Goal: Communication & Community: Connect with others

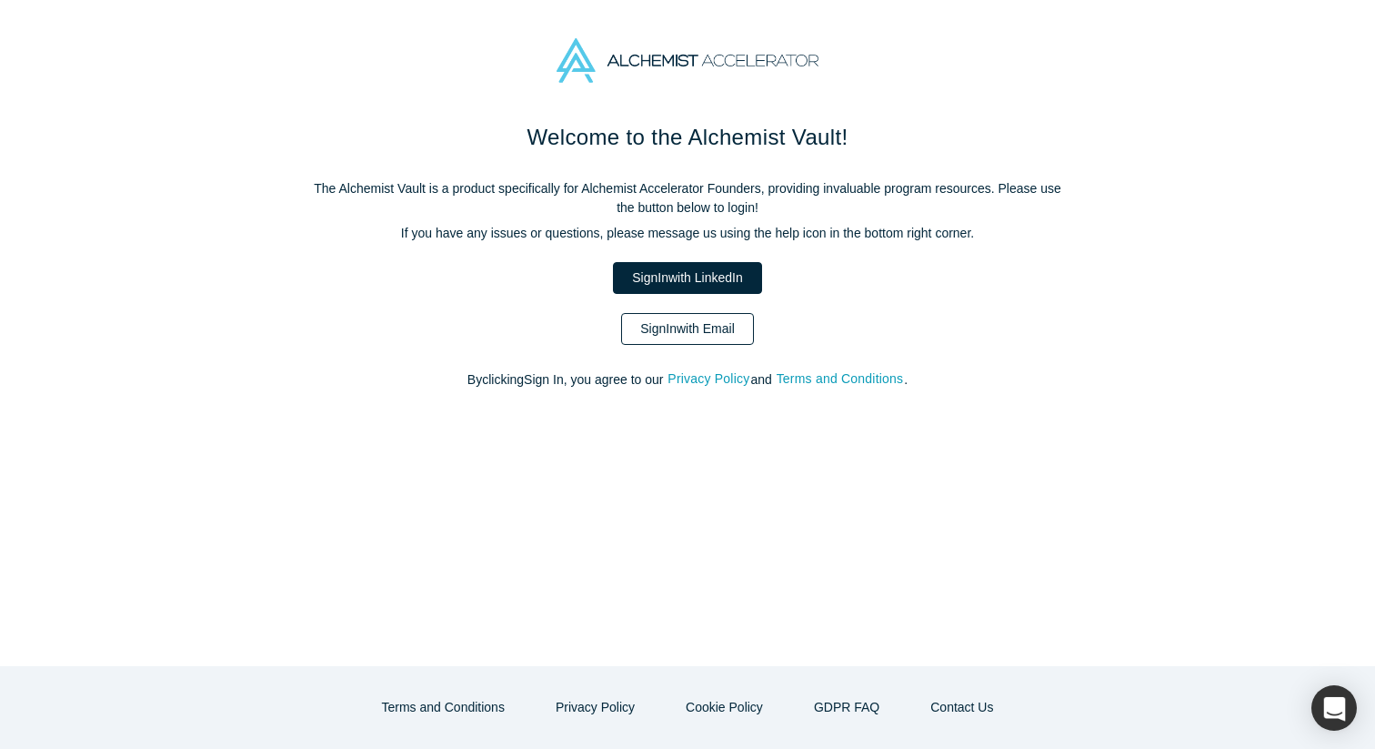
click at [674, 327] on link "Sign In with Email" at bounding box center [687, 329] width 133 height 32
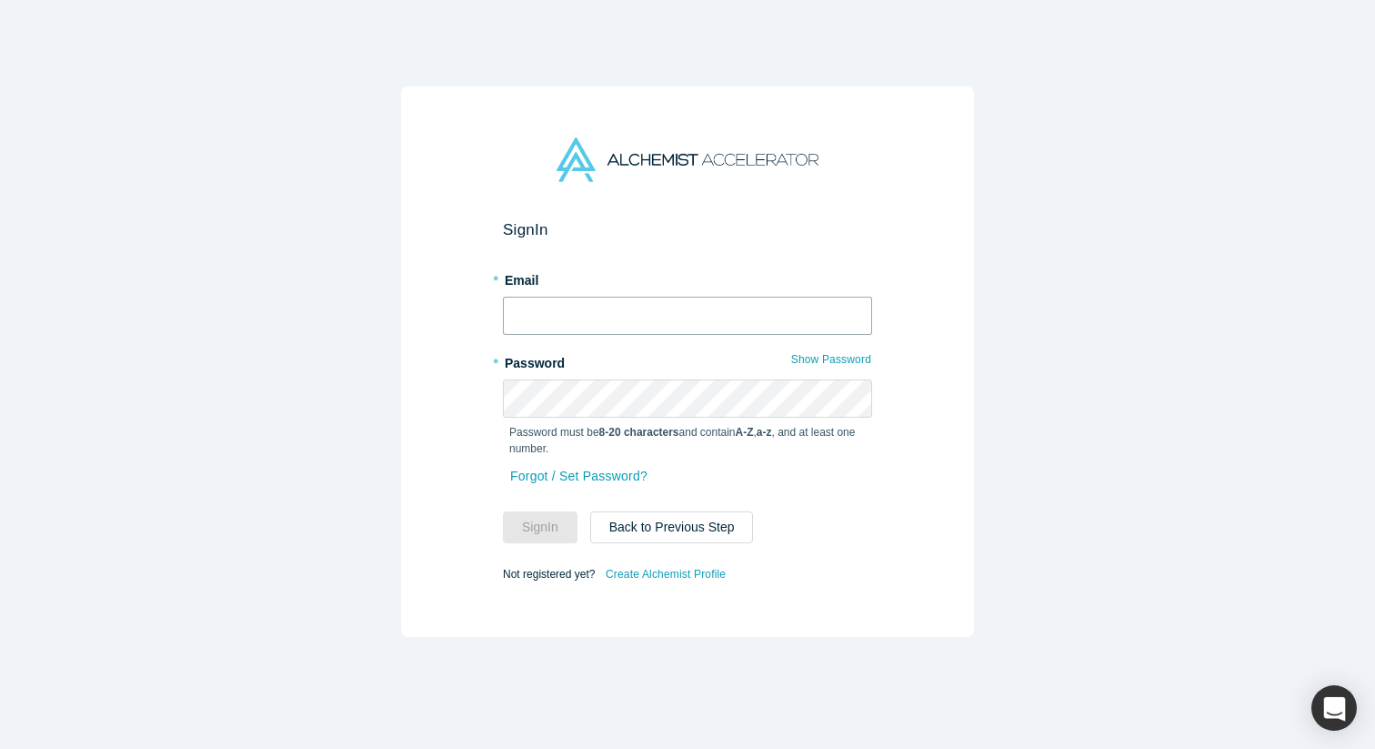
click at [674, 327] on input "text" at bounding box center [687, 316] width 369 height 38
type input "vetri@arithmedics.com"
click at [503, 511] on button "Sign In" at bounding box center [540, 527] width 75 height 32
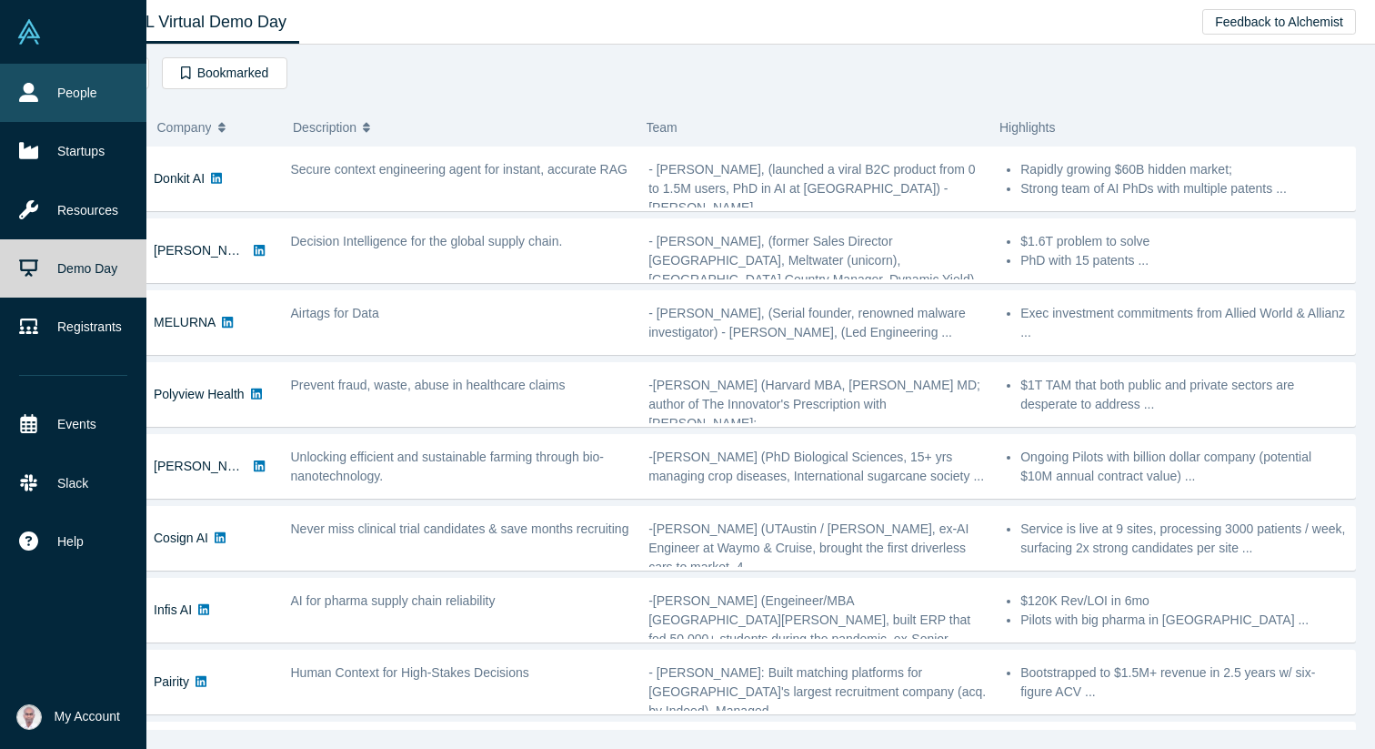
click at [25, 96] on icon at bounding box center [28, 92] width 19 height 19
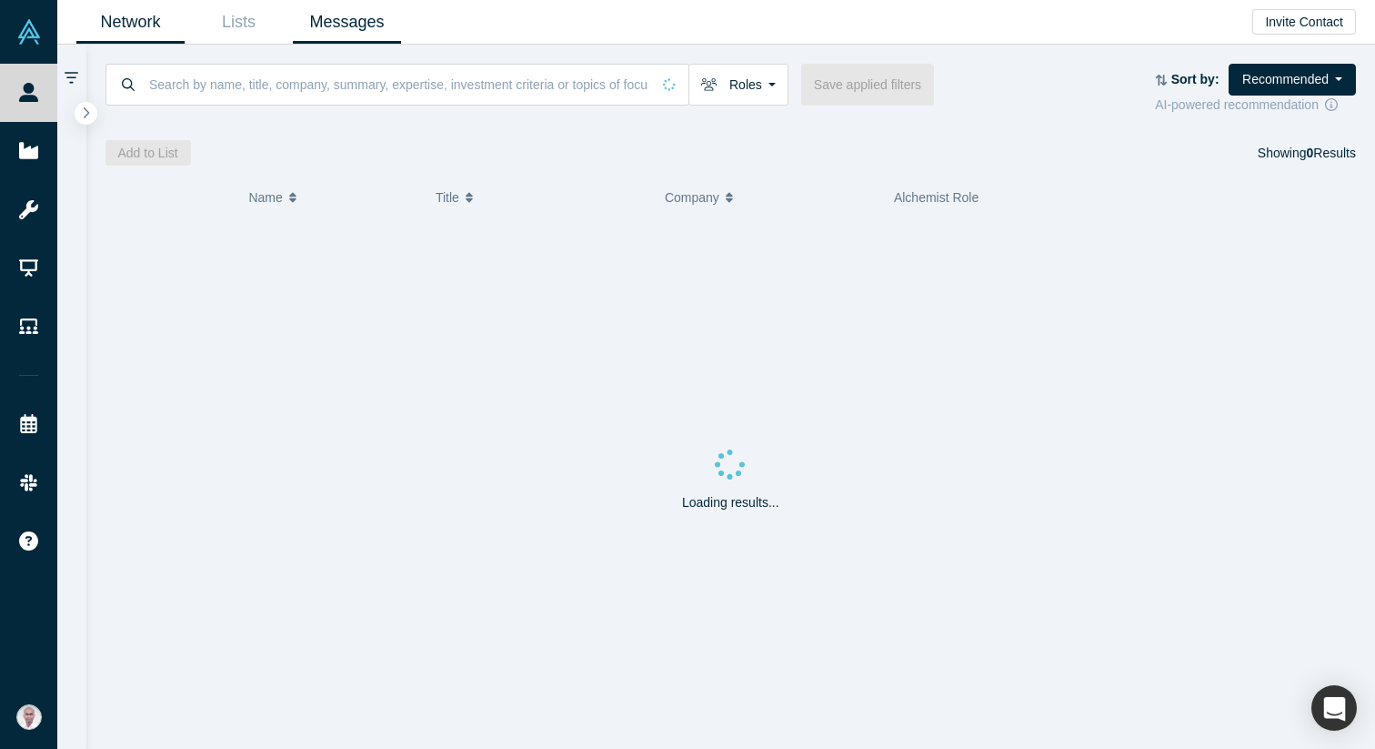
click at [352, 27] on link "Messages" at bounding box center [347, 22] width 108 height 43
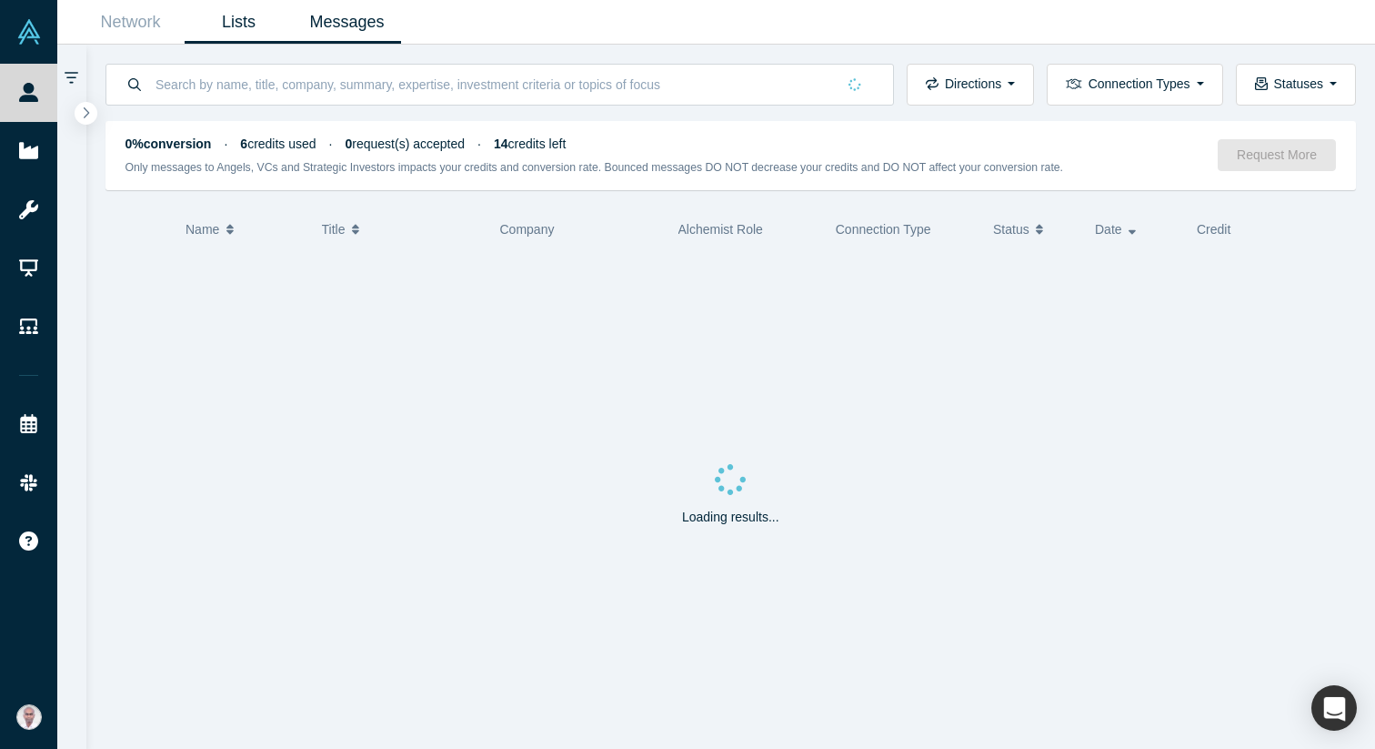
click at [266, 27] on link "Lists" at bounding box center [239, 22] width 108 height 43
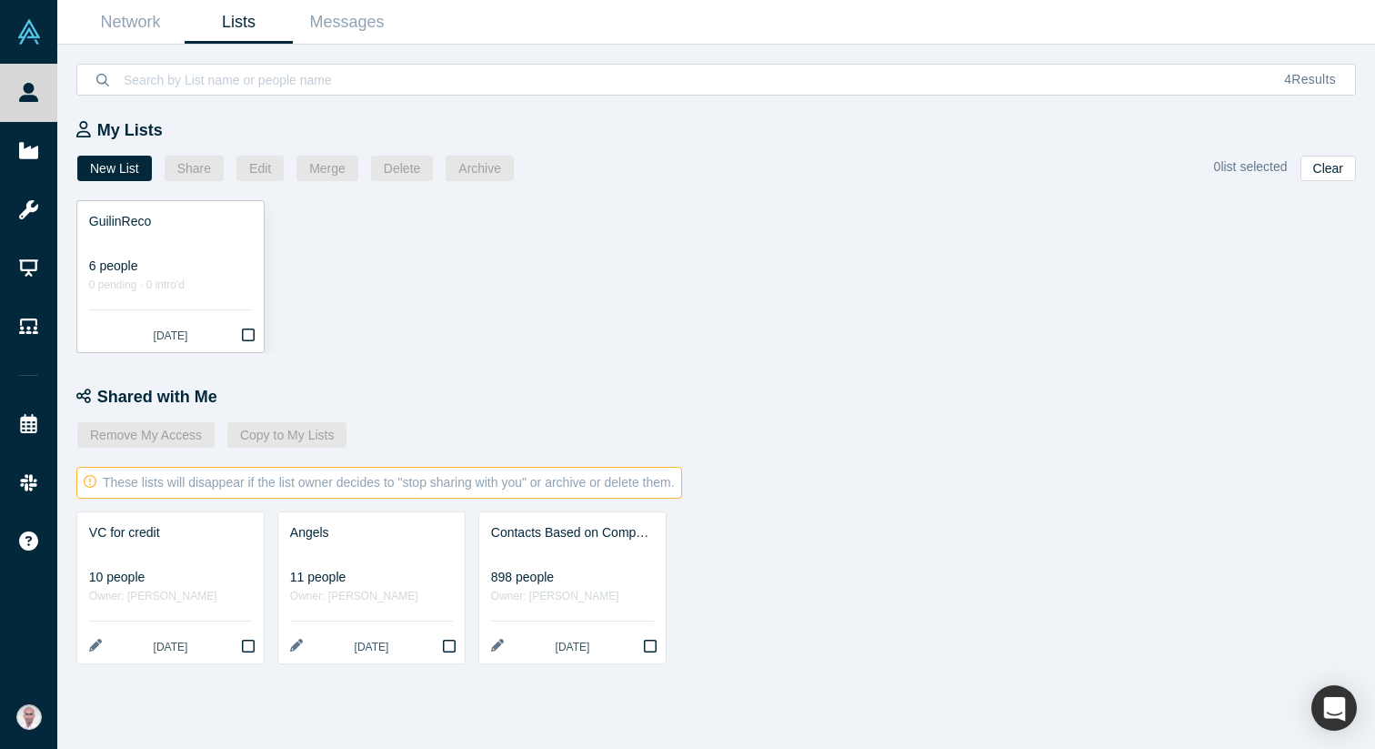
click at [166, 256] on link "GuilinReco 6 people 0 pending · 0 intro'd 2 days ago" at bounding box center [170, 276] width 186 height 151
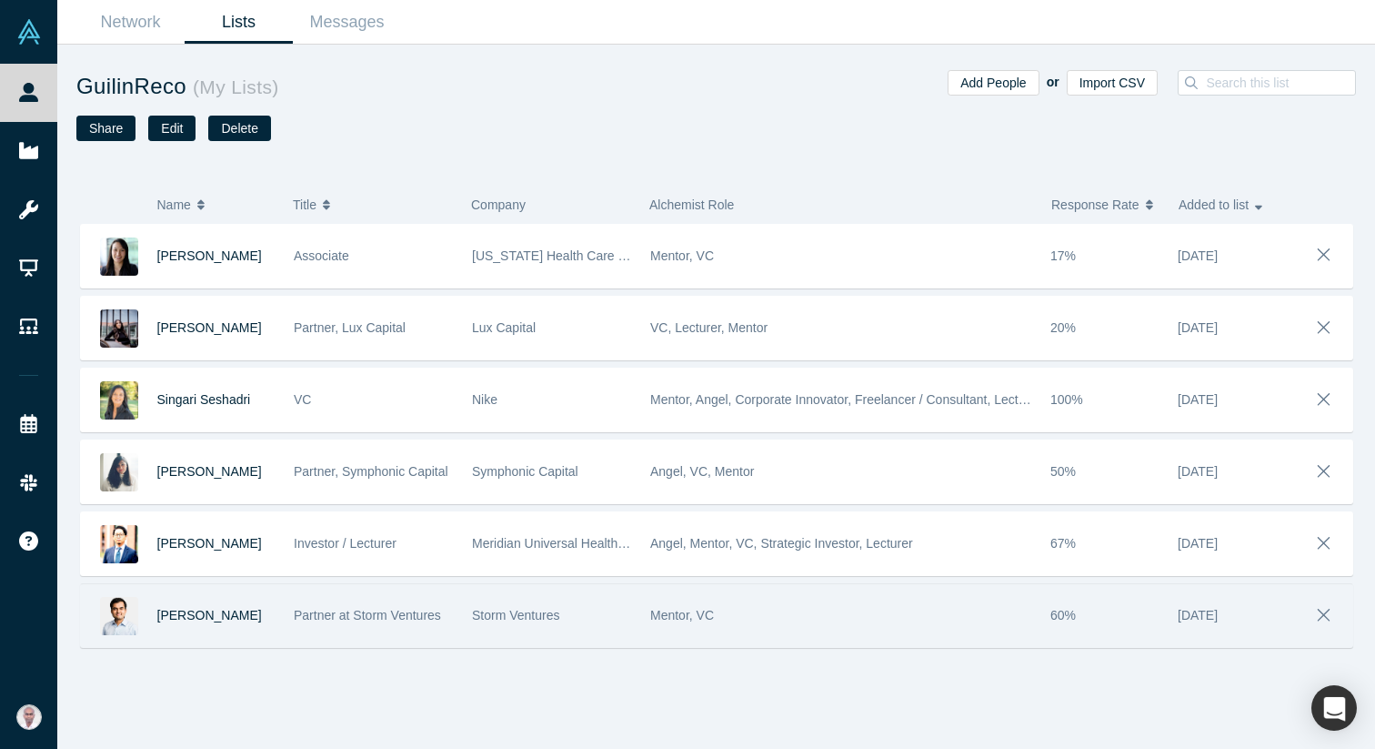
click at [394, 618] on span "Partner at Storm Ventures" at bounding box center [367, 615] width 147 height 15
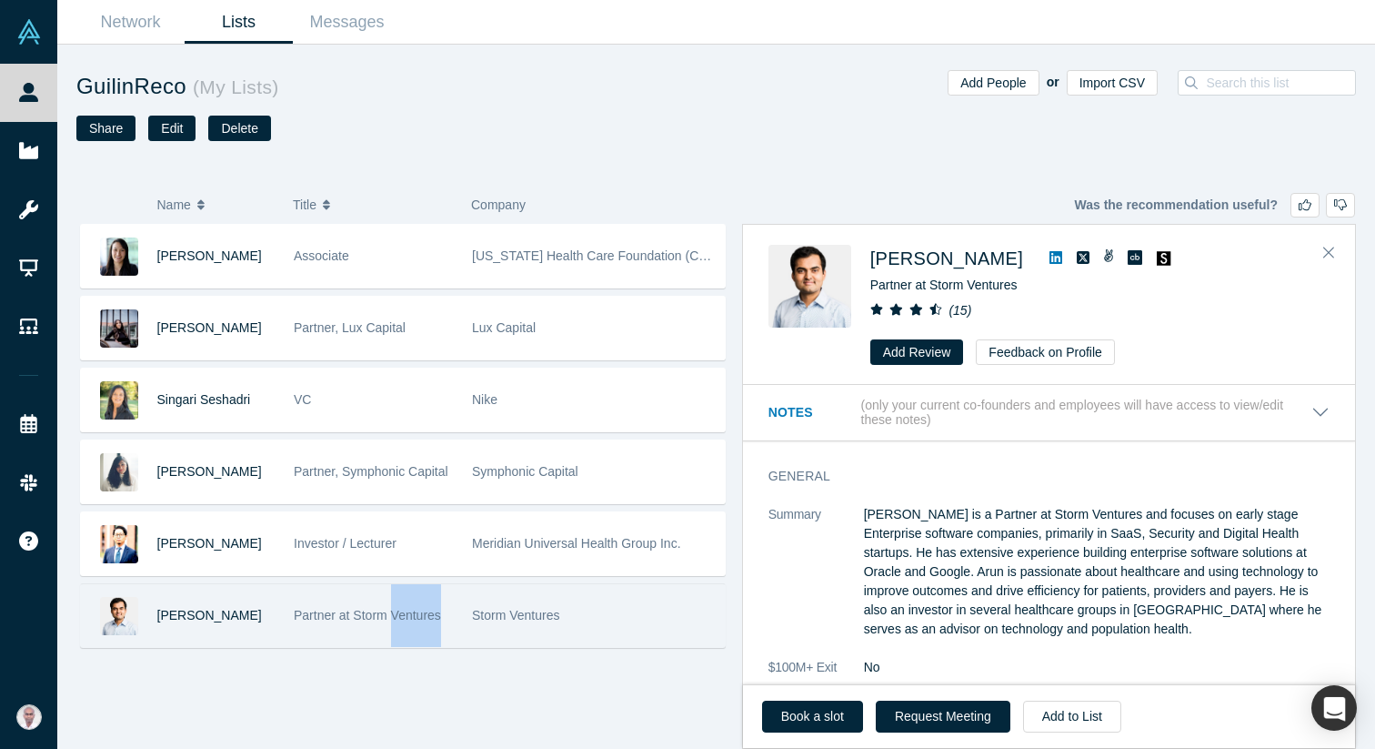
click at [394, 618] on span "Partner at Storm Ventures" at bounding box center [367, 615] width 147 height 15
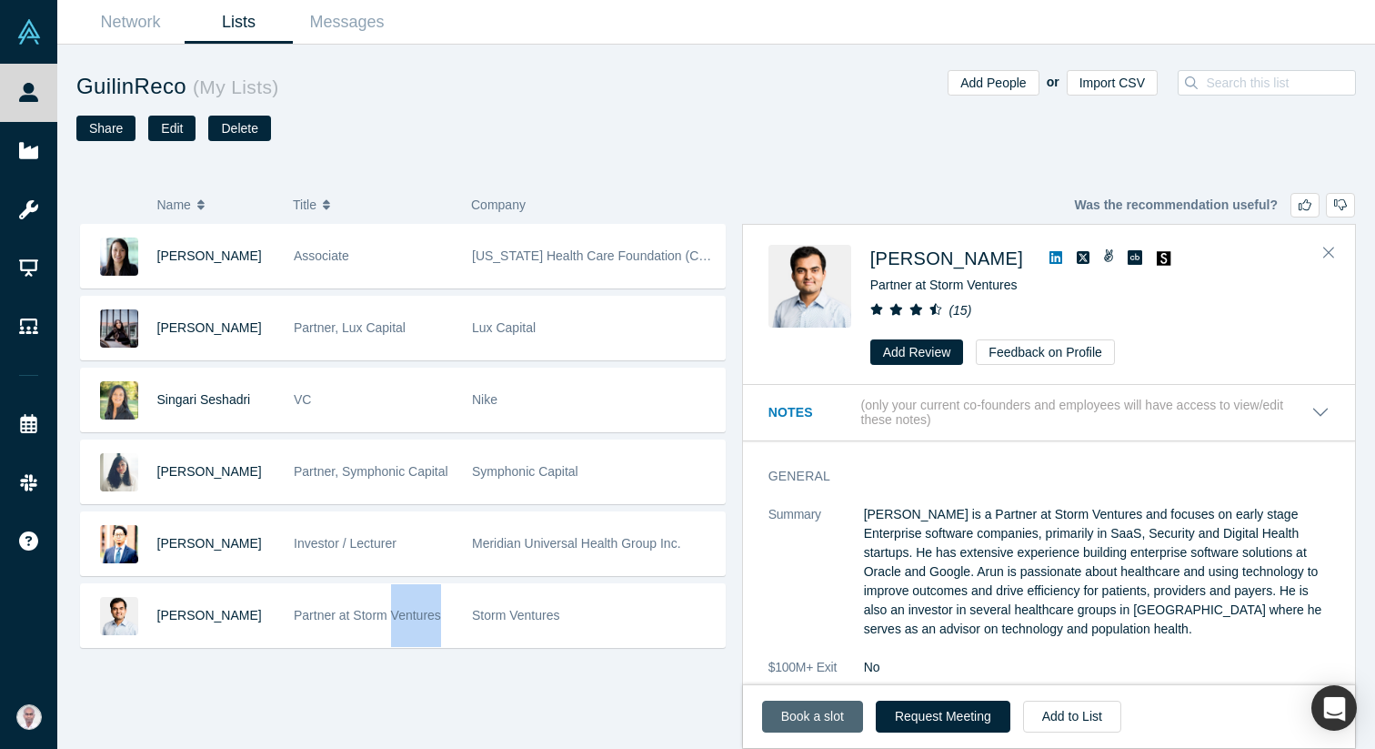
click at [820, 713] on link "Book a slot" at bounding box center [812, 716] width 101 height 32
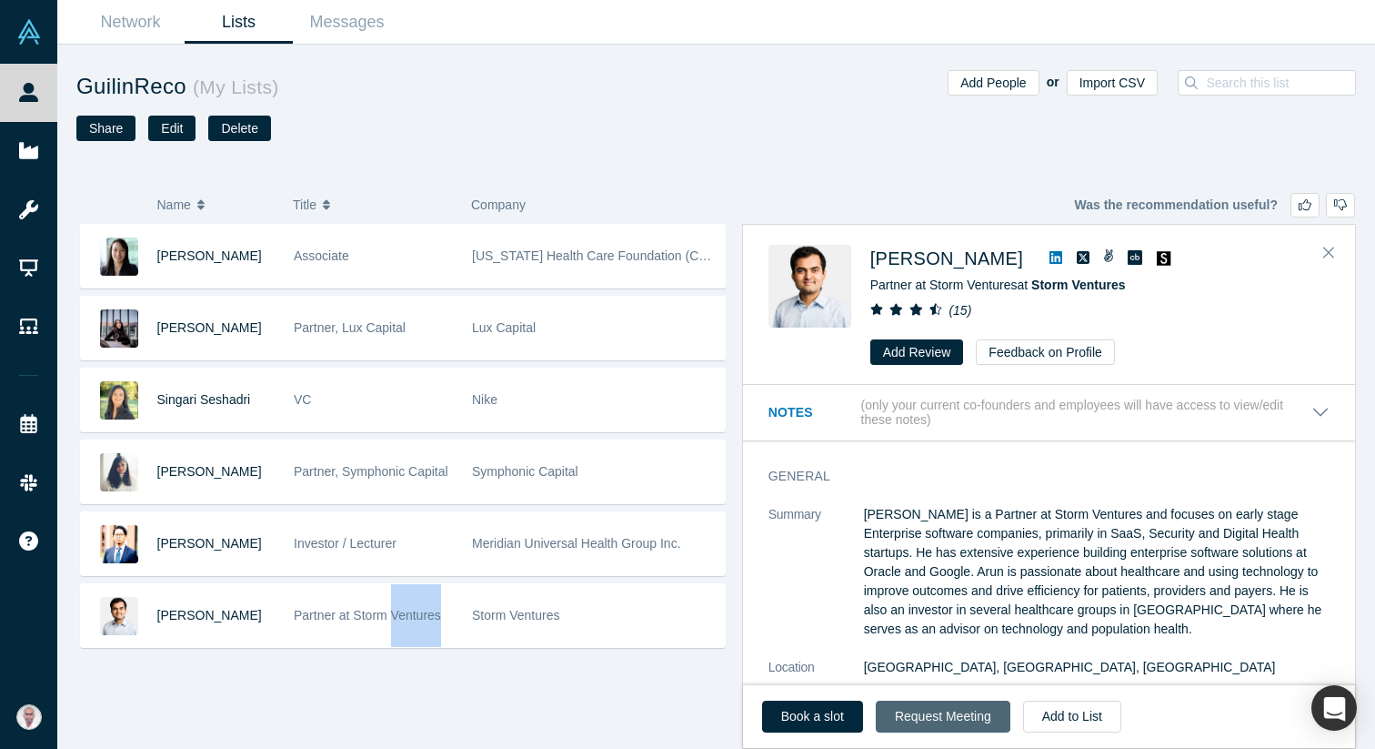
click at [931, 725] on button "Request Meeting" at bounding box center [943, 716] width 135 height 32
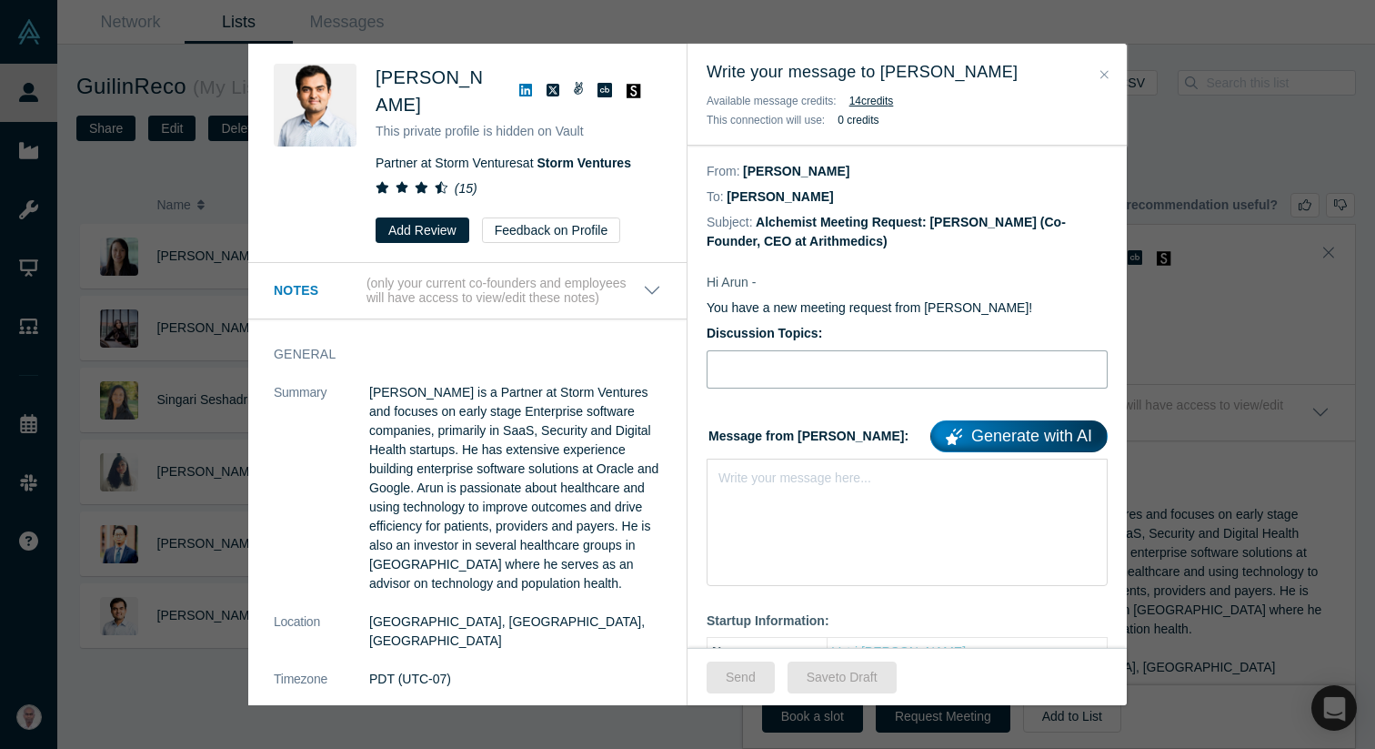
click at [834, 380] on input "Discussion Topics:" at bounding box center [907, 369] width 401 height 38
type input "Advice for fundraising"
click at [772, 535] on div "Write your message here..." at bounding box center [907, 521] width 401 height 127
click at [1104, 70] on icon "Close" at bounding box center [1105, 74] width 8 height 13
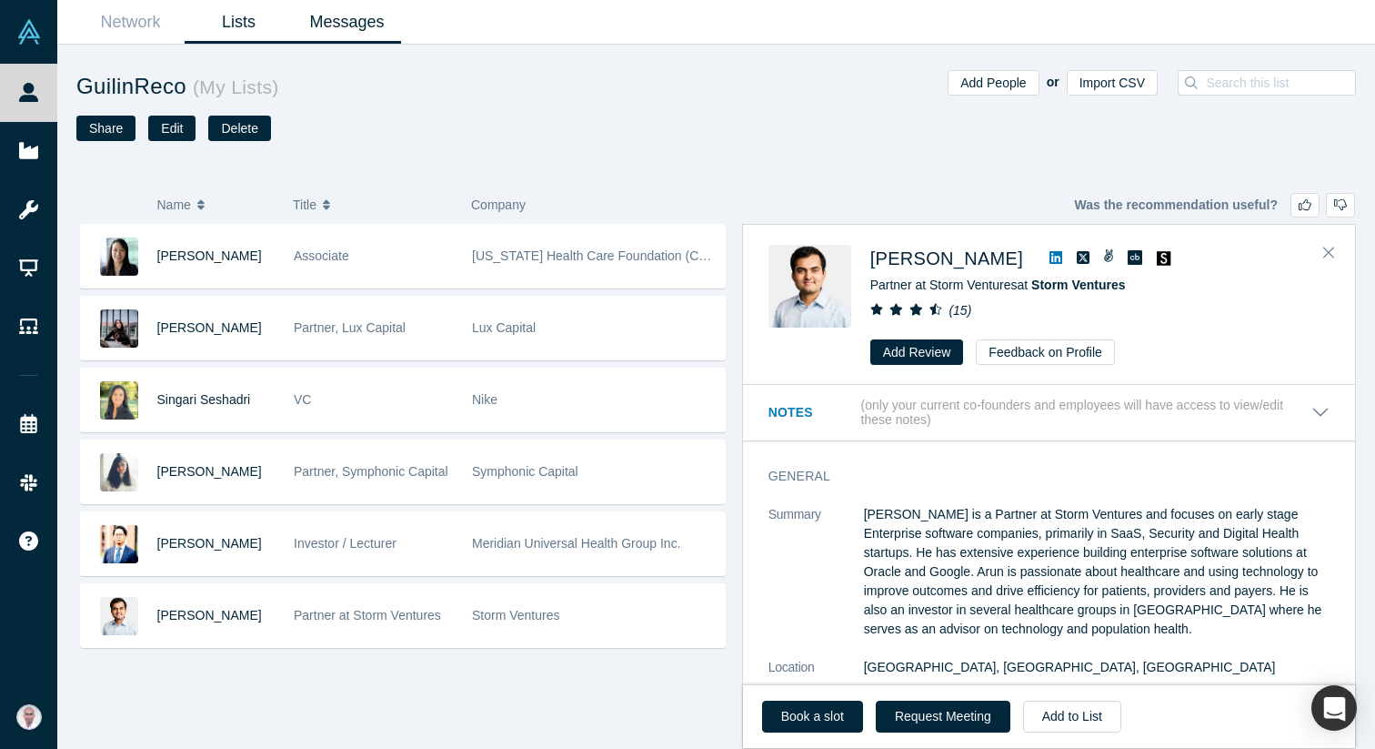
click at [317, 35] on link "Messages" at bounding box center [347, 22] width 108 height 43
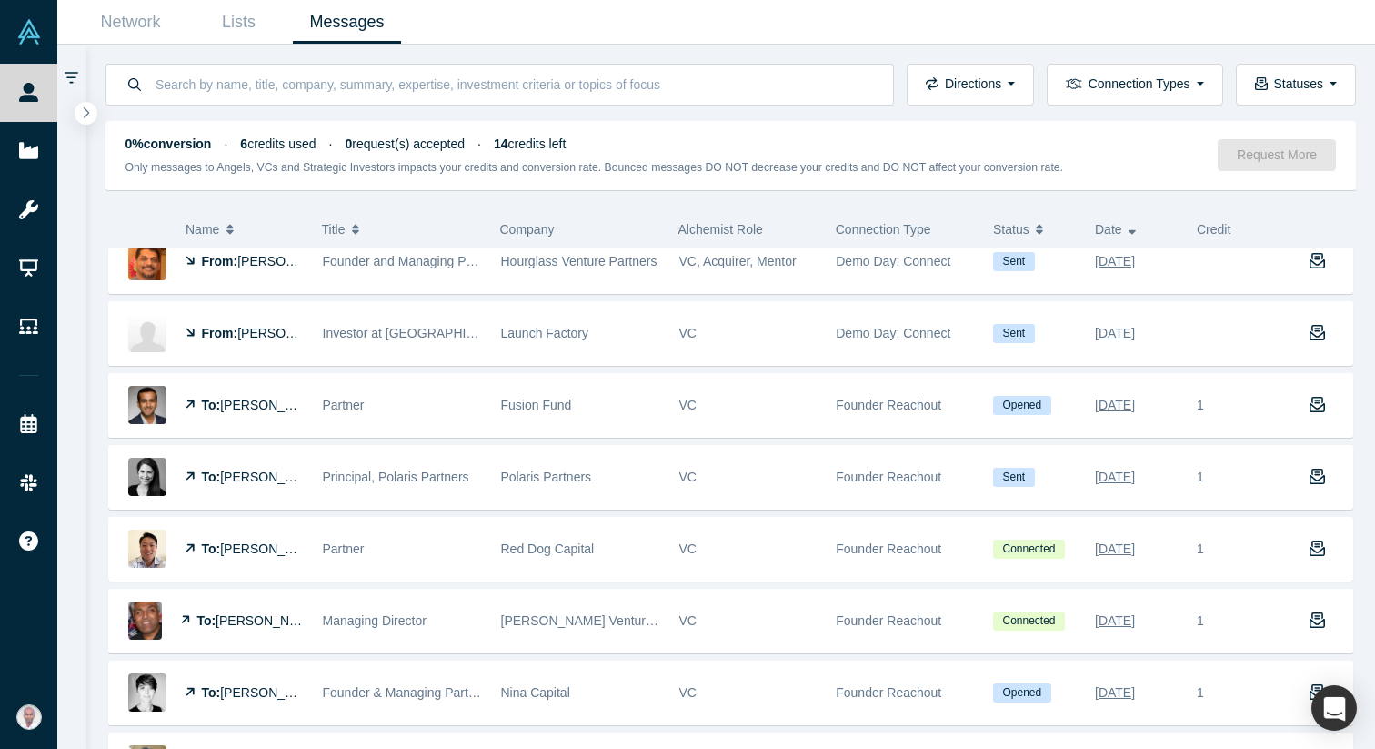
scroll to position [458, 0]
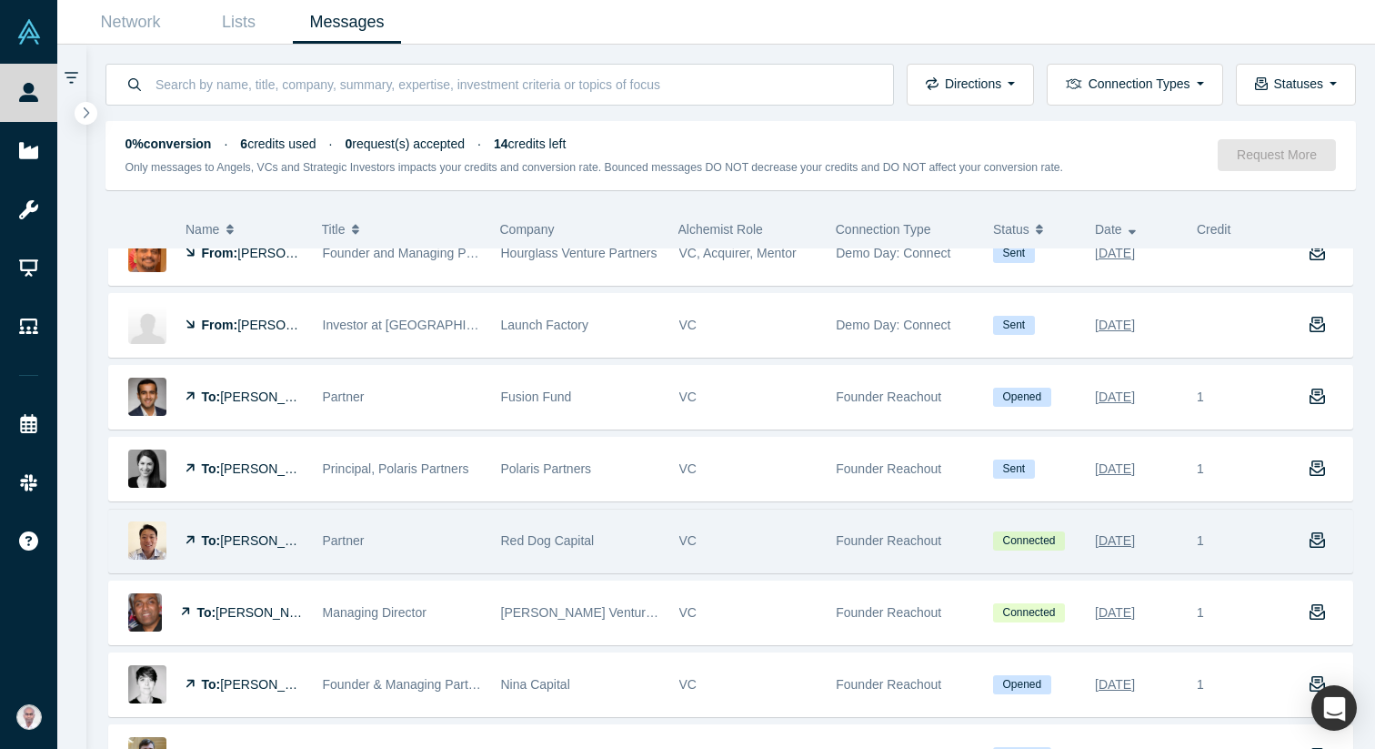
click at [236, 533] on span "[PERSON_NAME]" at bounding box center [272, 540] width 105 height 15
click at [226, 543] on span "[PERSON_NAME]" at bounding box center [272, 540] width 105 height 15
click at [226, 543] on div "Was the recommendation useful? Ed Kim This private profile is hidden on Vault P…" at bounding box center [687, 374] width 1375 height 749
click at [1317, 540] on icon "button" at bounding box center [1318, 540] width 16 height 16
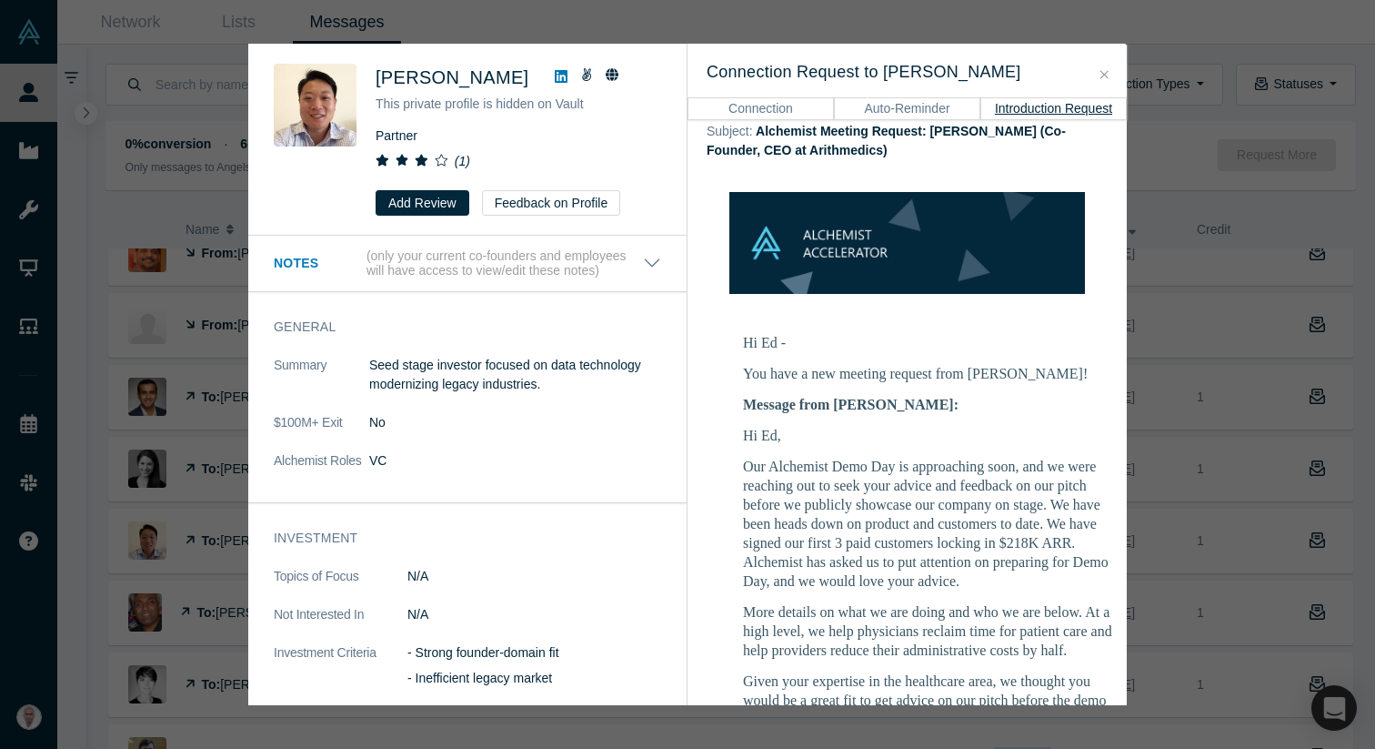
scroll to position [113, 0]
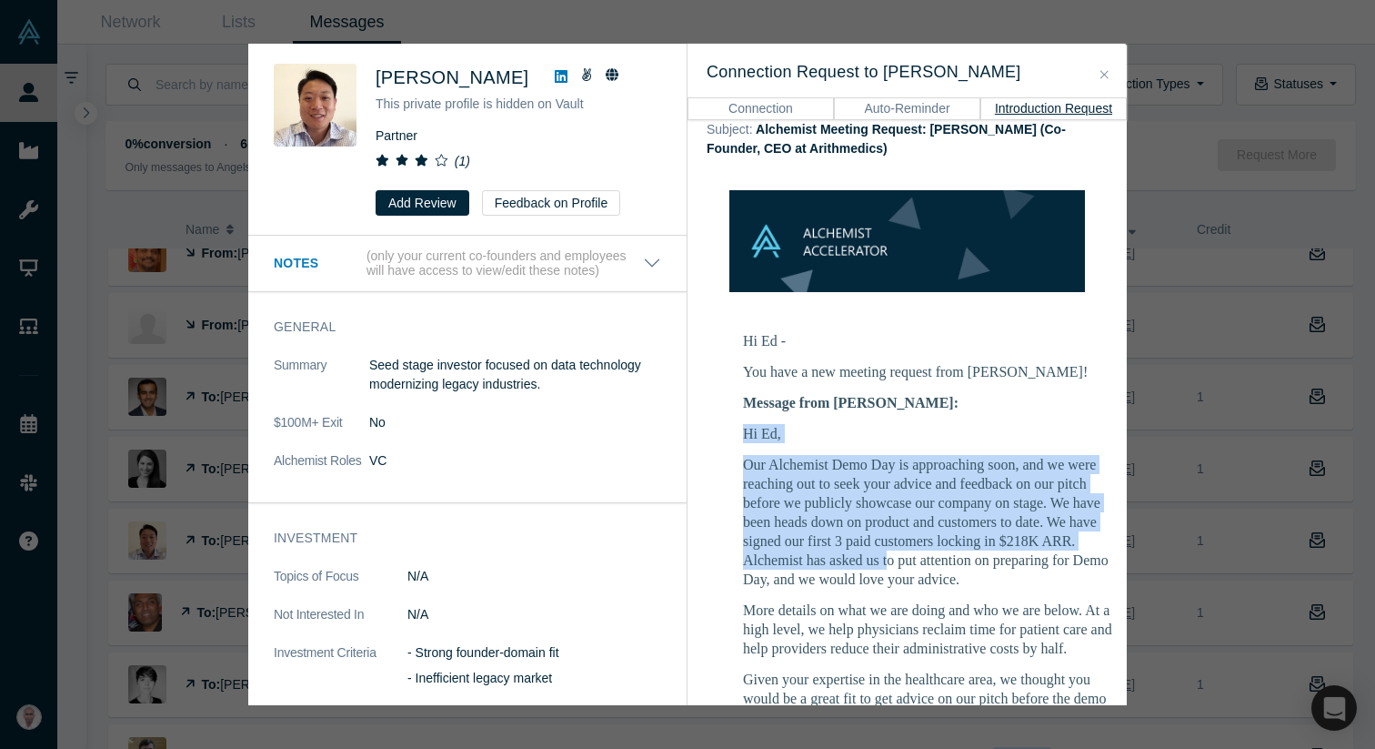
drag, startPoint x: 742, startPoint y: 410, endPoint x: 888, endPoint y: 539, distance: 194.6
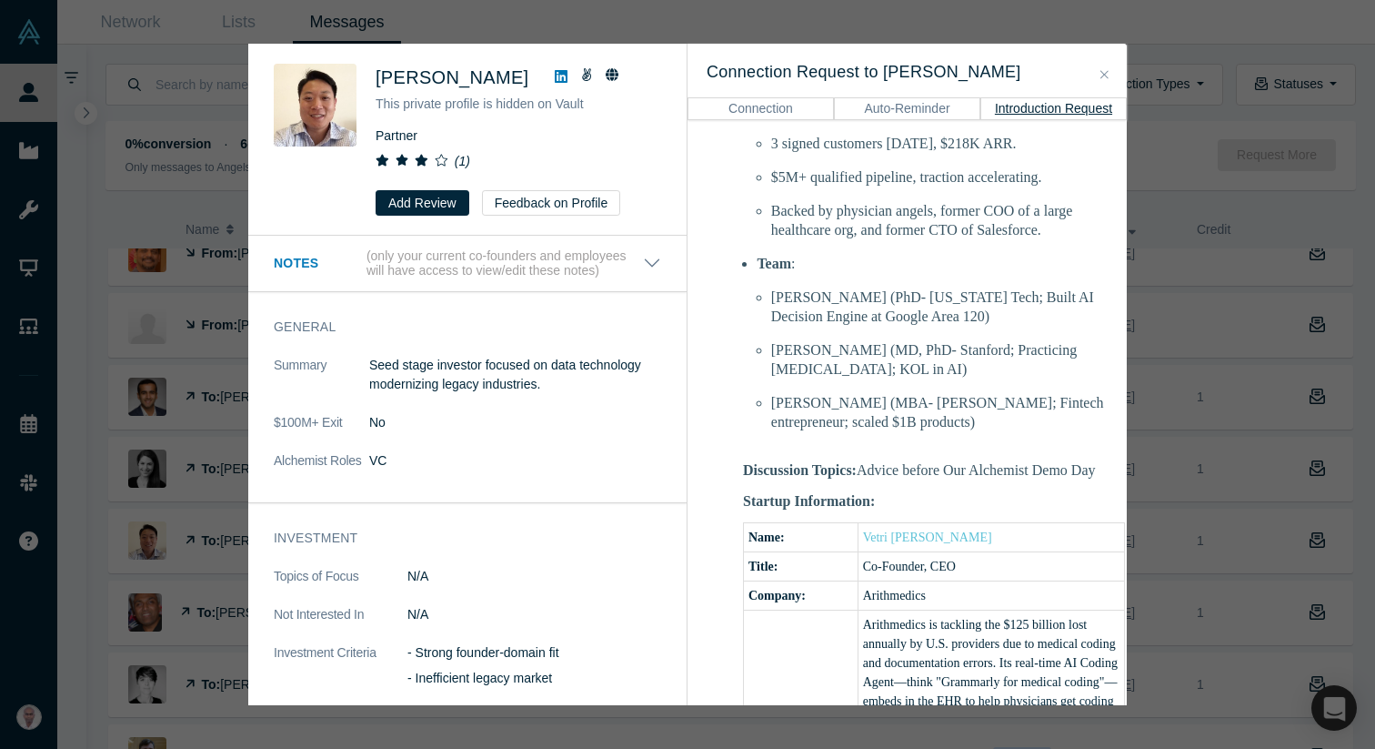
scroll to position [1094, 0]
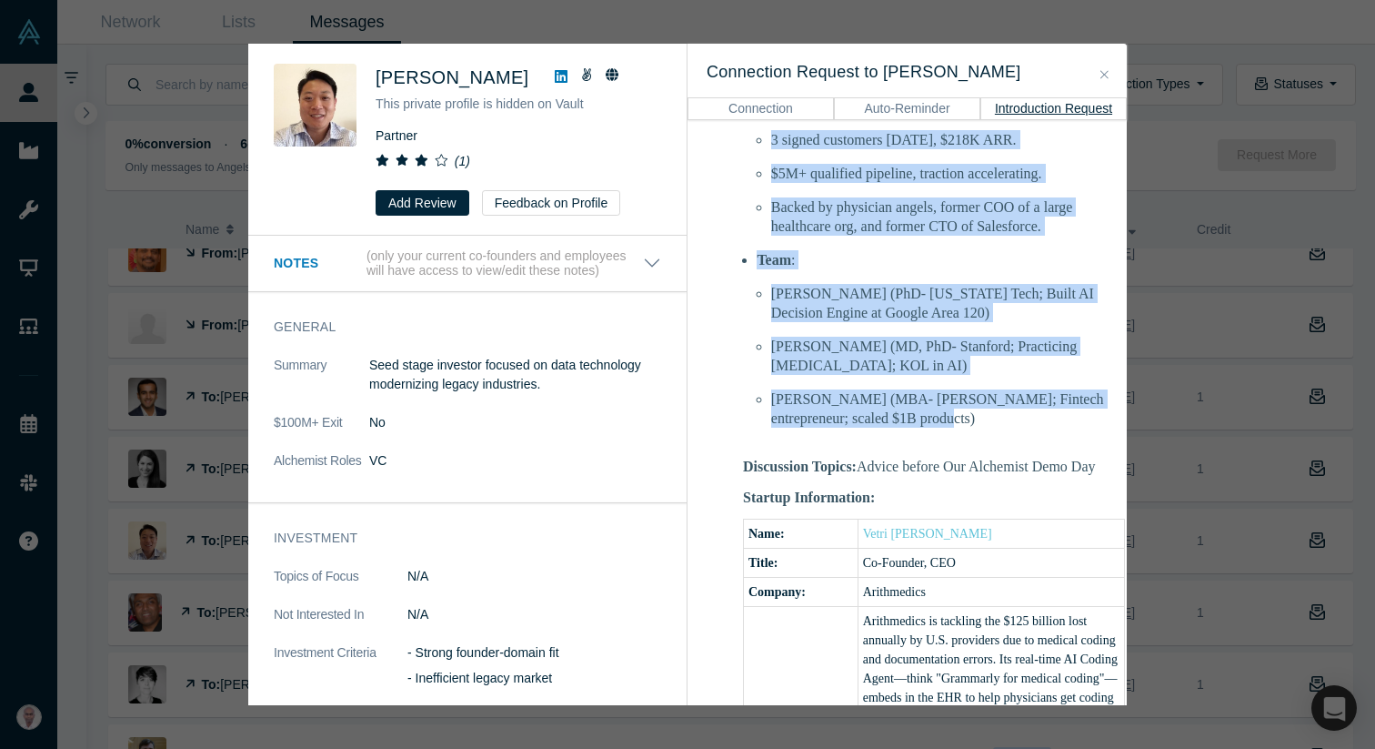
click at [900, 401] on li "[PERSON_NAME] (MBA- [PERSON_NAME]; Fintech entrepreneur; scaled $1B products)" at bounding box center [948, 408] width 354 height 38
copy div "Hi Ed, Our Alchemist Demo Day is approaching soon, and we were reaching out to …"
click at [1100, 66] on button "Close" at bounding box center [1104, 75] width 19 height 21
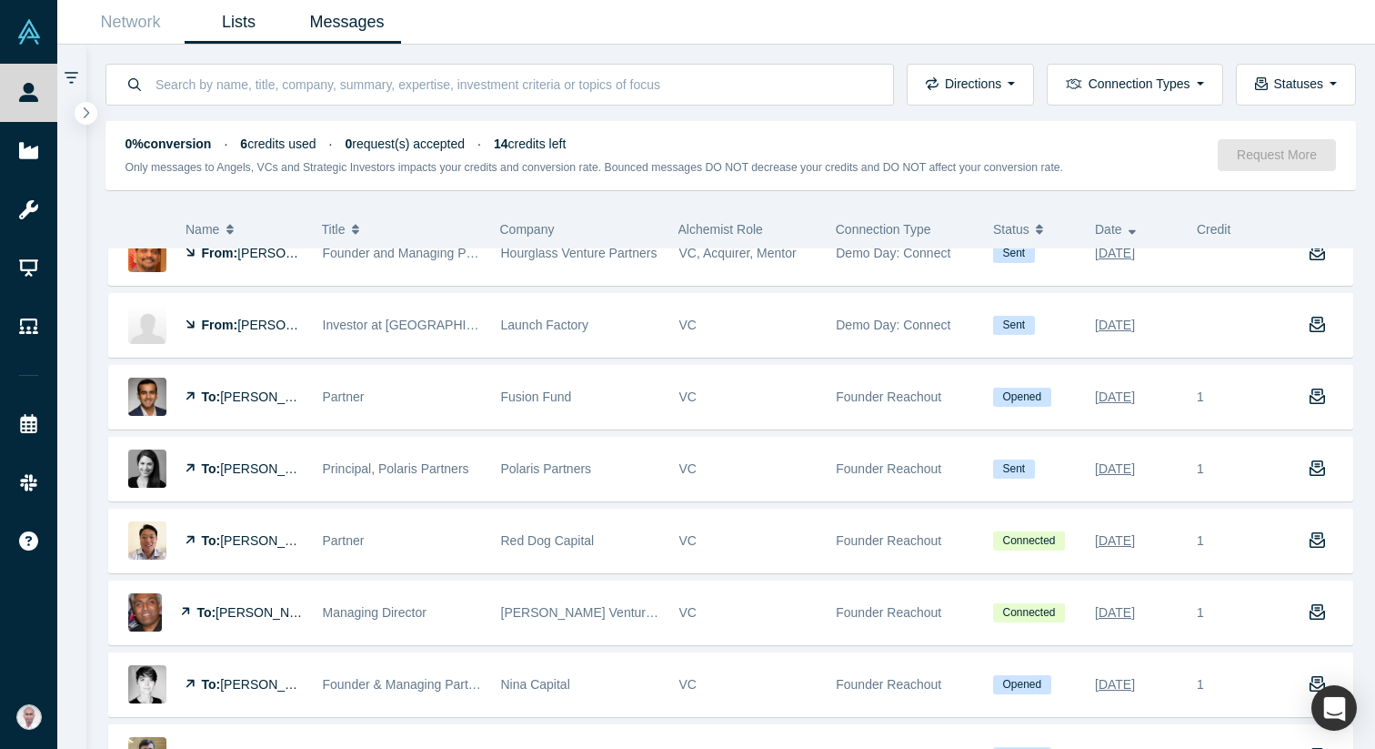
click at [247, 26] on link "Lists" at bounding box center [239, 22] width 108 height 43
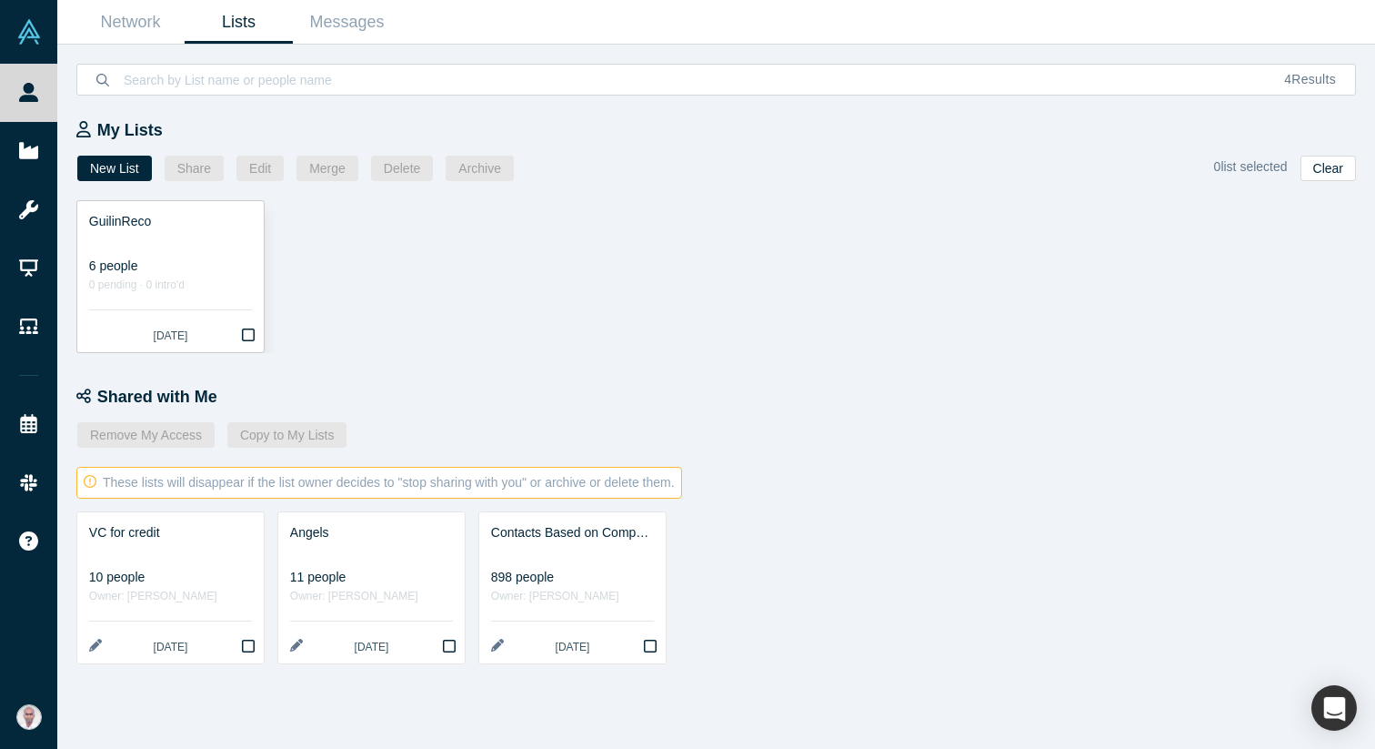
click at [140, 241] on div at bounding box center [170, 240] width 163 height 19
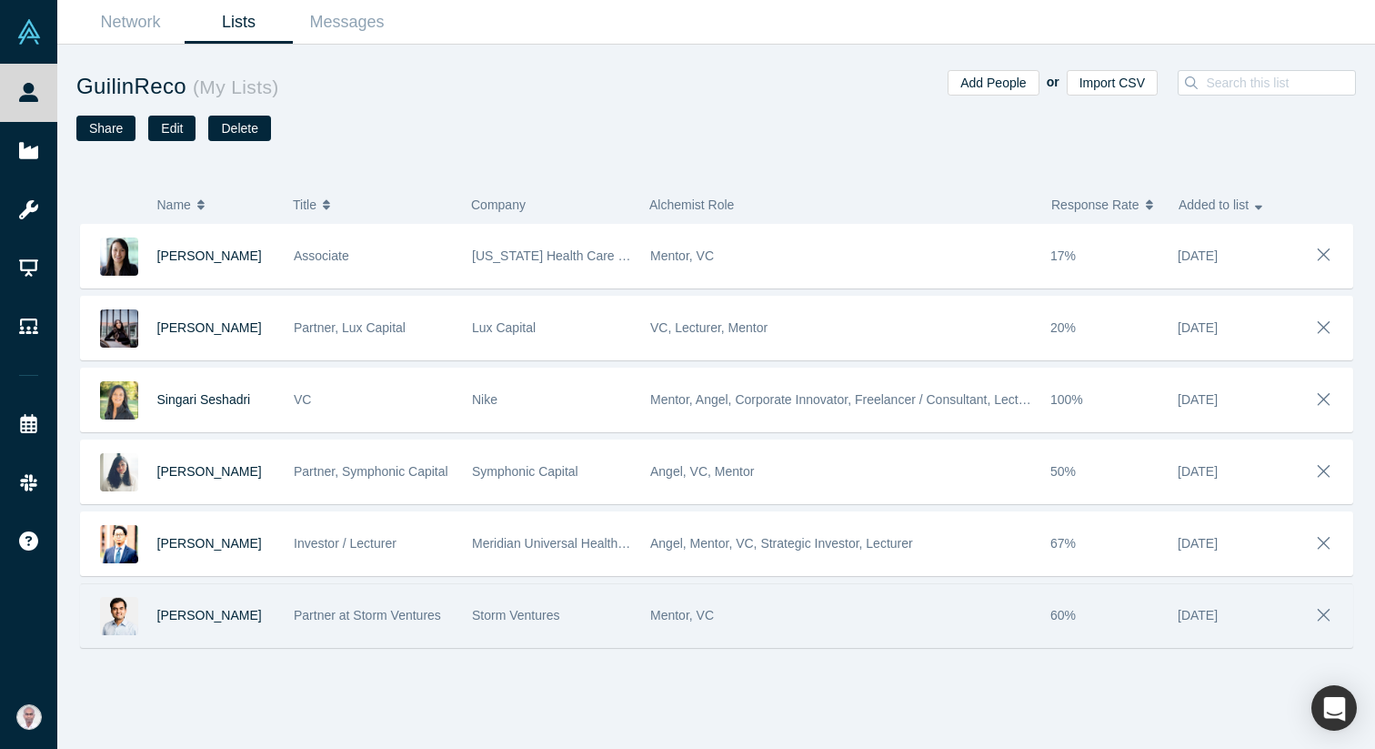
click at [222, 623] on div "[PERSON_NAME]" at bounding box center [216, 615] width 118 height 63
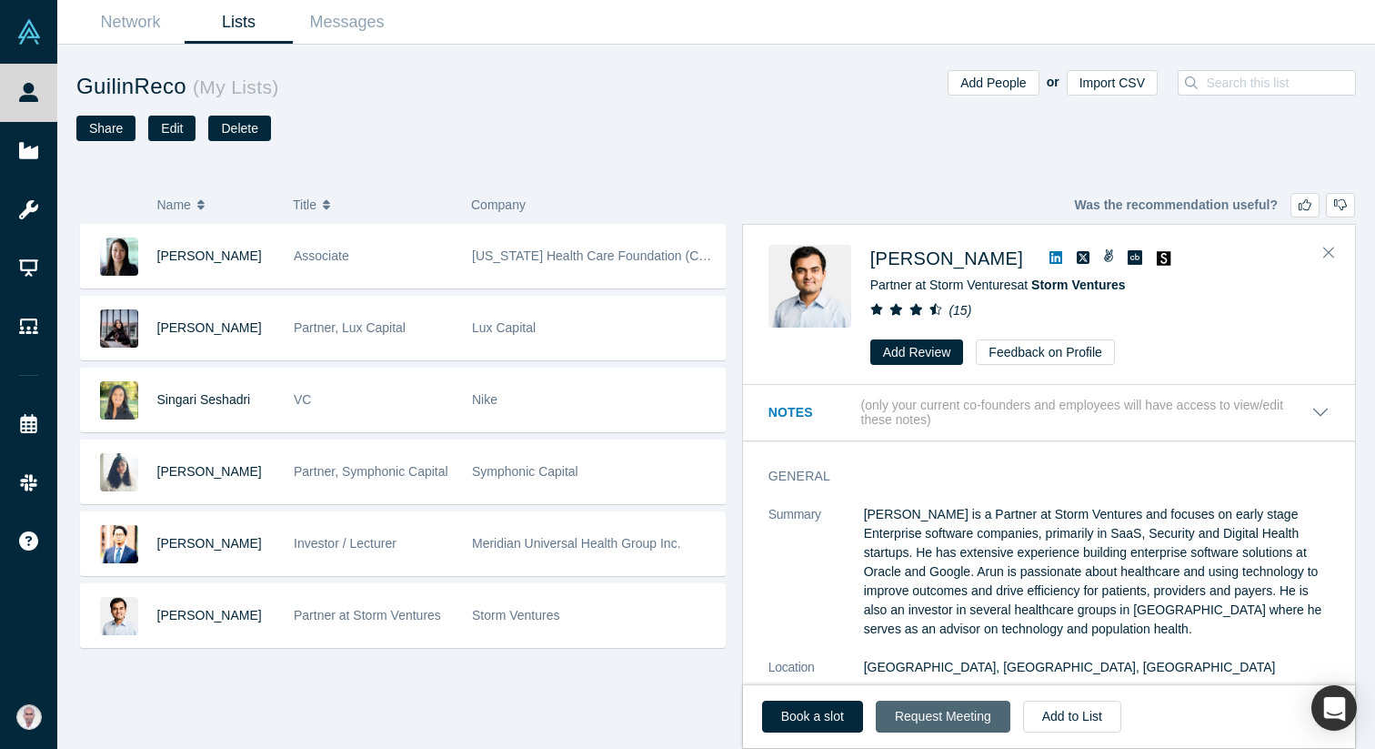
click at [950, 719] on button "Request Meeting" at bounding box center [943, 716] width 135 height 32
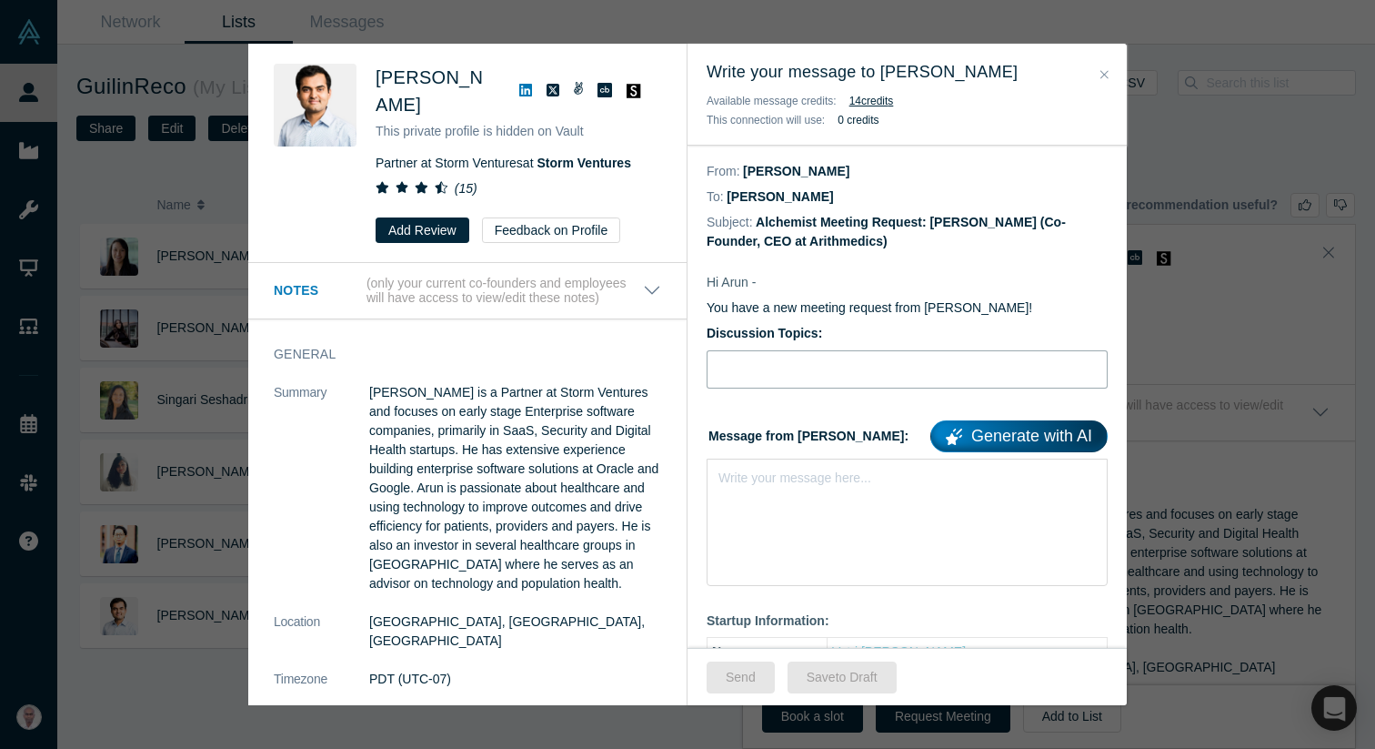
click at [761, 381] on input "Discussion Topics:" at bounding box center [907, 369] width 401 height 38
type input "Advice for fundraising"
click at [812, 508] on div "Write your message here..." at bounding box center [907, 521] width 401 height 127
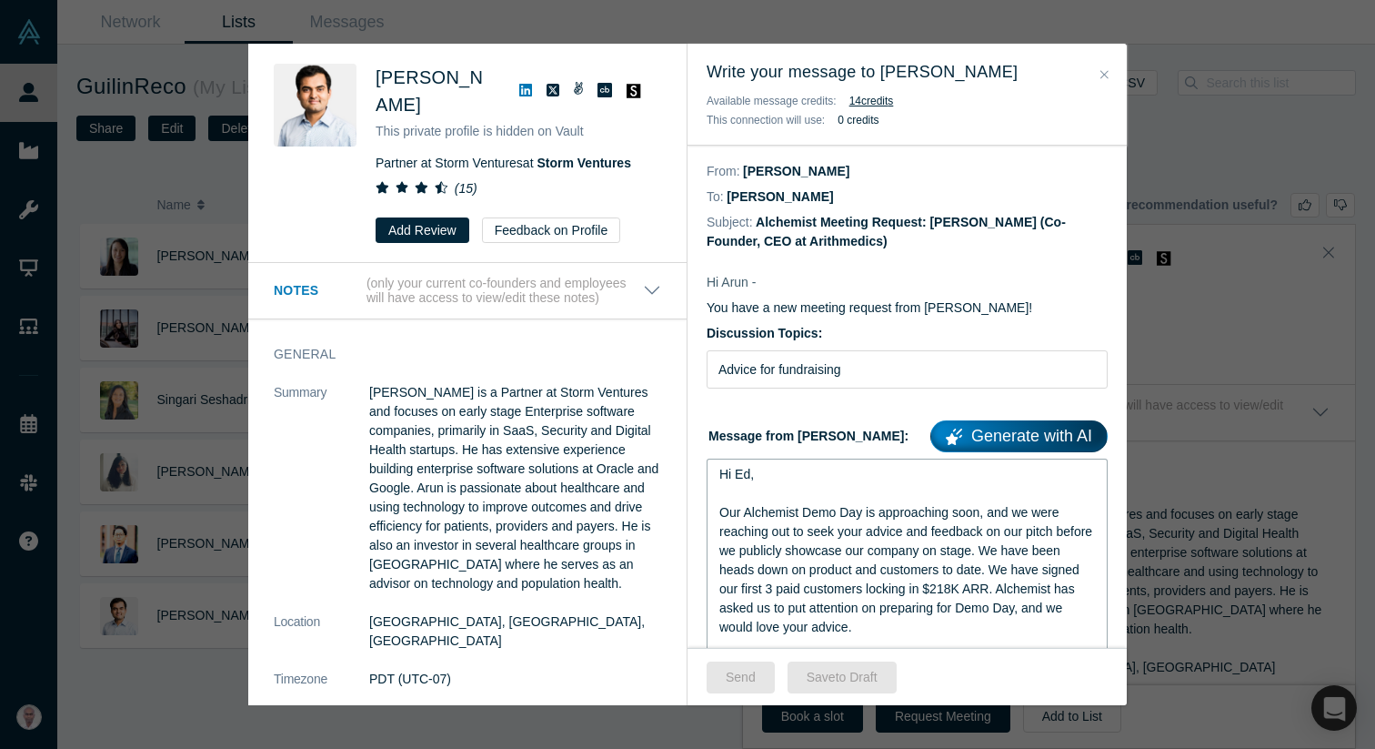
click at [741, 475] on span "Hi Ed," at bounding box center [736, 474] width 35 height 15
click at [719, 513] on span "Our Alchemist Demo Day is approaching soon, and we were reaching out to seek yo…" at bounding box center [907, 569] width 377 height 129
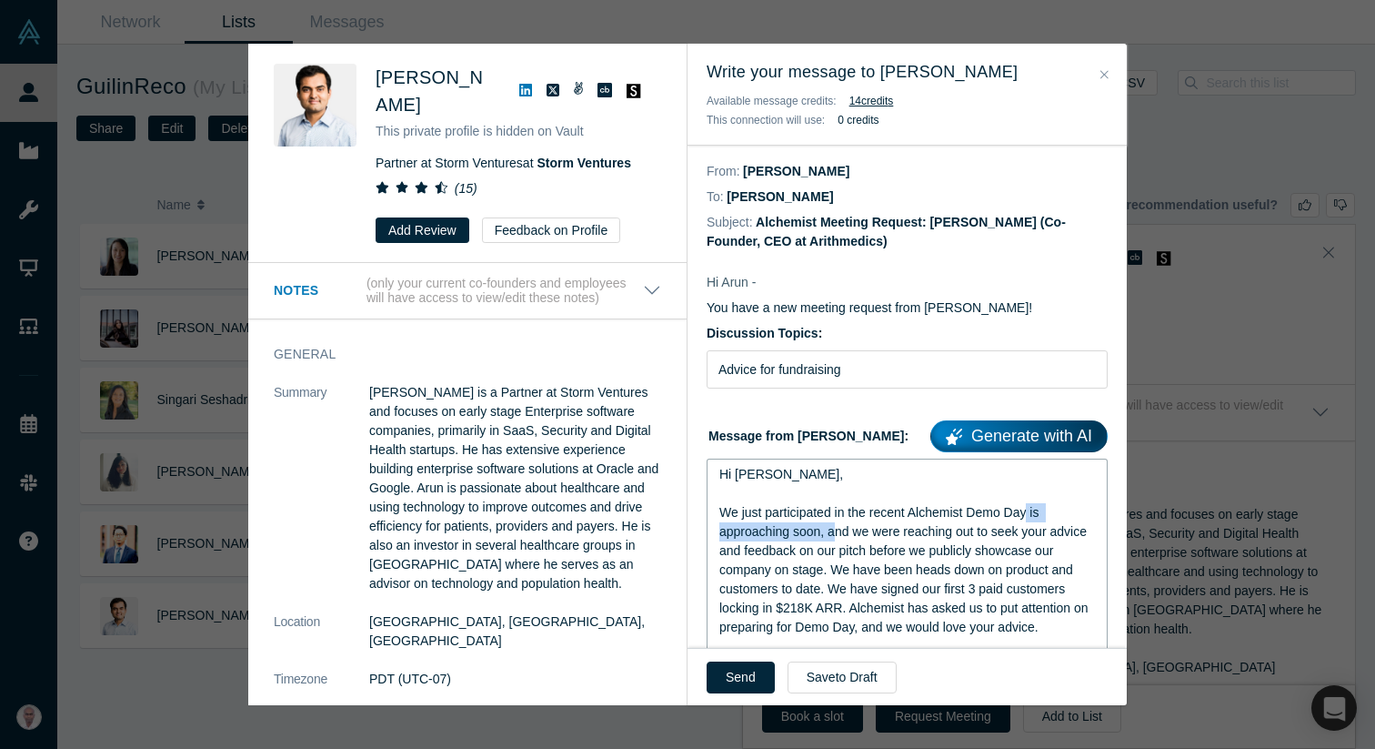
drag, startPoint x: 1031, startPoint y: 511, endPoint x: 834, endPoint y: 526, distance: 197.0
click at [834, 526] on span "We just participated in the recent Alchemist Demo Day is approaching soon, and …" at bounding box center [905, 569] width 372 height 129
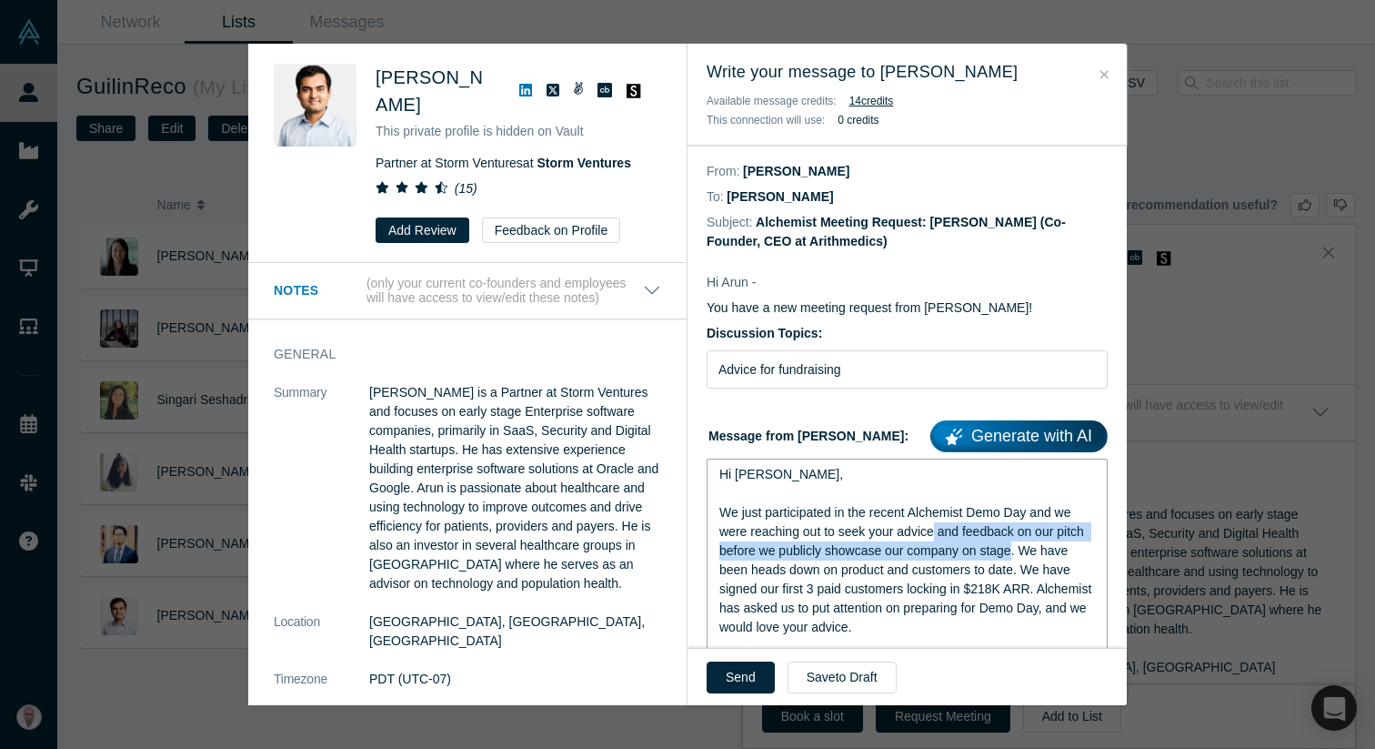
drag, startPoint x: 1016, startPoint y: 551, endPoint x: 933, endPoint y: 528, distance: 85.8
click at [933, 528] on span "We just participated in the recent Alchemist Demo Day and we were reaching out …" at bounding box center [907, 569] width 376 height 129
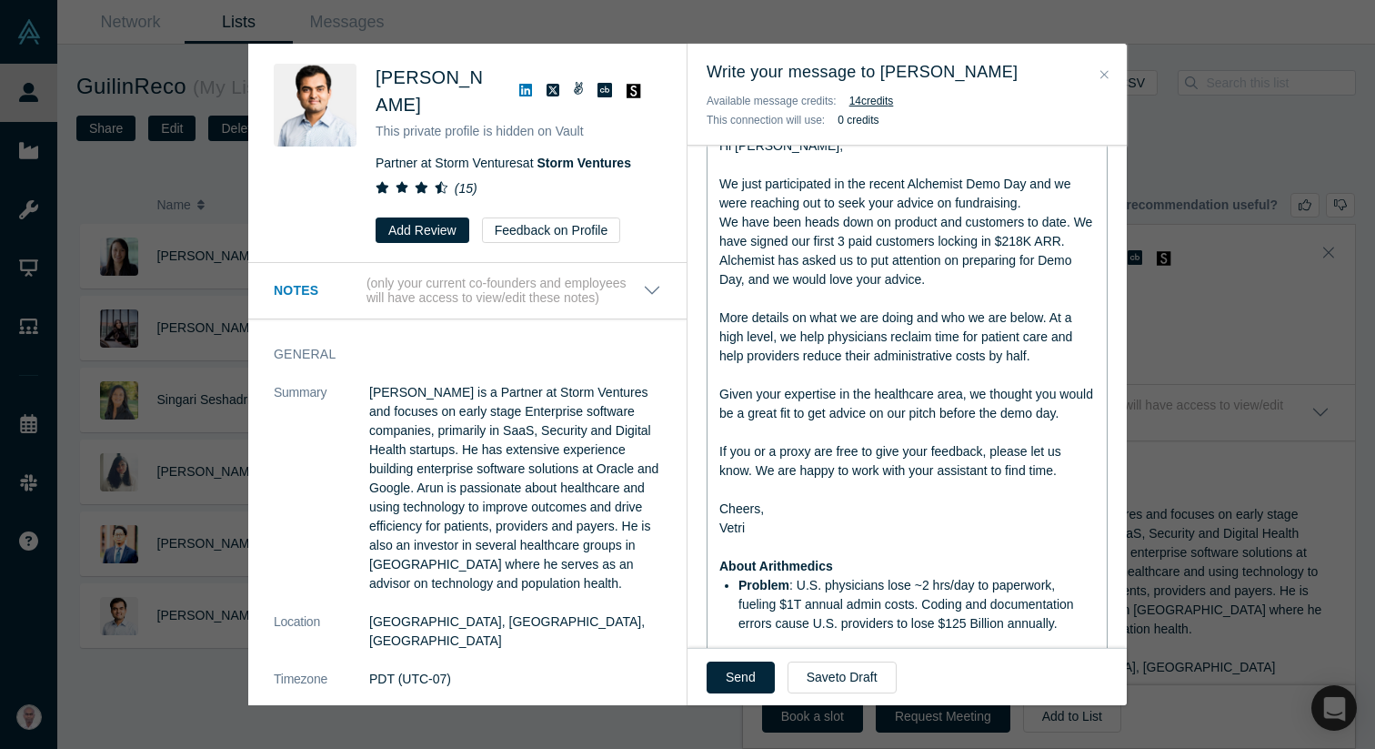
scroll to position [296, 0]
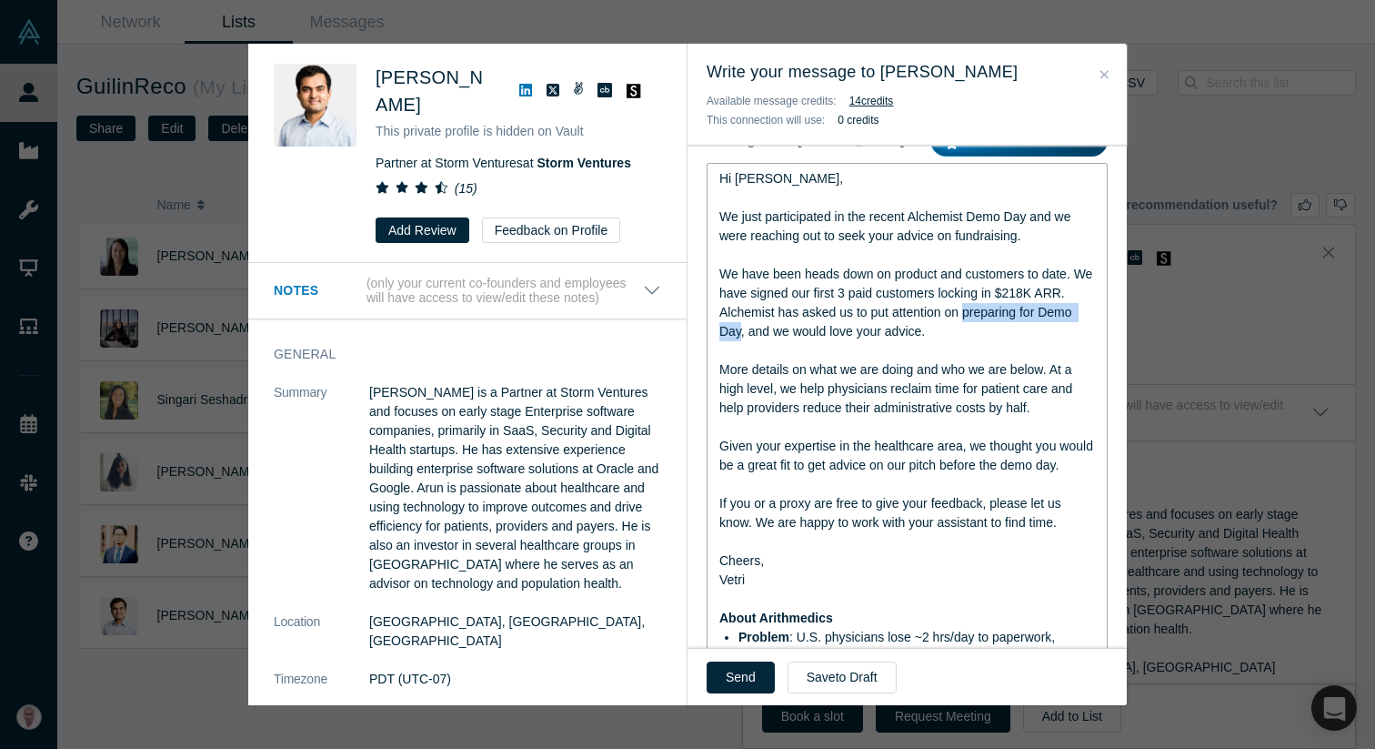
drag, startPoint x: 968, startPoint y: 312, endPoint x: 739, endPoint y: 333, distance: 230.2
click at [739, 333] on span "We have been heads down on product and customers to date. We have signed our fi…" at bounding box center [907, 303] width 377 height 72
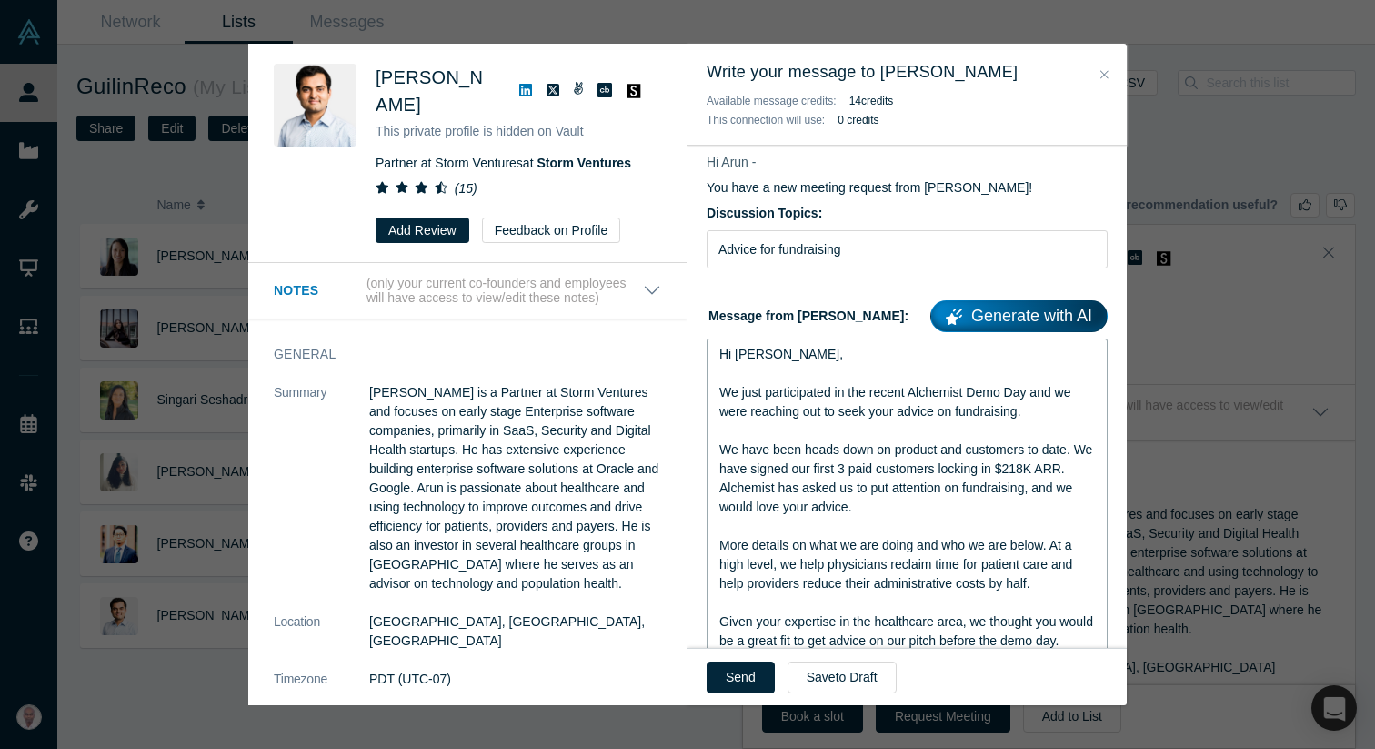
scroll to position [113, 0]
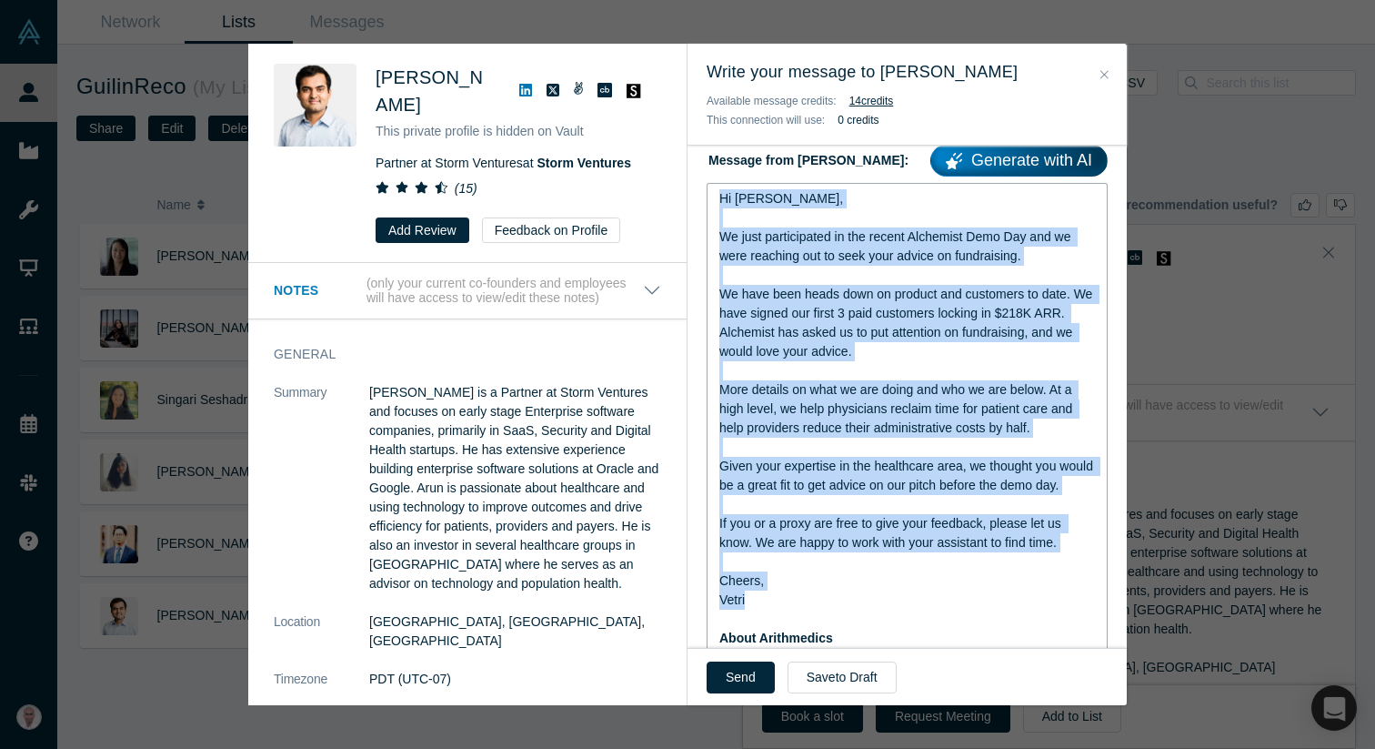
drag, startPoint x: 720, startPoint y: 360, endPoint x: 963, endPoint y: 643, distance: 372.8
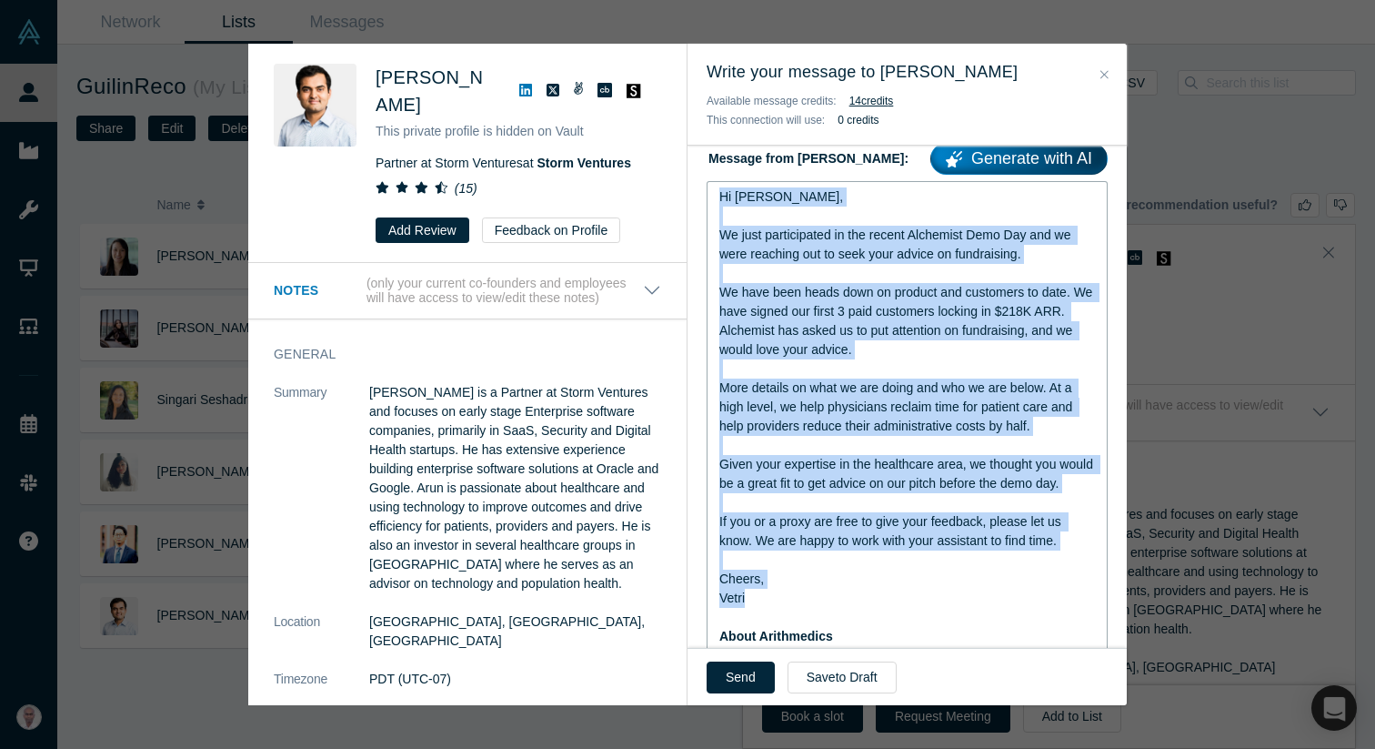
click at [963, 643] on div "Hi Arun, We just participated in the recent Alchemist Demo Day and we were reac…" at bounding box center [907, 680] width 377 height 986
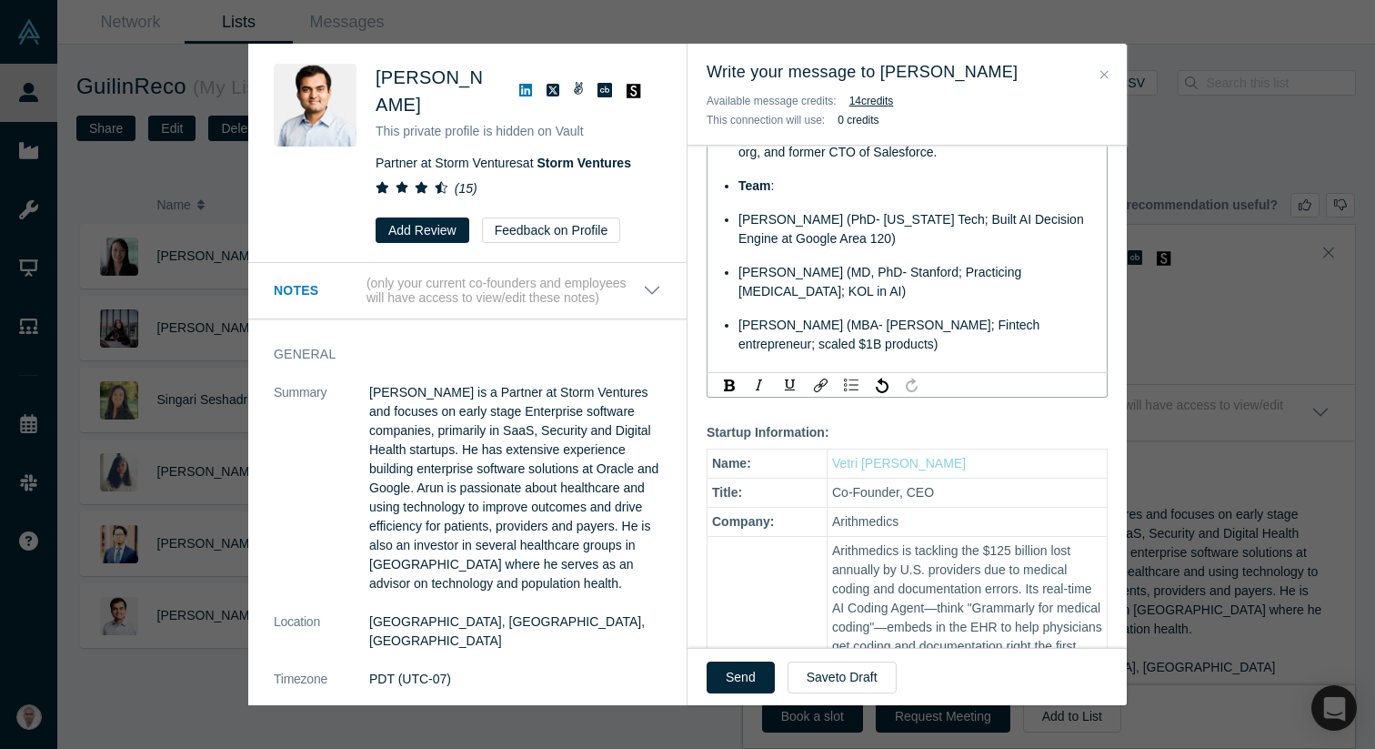
scroll to position [1123, 0]
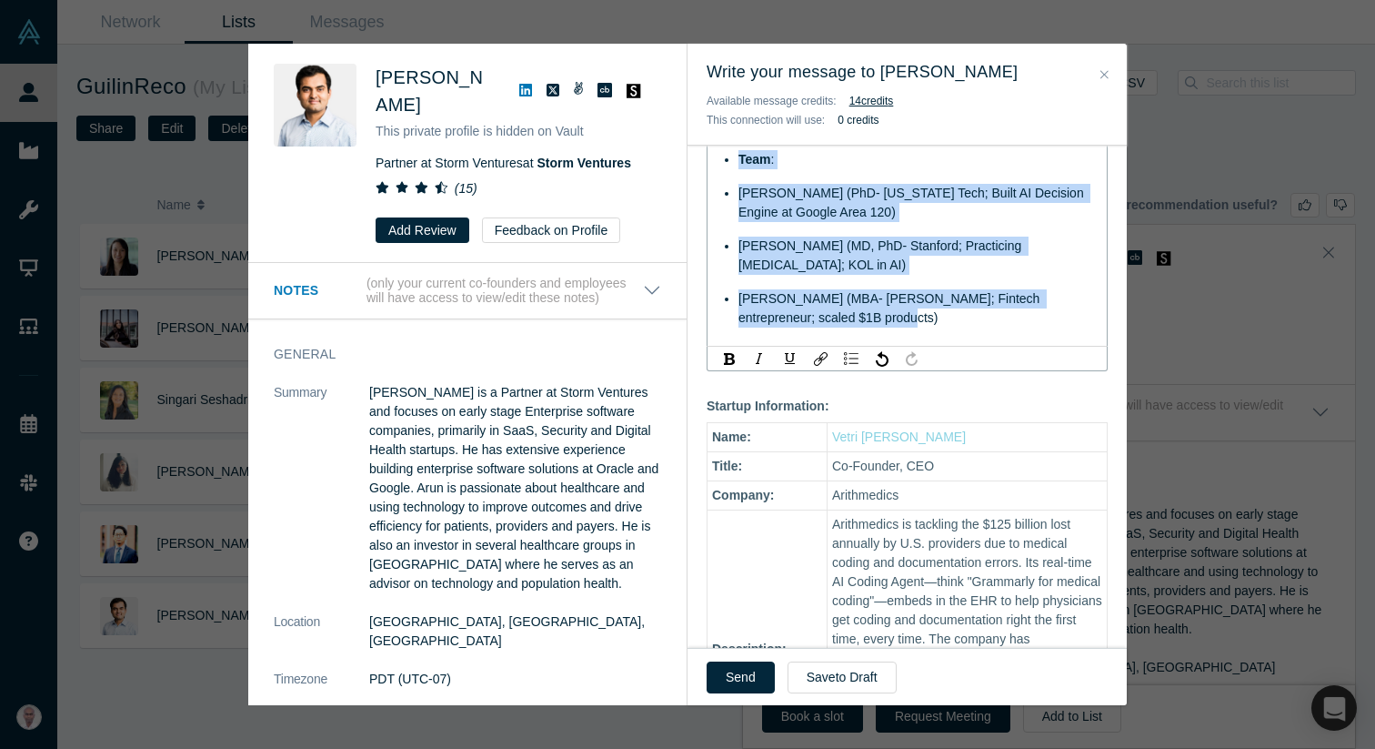
click at [905, 315] on div "[PERSON_NAME] (MBA- [PERSON_NAME]; Fintech entrepreneur; scaled $1B products)" at bounding box center [917, 308] width 357 height 38
copy div "Hi Arun, We just participated in the recent Alchemist Demo Day and we were reac…"
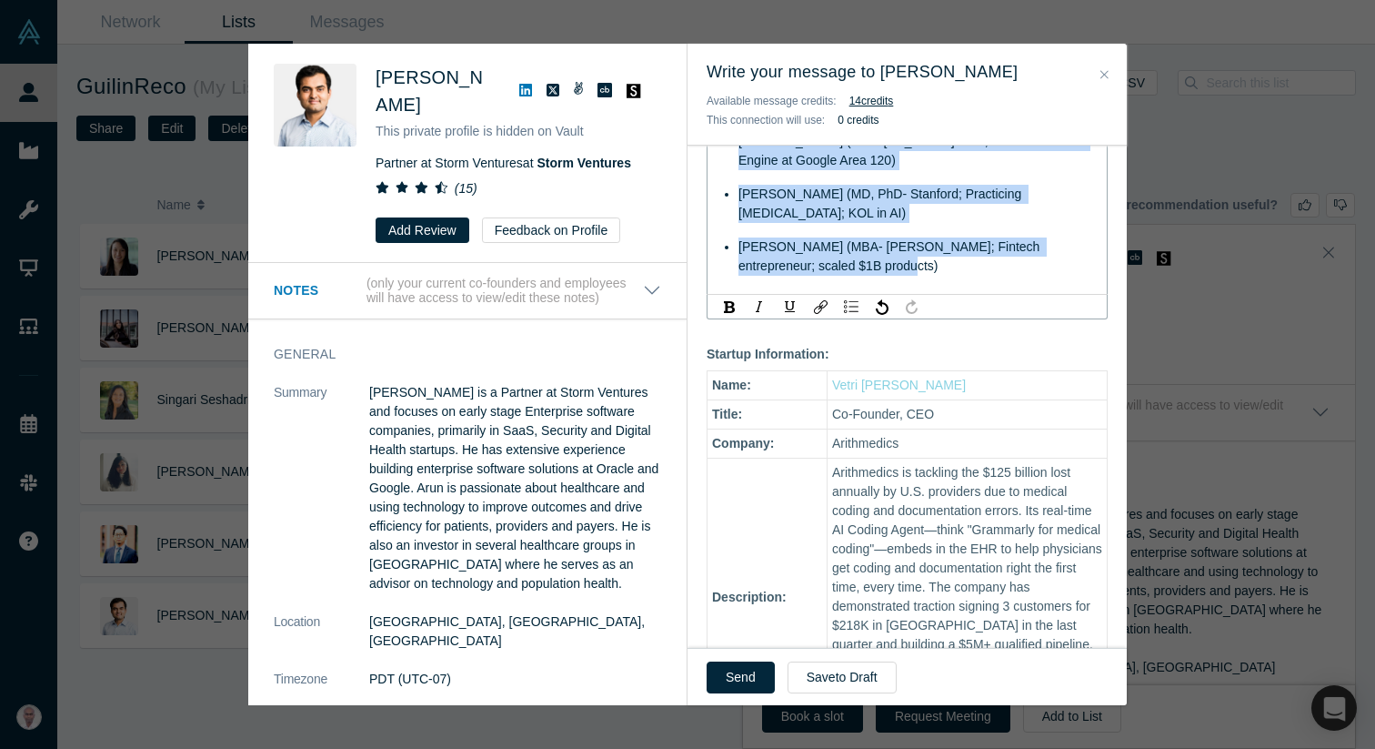
scroll to position [1182, 0]
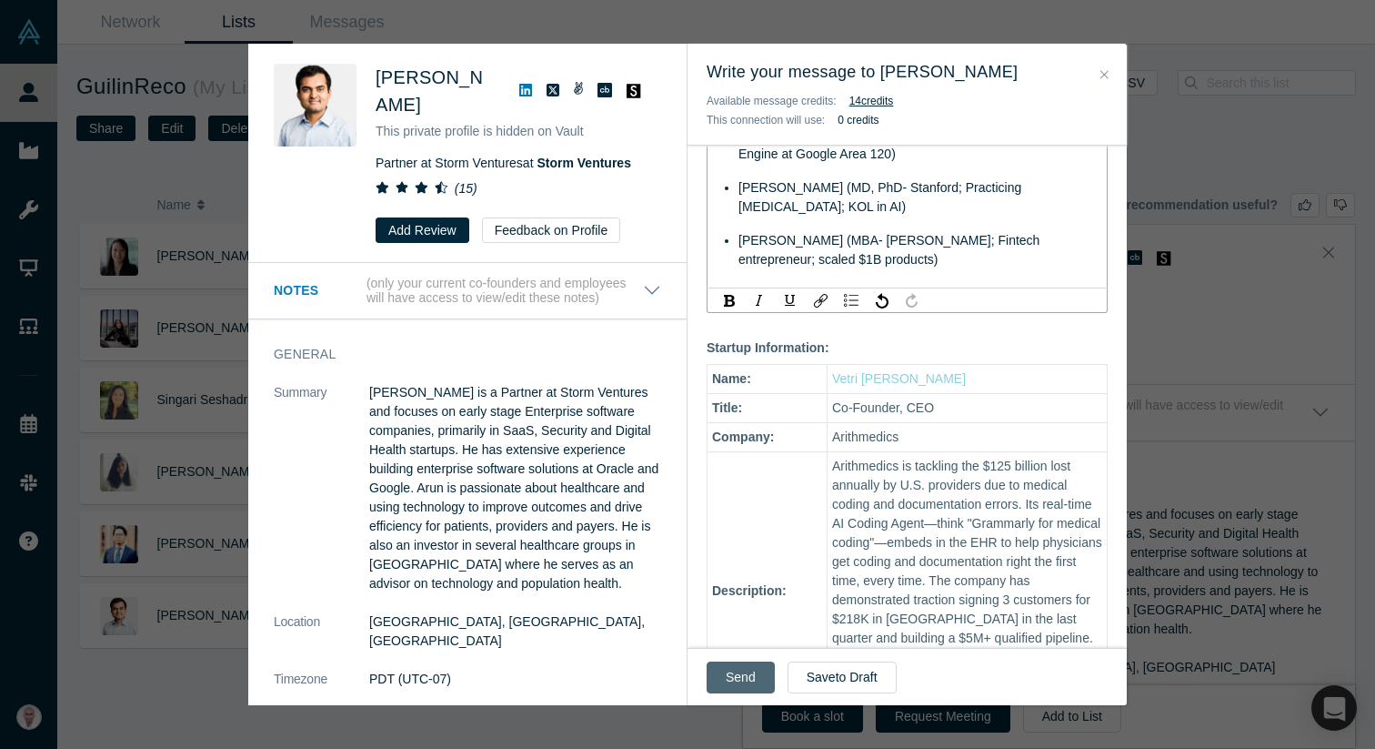
click at [724, 675] on button "Send" at bounding box center [741, 677] width 68 height 32
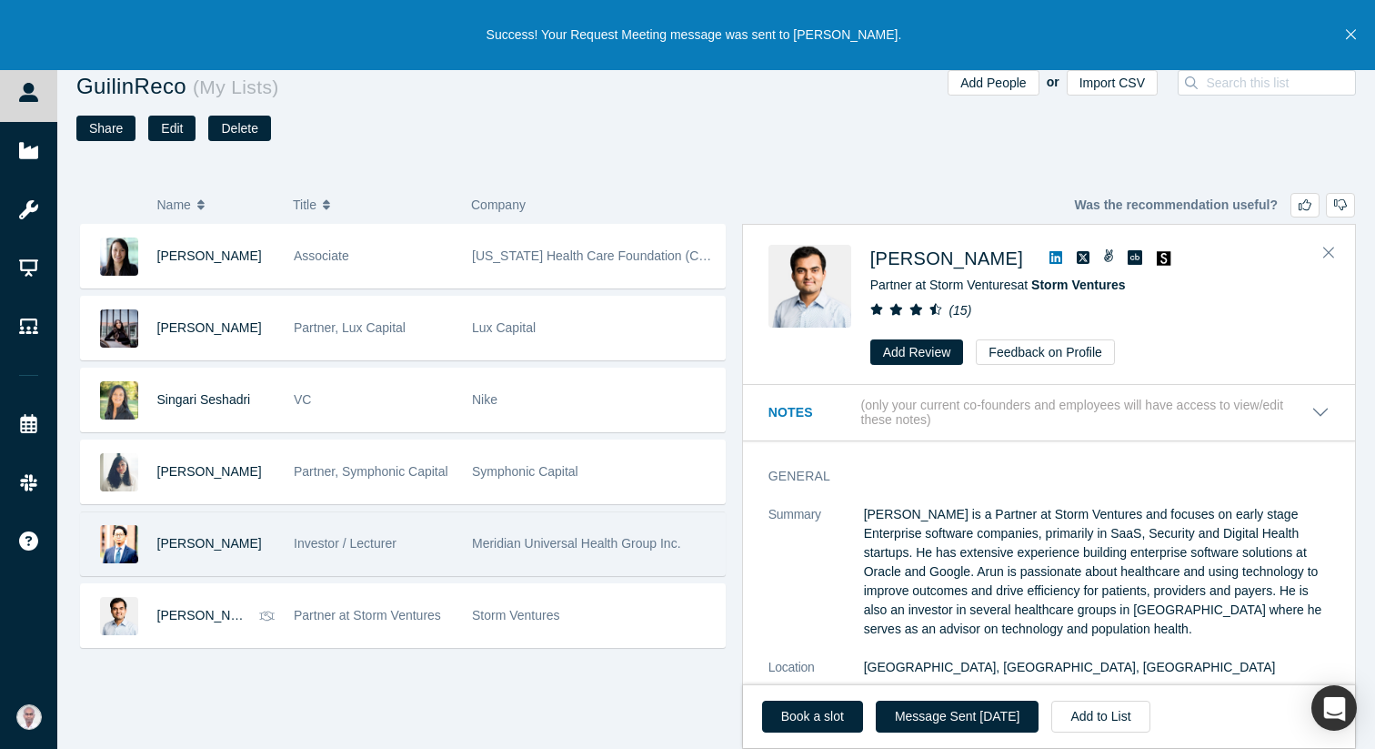
click at [327, 552] on div "Investor / Lecturer" at bounding box center [373, 543] width 159 height 63
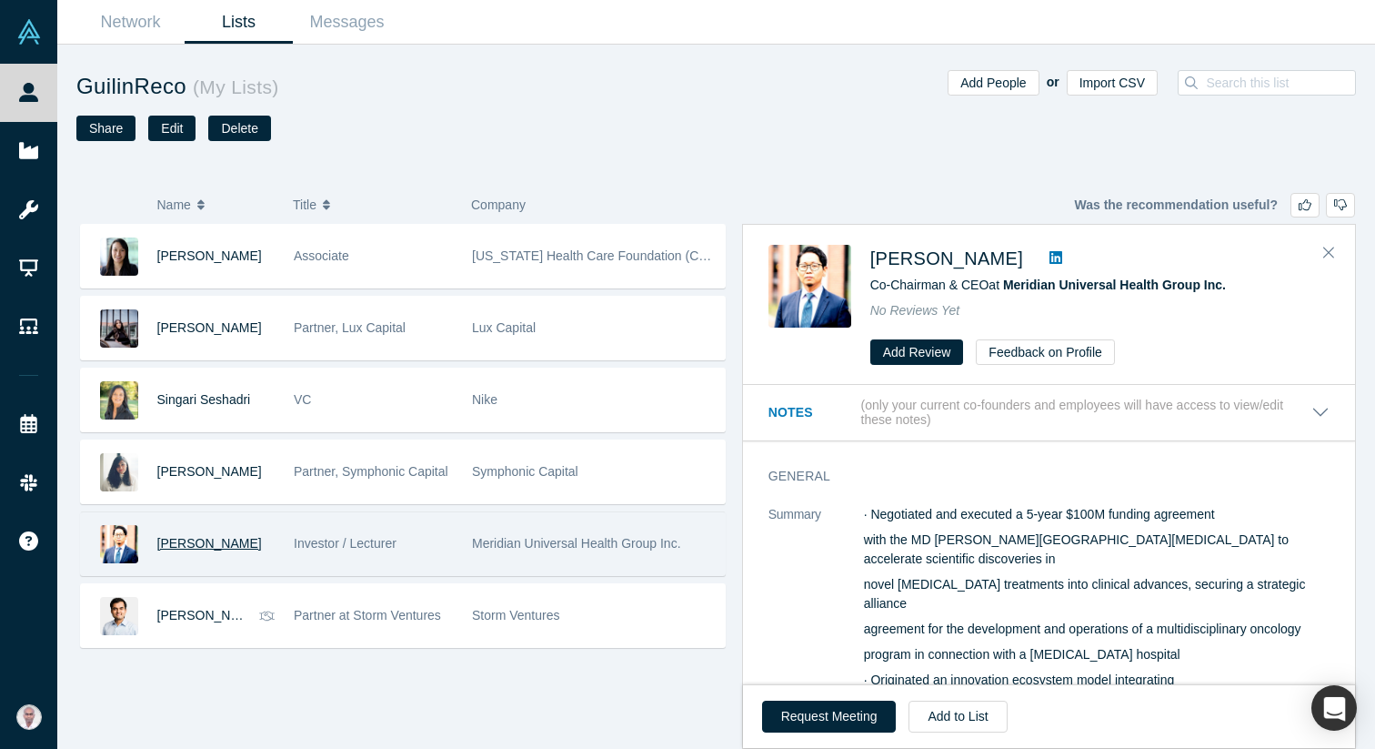
click at [171, 543] on span "[PERSON_NAME]" at bounding box center [209, 543] width 105 height 15
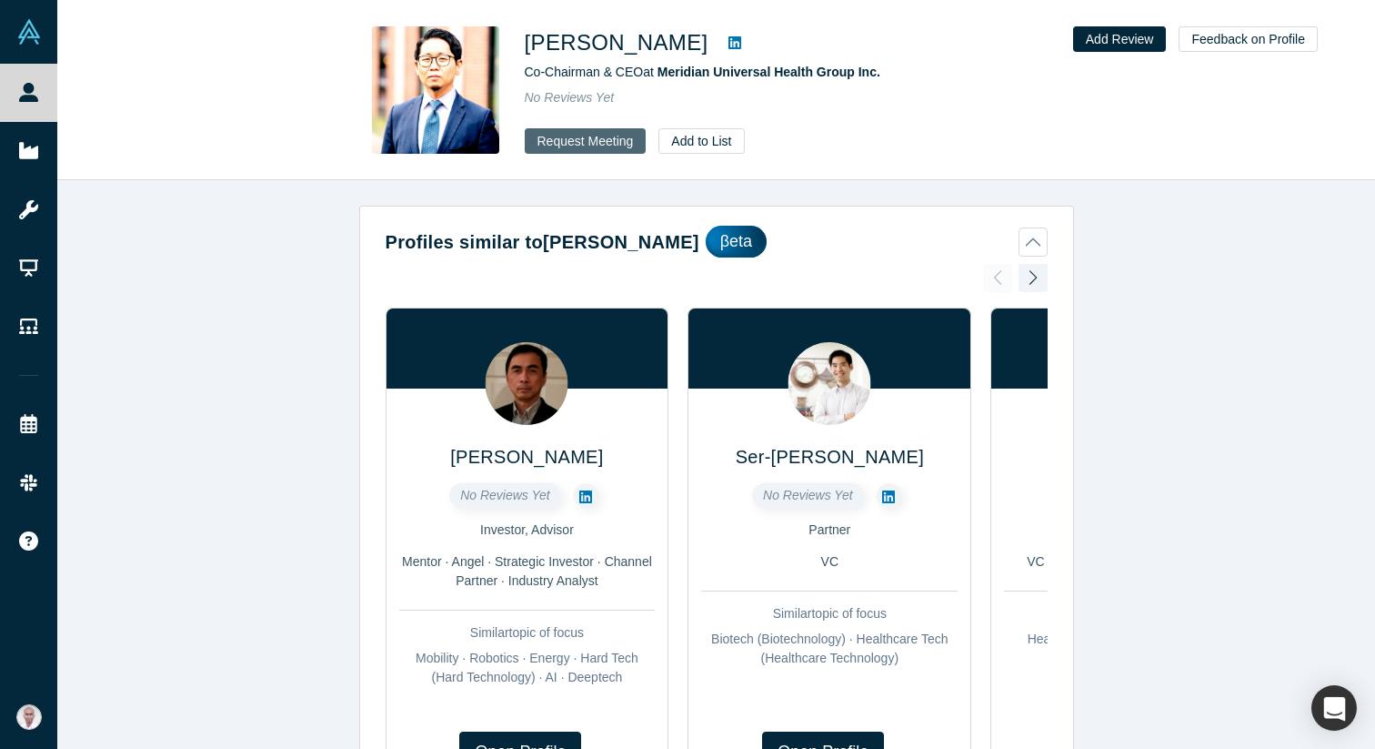
click at [564, 134] on button "Request Meeting" at bounding box center [586, 140] width 122 height 25
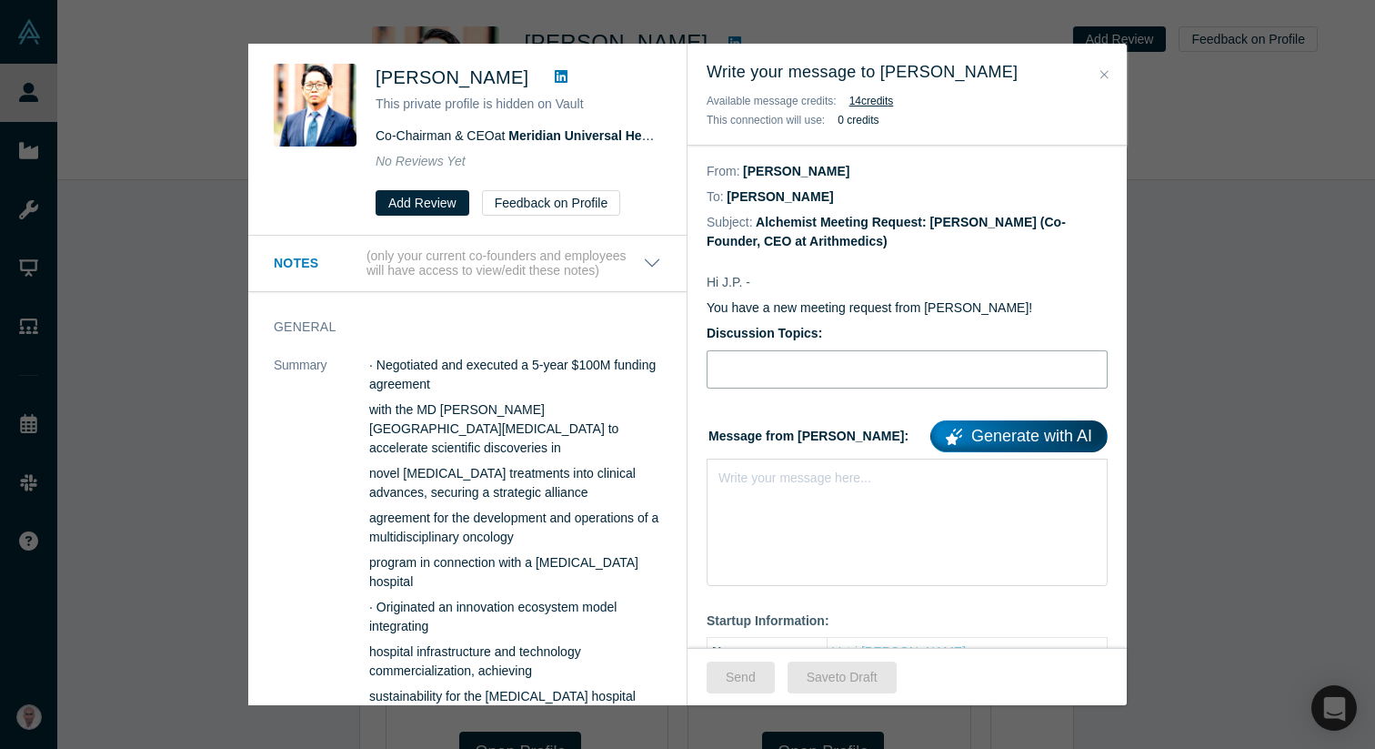
click at [852, 376] on input "Discussion Topics:" at bounding box center [907, 369] width 401 height 38
type input "Advice for fundraising"
click at [821, 496] on div "Write your message here..." at bounding box center [907, 521] width 401 height 127
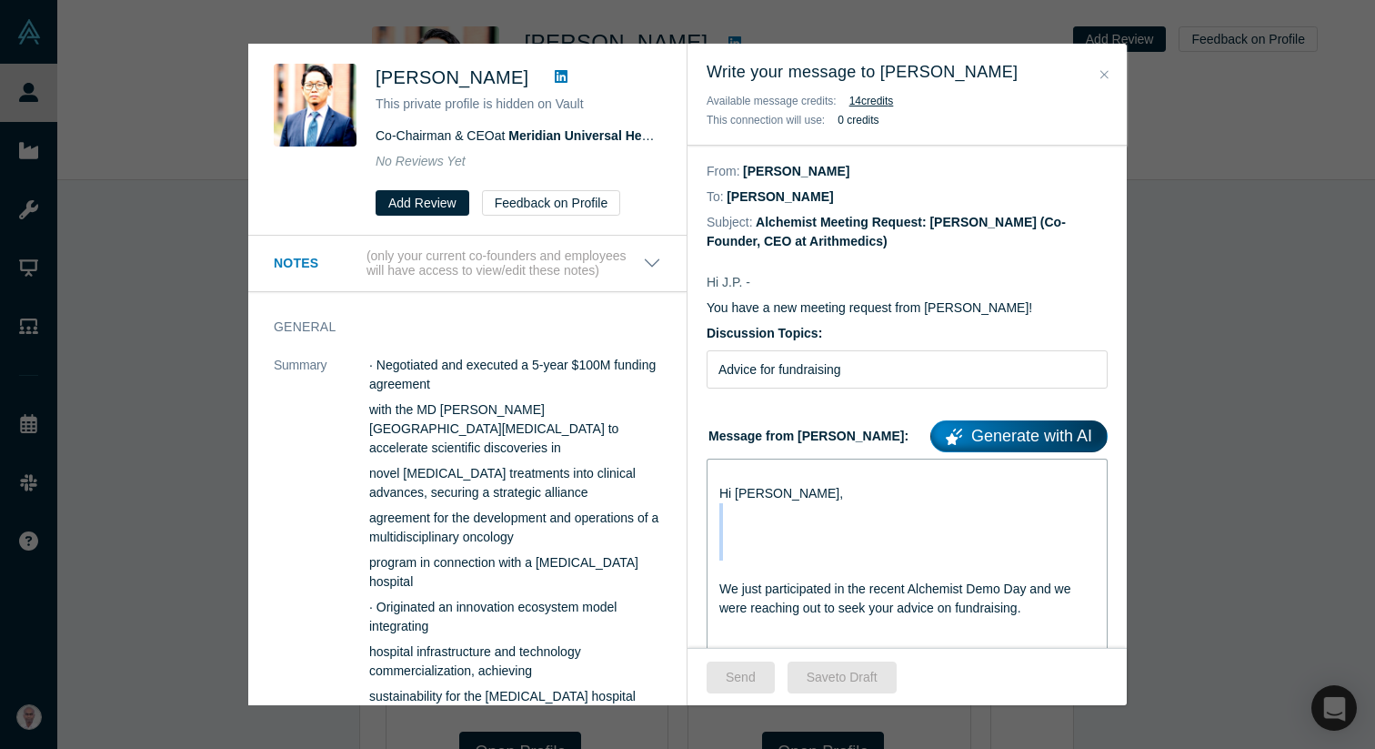
drag, startPoint x: 721, startPoint y: 512, endPoint x: 767, endPoint y: 569, distance: 73.2
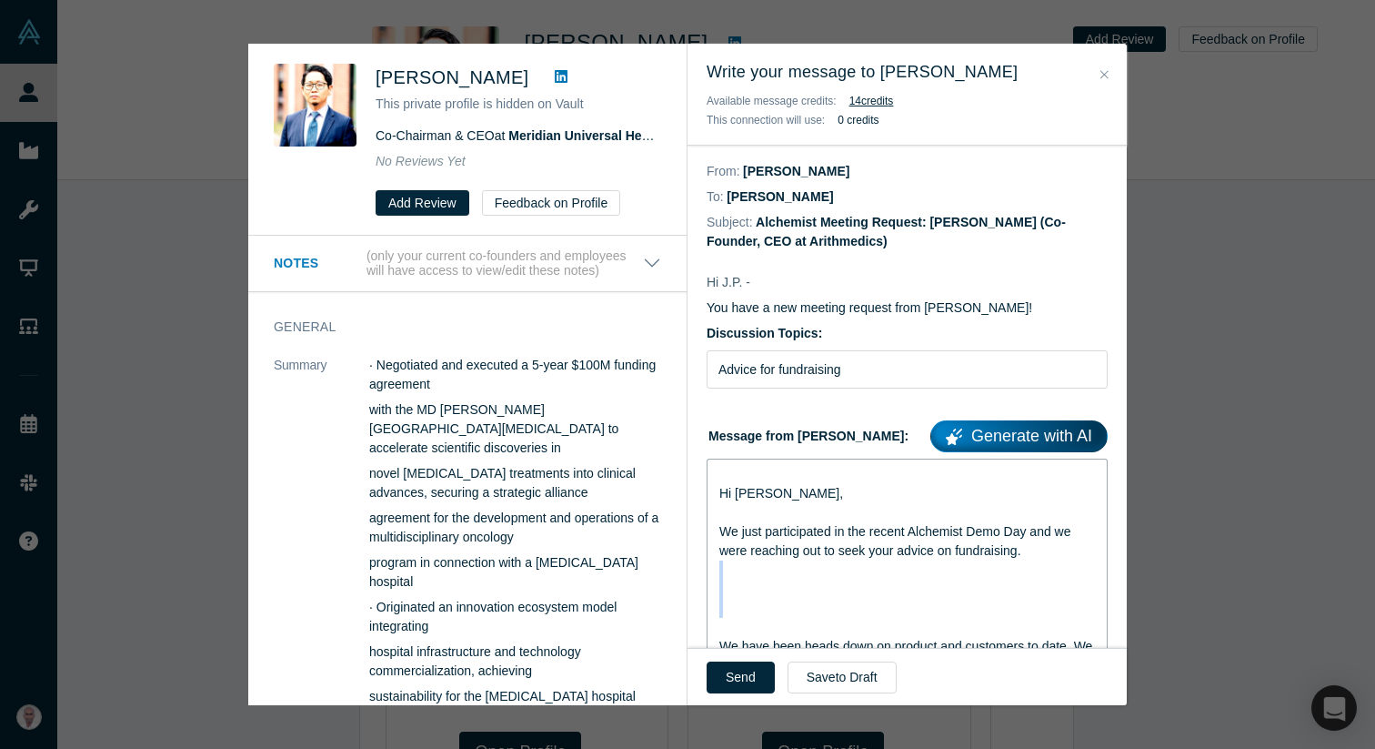
drag, startPoint x: 737, startPoint y: 569, endPoint x: 758, endPoint y: 634, distance: 67.9
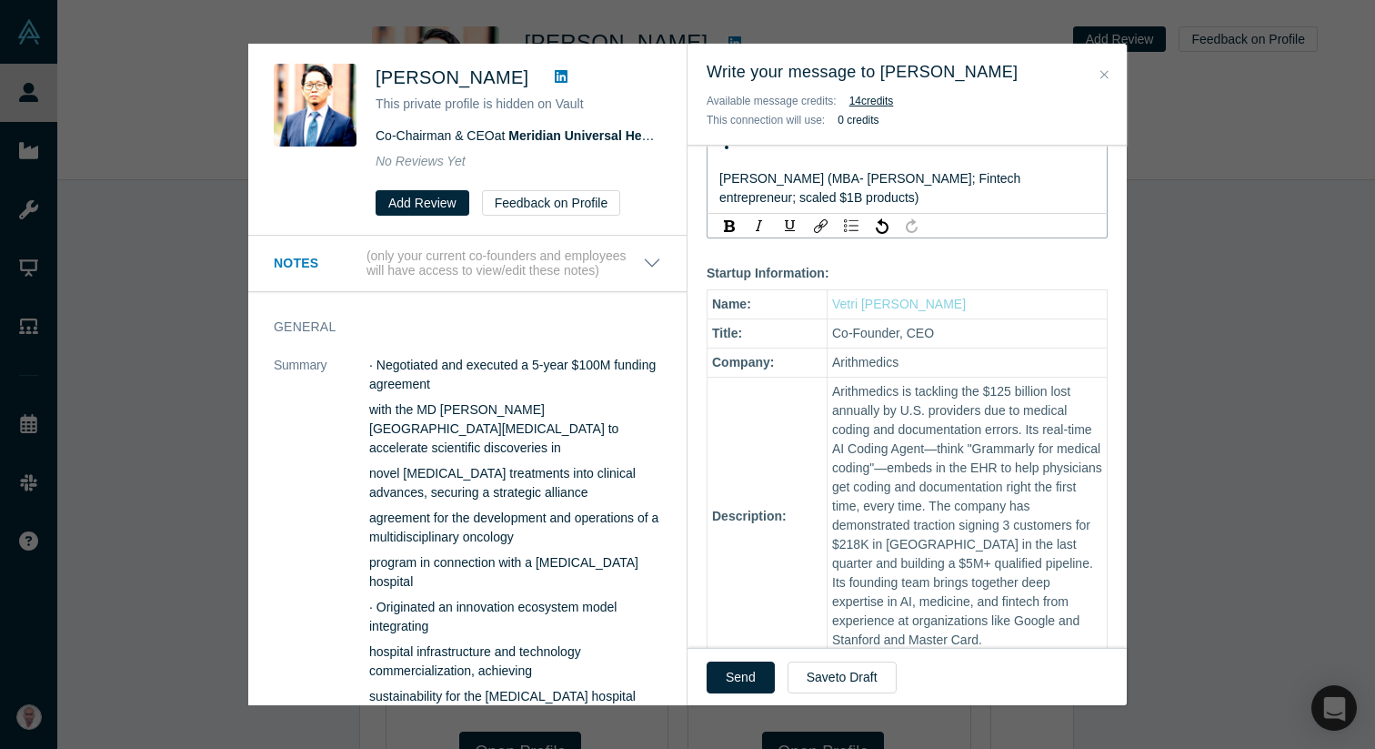
scroll to position [1881, 0]
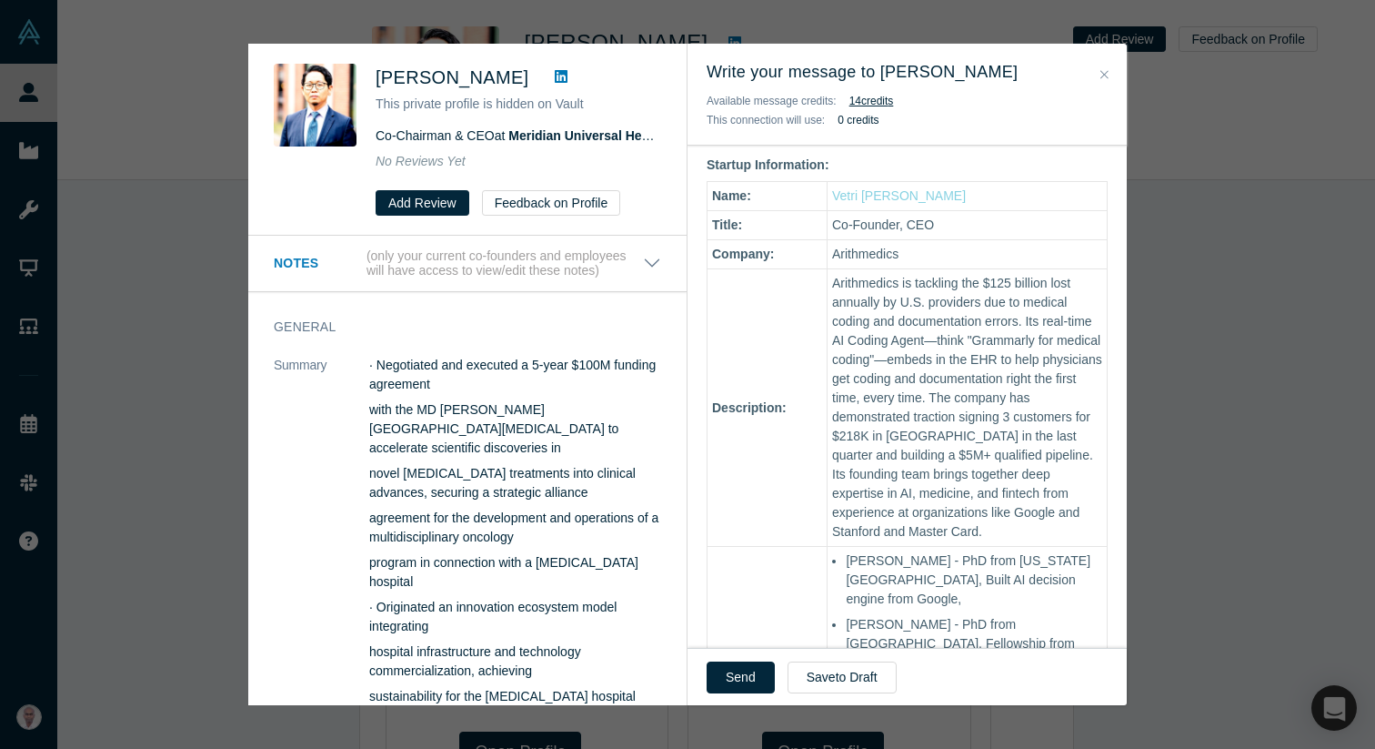
click at [1113, 70] on button "Close" at bounding box center [1104, 75] width 19 height 21
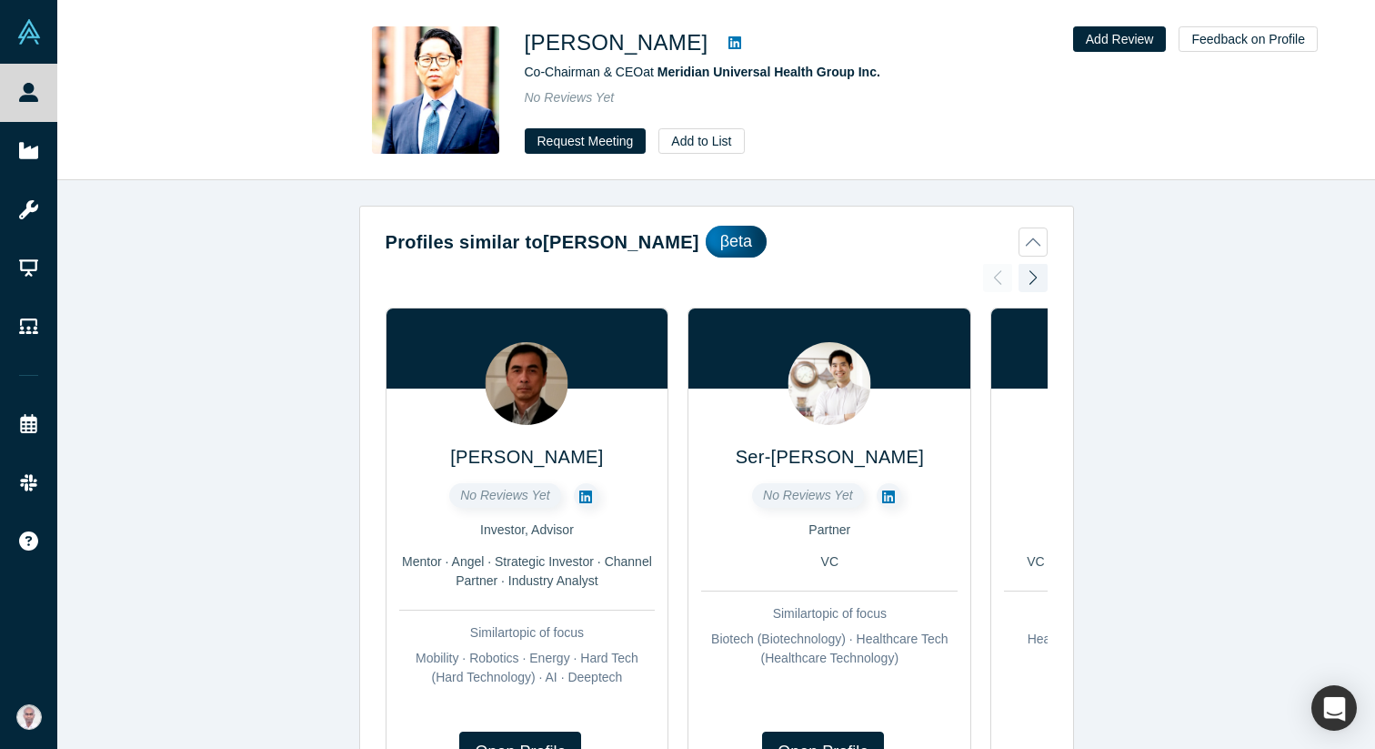
scroll to position [1856, 0]
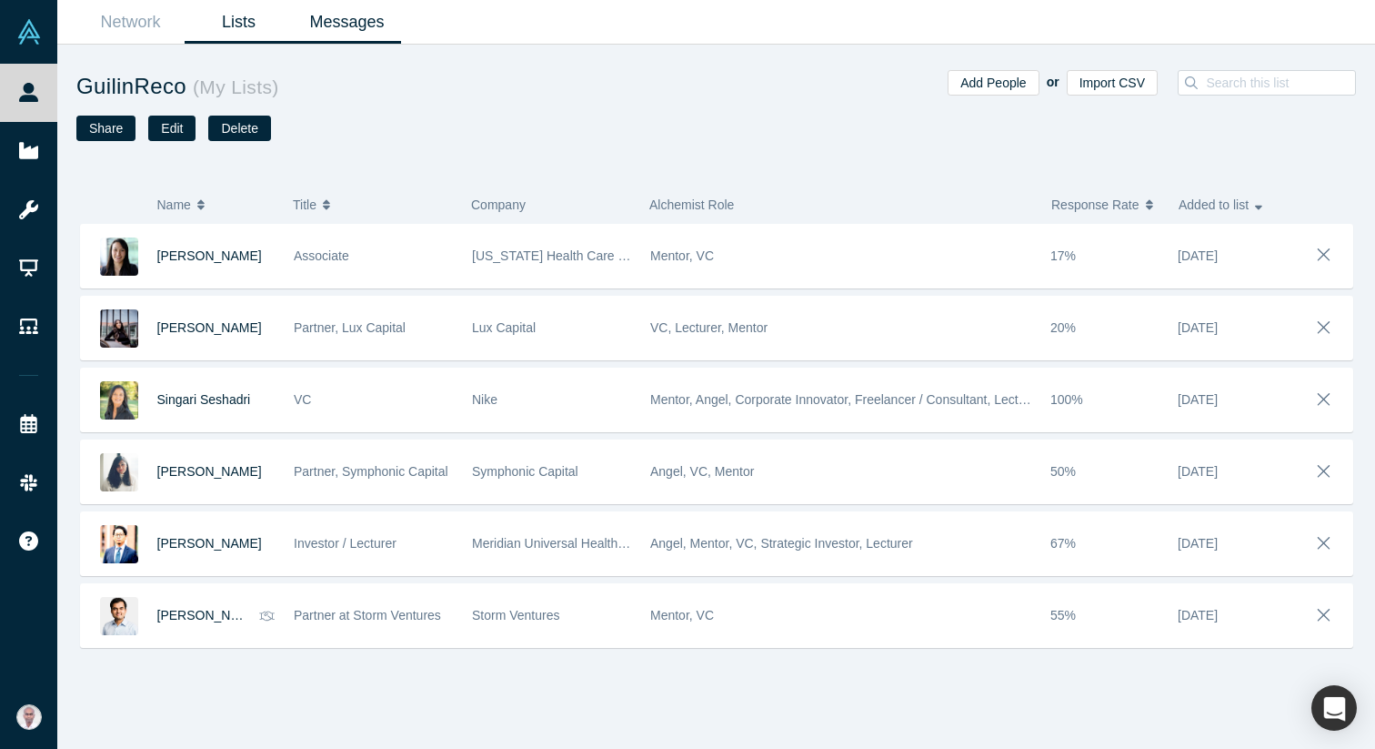
click at [311, 17] on link "Messages" at bounding box center [347, 22] width 108 height 43
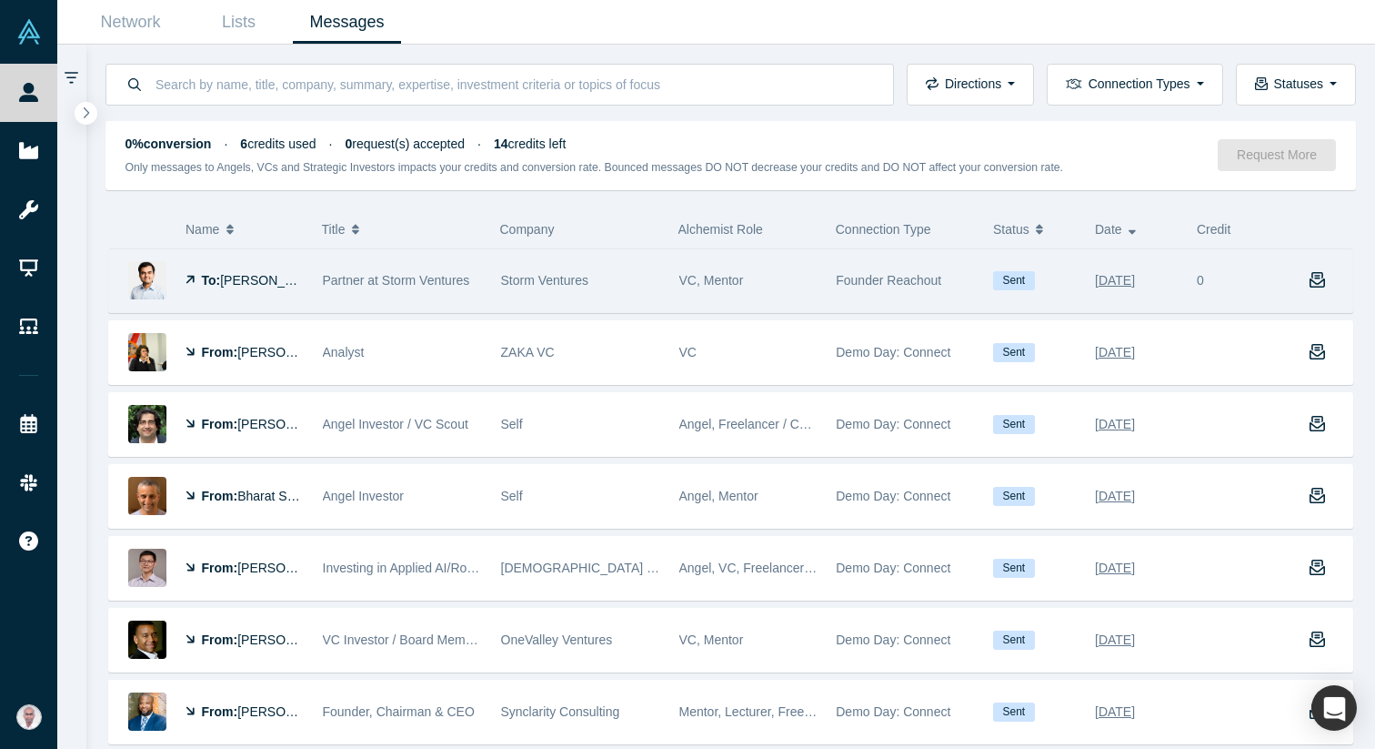
click at [285, 279] on span "[PERSON_NAME]" at bounding box center [272, 280] width 105 height 15
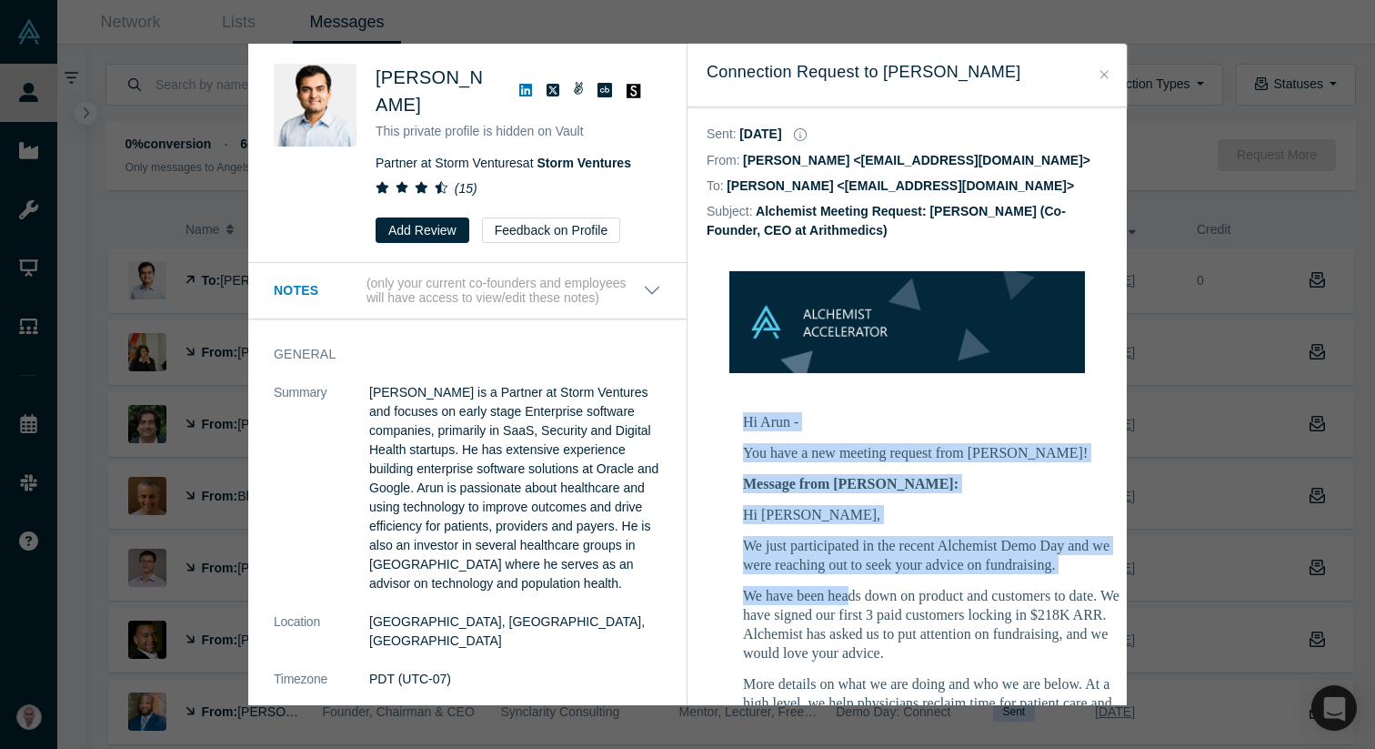
drag, startPoint x: 739, startPoint y: 421, endPoint x: 850, endPoint y: 597, distance: 208.2
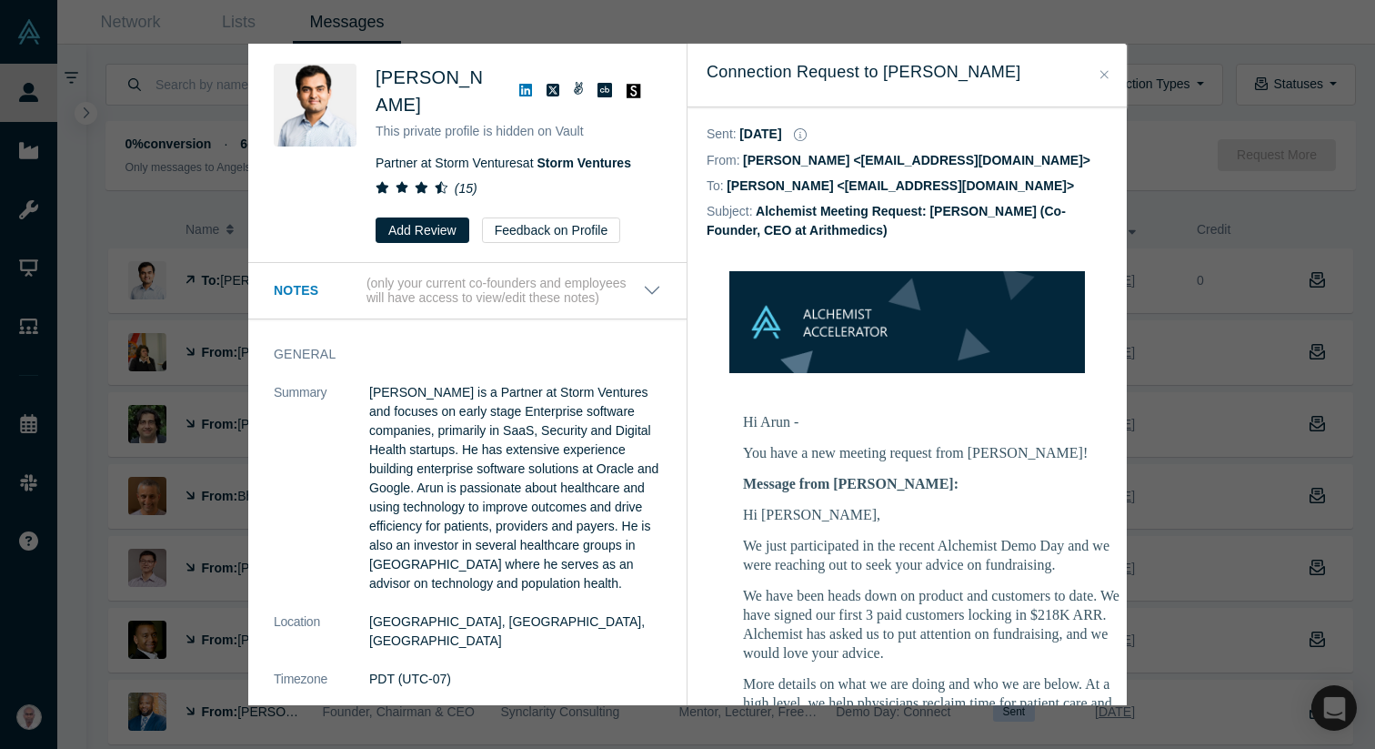
click at [846, 592] on p "We have been heads down on product and customers to date. We have signed our fi…" at bounding box center [934, 624] width 382 height 76
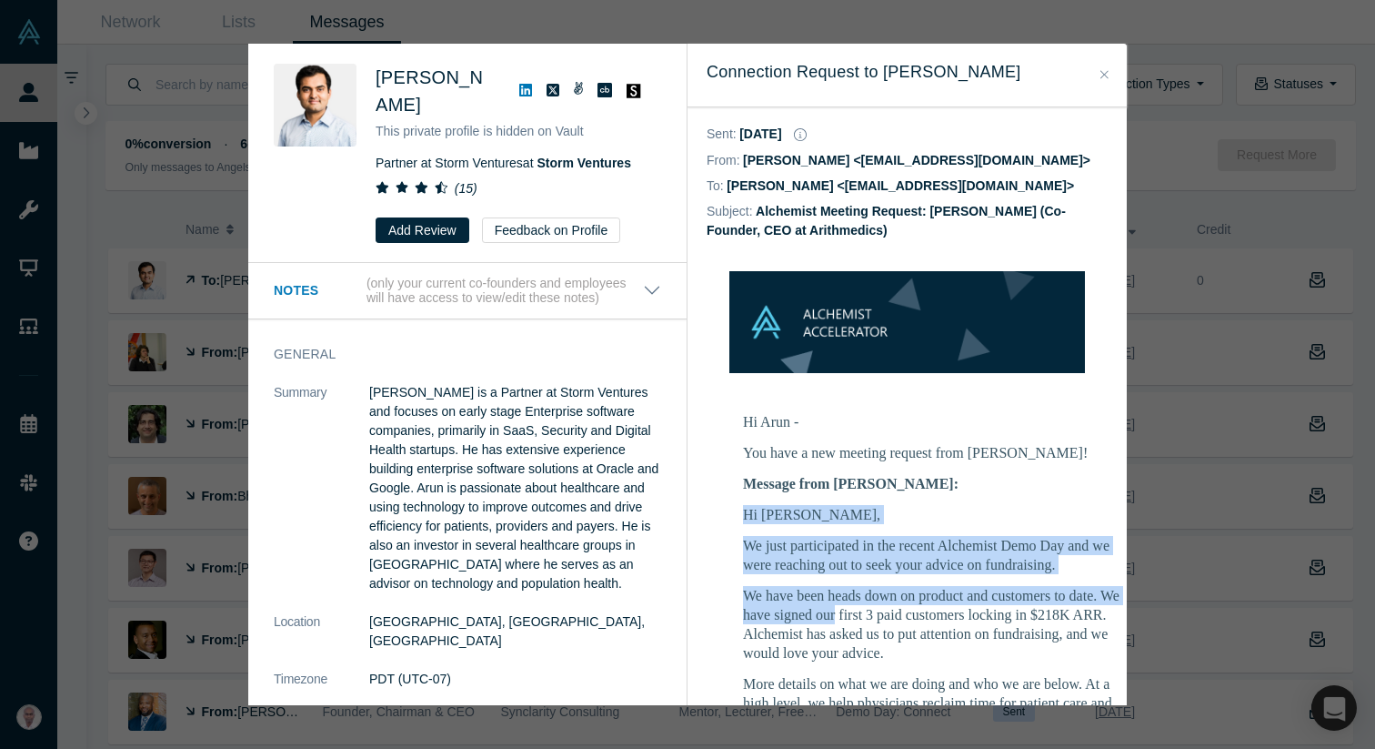
drag, startPoint x: 740, startPoint y: 514, endPoint x: 836, endPoint y: 610, distance: 135.7
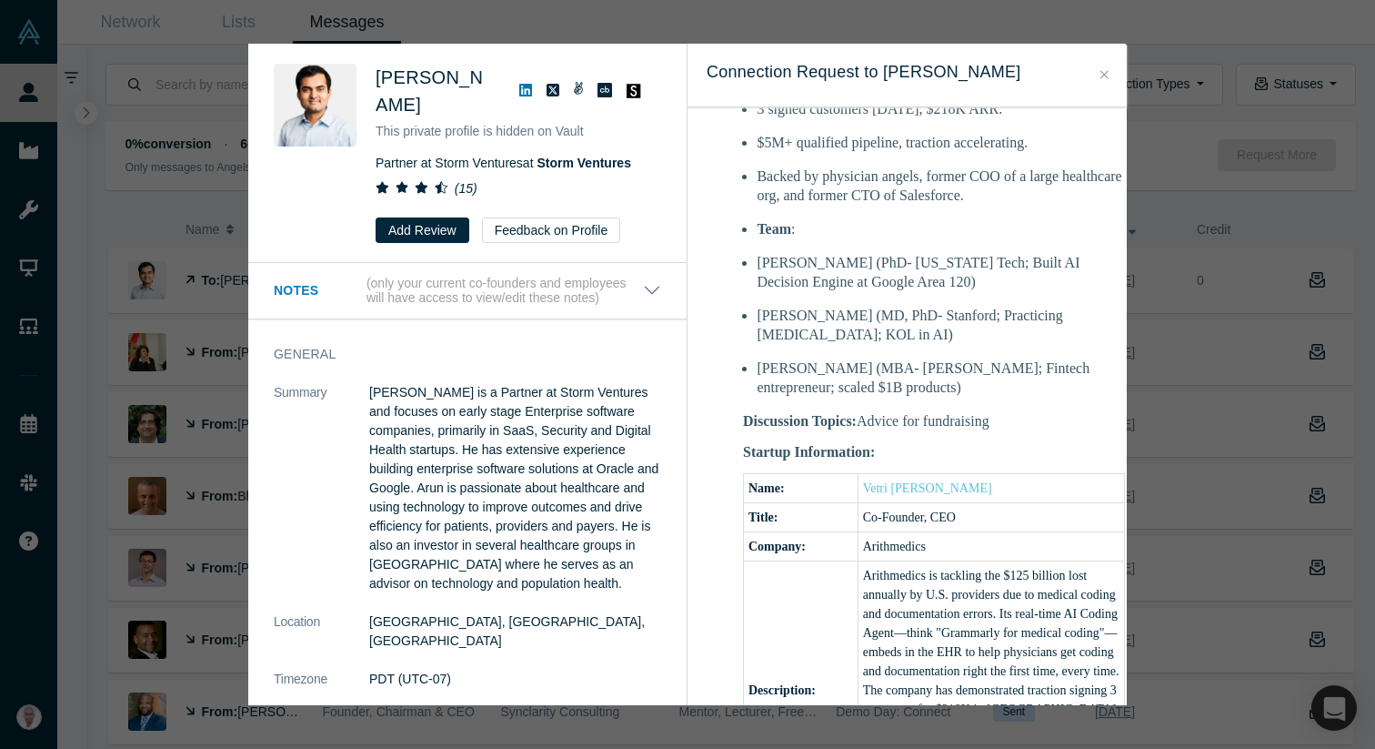
scroll to position [1084, 0]
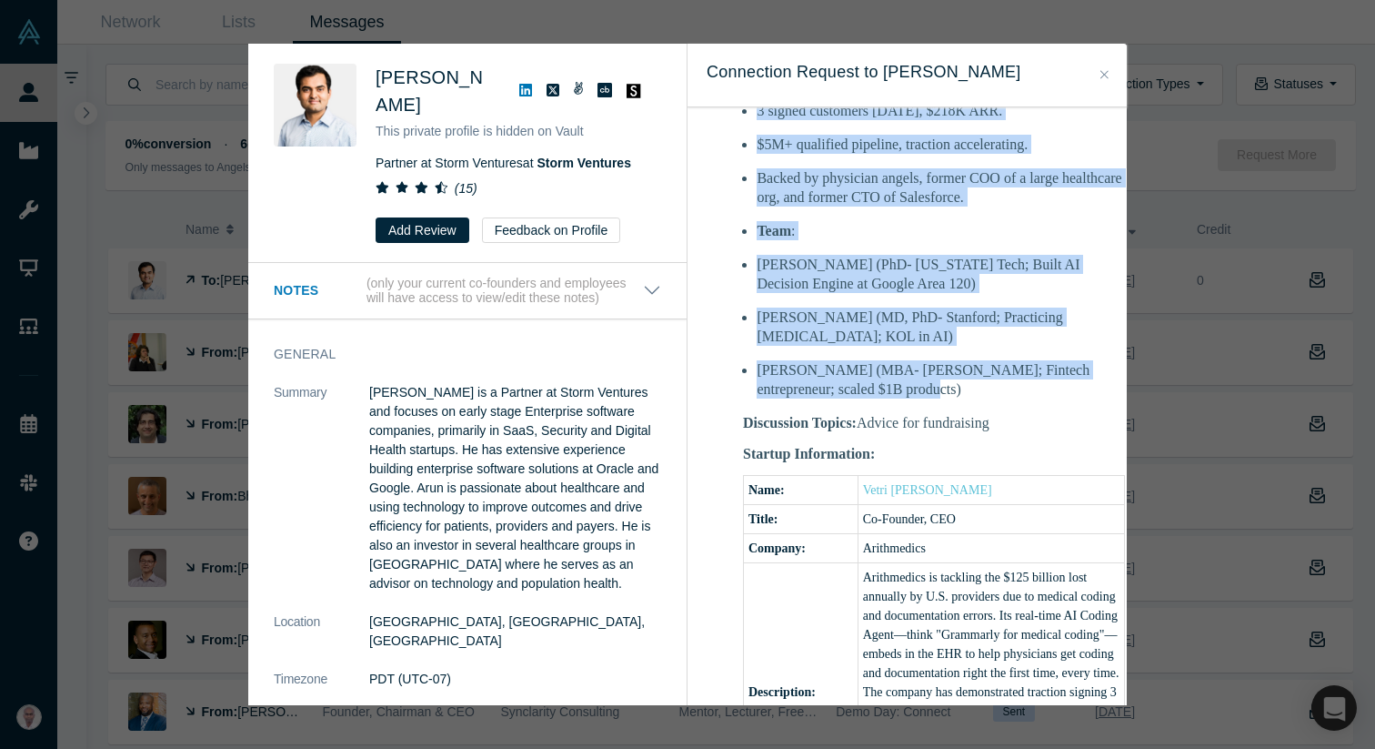
click at [901, 393] on li "[PERSON_NAME] (MBA- [PERSON_NAME]; Fintech entrepreneur; scaled $1B products)" at bounding box center [941, 379] width 368 height 38
copy div "Hi Arun, We just participated in the recent Alchemist Demo Day and we were reac…"
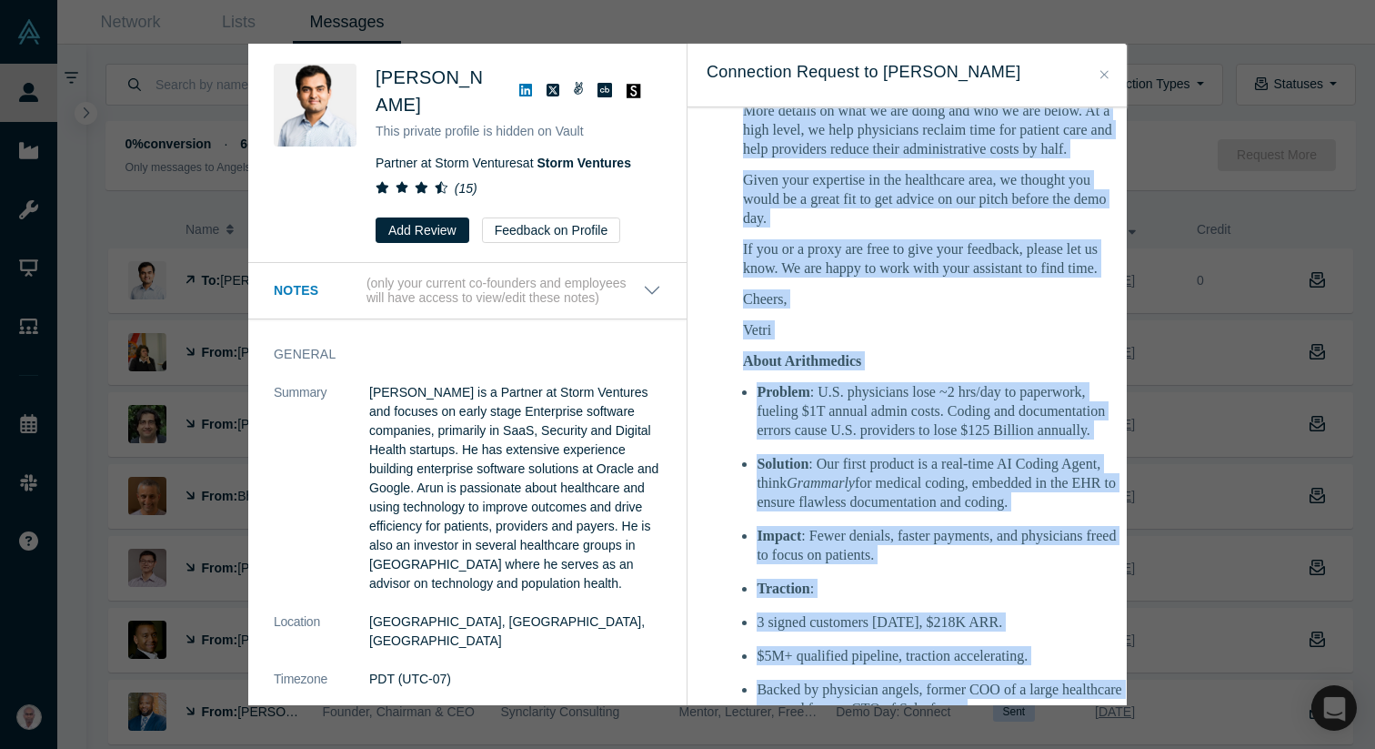
scroll to position [0, 0]
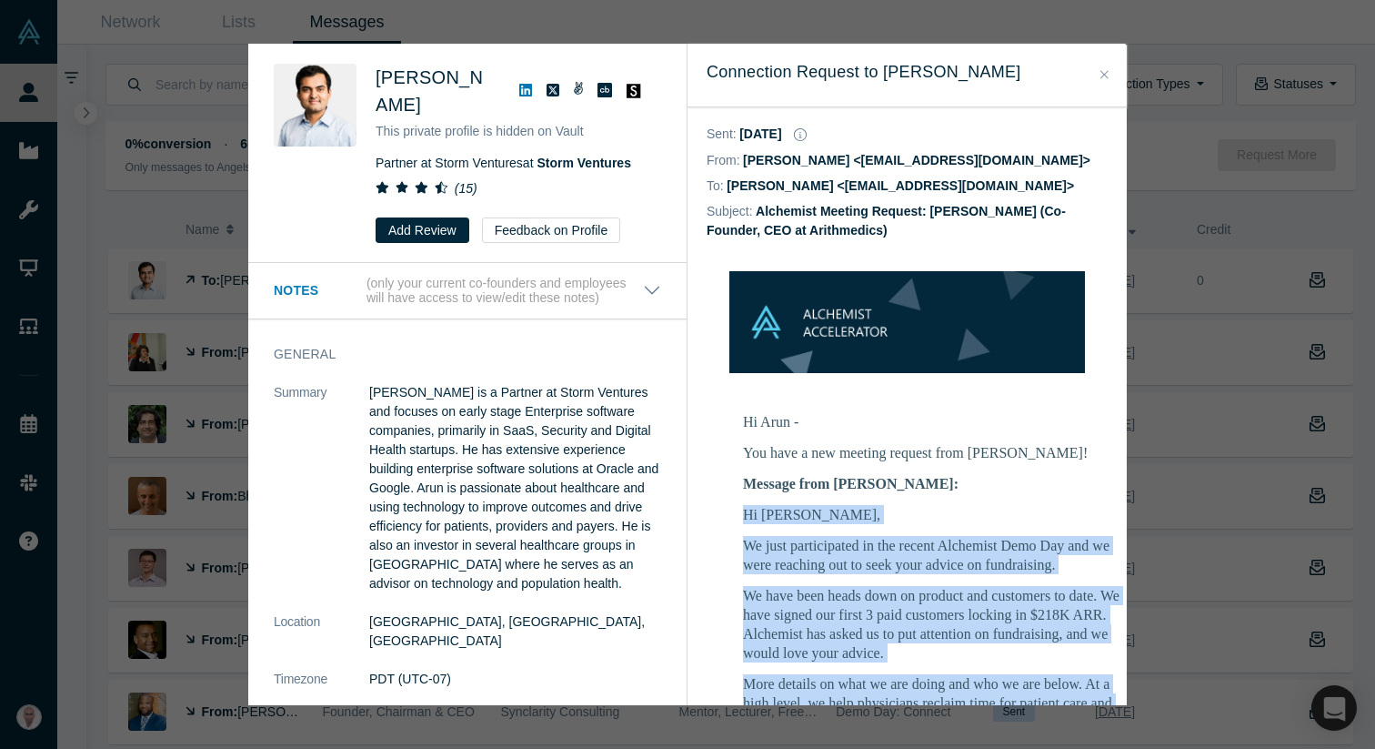
click at [1106, 73] on icon "Close" at bounding box center [1105, 74] width 8 height 8
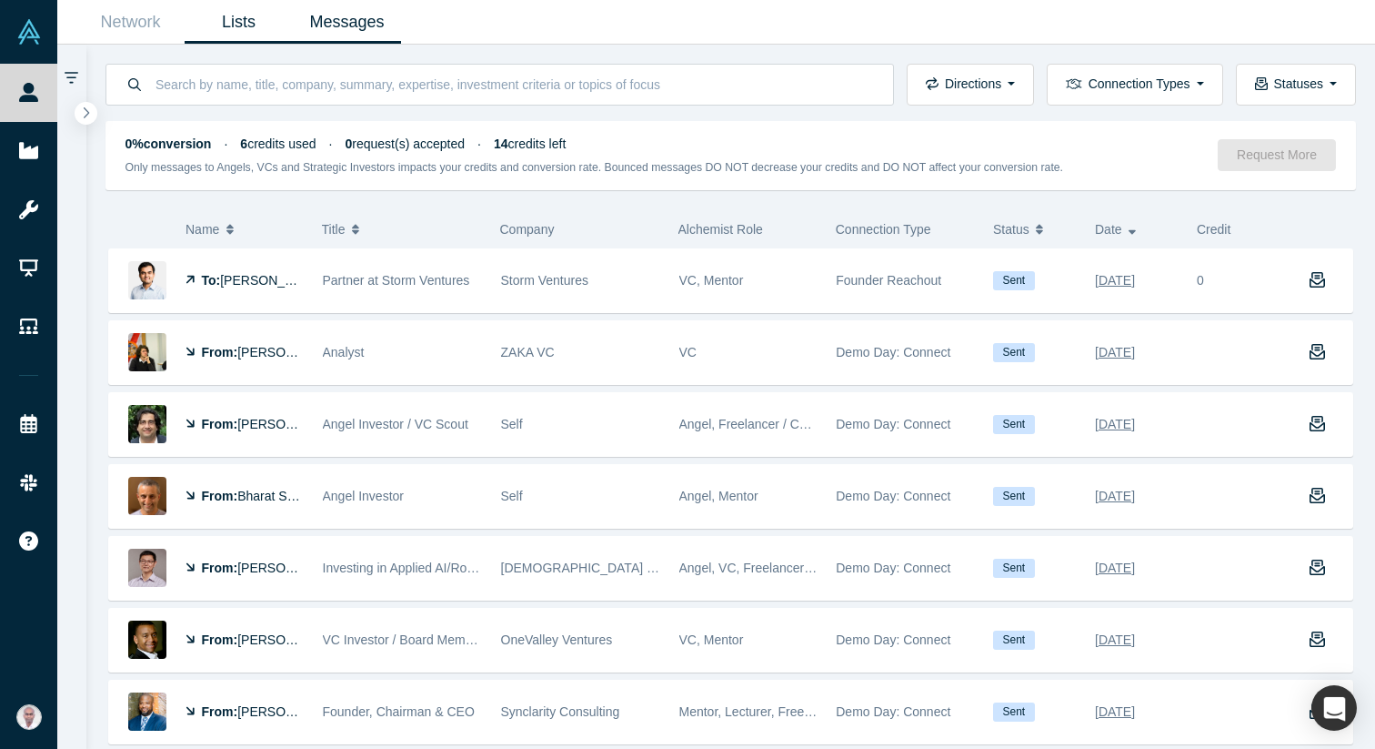
click at [247, 14] on link "Lists" at bounding box center [239, 22] width 108 height 43
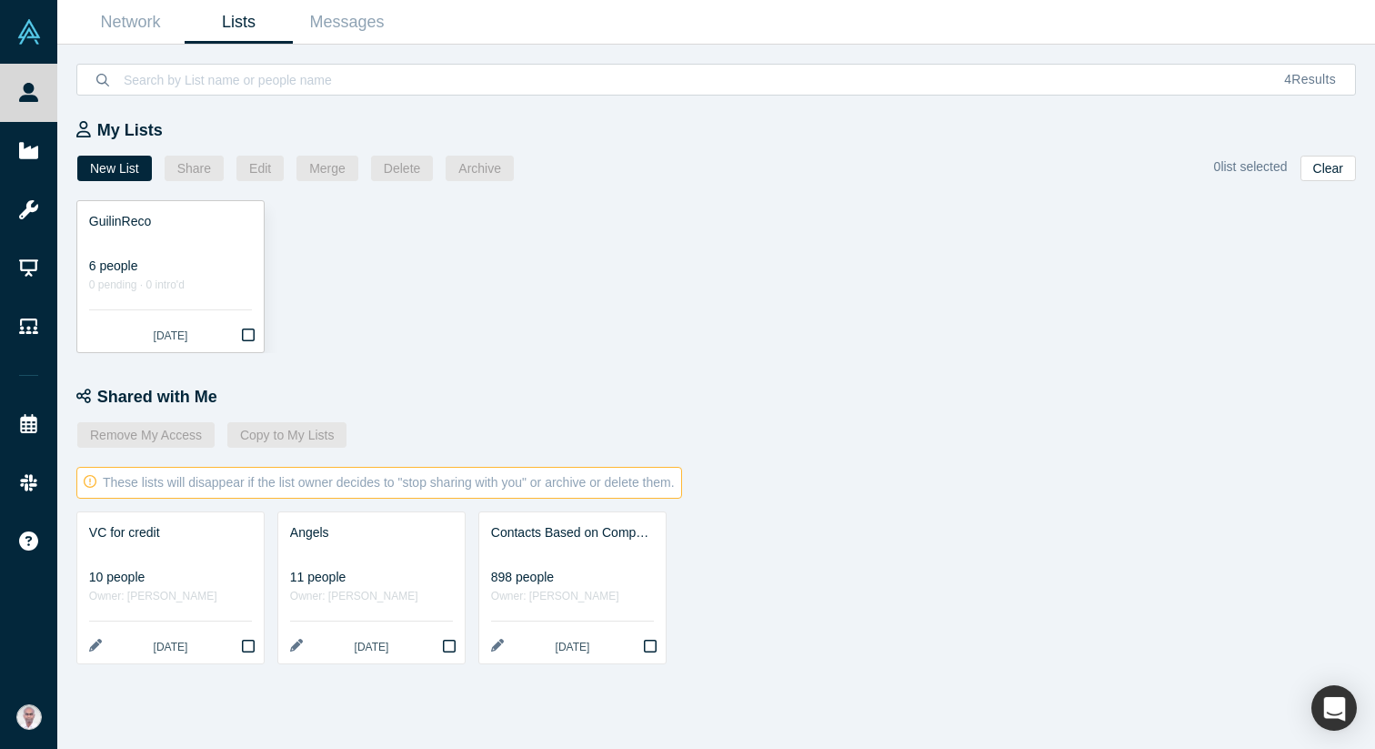
click at [173, 261] on div "6 people" at bounding box center [170, 266] width 163 height 19
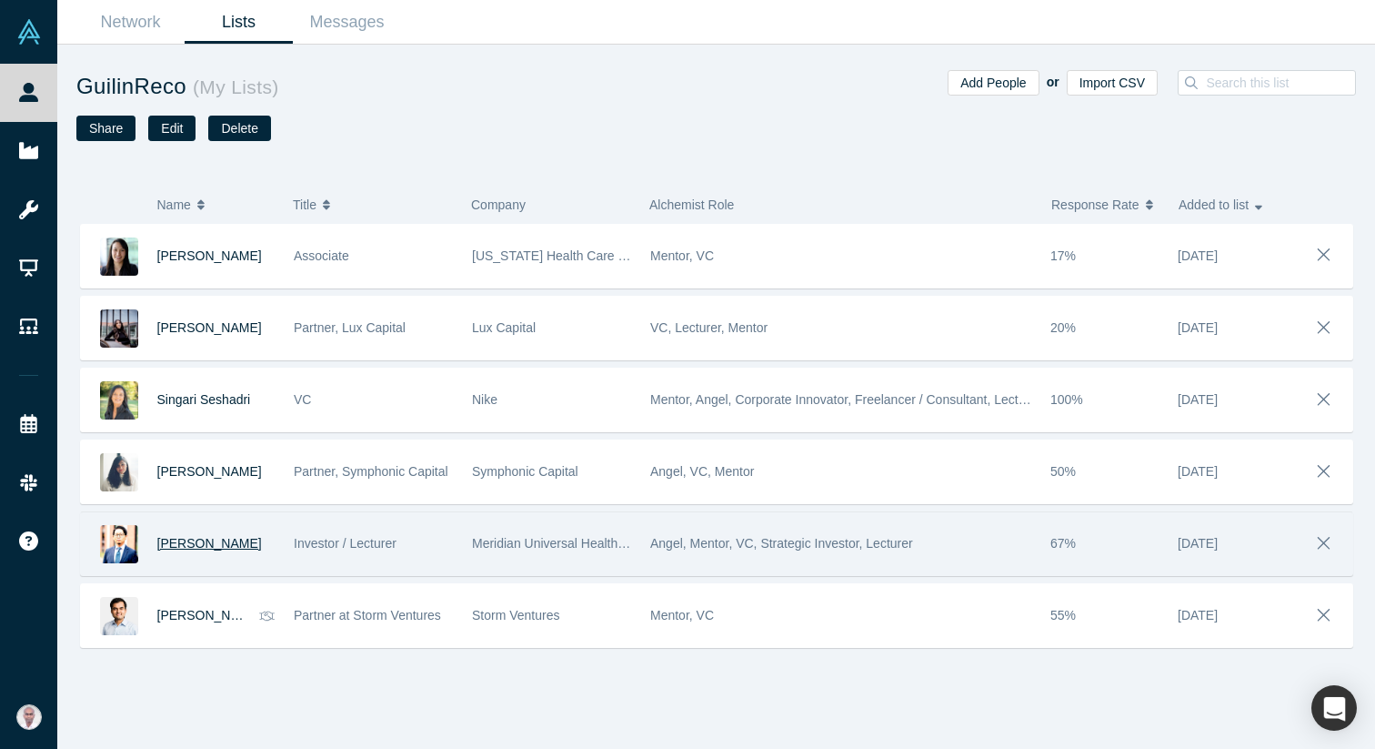
click at [184, 539] on span "[PERSON_NAME]" at bounding box center [209, 543] width 105 height 15
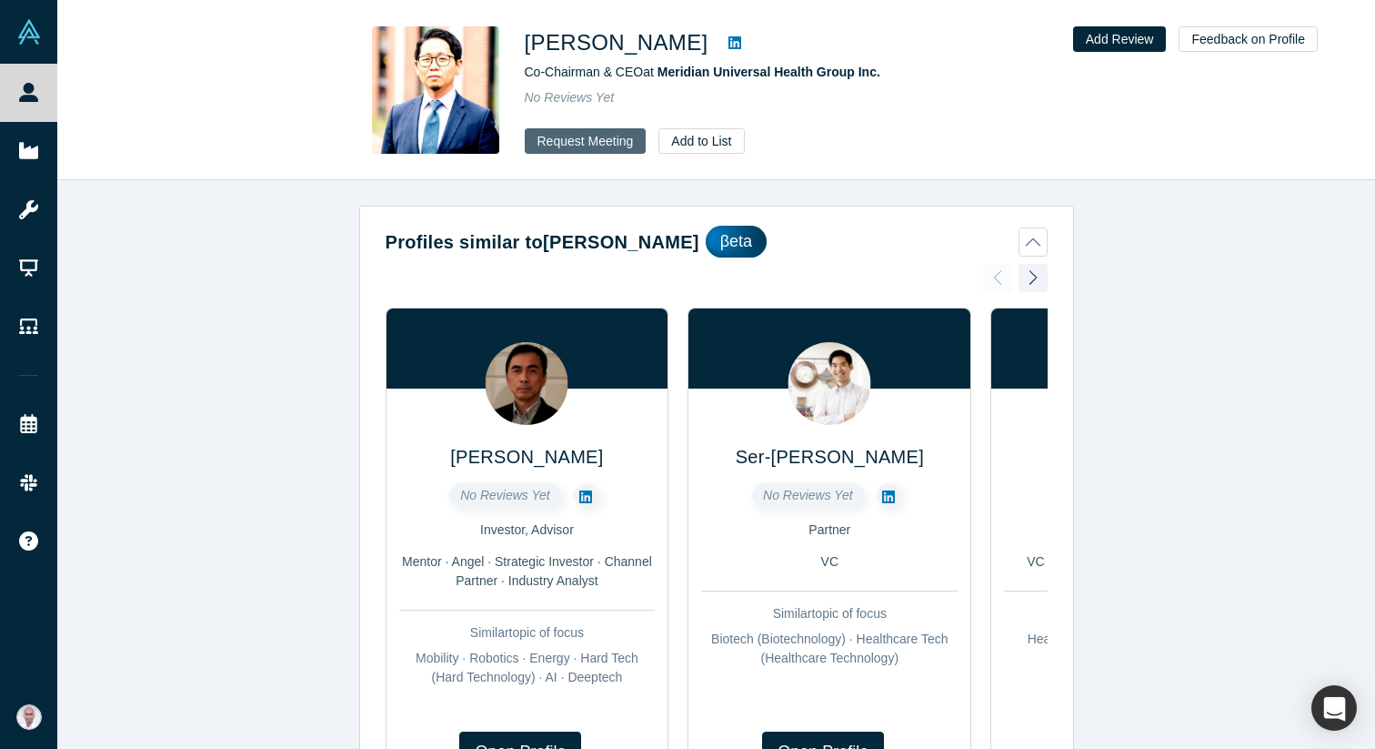
click at [608, 136] on button "Request Meeting" at bounding box center [586, 140] width 122 height 25
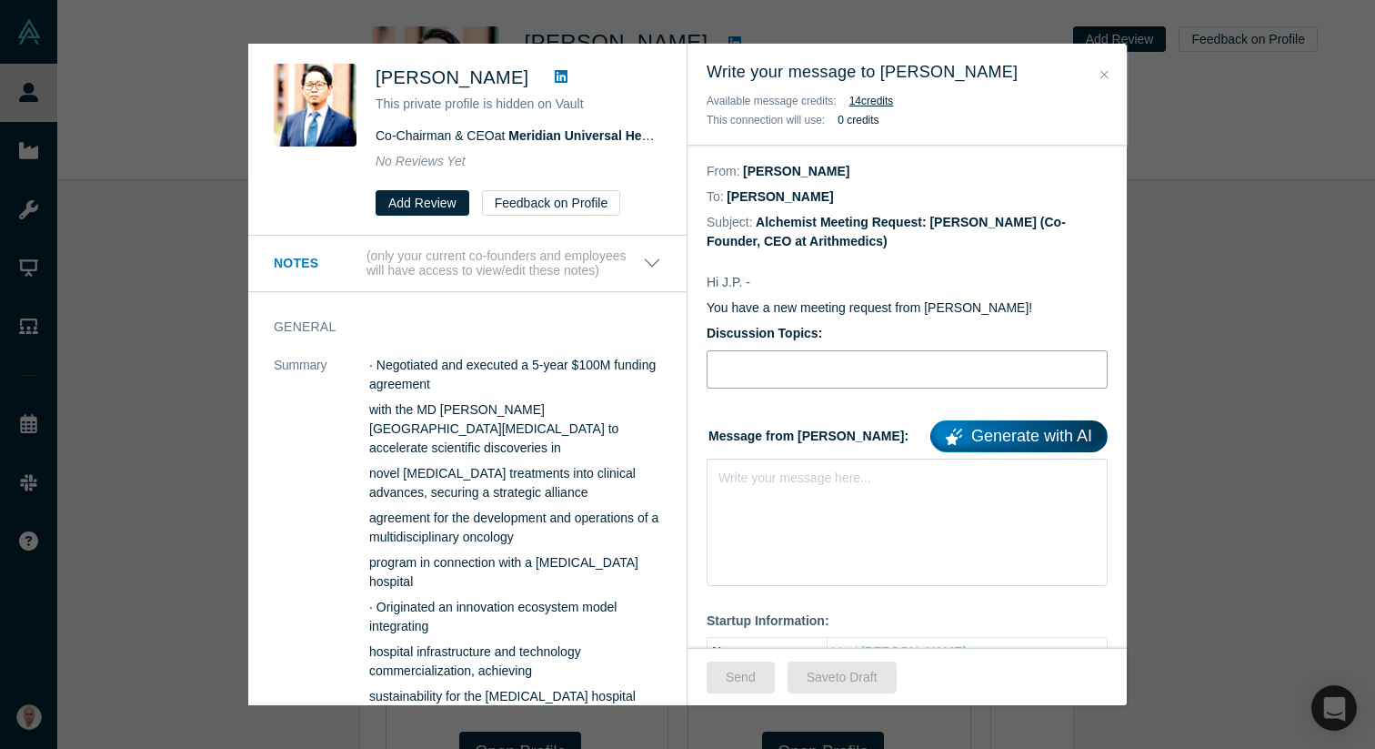
click at [770, 350] on input "Discussion Topics:" at bounding box center [907, 369] width 401 height 38
type input "Advice for fundraising"
click at [796, 513] on div "Write your message here..." at bounding box center [907, 521] width 401 height 127
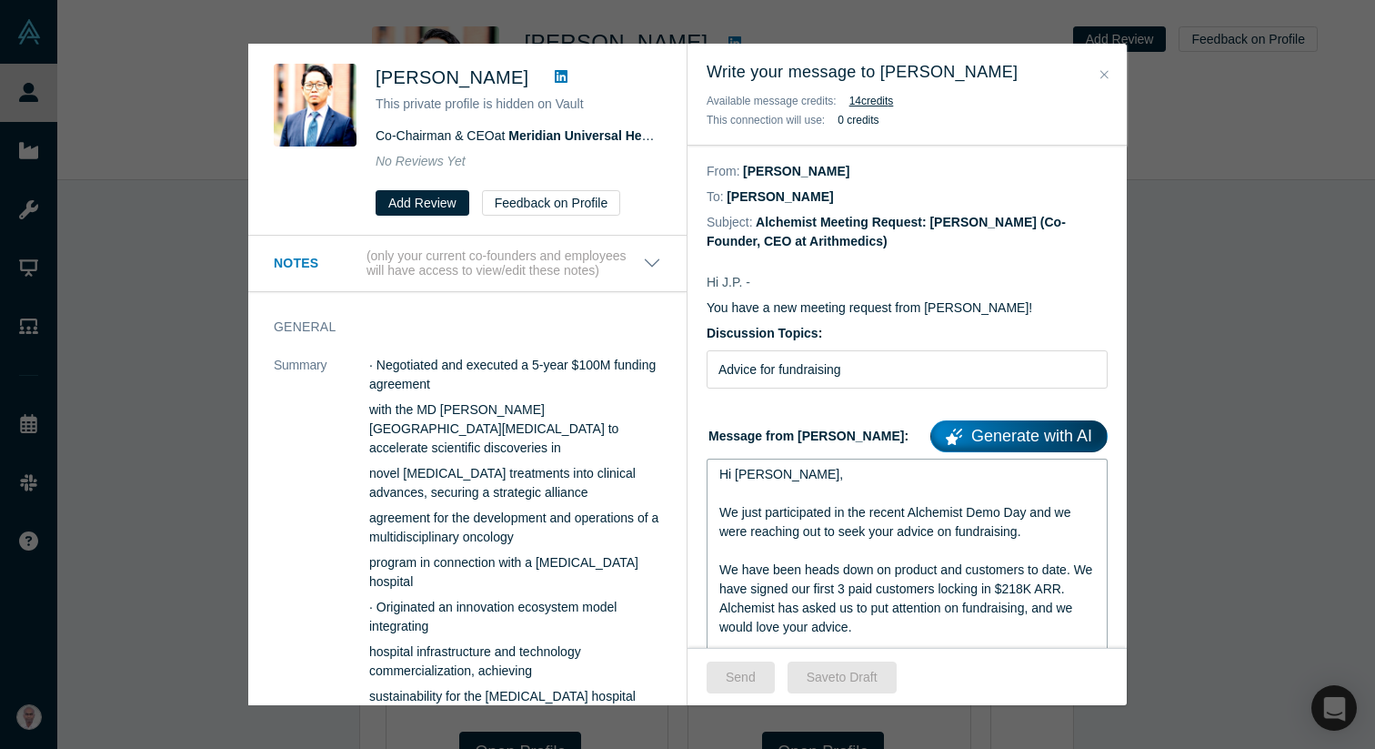
click at [751, 476] on span "Hi Arun," at bounding box center [781, 474] width 124 height 15
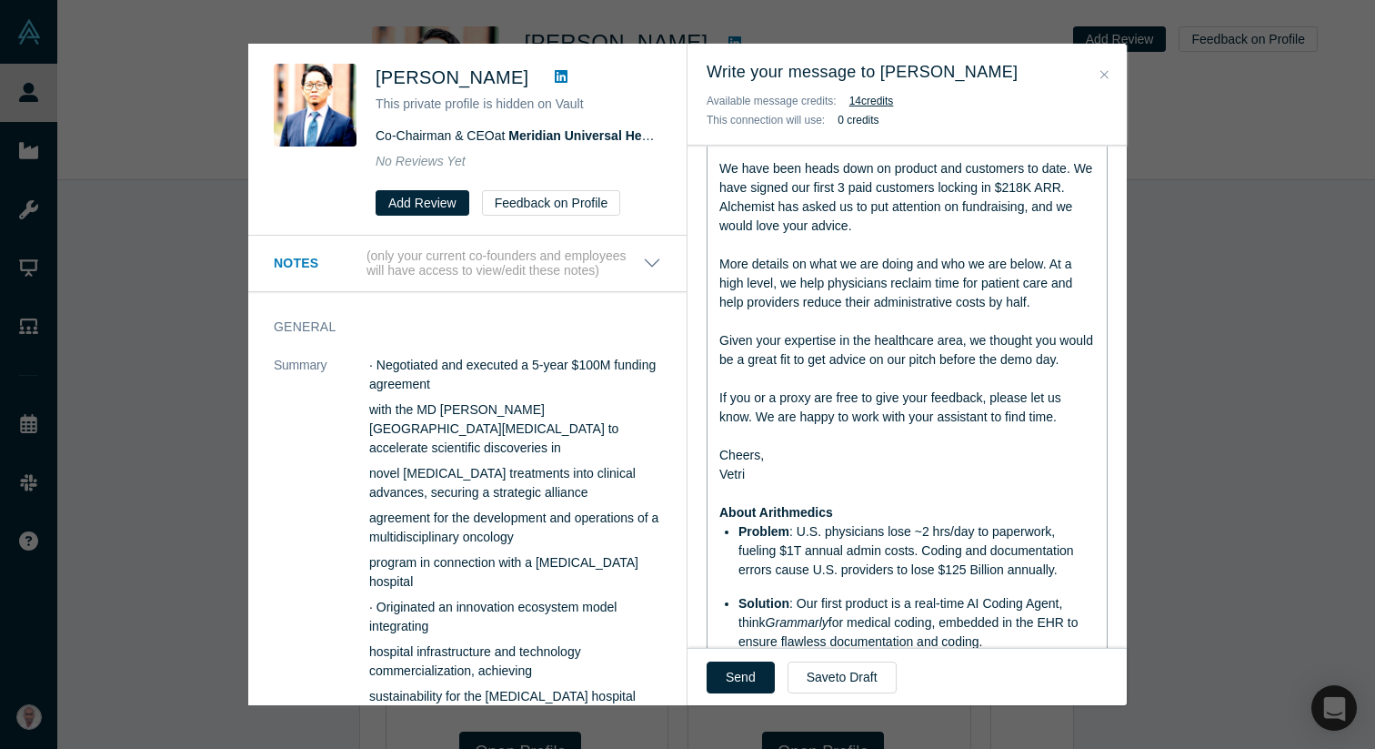
scroll to position [410, 0]
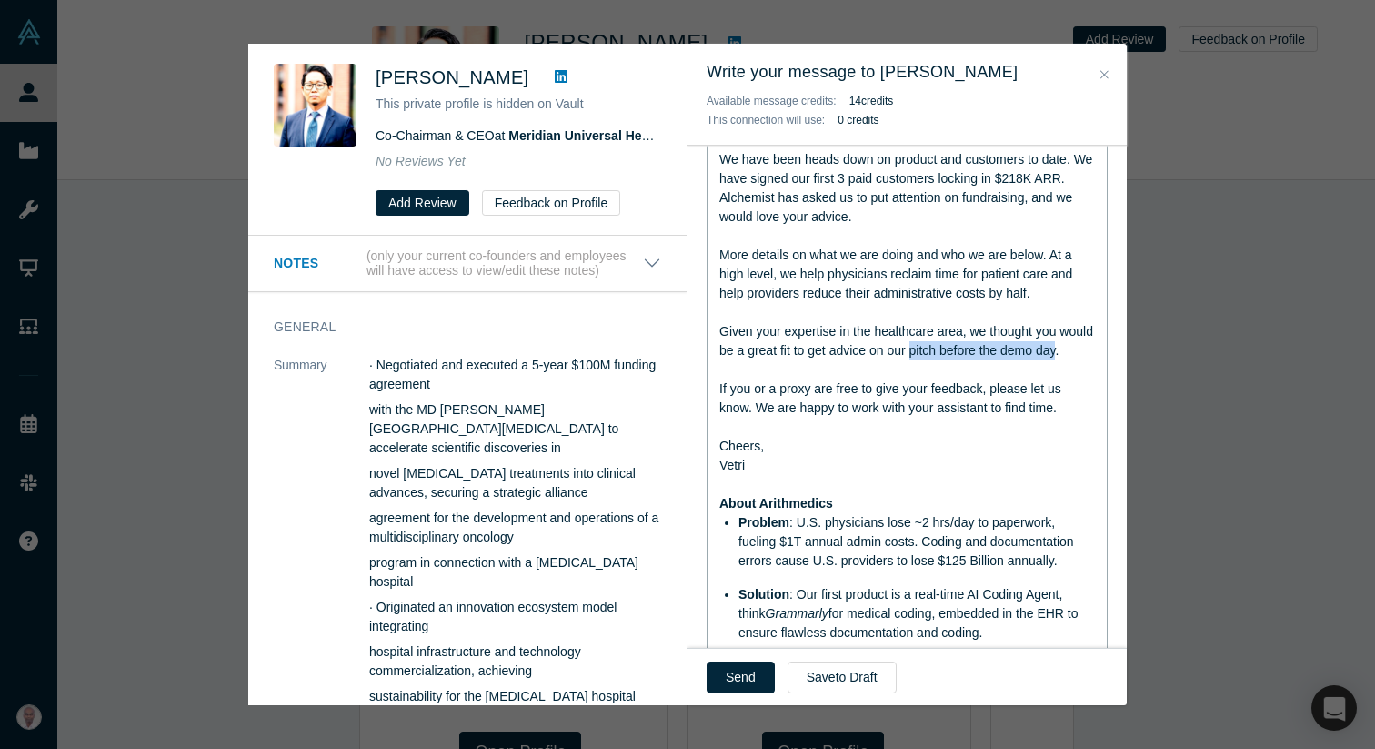
drag, startPoint x: 911, startPoint y: 352, endPoint x: 1060, endPoint y: 355, distance: 148.3
click at [1060, 355] on span "Given your expertise in the healthcare area, we thought you would be a great fi…" at bounding box center [907, 341] width 377 height 34
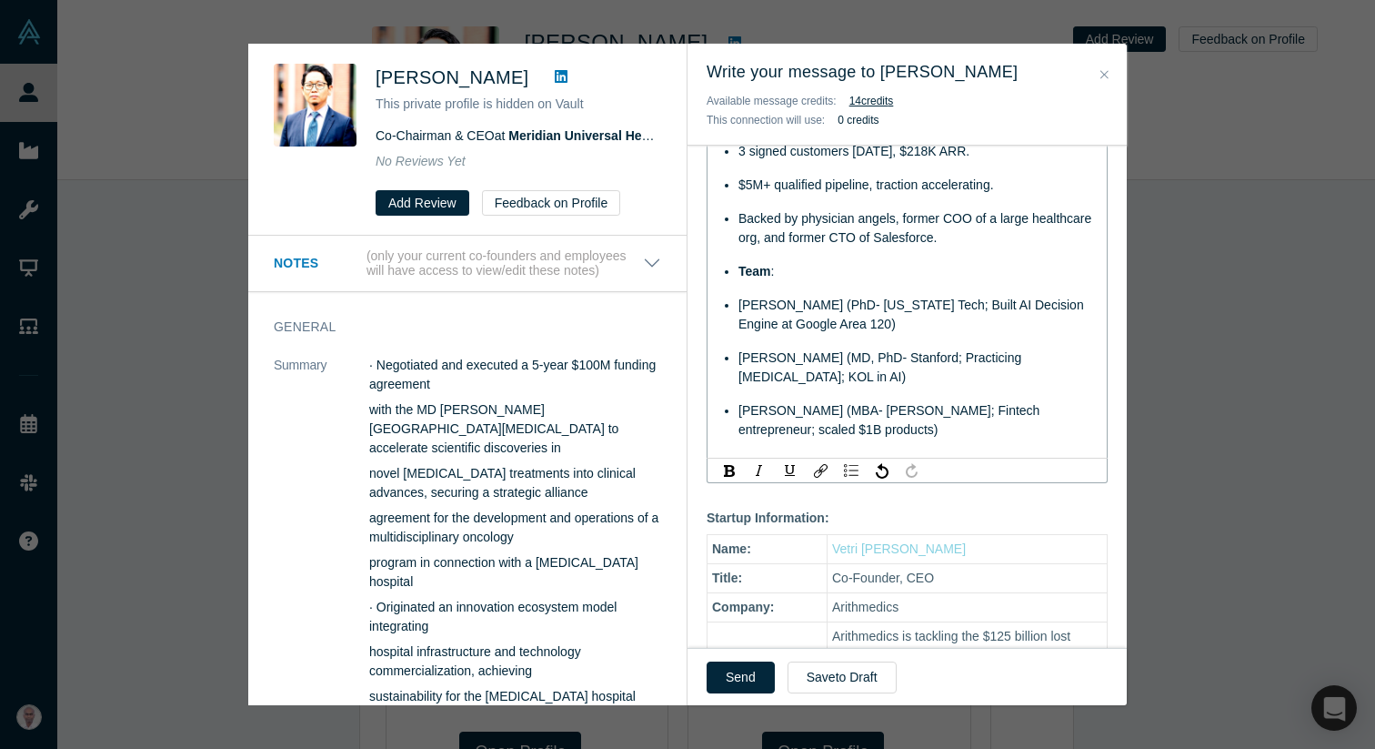
scroll to position [1013, 0]
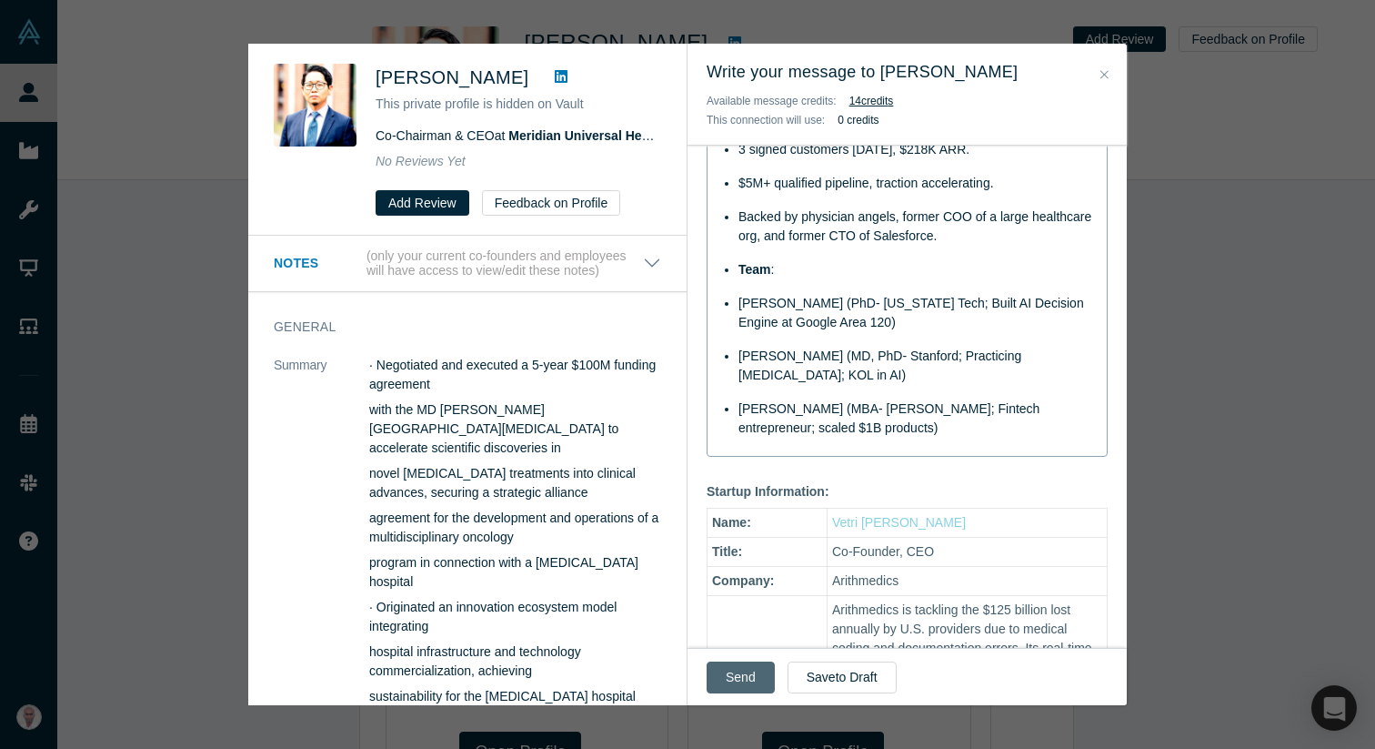
click at [736, 674] on button "Send" at bounding box center [741, 677] width 68 height 32
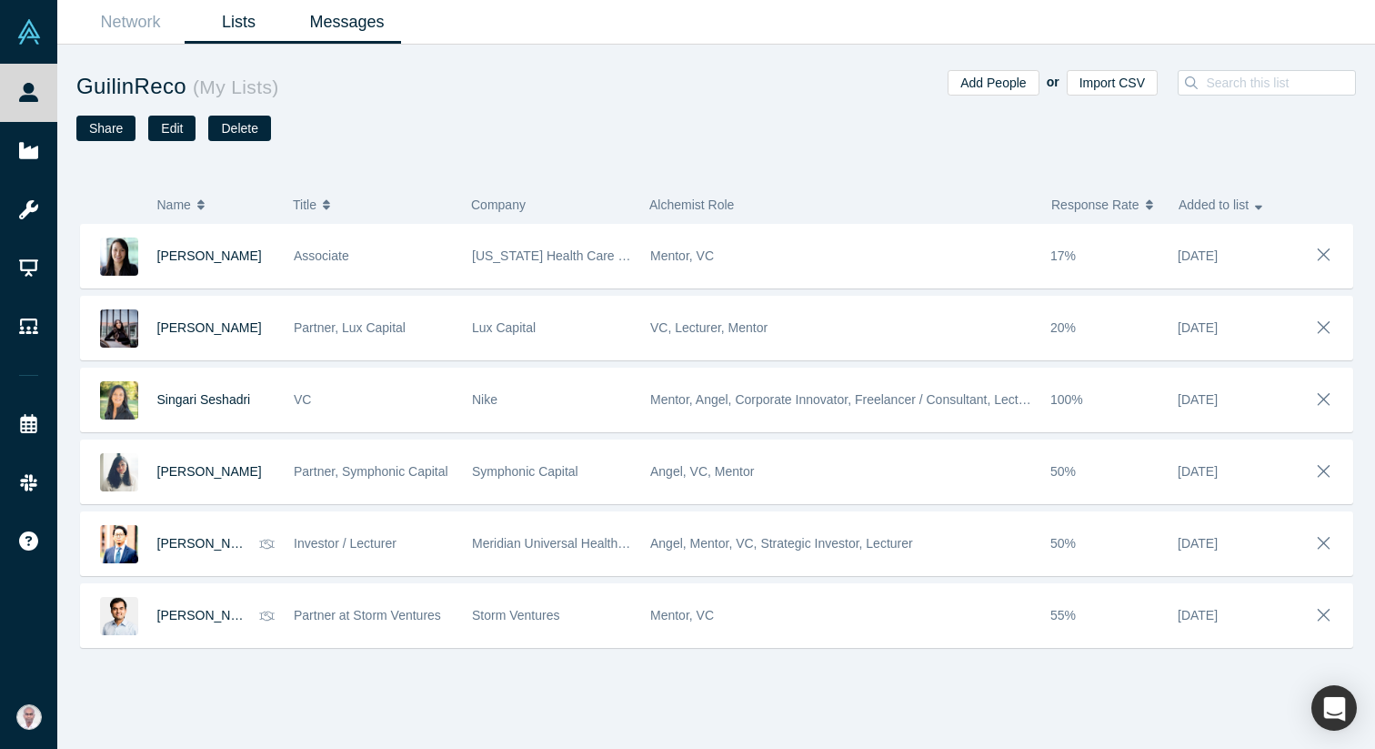
click at [339, 31] on link "Messages" at bounding box center [347, 22] width 108 height 43
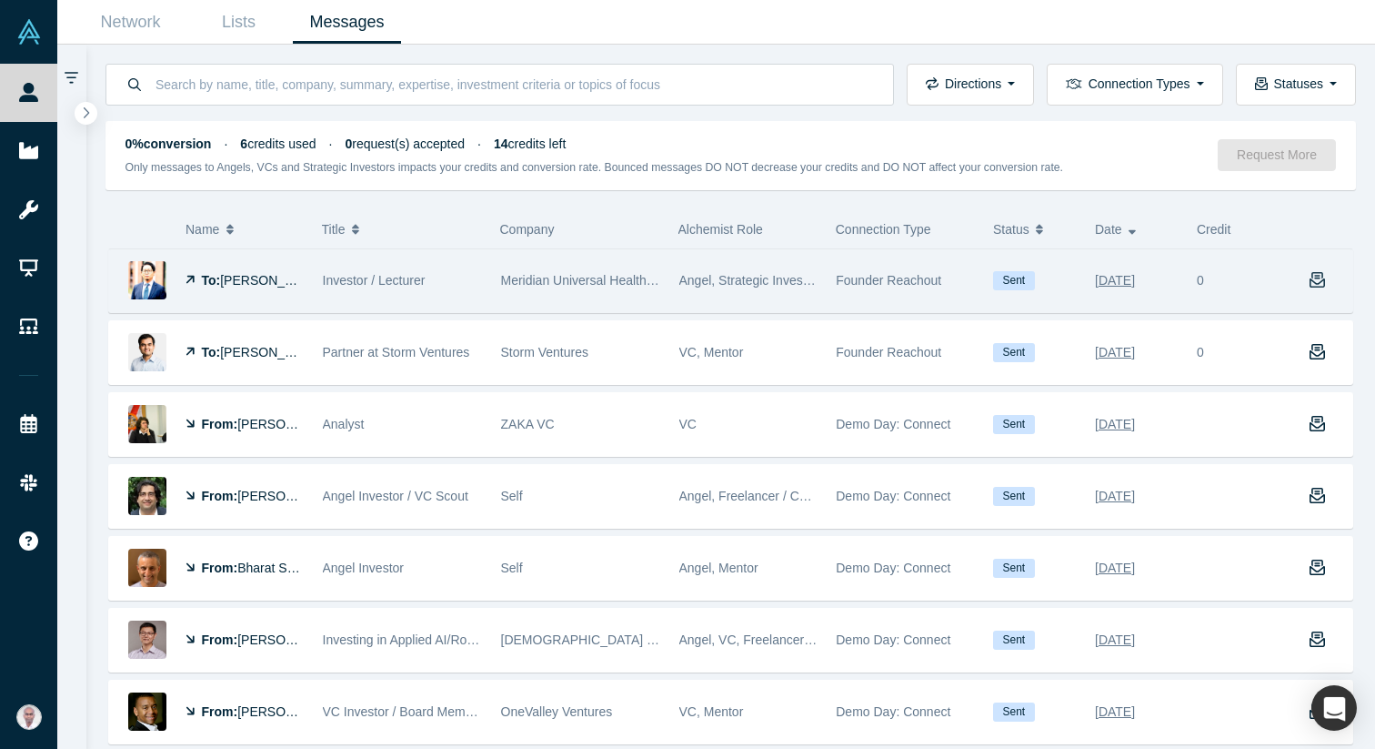
click at [1319, 282] on icon "button" at bounding box center [1318, 280] width 16 height 16
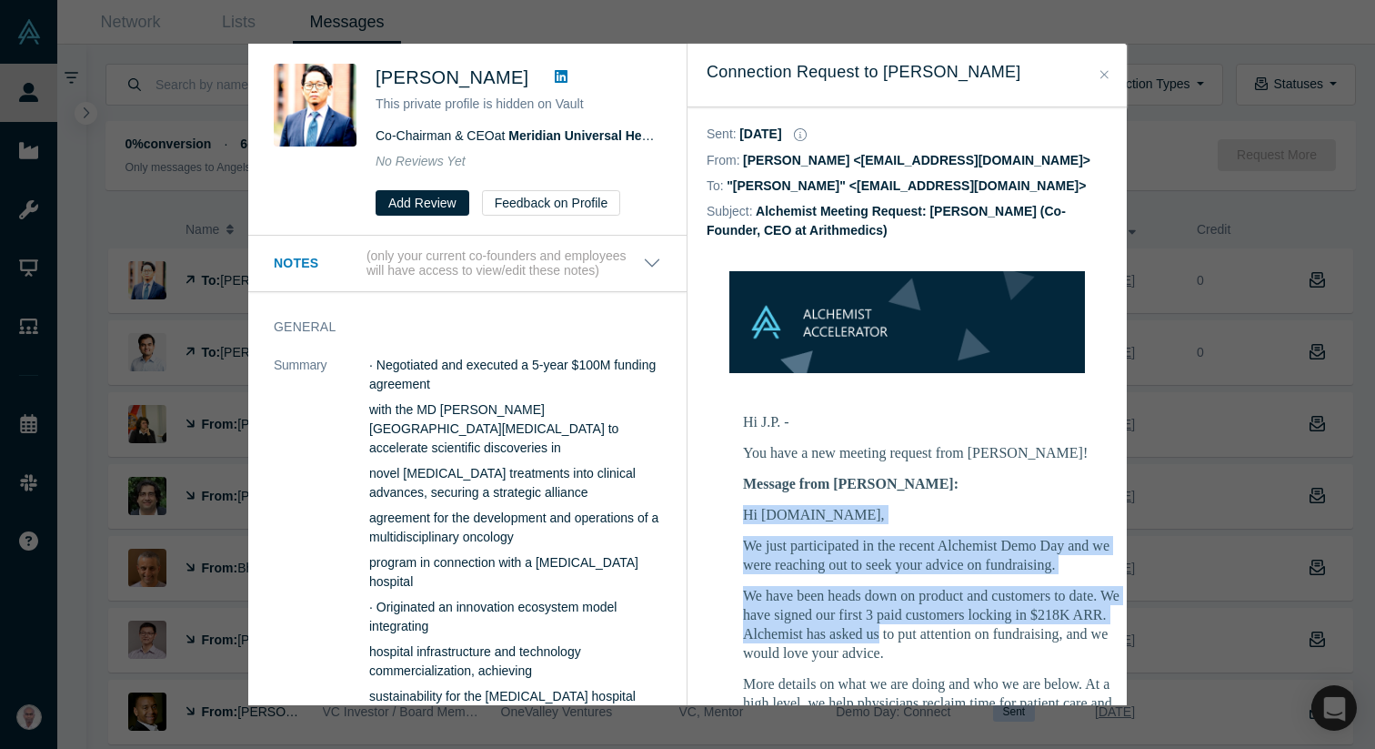
drag, startPoint x: 739, startPoint y: 514, endPoint x: 879, endPoint y: 643, distance: 190.5
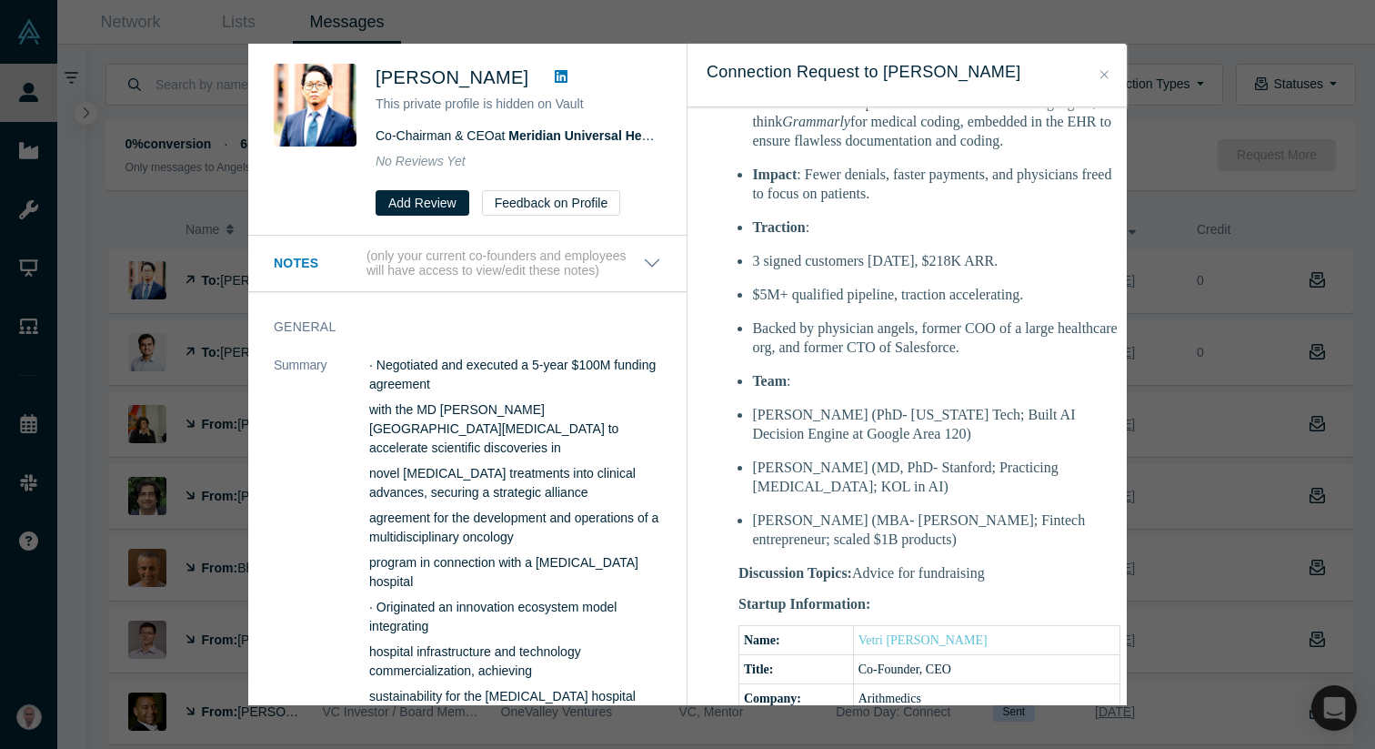
scroll to position [917, 5]
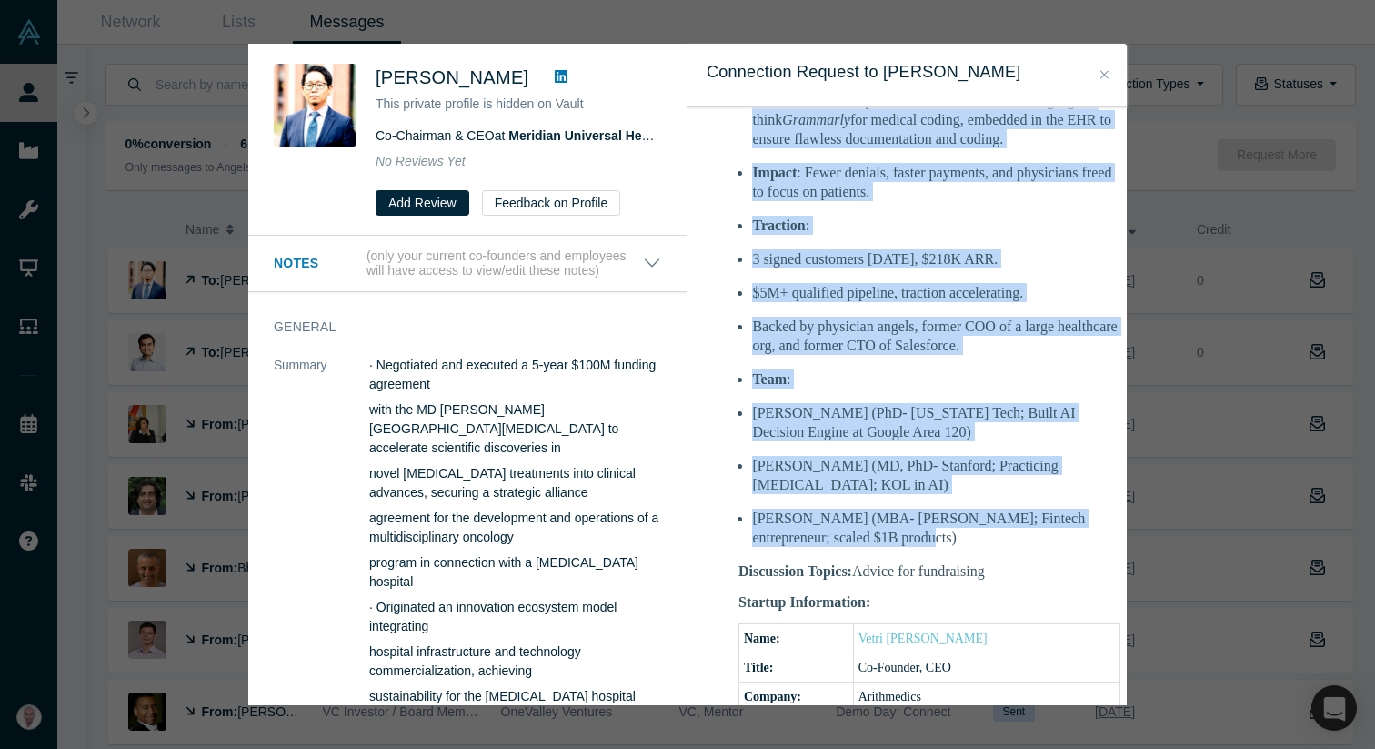
click at [886, 530] on li "[PERSON_NAME] (MBA- [PERSON_NAME]; Fintech entrepreneur; scaled $1B products)" at bounding box center [936, 527] width 368 height 38
copy div "Hi J.P.Li, We just participated in the recent Alchemist Demo Day and we were re…"
click at [1101, 68] on icon "Close" at bounding box center [1105, 74] width 8 height 13
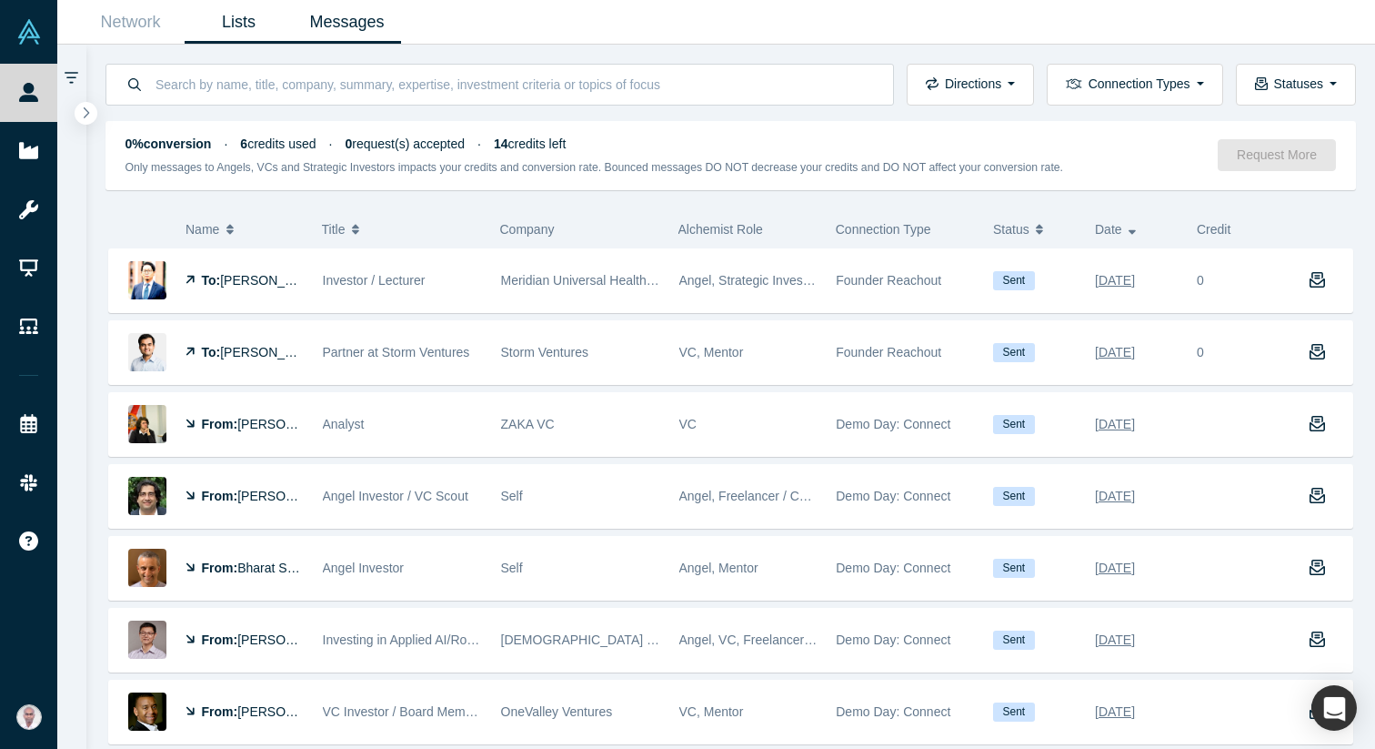
click at [238, 12] on link "Lists" at bounding box center [239, 22] width 108 height 43
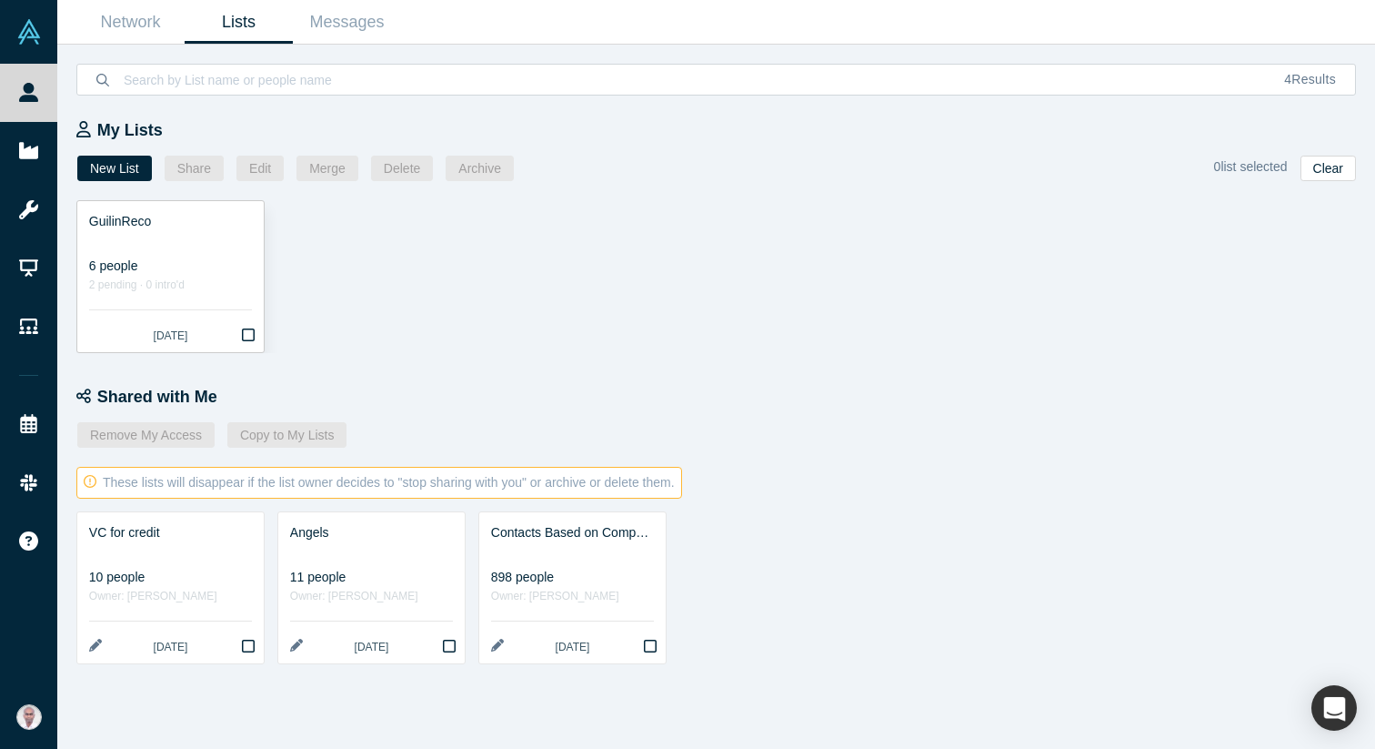
click at [211, 247] on div at bounding box center [170, 240] width 163 height 19
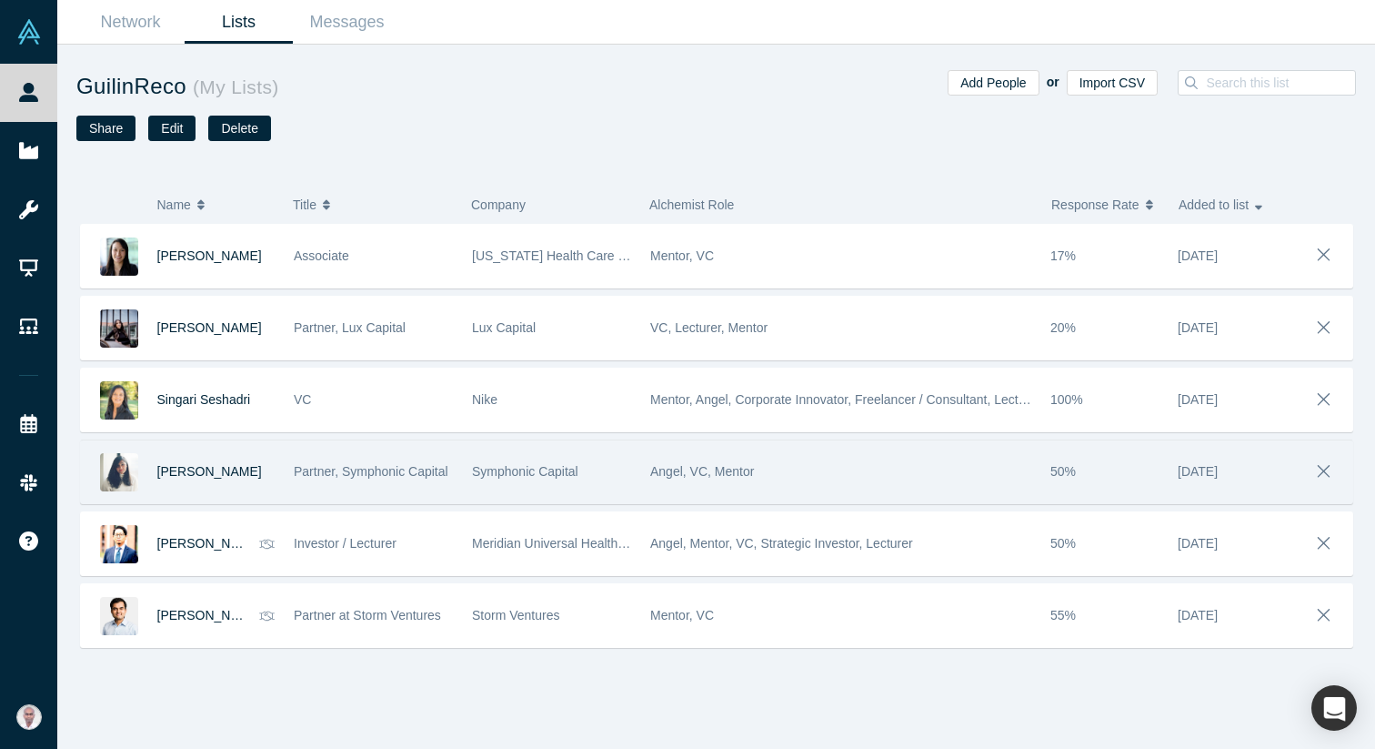
click at [404, 471] on span "Partner, Symphonic Capital" at bounding box center [371, 471] width 155 height 15
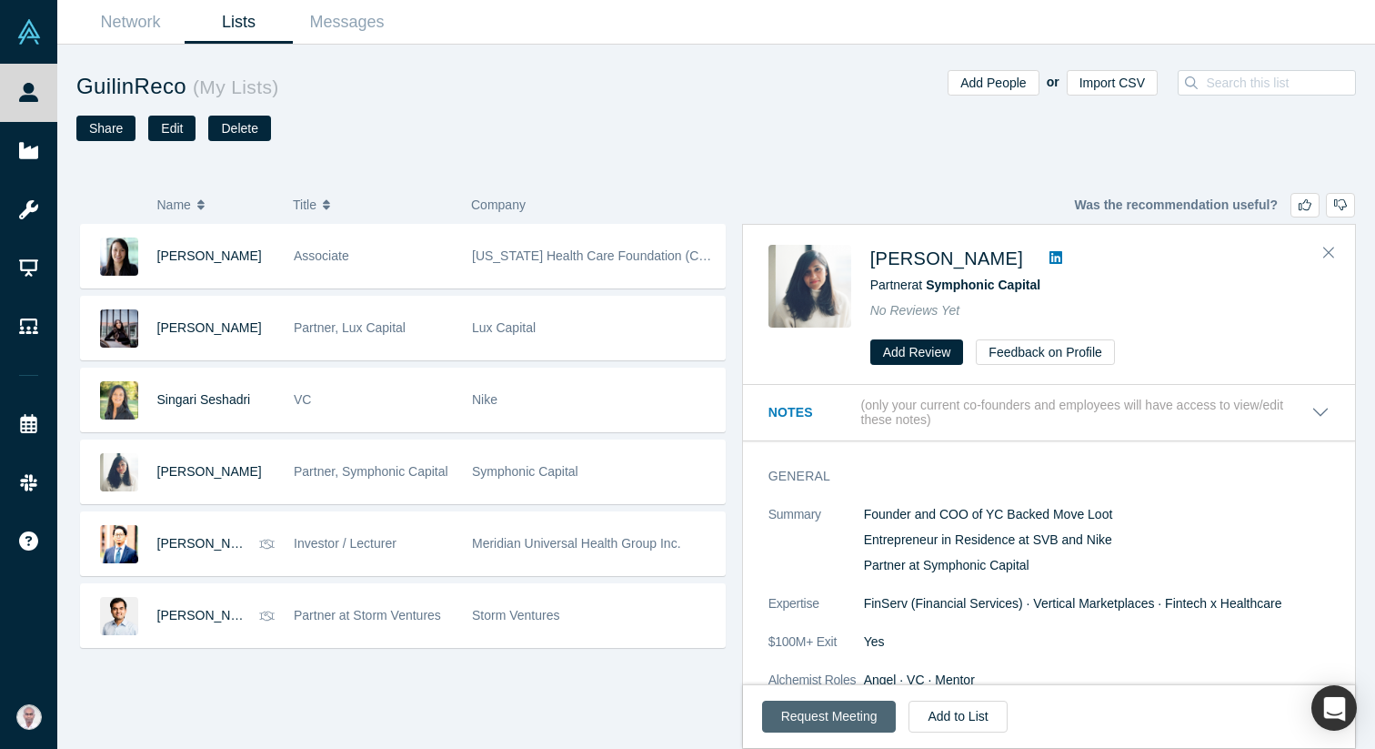
click at [814, 716] on button "Request Meeting" at bounding box center [829, 716] width 135 height 32
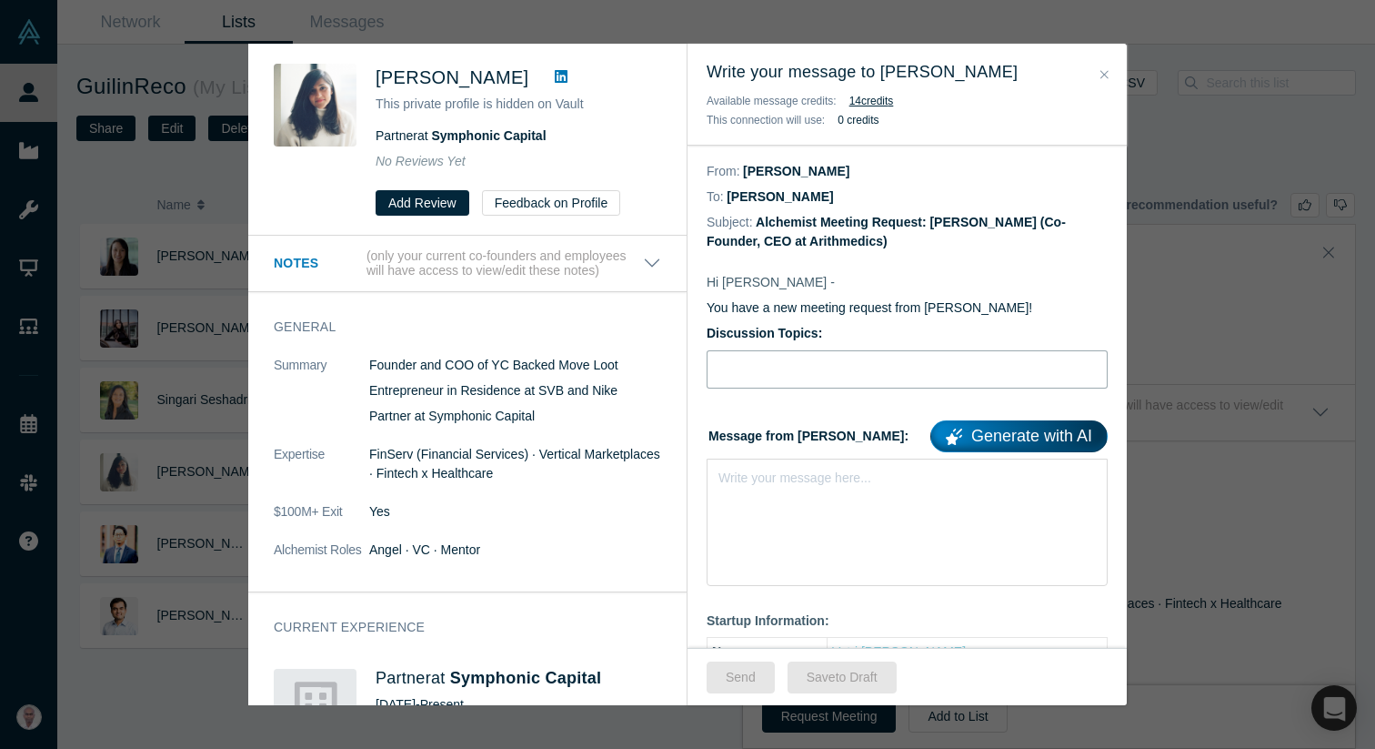
click at [816, 362] on input "Discussion Topics:" at bounding box center [907, 369] width 401 height 38
type input "Advice for fundraising"
click at [807, 516] on div "Write your message here..." at bounding box center [907, 521] width 401 height 127
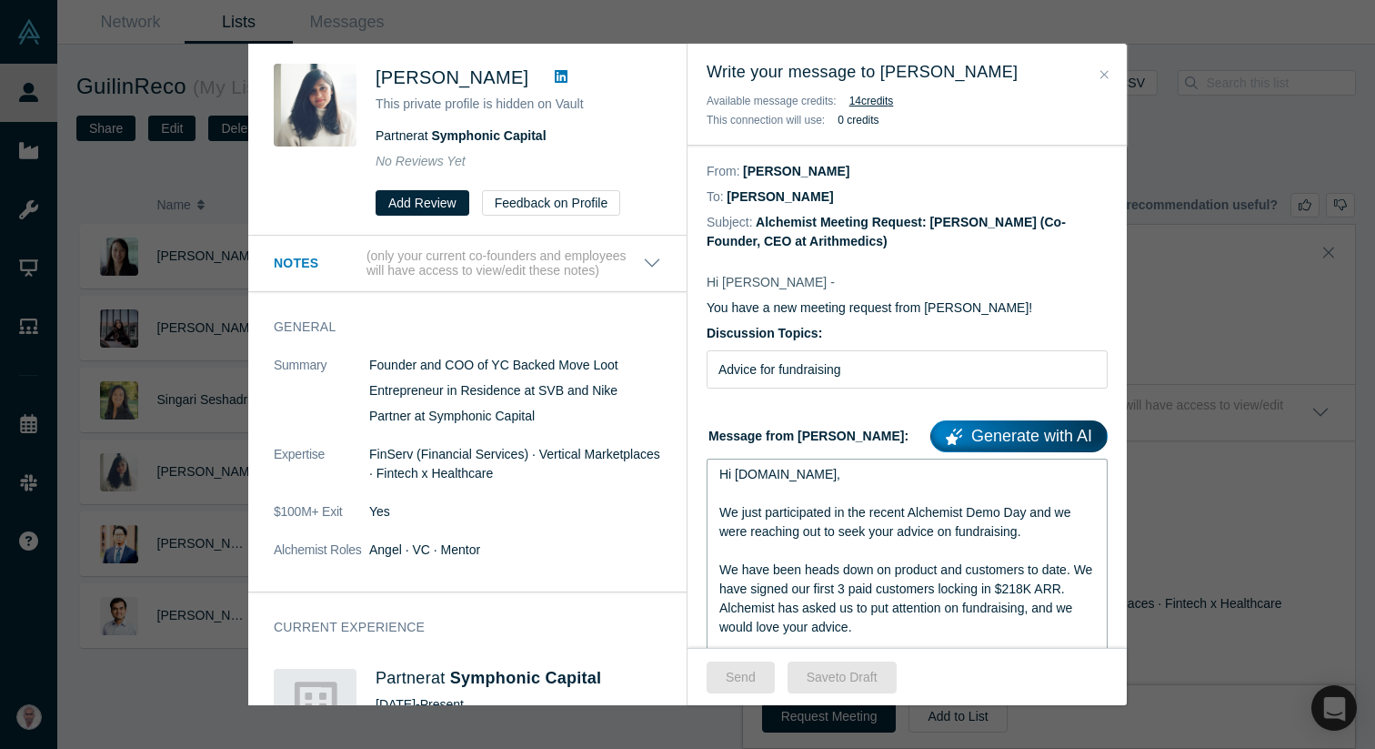
click at [767, 478] on span "Hi J.P.Li," at bounding box center [779, 474] width 121 height 15
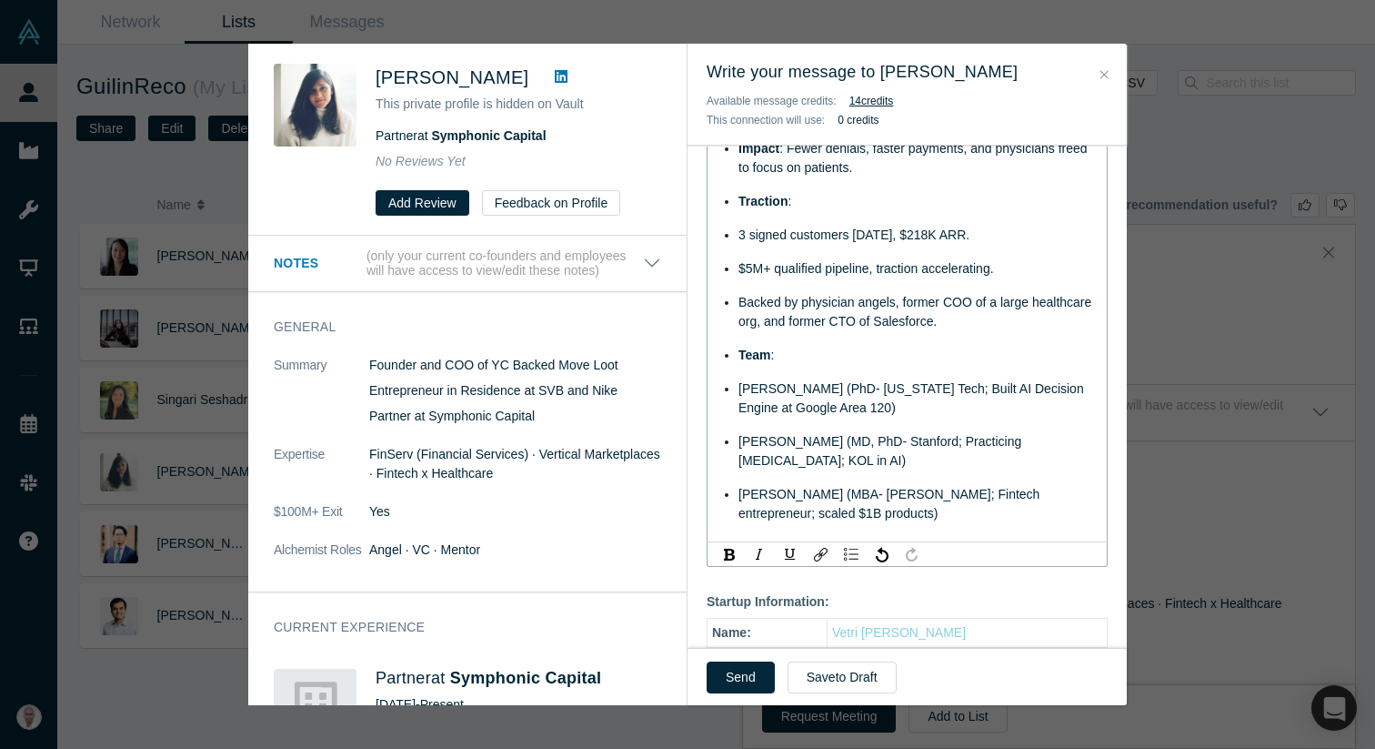
scroll to position [955, 0]
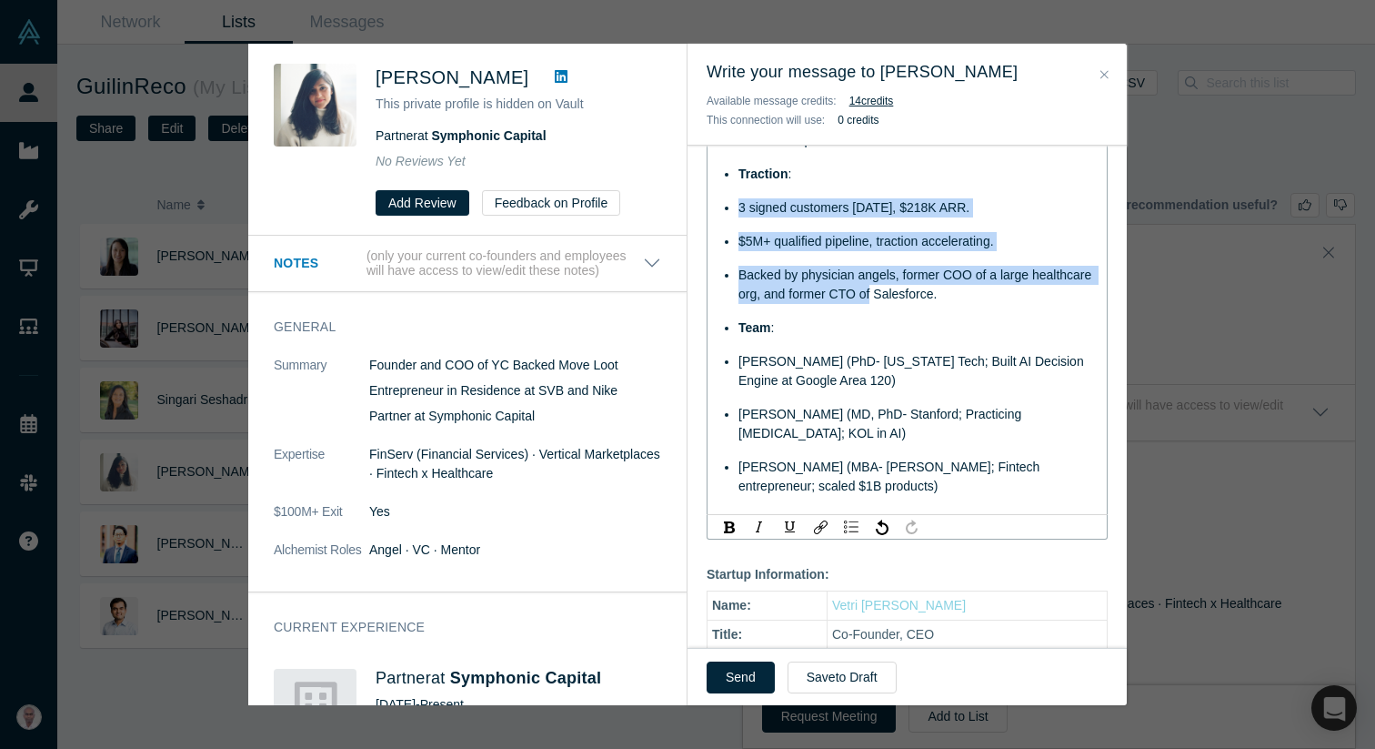
drag, startPoint x: 733, startPoint y: 209, endPoint x: 870, endPoint y: 293, distance: 160.1
click at [870, 293] on ul "Problem : U.S. physicians lose ~2 hrs/day to paperwork, fueling $1T annual admi…" at bounding box center [907, 232] width 377 height 528
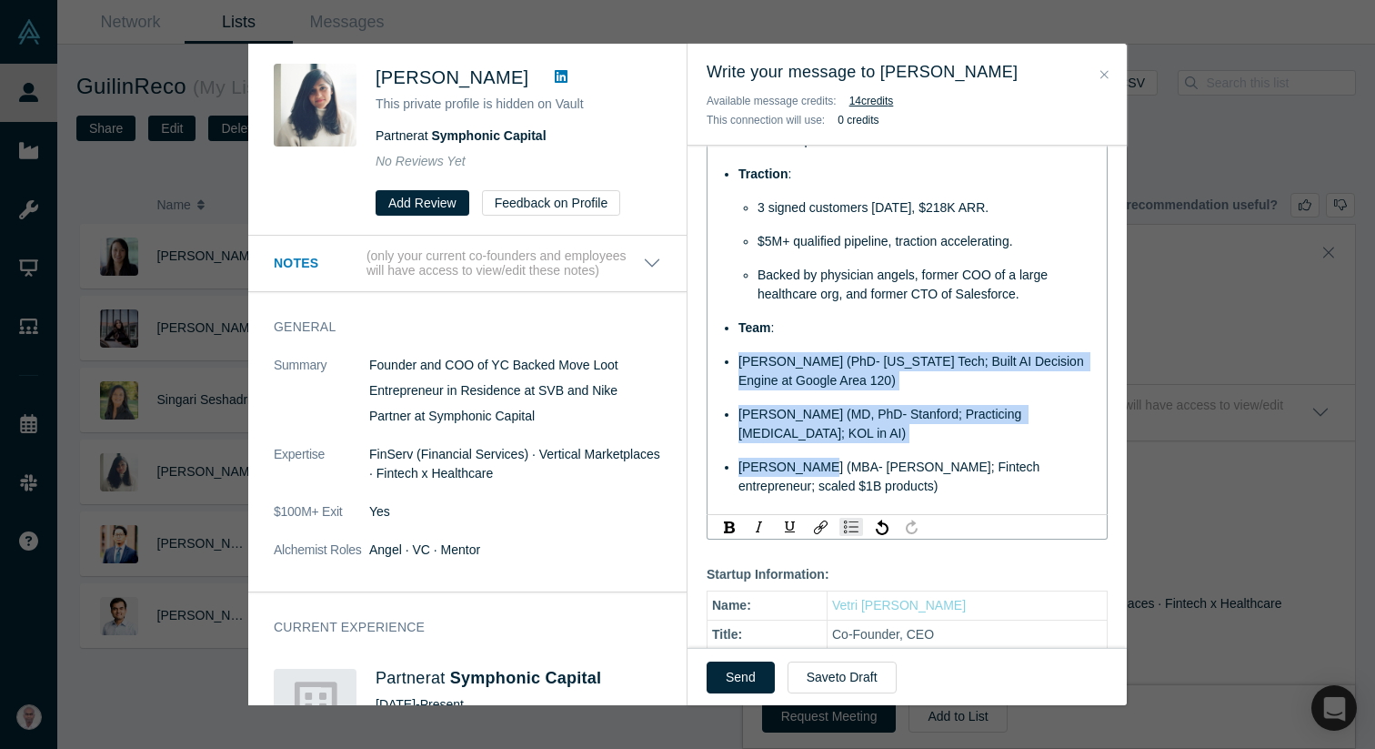
drag, startPoint x: 741, startPoint y: 363, endPoint x: 820, endPoint y: 467, distance: 130.4
click at [820, 467] on ul "Problem : U.S. physicians lose ~2 hrs/day to paperwork, fueling $1T annual admi…" at bounding box center [907, 232] width 377 height 528
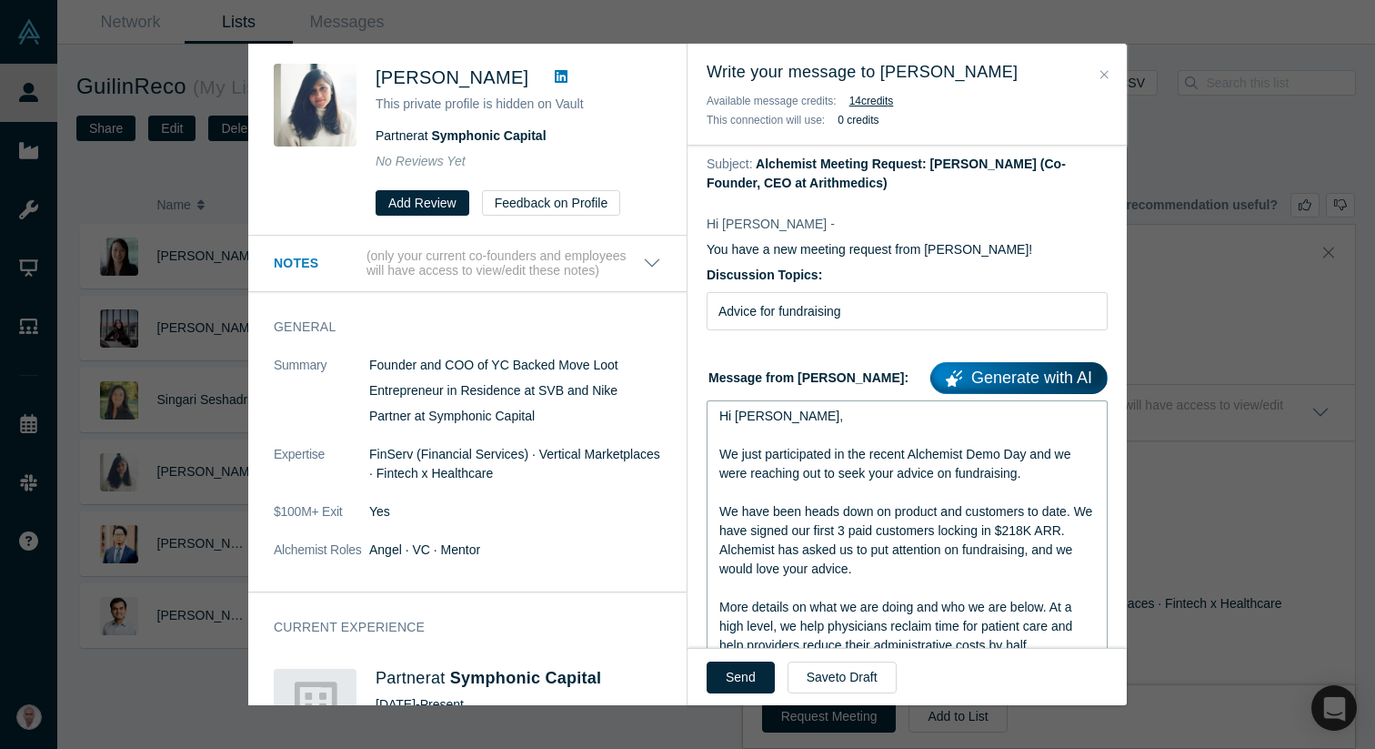
scroll to position [52, 0]
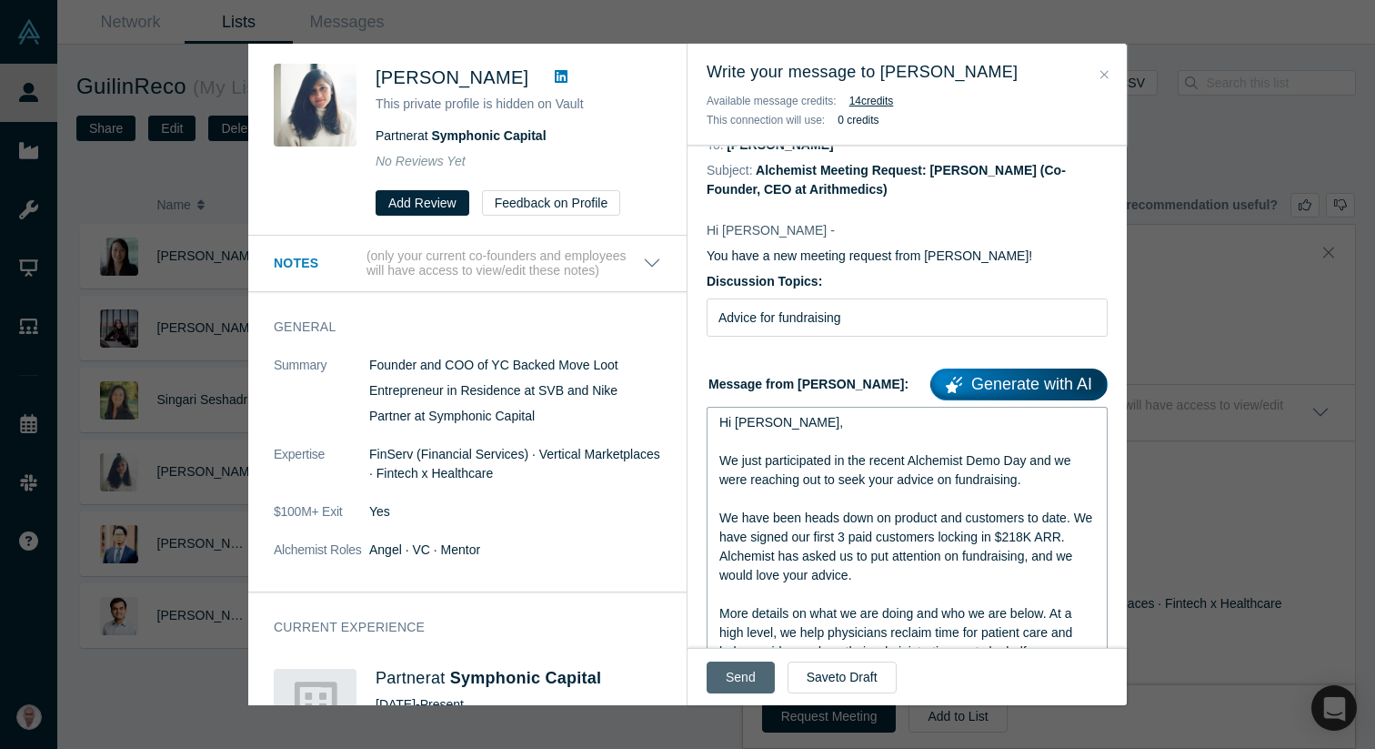
click at [731, 670] on button "Send" at bounding box center [741, 677] width 68 height 32
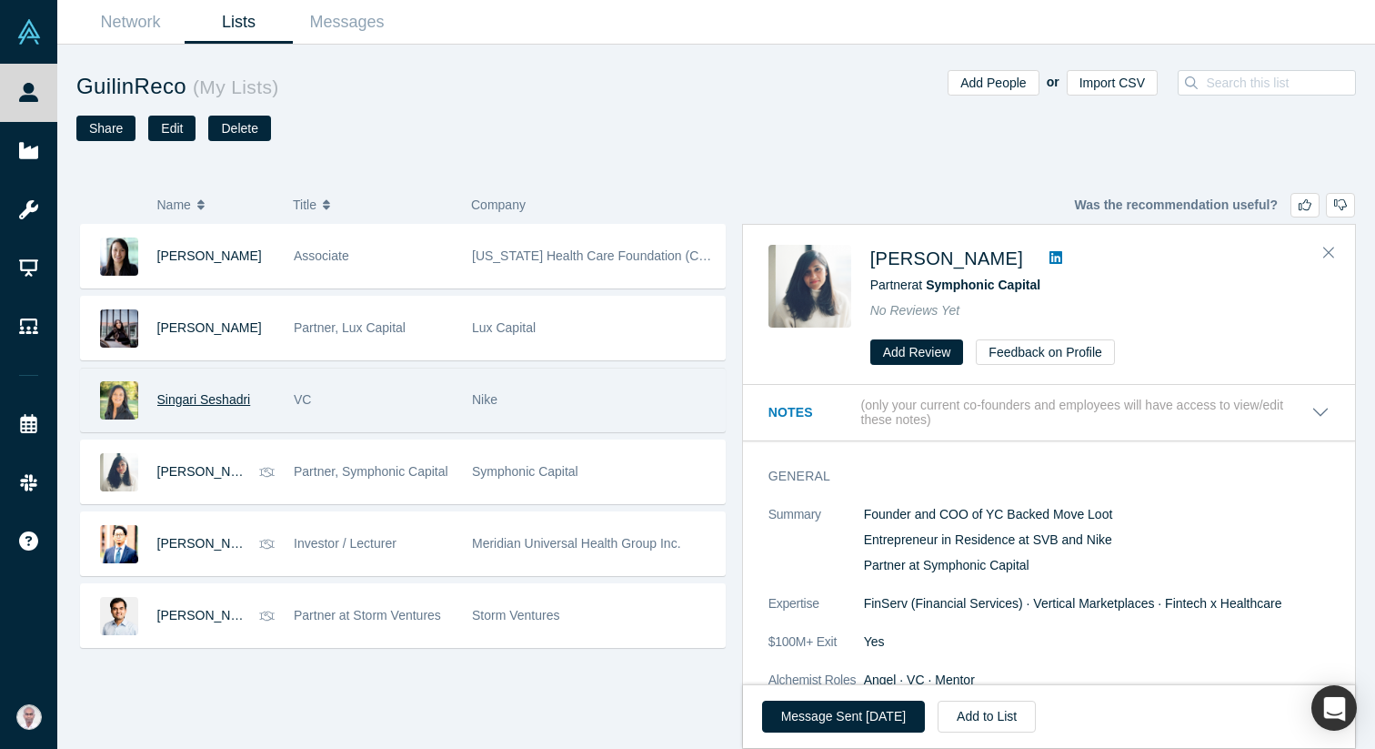
click at [169, 397] on span "Singari Seshadri" at bounding box center [204, 399] width 94 height 15
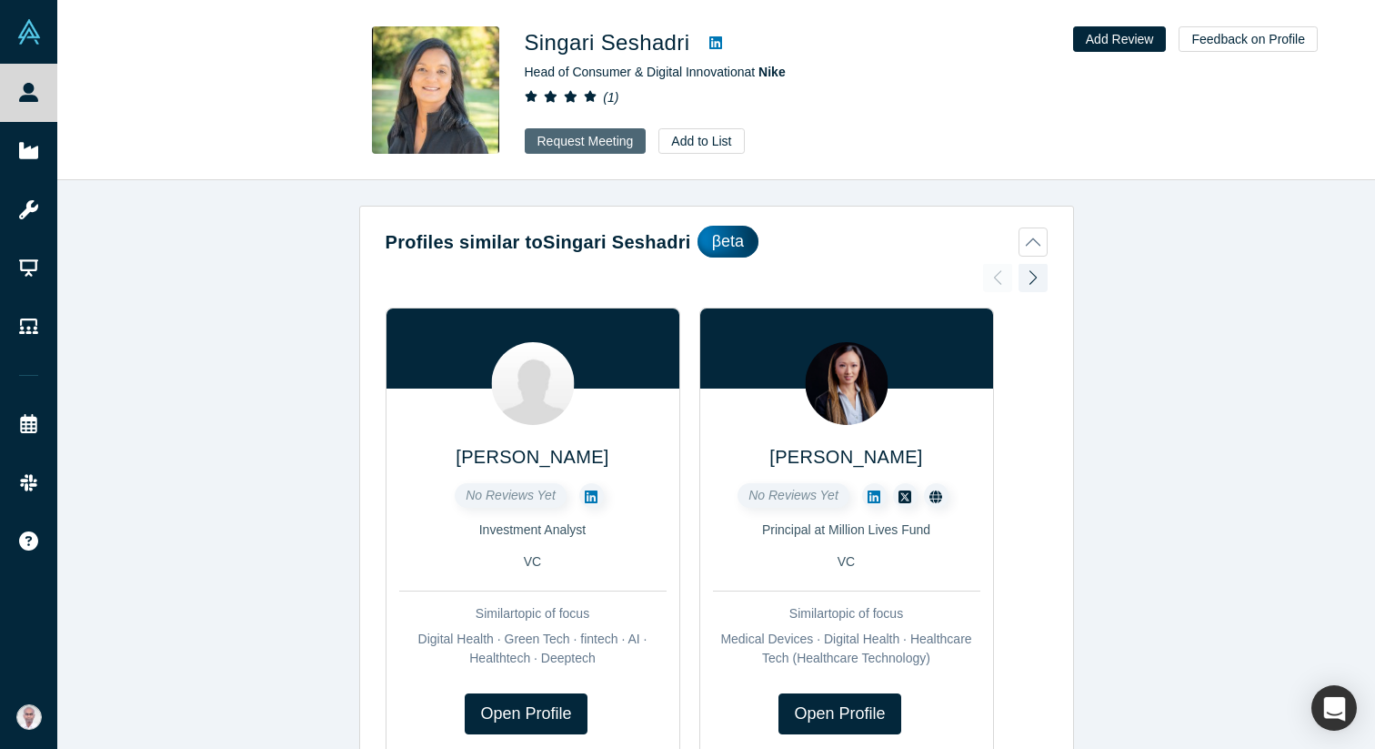
click at [561, 136] on button "Request Meeting" at bounding box center [586, 140] width 122 height 25
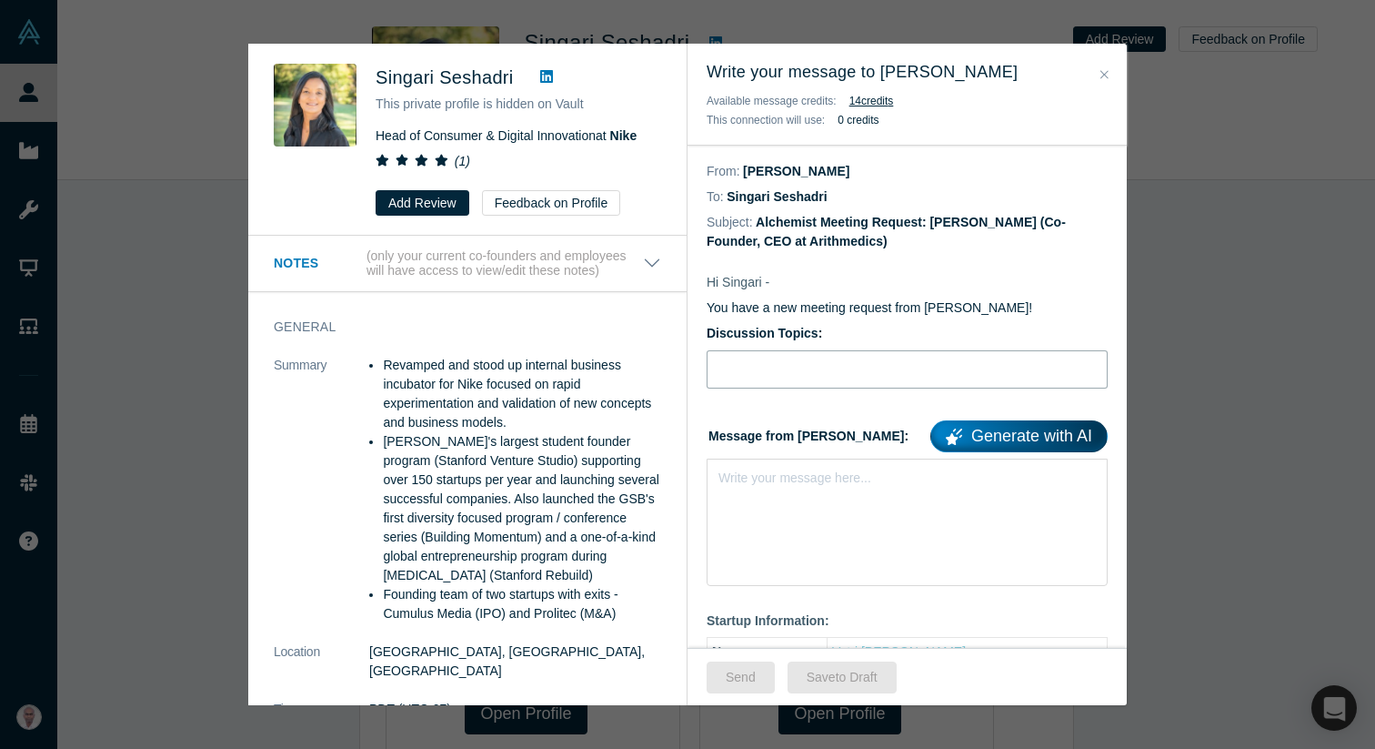
click at [779, 366] on input "Discussion Topics:" at bounding box center [907, 369] width 401 height 38
type input "Advice for fundraising"
click at [803, 516] on div "Write your message here..." at bounding box center [907, 521] width 401 height 127
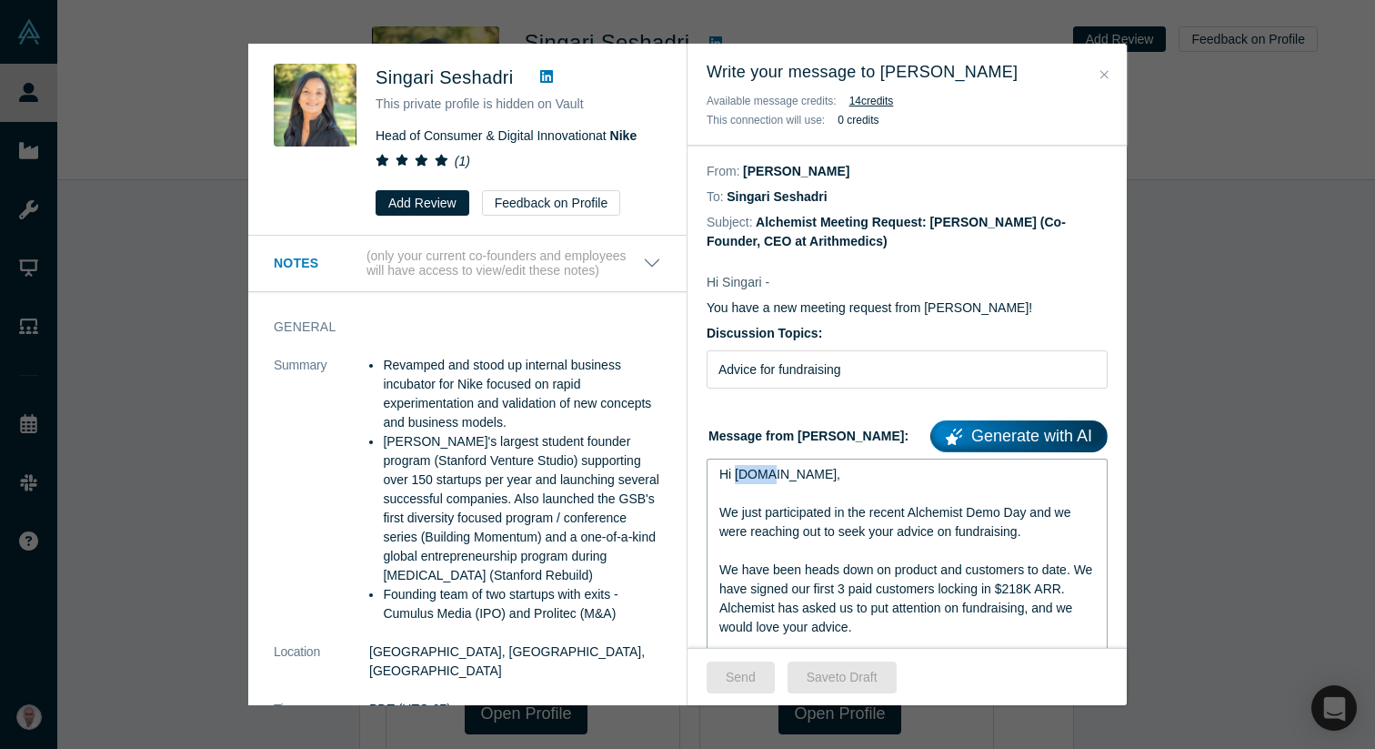
drag, startPoint x: 762, startPoint y: 474, endPoint x: 738, endPoint y: 469, distance: 25.0
click at [738, 469] on span "Hi J.P.Li," at bounding box center [779, 474] width 121 height 15
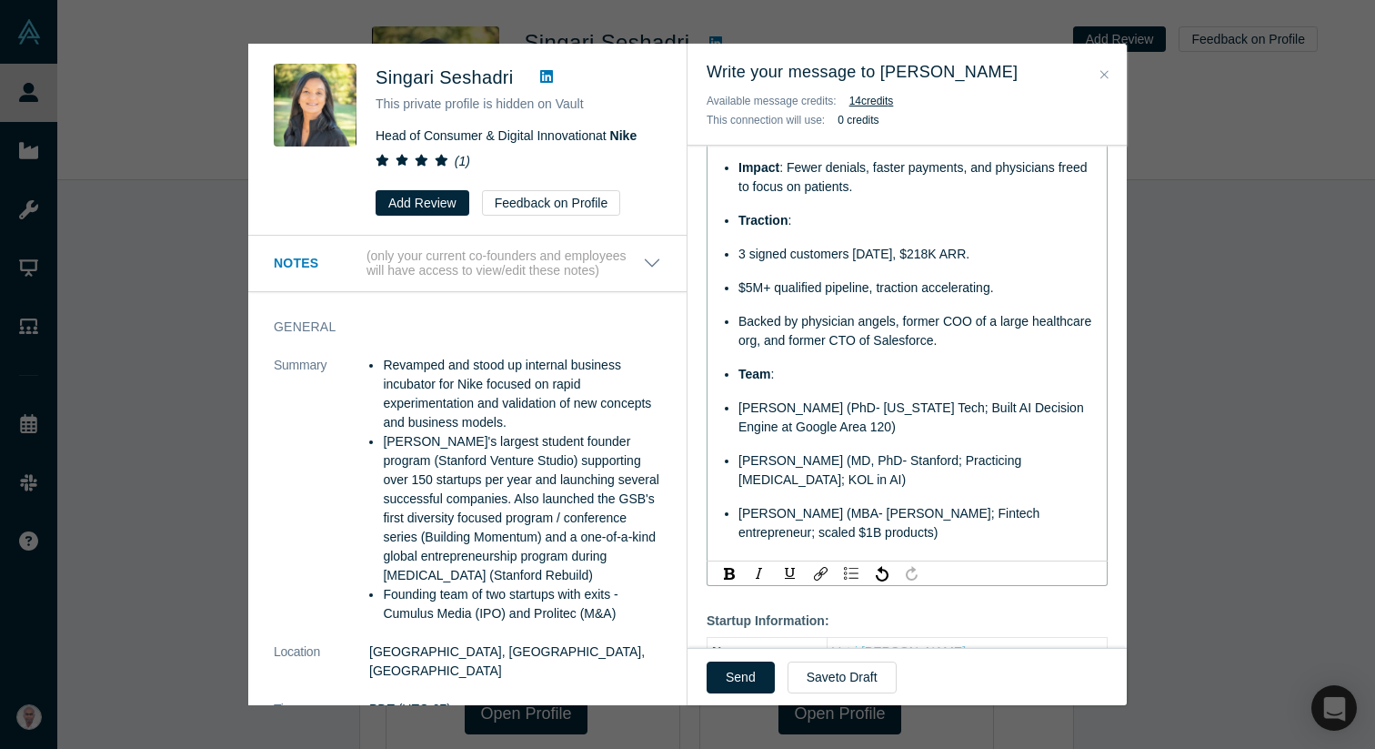
scroll to position [911, 0]
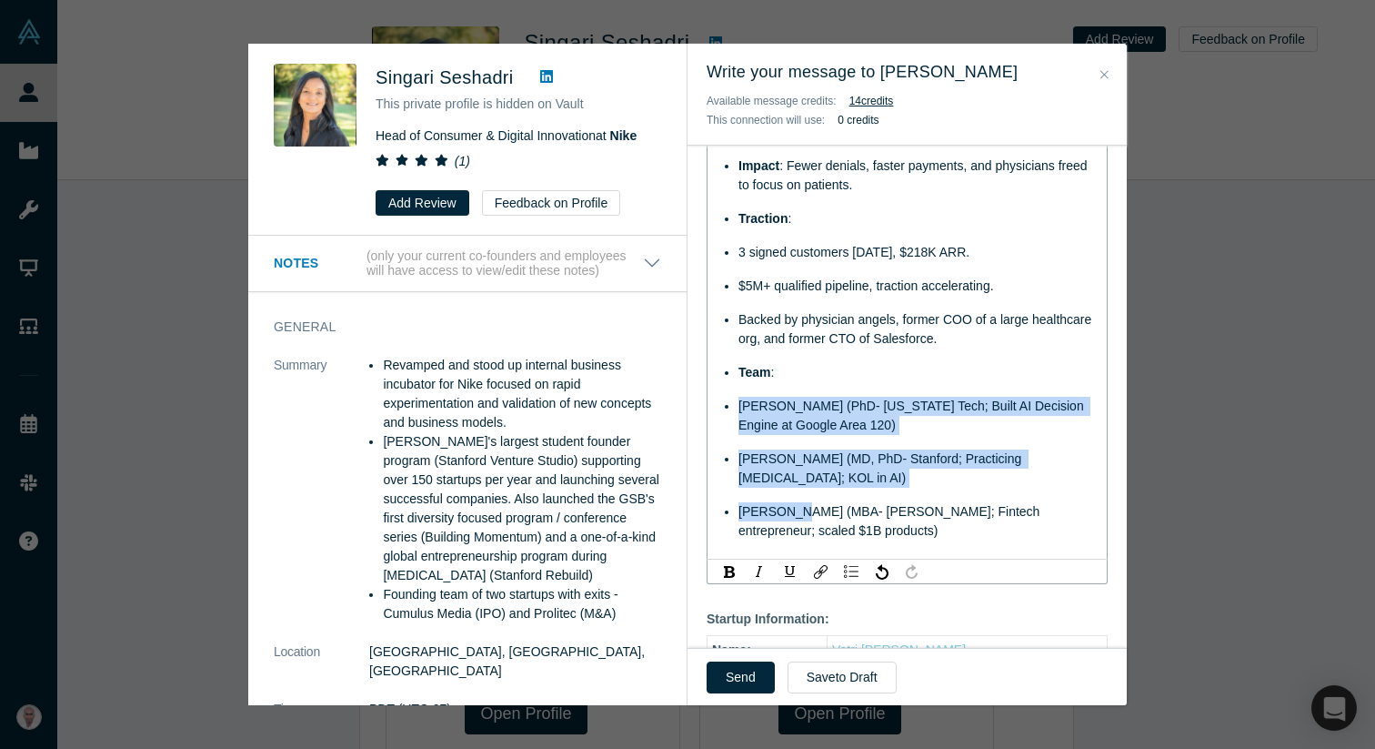
drag, startPoint x: 740, startPoint y: 405, endPoint x: 803, endPoint y: 502, distance: 115.8
click at [803, 502] on ul "Problem : U.S. physicians lose ~2 hrs/day to paperwork, fueling $1T annual admi…" at bounding box center [907, 277] width 377 height 528
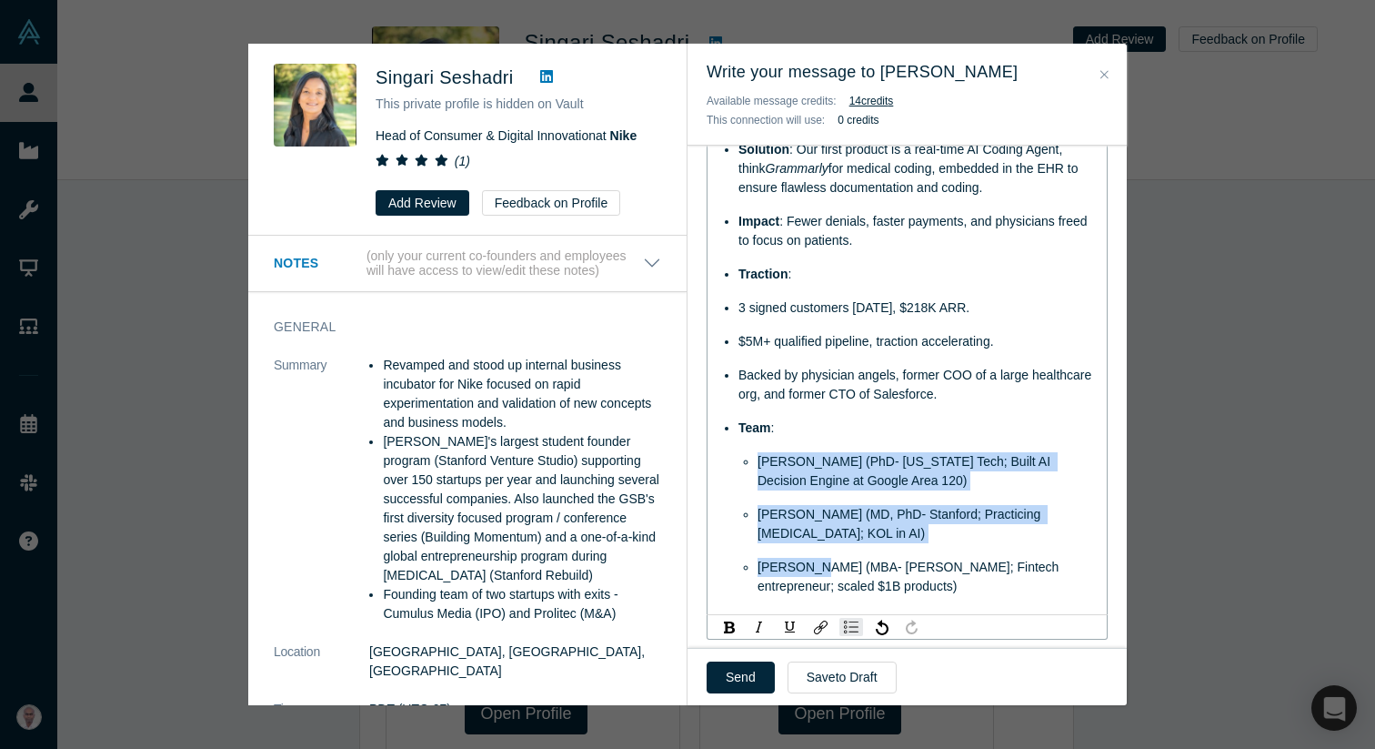
scroll to position [853, 0]
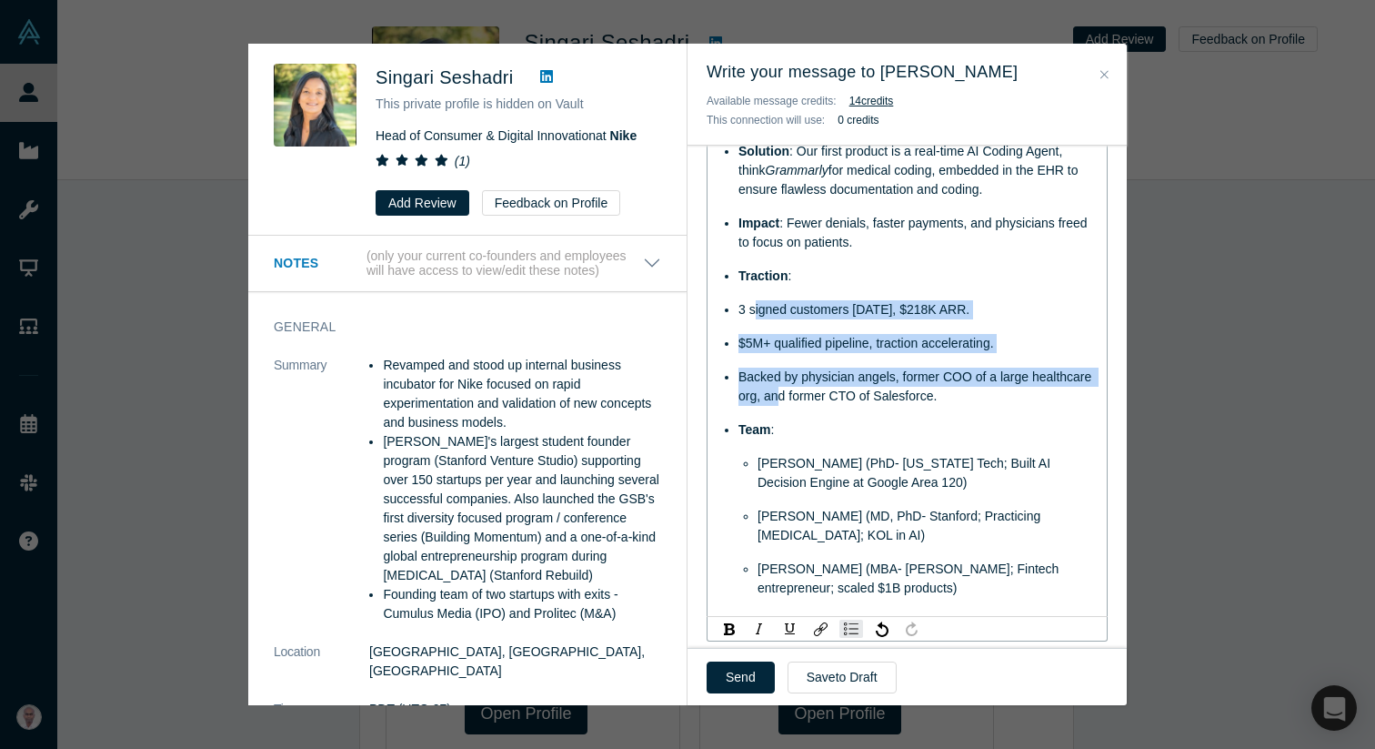
drag, startPoint x: 755, startPoint y: 307, endPoint x: 780, endPoint y: 397, distance: 92.7
click at [780, 397] on ul "Problem : U.S. physicians lose ~2 hrs/day to paperwork, fueling $1T annual admi…" at bounding box center [907, 334] width 377 height 528
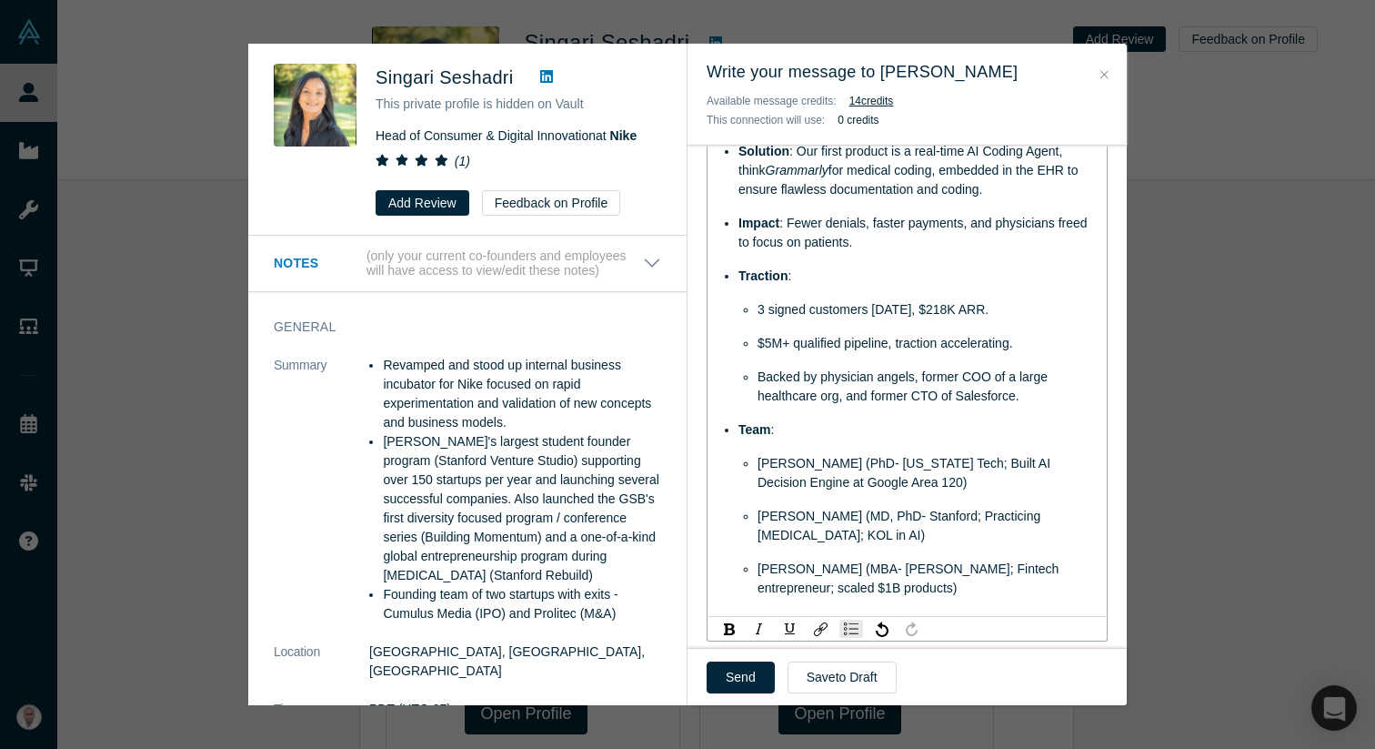
click at [826, 399] on span "Backed by physician angels, former COO of a large healthcare org, and former CT…" at bounding box center [905, 386] width 294 height 34
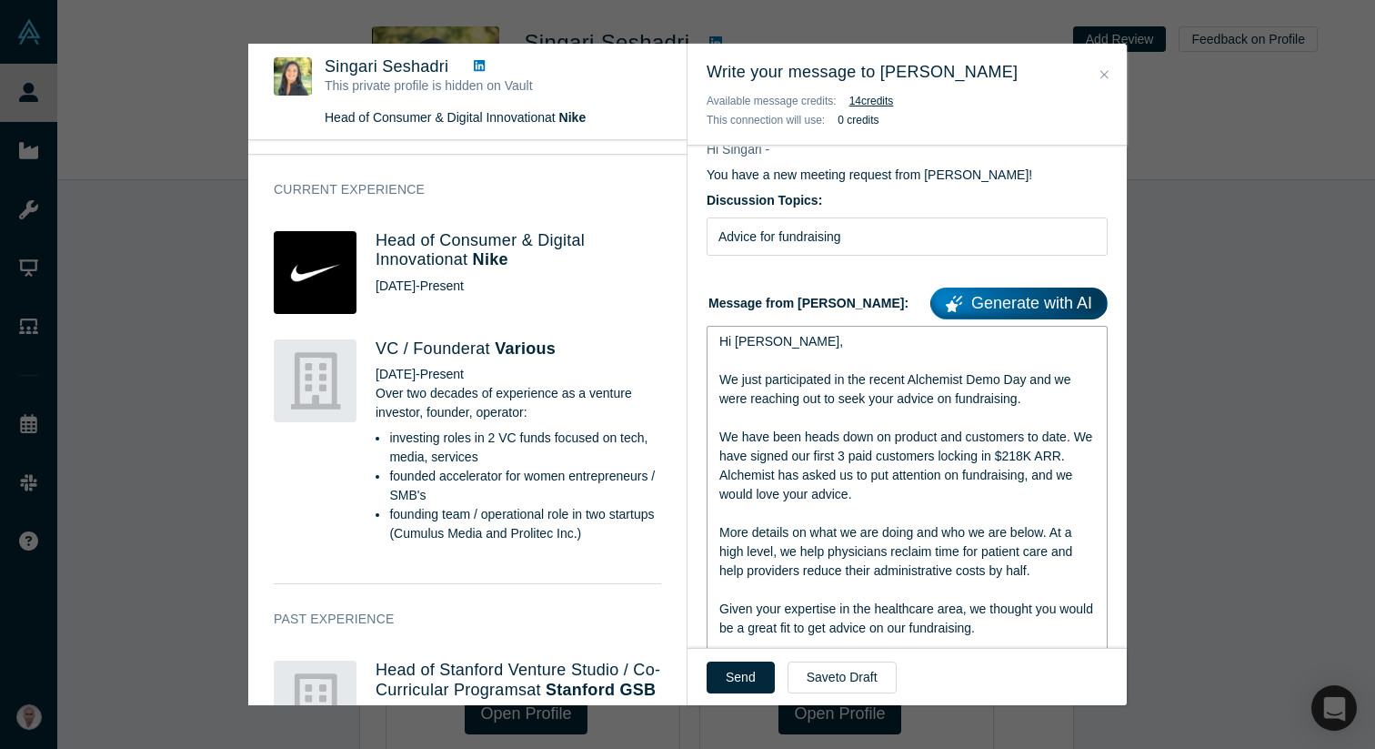
scroll to position [724, 0]
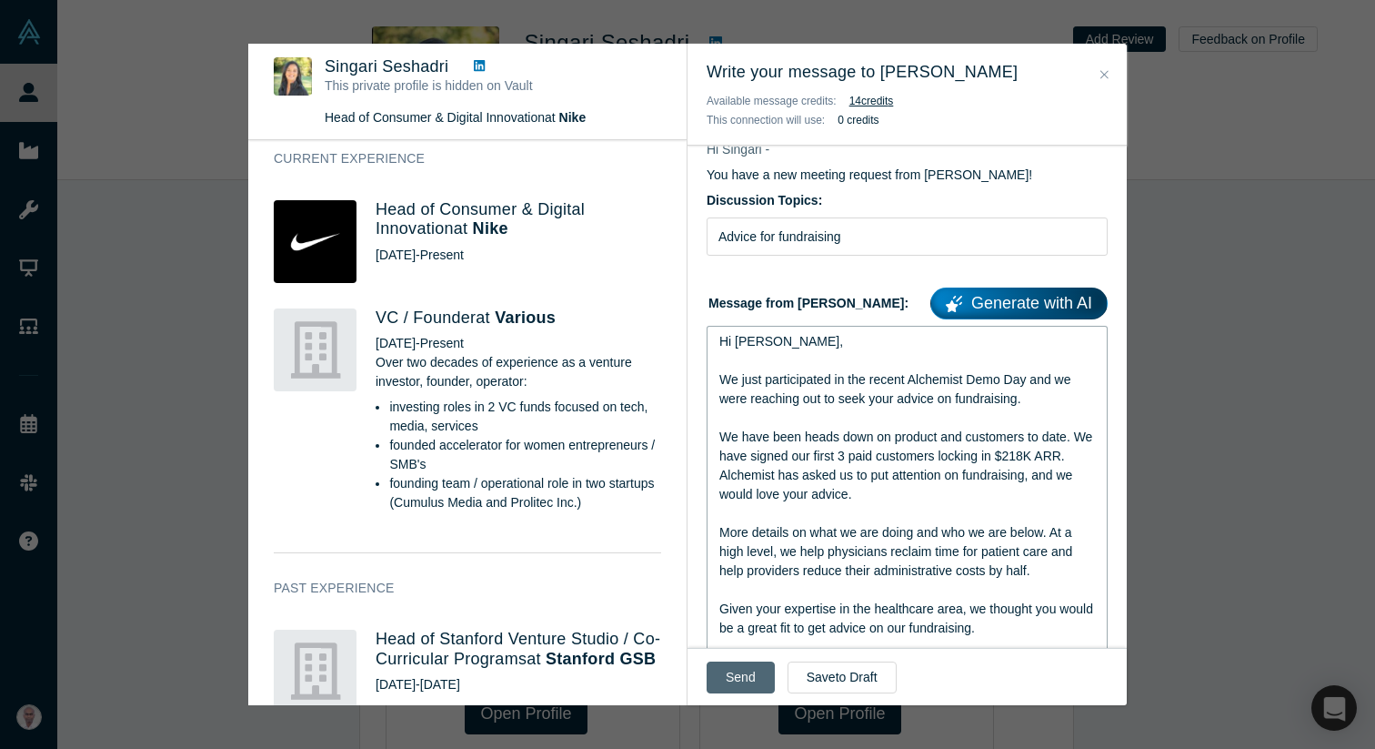
click at [748, 673] on button "Send" at bounding box center [741, 677] width 68 height 32
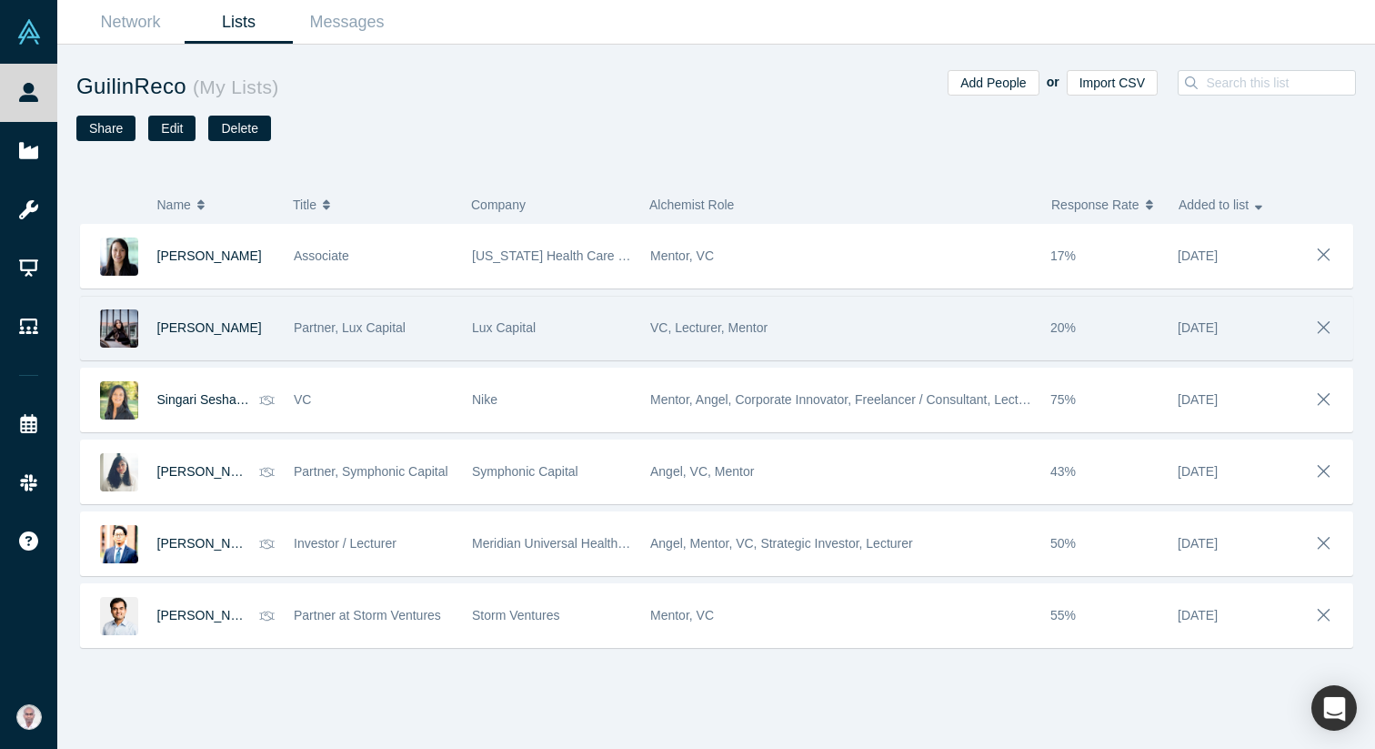
click at [263, 325] on div "[PERSON_NAME]" at bounding box center [216, 328] width 118 height 63
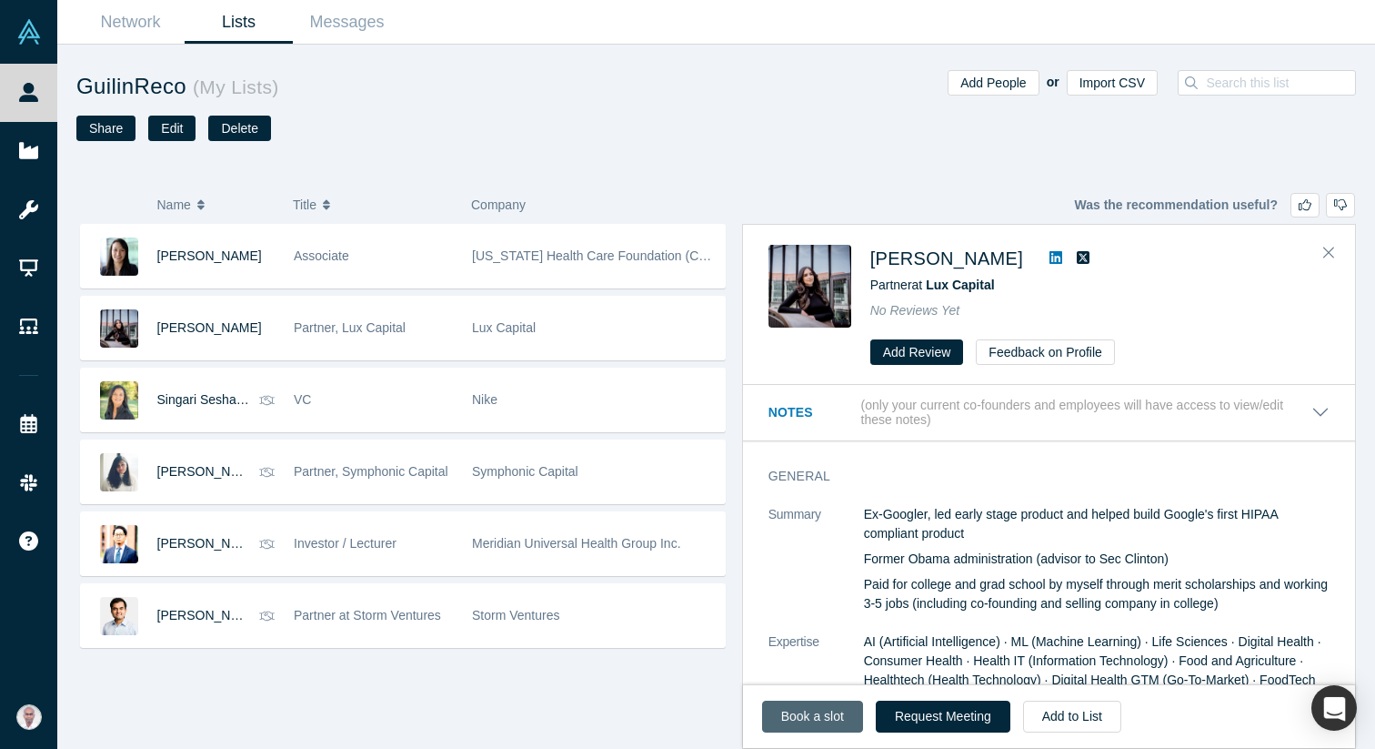
click at [816, 710] on link "Book a slot" at bounding box center [812, 716] width 101 height 32
click at [831, 708] on link "Book a slot" at bounding box center [812, 716] width 101 height 32
click at [892, 722] on button "Request Meeting" at bounding box center [943, 716] width 135 height 32
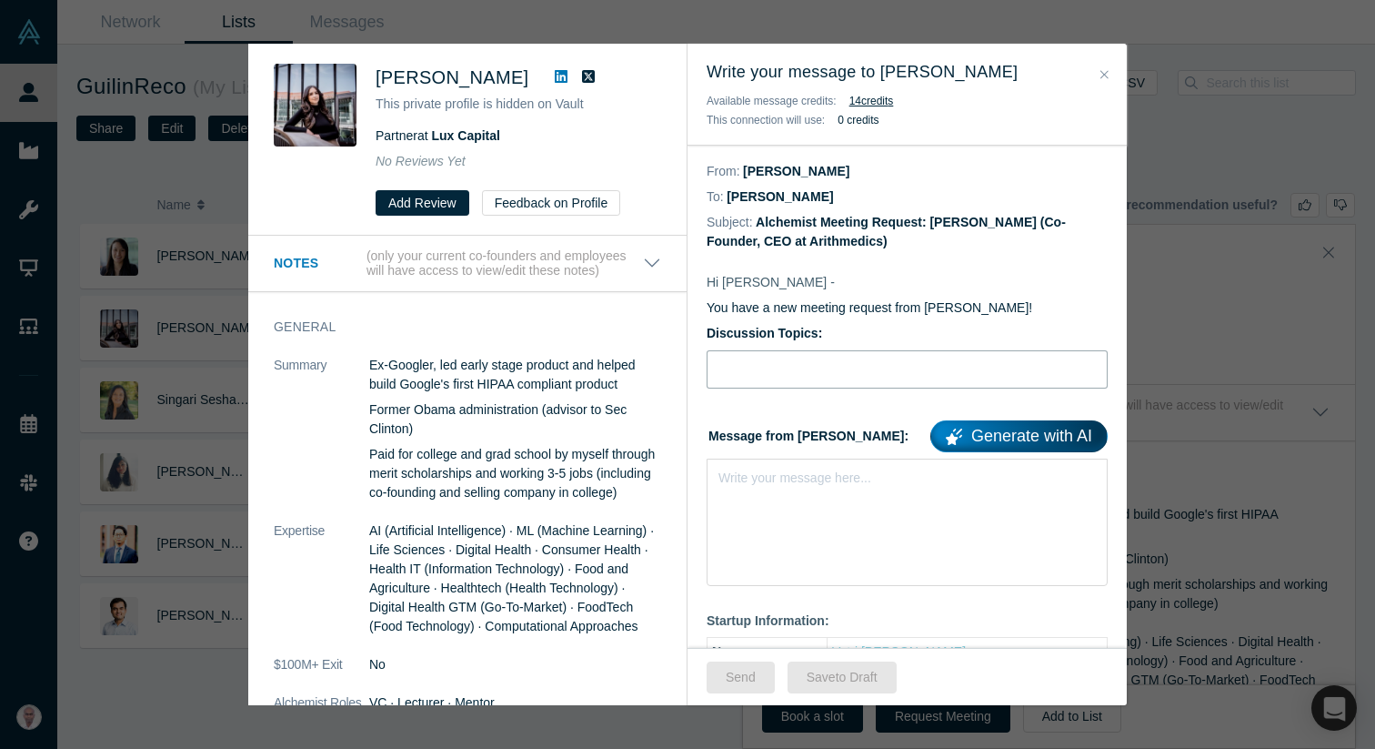
click at [748, 377] on input "Discussion Topics:" at bounding box center [907, 369] width 401 height 38
type input "Advice for fundraising"
click at [801, 488] on div "Write your message here..." at bounding box center [907, 521] width 401 height 127
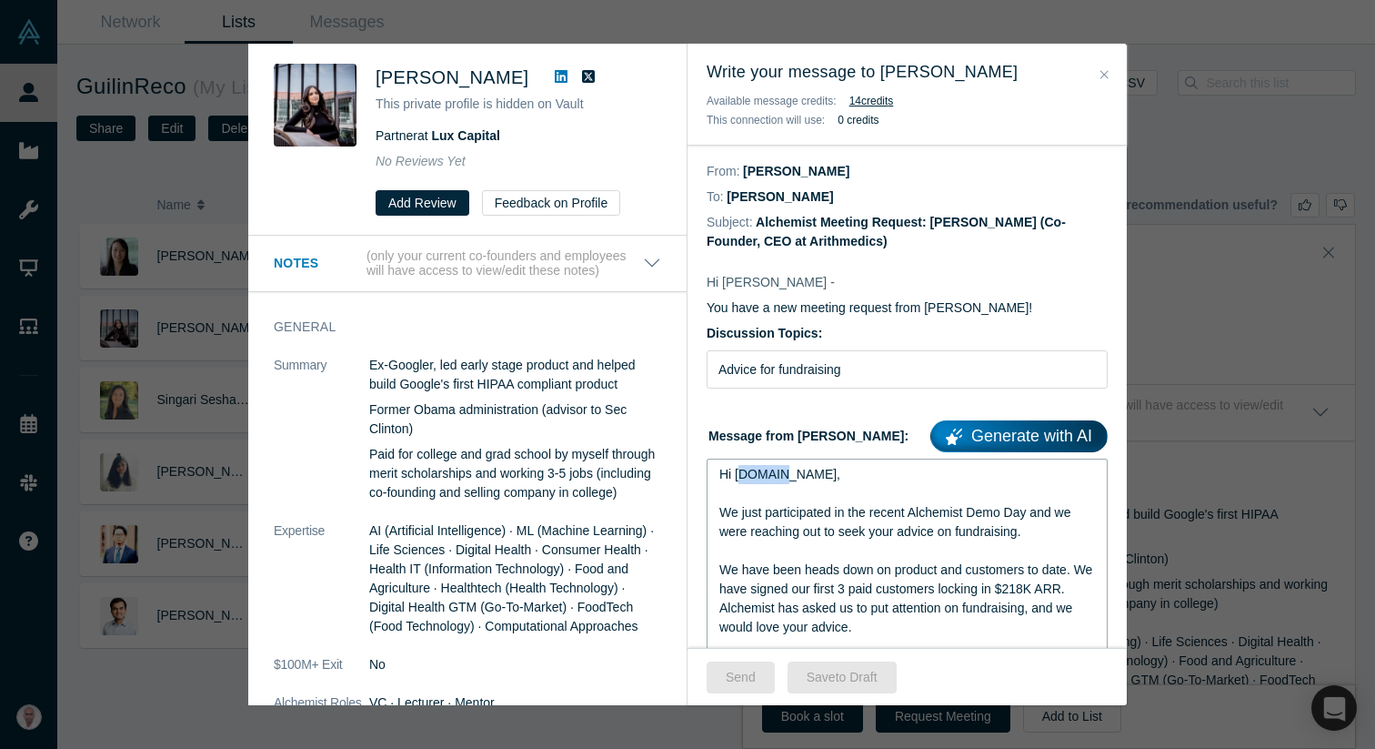
drag, startPoint x: 738, startPoint y: 475, endPoint x: 792, endPoint y: 475, distance: 54.6
click at [792, 475] on div "Hi J.P.Li," at bounding box center [907, 474] width 377 height 19
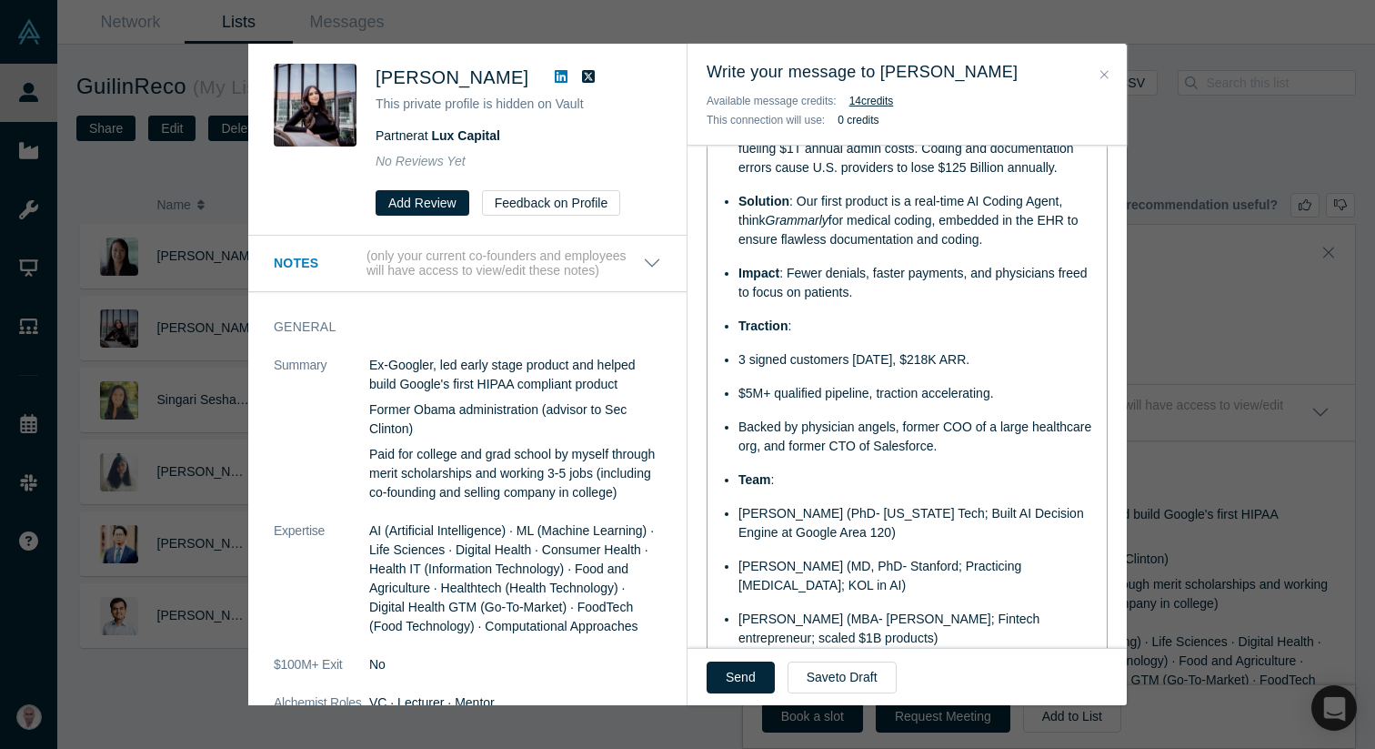
scroll to position [804, 0]
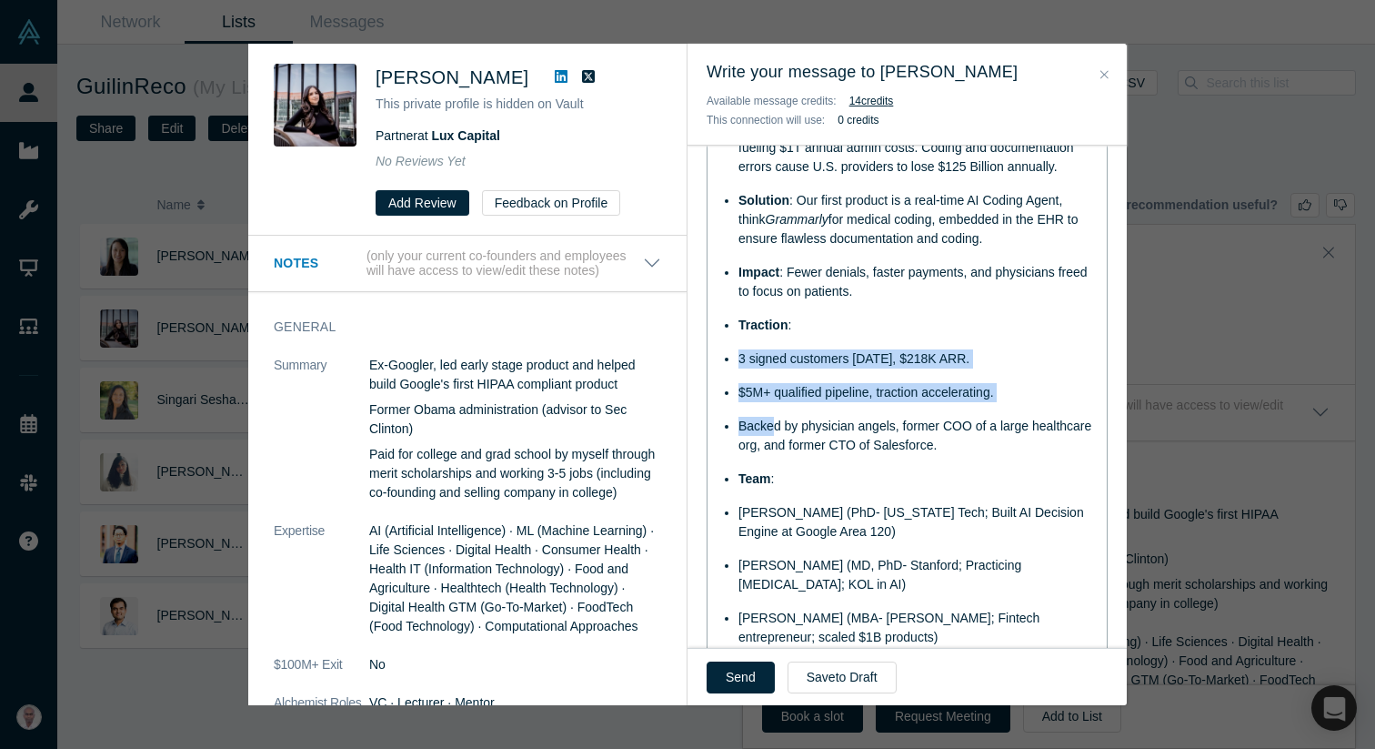
drag, startPoint x: 735, startPoint y: 360, endPoint x: 771, endPoint y: 428, distance: 76.5
click at [771, 428] on ul "Problem : U.S. physicians lose ~2 hrs/day to paperwork, fueling $1T annual admi…" at bounding box center [907, 383] width 377 height 528
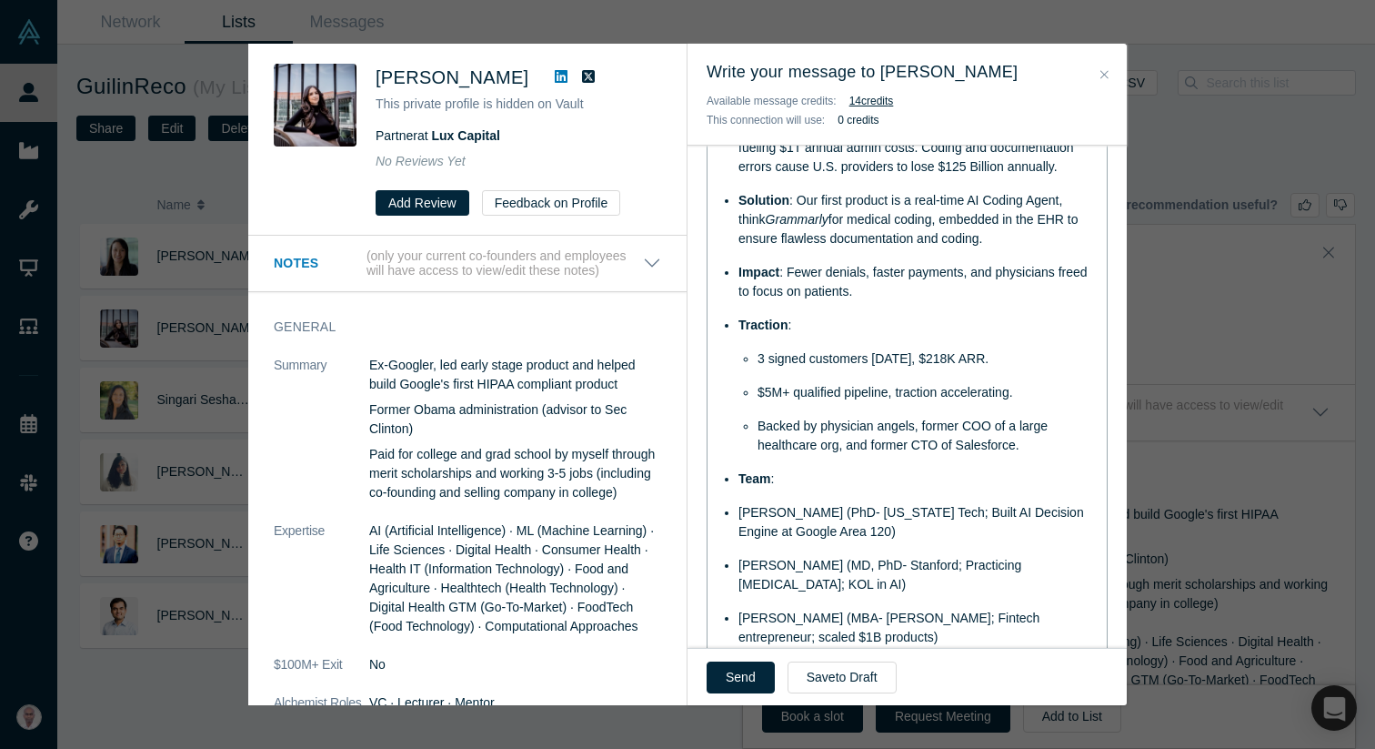
click at [741, 515] on span "[PERSON_NAME] (PhD- [US_STATE] Tech; Built AI Decision Engine at Google Area 12…" at bounding box center [913, 522] width 349 height 34
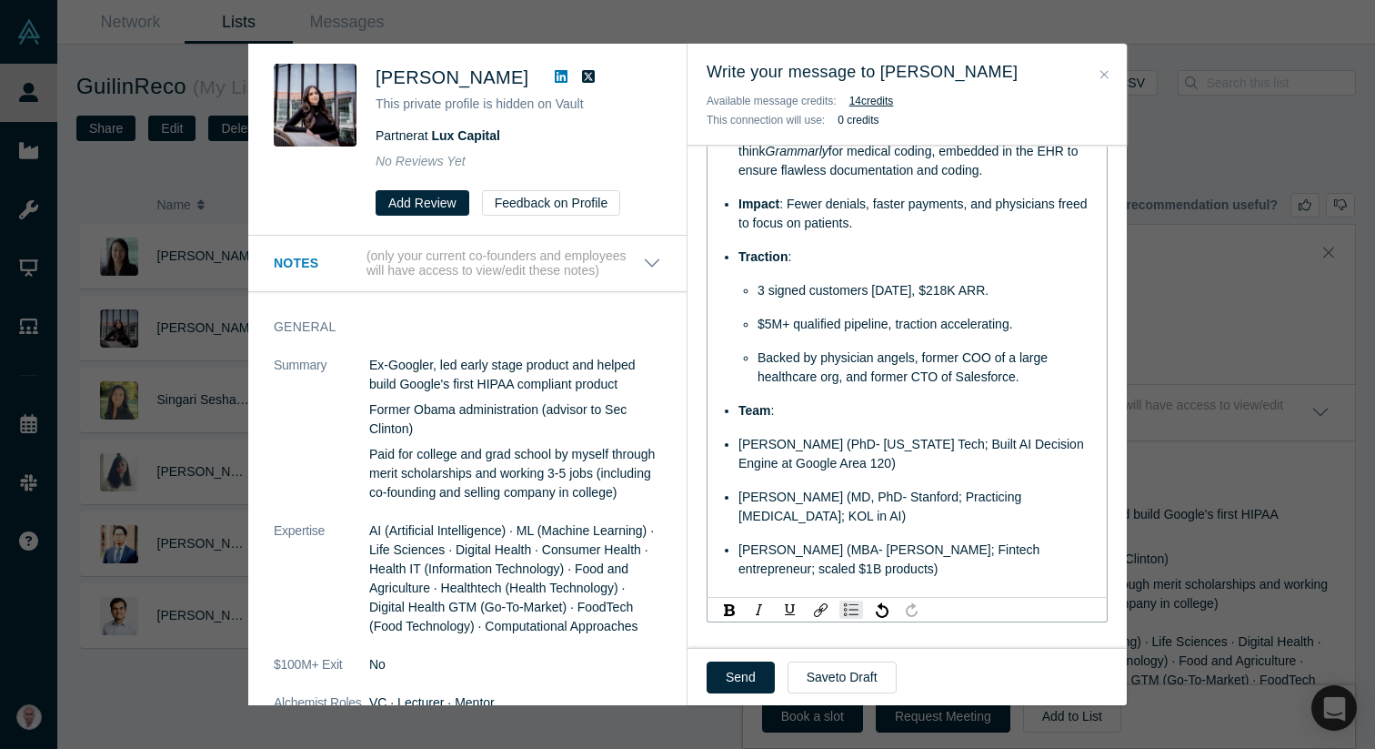
scroll to position [873, 0]
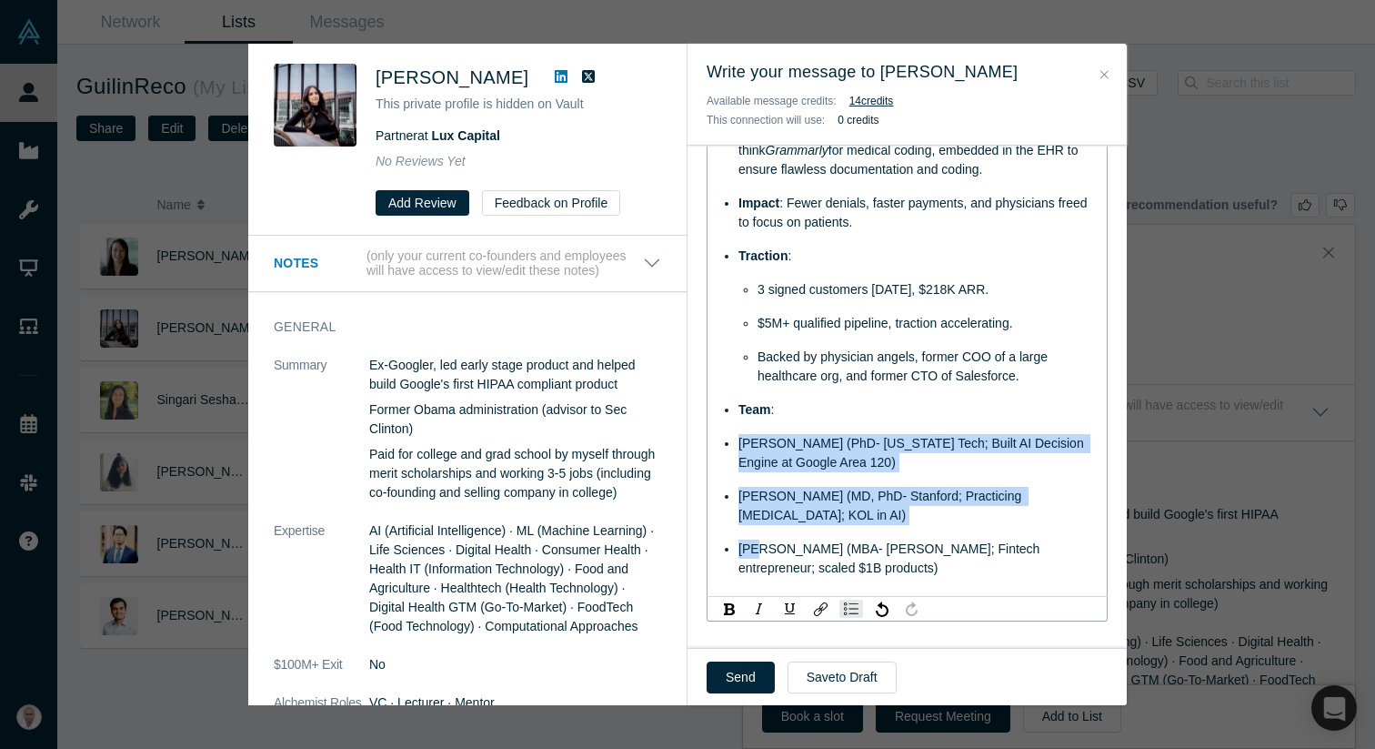
click at [758, 554] on span "[PERSON_NAME] (MBA- [PERSON_NAME]; Fintech entrepreneur; scaled $1B products)" at bounding box center [891, 558] width 305 height 34
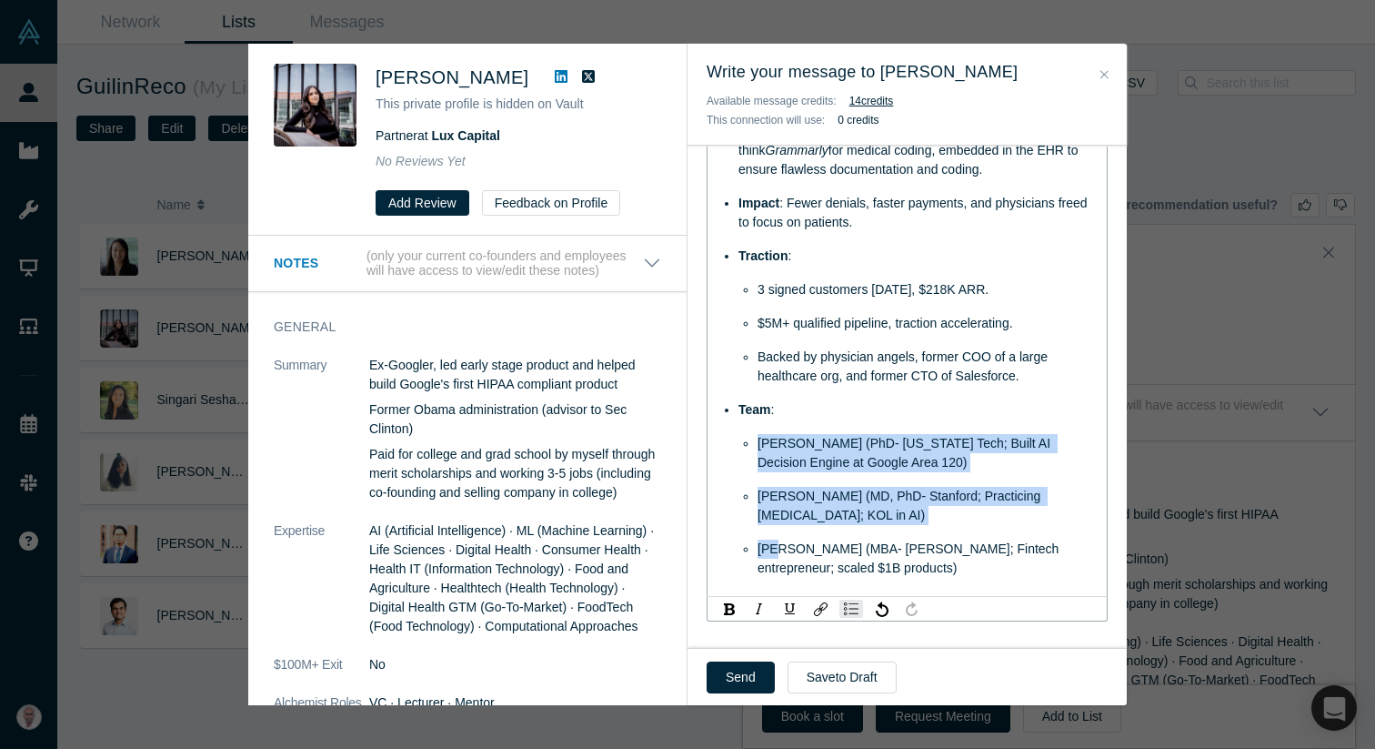
click at [822, 452] on div "[PERSON_NAME] (PhD- [US_STATE] Tech; Built AI Decision Engine at Google Area 12…" at bounding box center [927, 453] width 338 height 38
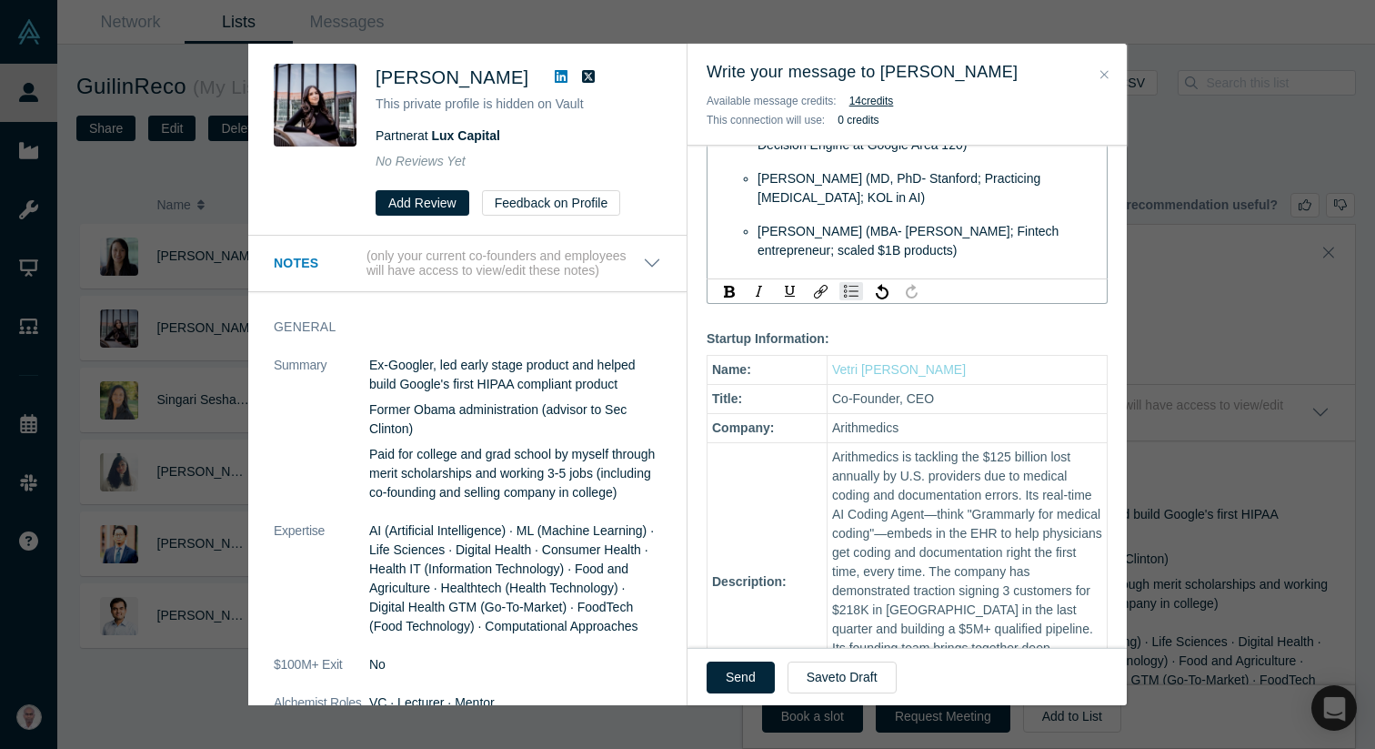
scroll to position [1222, 0]
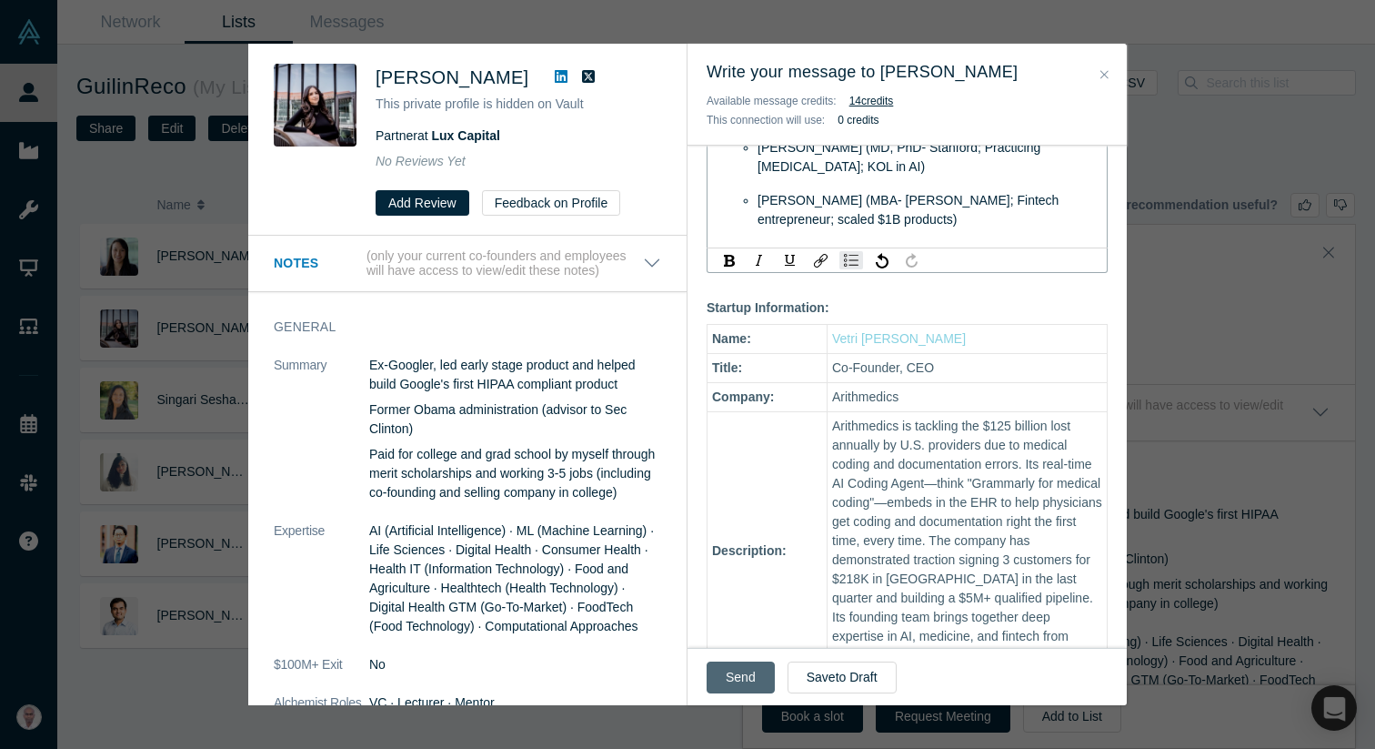
click at [728, 681] on button "Send" at bounding box center [741, 677] width 68 height 32
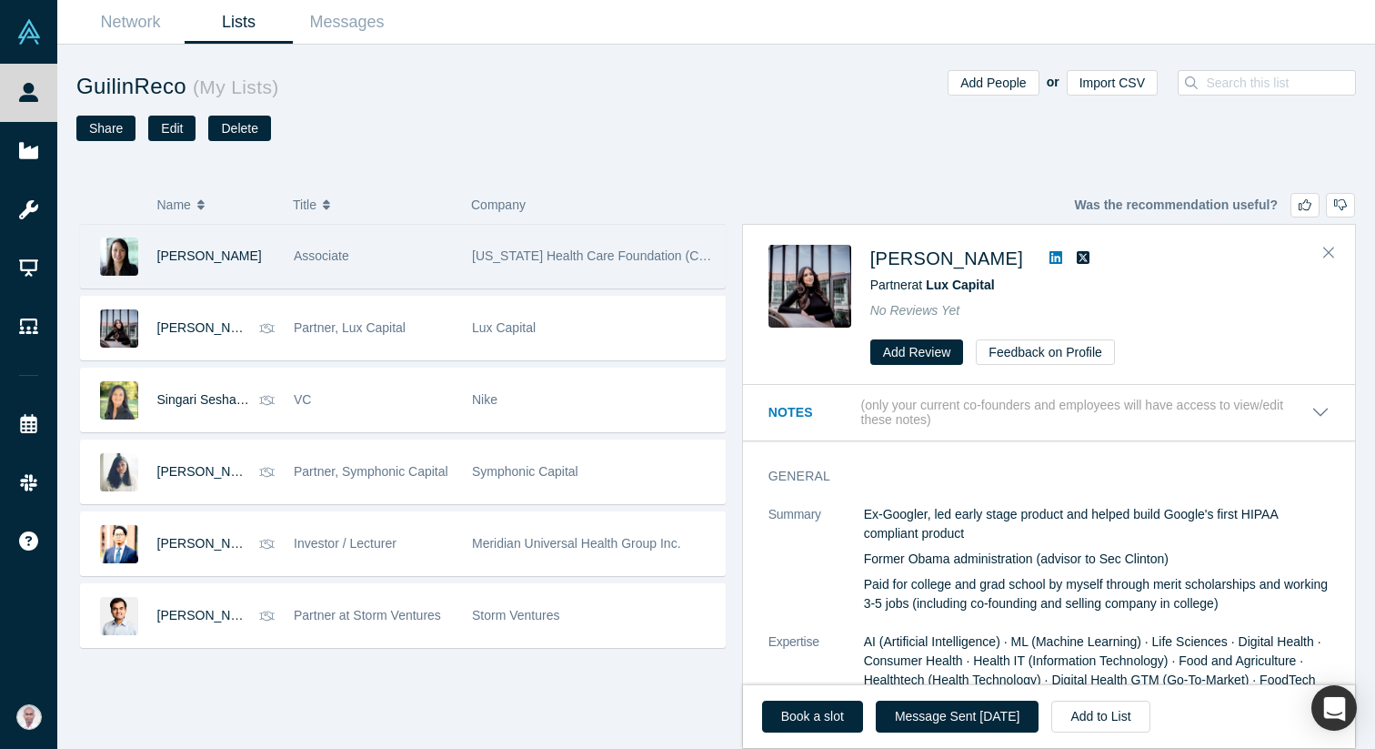
click at [329, 266] on div "Associate" at bounding box center [373, 256] width 159 height 63
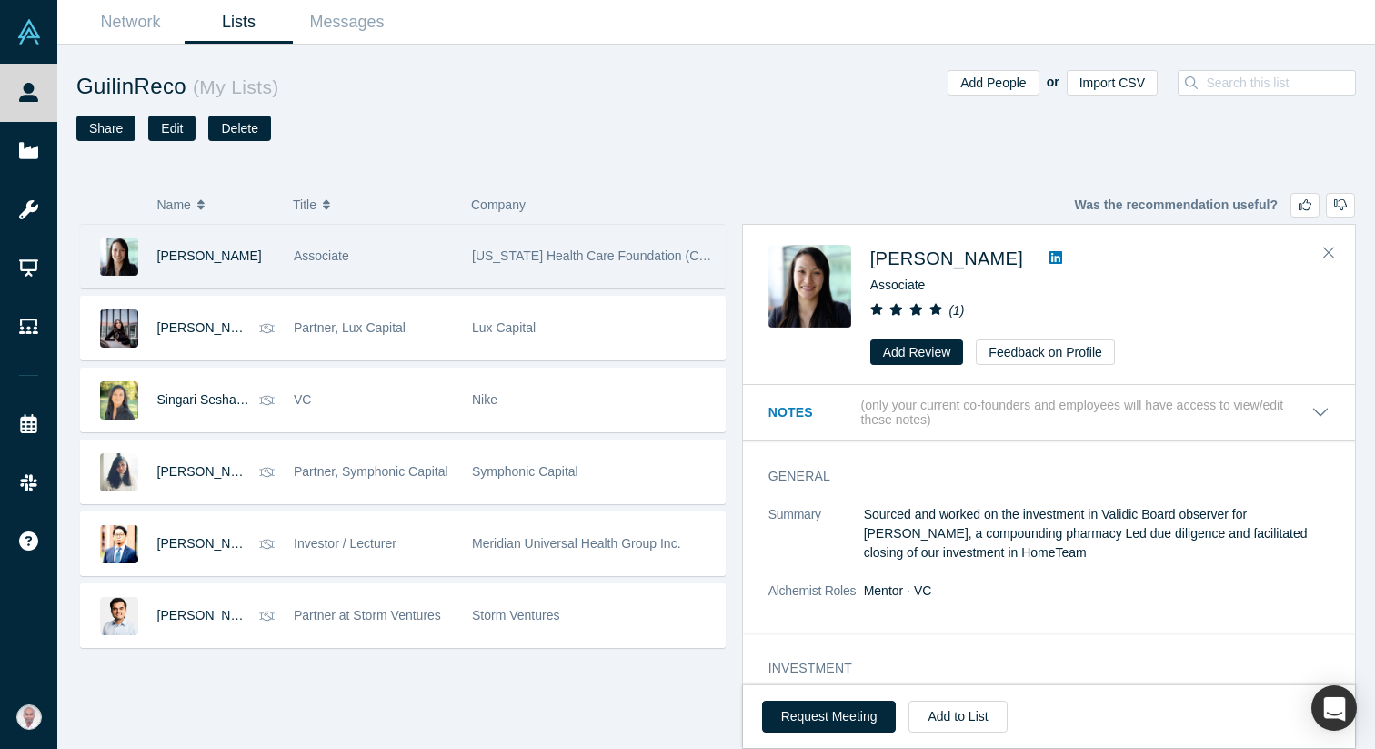
click at [320, 255] on span "Associate" at bounding box center [321, 255] width 55 height 15
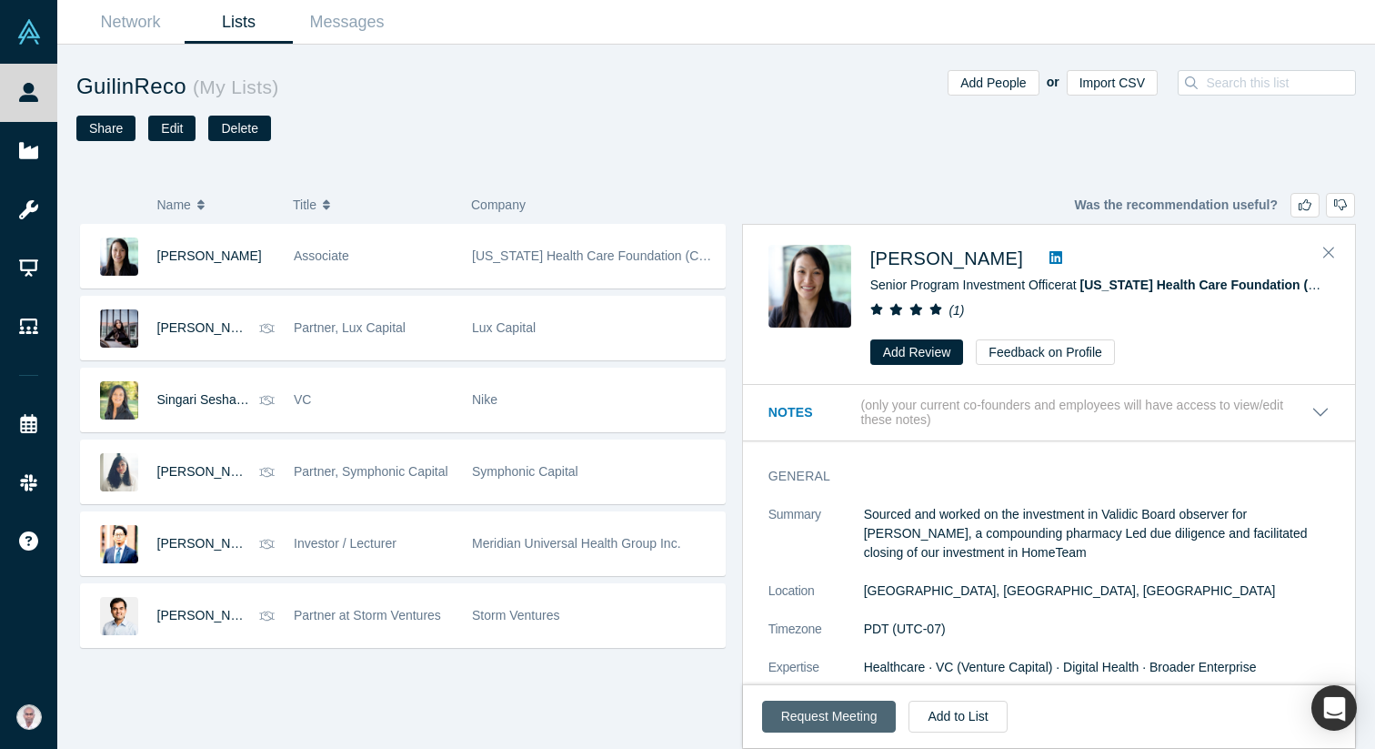
click at [829, 714] on button "Request Meeting" at bounding box center [829, 716] width 135 height 32
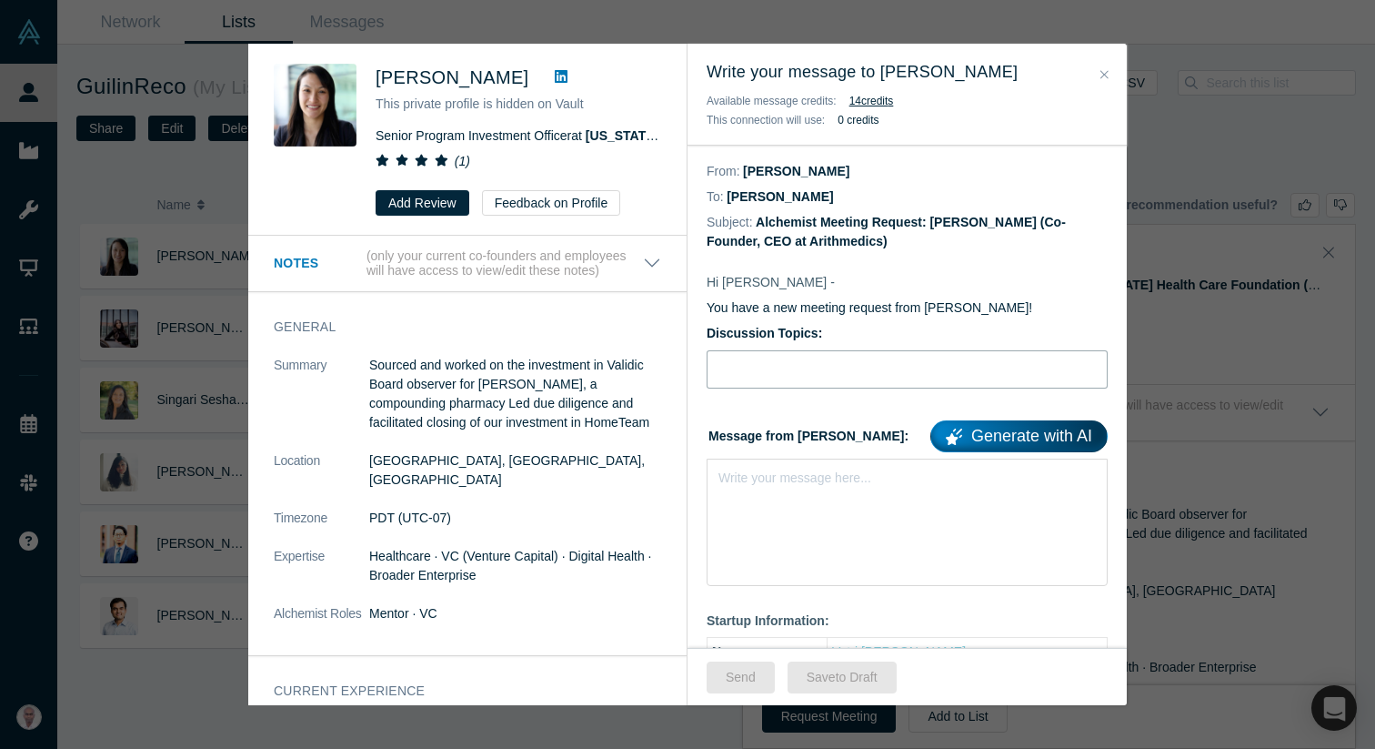
click at [789, 368] on input "Discussion Topics:" at bounding box center [907, 369] width 401 height 38
type input "Advice for fundraising"
click at [813, 488] on div "Write your message here..." at bounding box center [907, 521] width 401 height 127
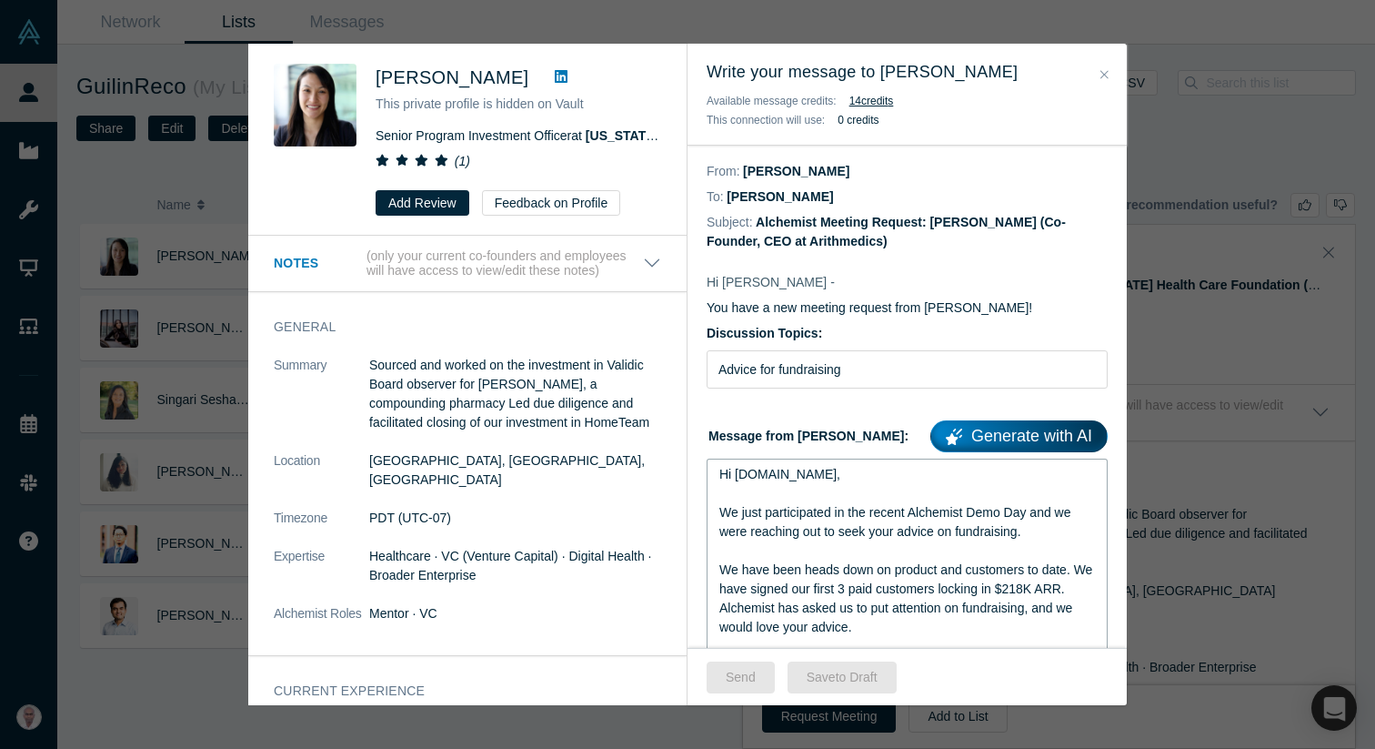
click at [766, 477] on span "Hi J.P.Li," at bounding box center [779, 474] width 121 height 15
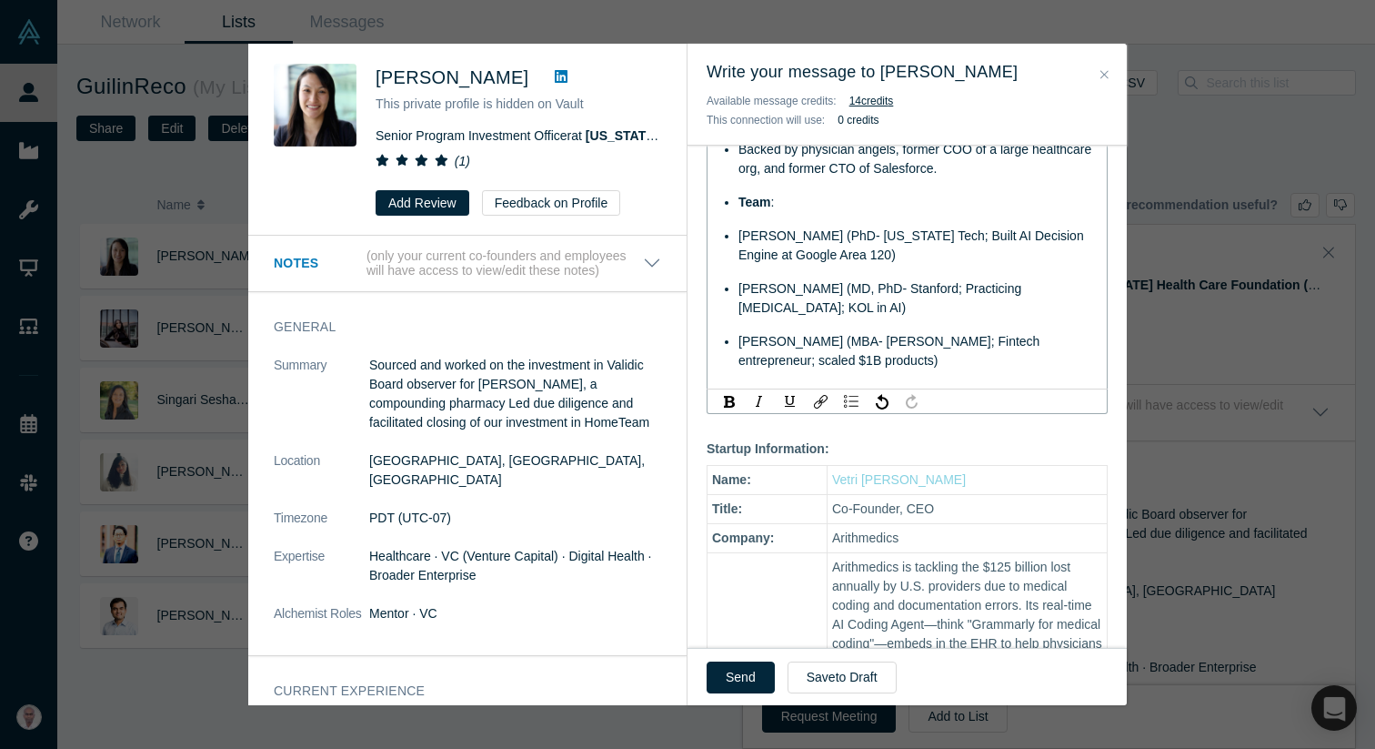
scroll to position [1082, 0]
click at [745, 670] on button "Send" at bounding box center [741, 677] width 68 height 32
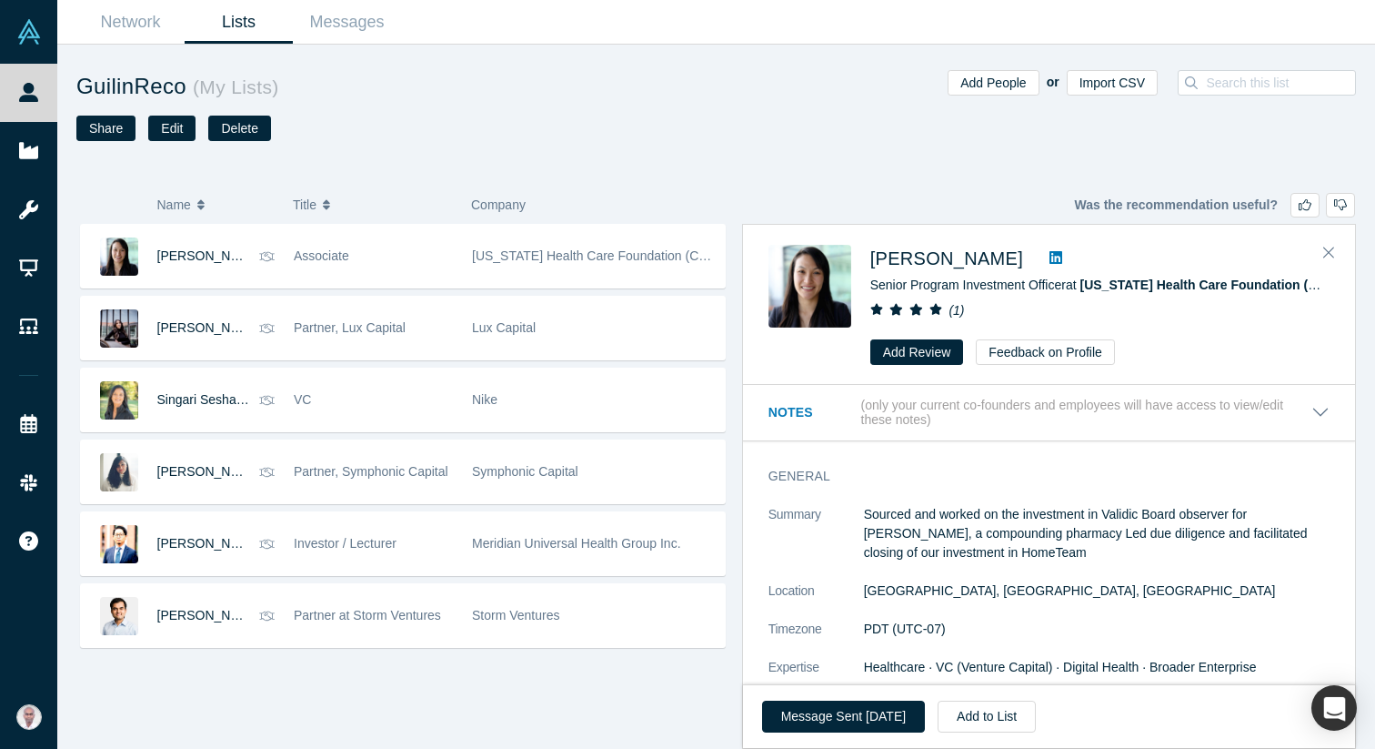
click at [257, 20] on link "Lists" at bounding box center [239, 22] width 108 height 43
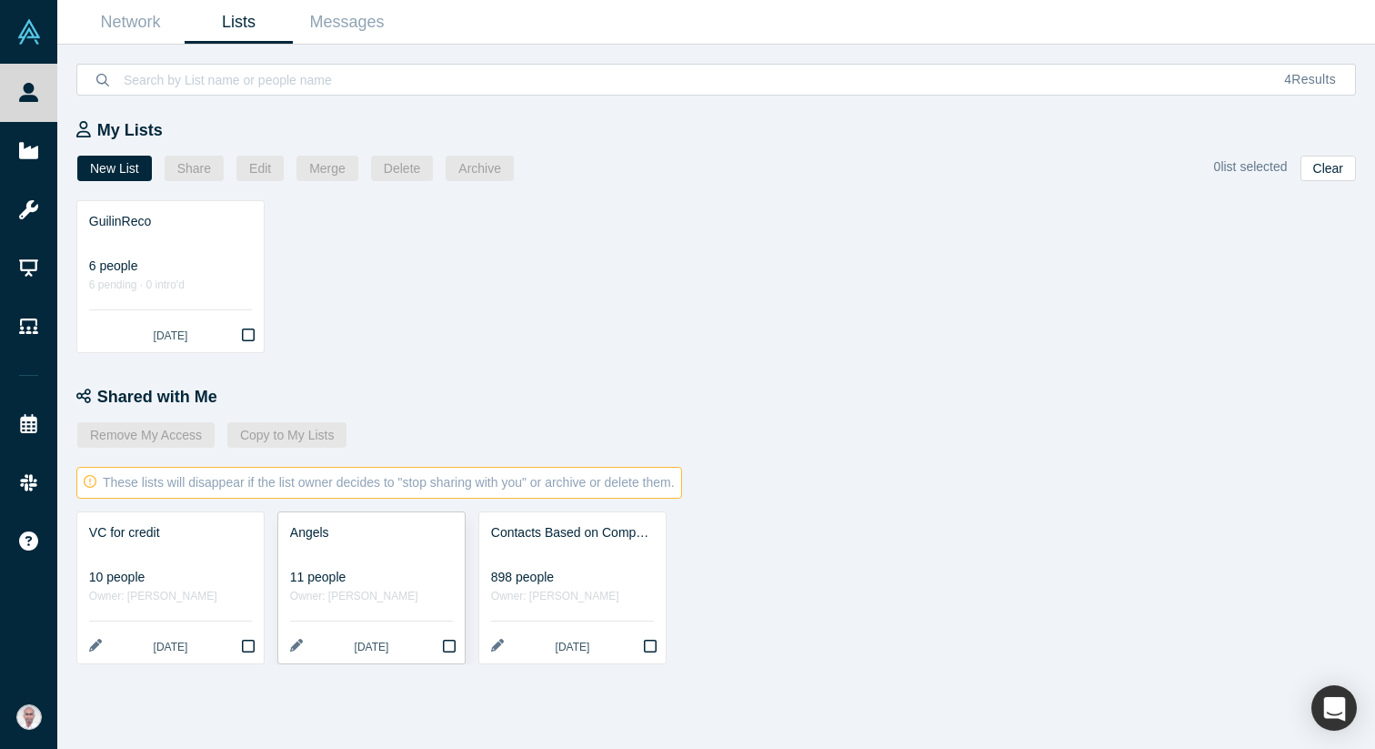
click at [333, 561] on link "Angels 11 people Owner: Renumathy Dhanasekaran 5 months ago" at bounding box center [371, 587] width 186 height 151
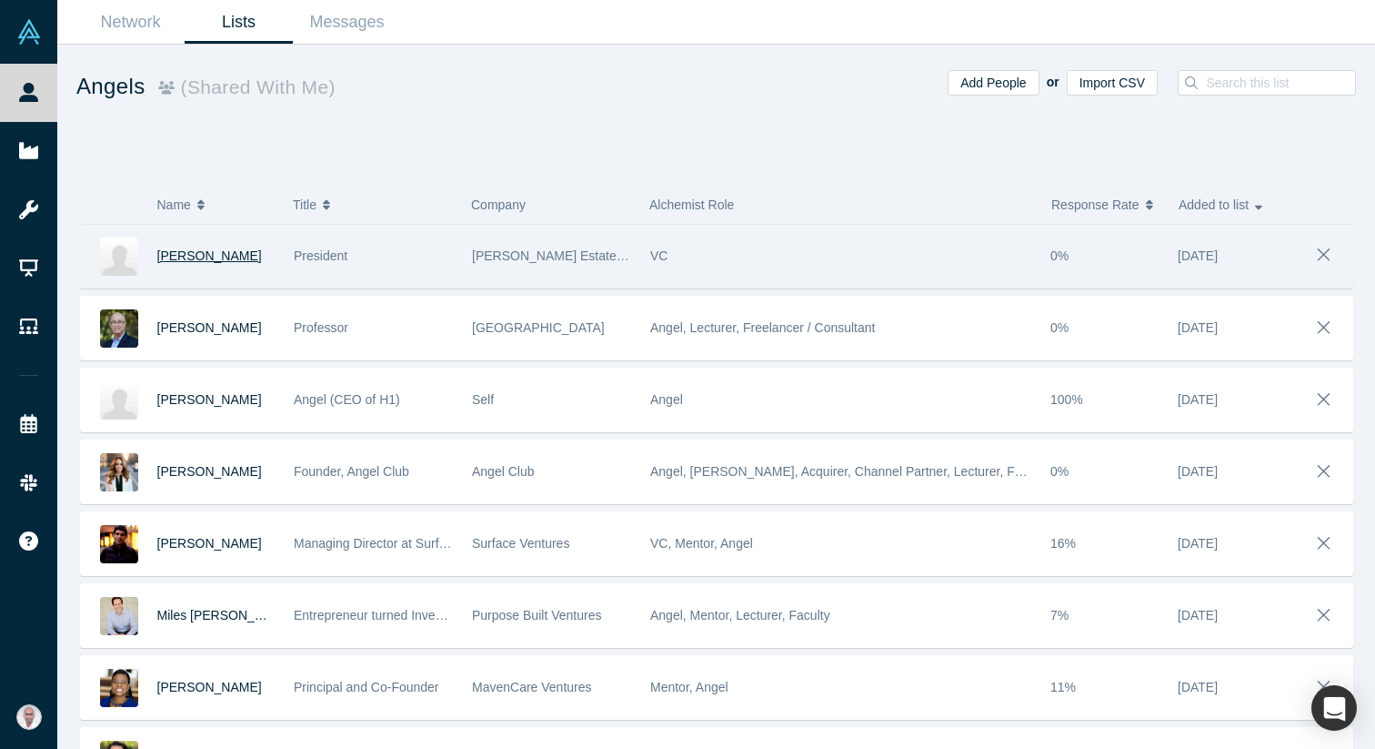
click at [197, 257] on span "[PERSON_NAME]" at bounding box center [209, 255] width 105 height 15
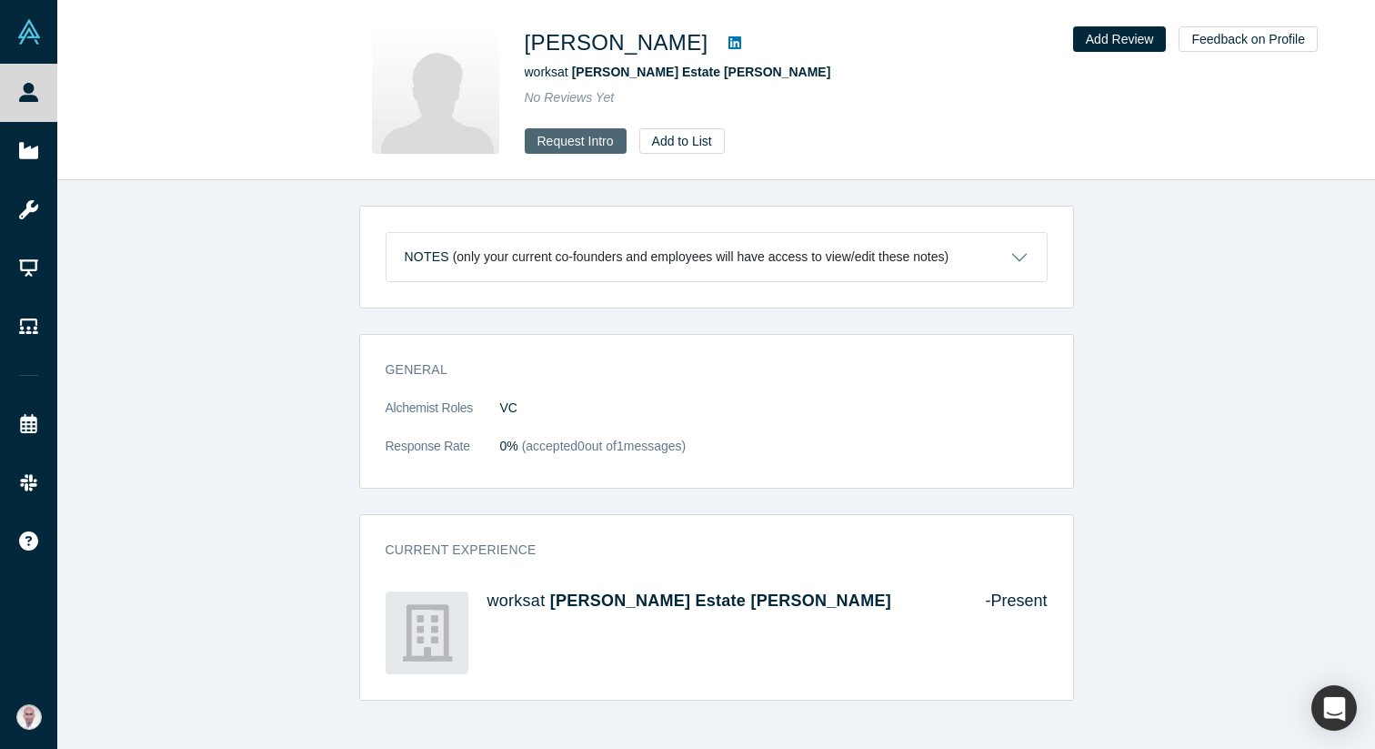
click at [582, 136] on button "Request Intro" at bounding box center [576, 140] width 102 height 25
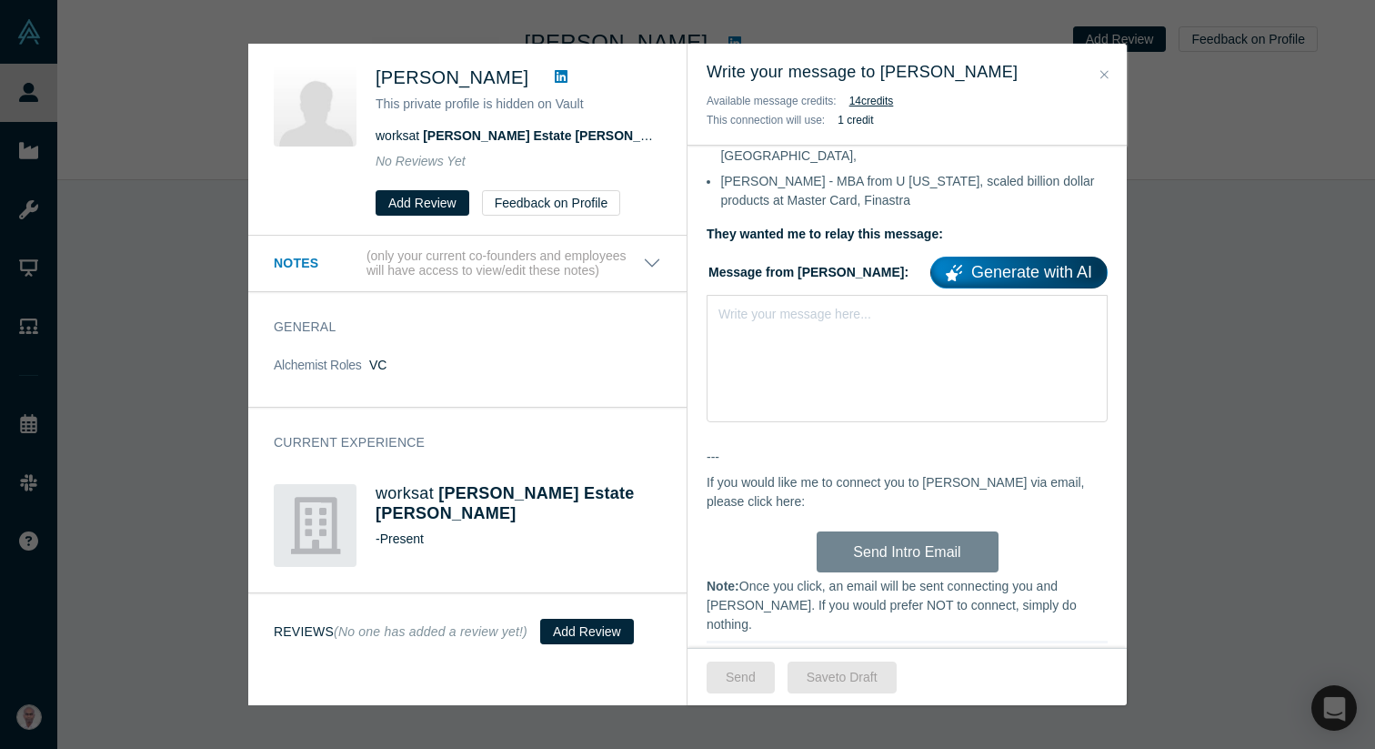
scroll to position [585, 0]
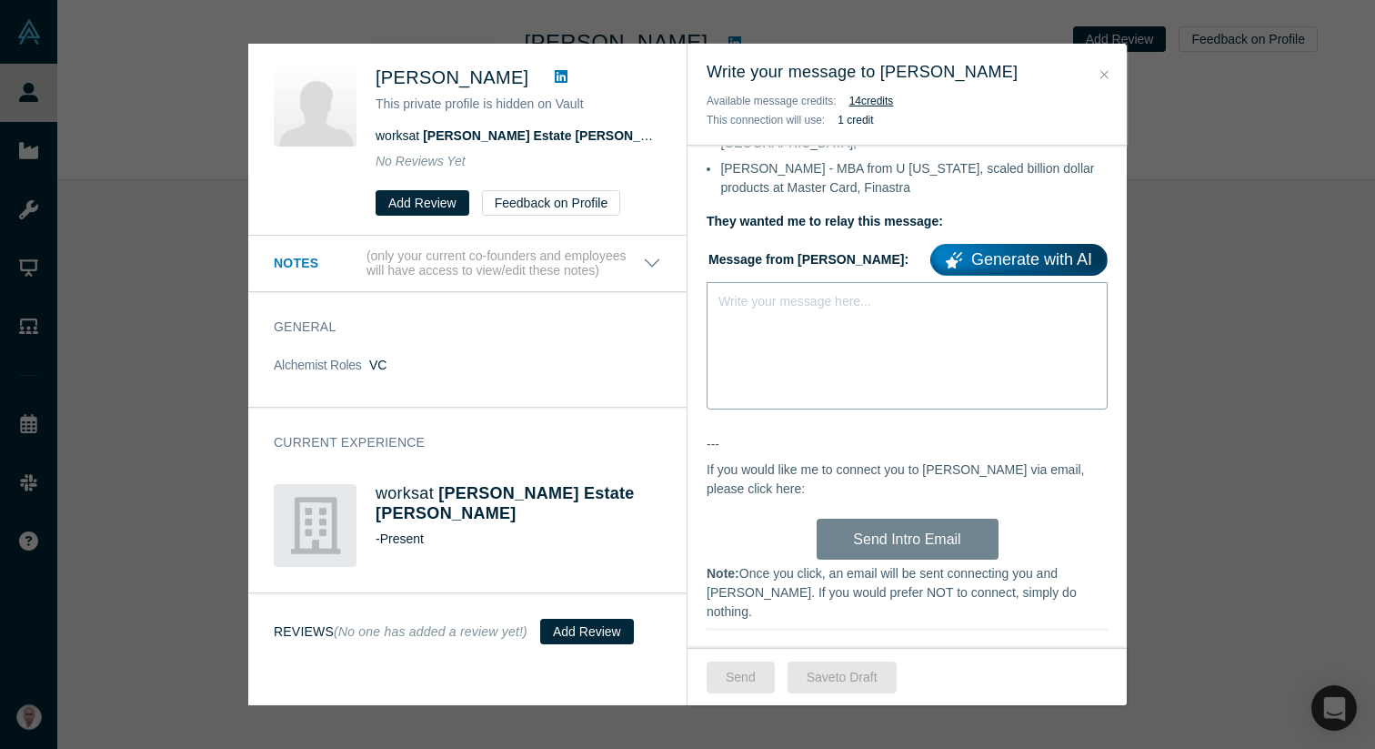
click at [768, 309] on div "Write your message here..." at bounding box center [907, 345] width 401 height 127
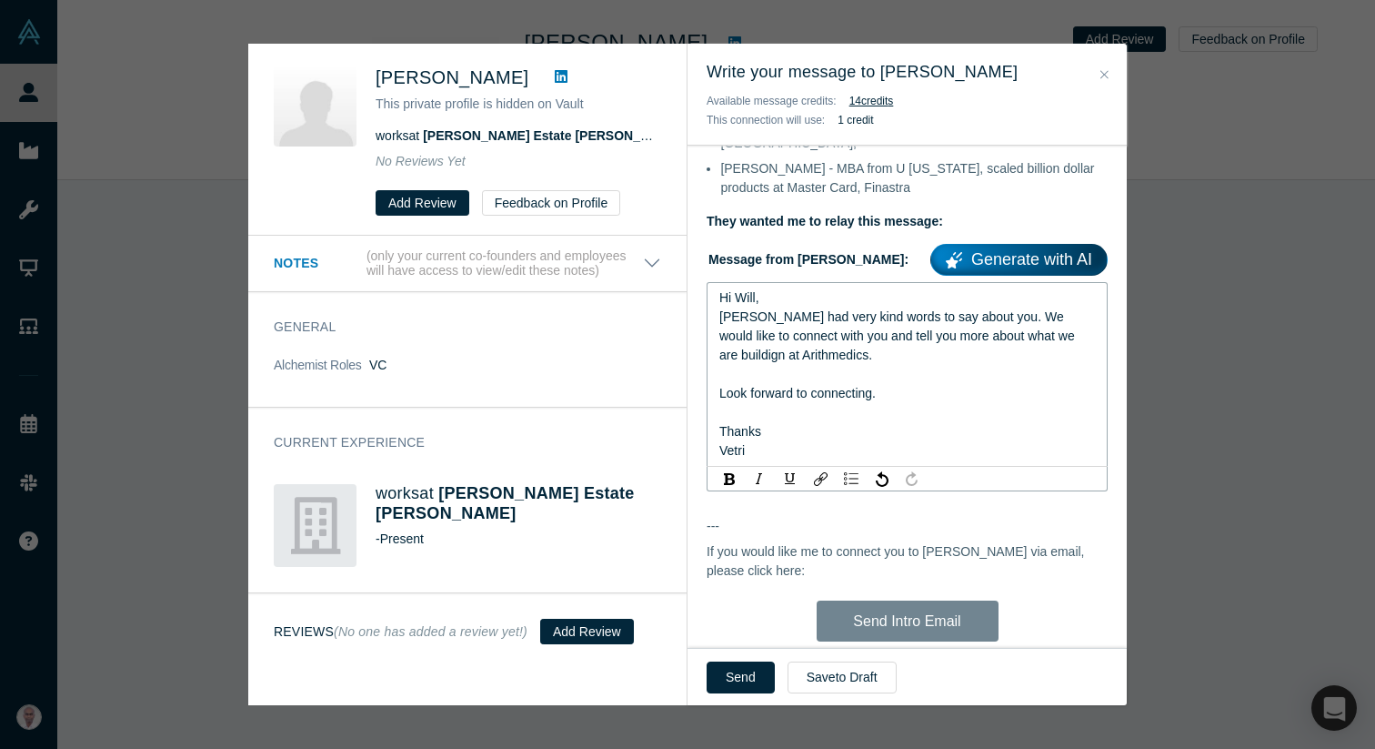
click at [858, 608] on div "Hi Will, As you may know, I run the Alchemist Accelerator , an initiative backe…" at bounding box center [907, 315] width 439 height 1292
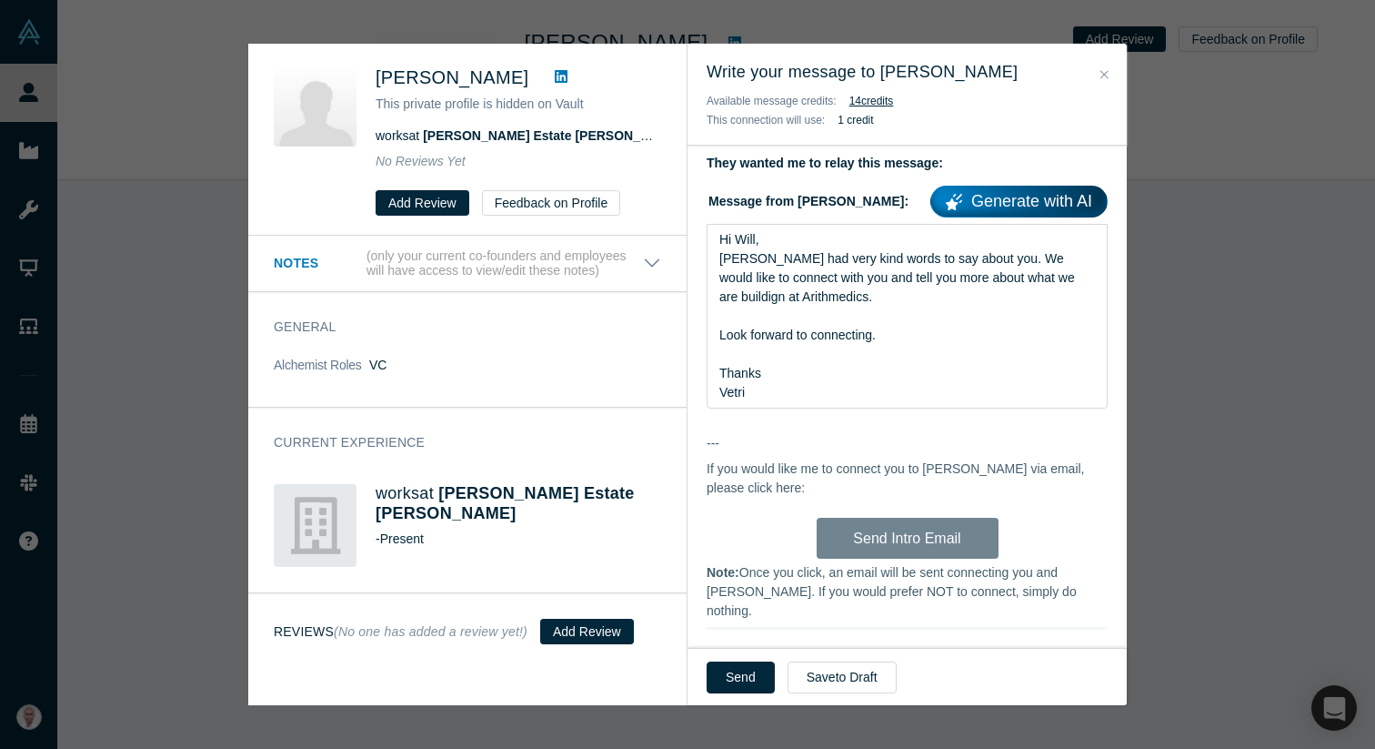
scroll to position [635, 0]
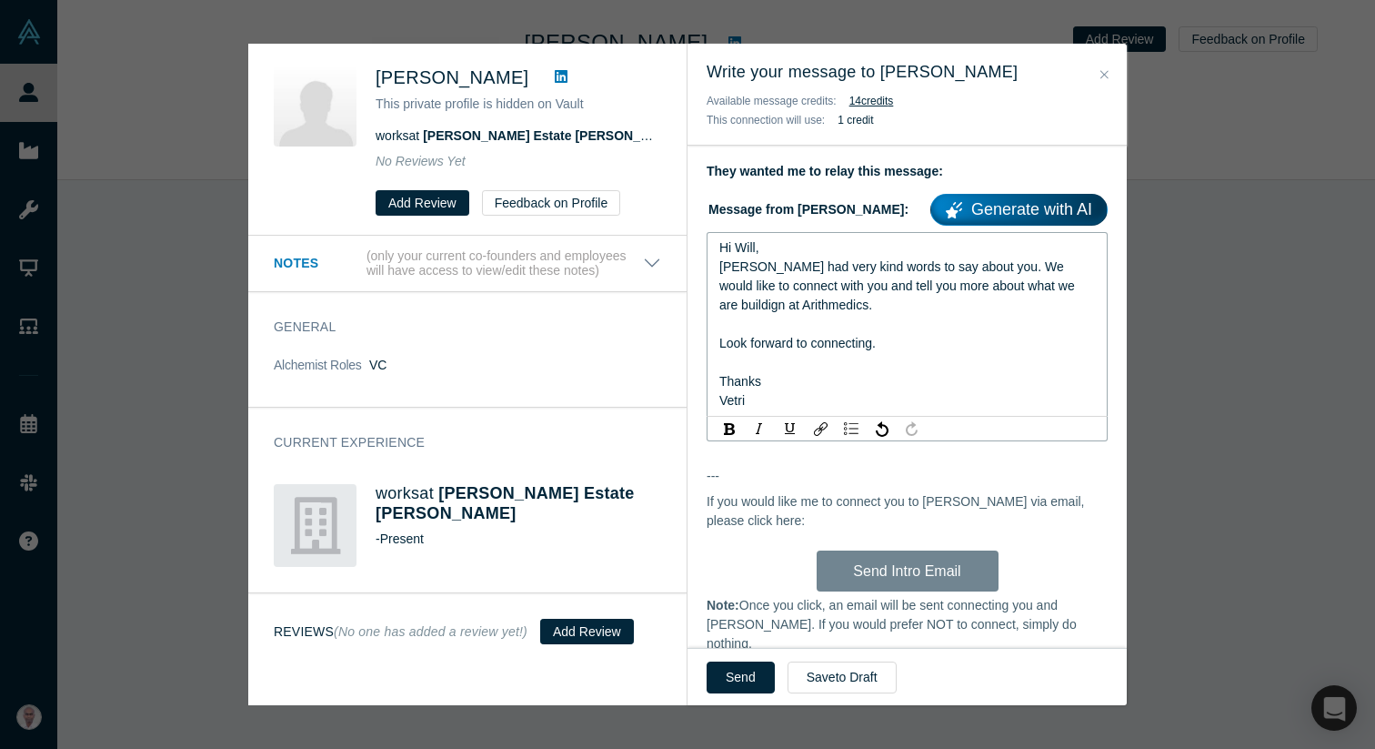
click at [1062, 271] on span "Ravi had very kind words to say about you. We would like to connect with you an…" at bounding box center [898, 285] width 359 height 53
click at [1072, 269] on span "Ravi had very kind words to say about you. We would like to connect with you an…" at bounding box center [898, 285] width 359 height 53
click at [738, 669] on button "Send" at bounding box center [741, 677] width 68 height 32
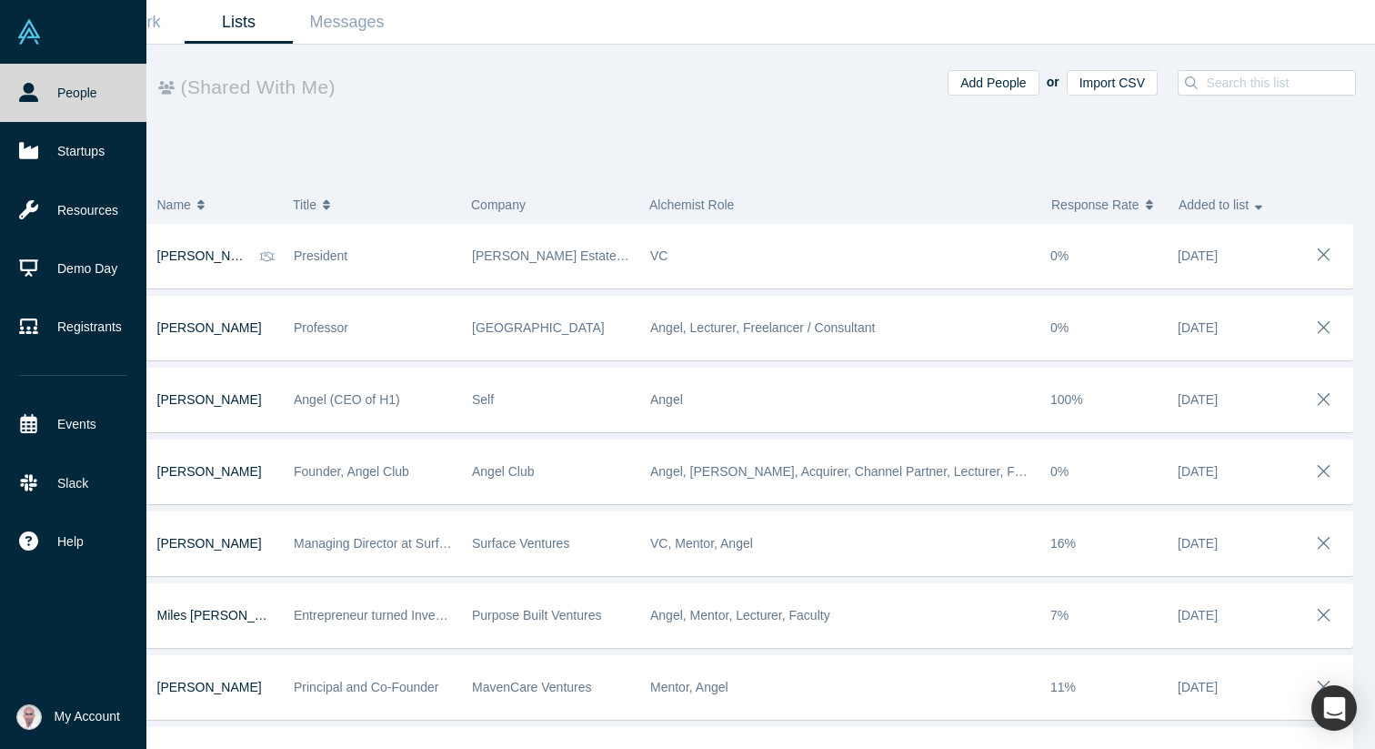
click at [50, 102] on link "People" at bounding box center [73, 93] width 146 height 58
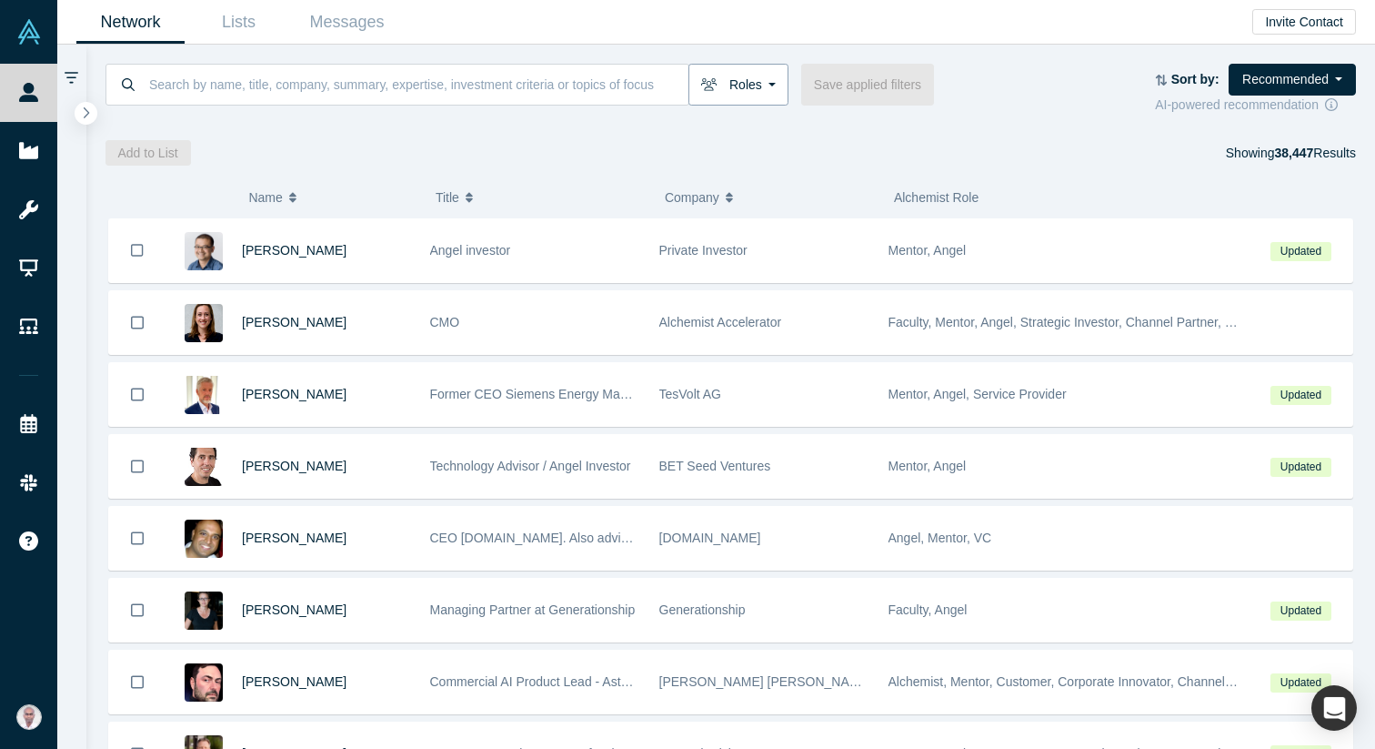
click at [732, 76] on button "Roles" at bounding box center [739, 85] width 100 height 42
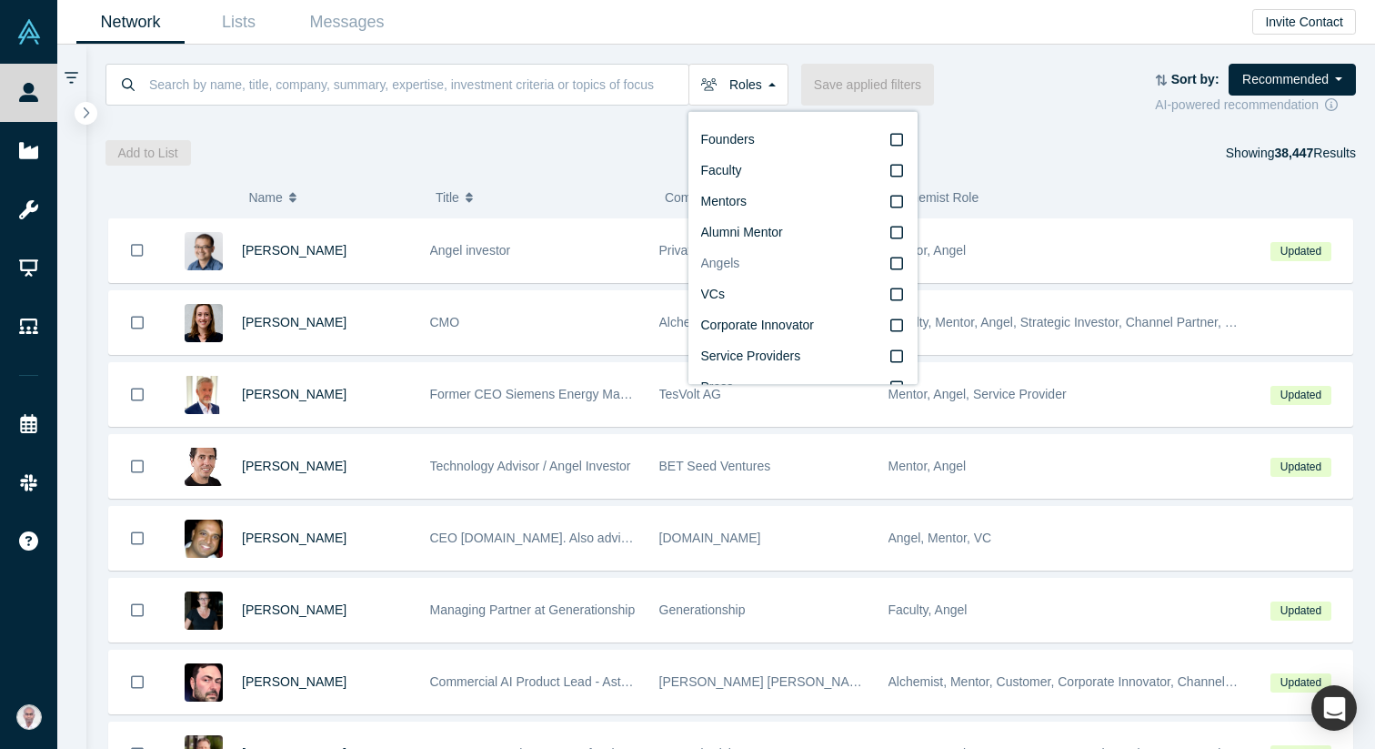
click at [898, 264] on icon at bounding box center [896, 263] width 13 height 15
click at [0, 0] on input "Angels" at bounding box center [0, 0] width 0 height 0
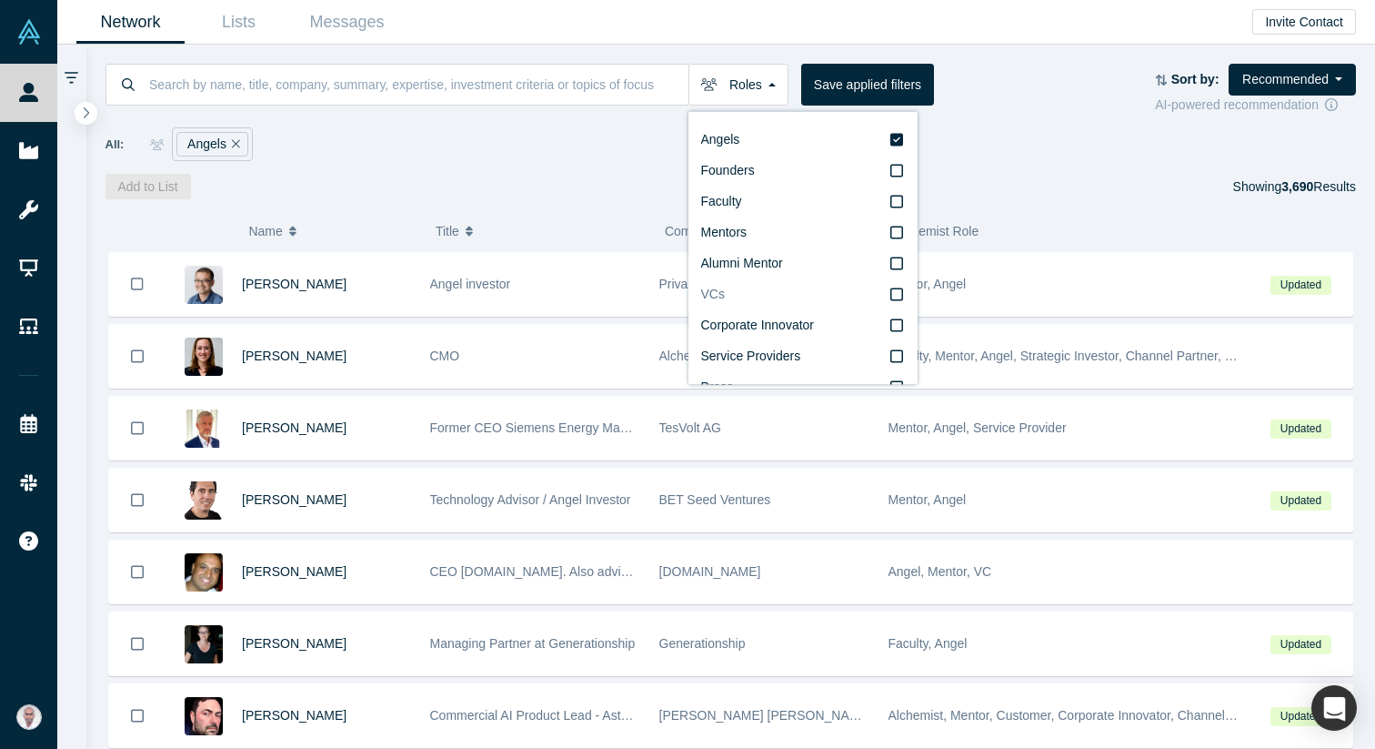
click at [893, 296] on icon at bounding box center [896, 294] width 13 height 15
click at [0, 0] on input "VCs" at bounding box center [0, 0] width 0 height 0
click at [1020, 186] on div "Add to List Showing 15,508 Results" at bounding box center [732, 186] width 1252 height 25
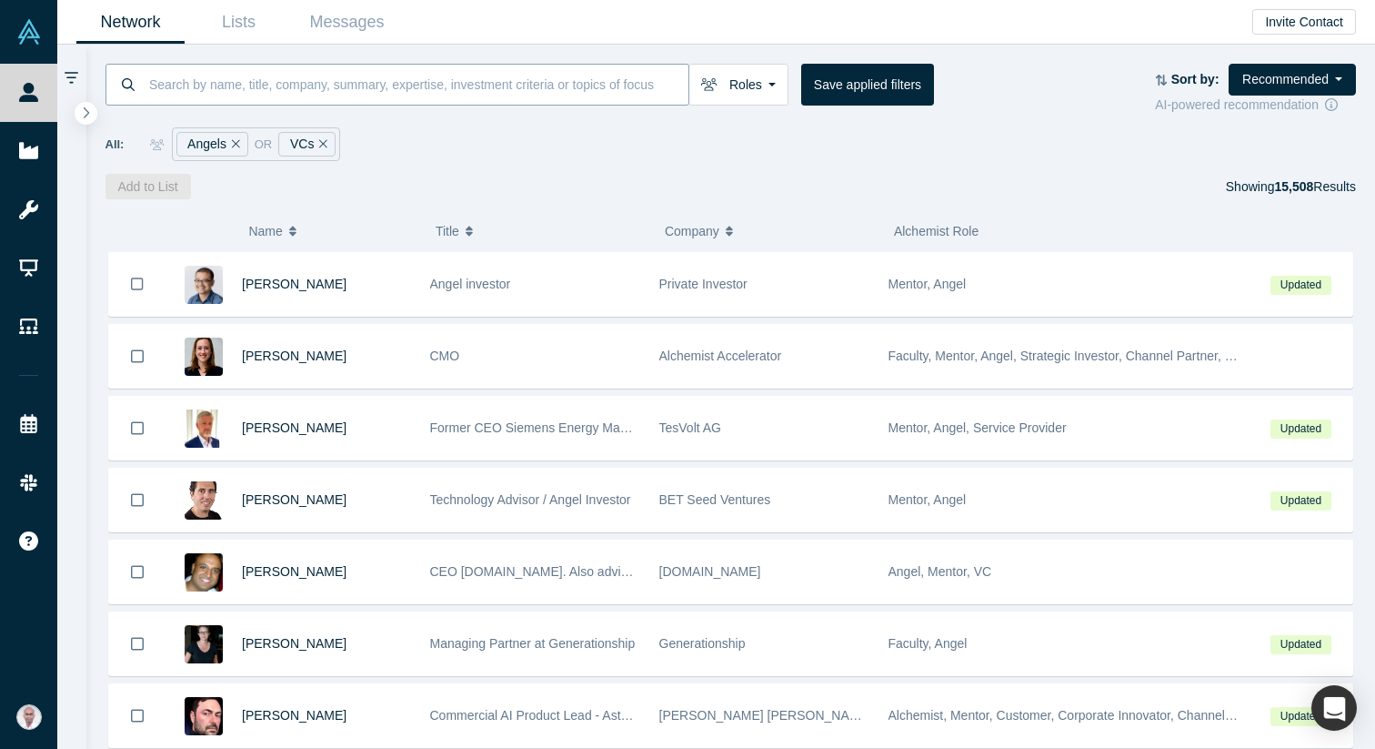
click at [365, 87] on input at bounding box center [417, 84] width 541 height 43
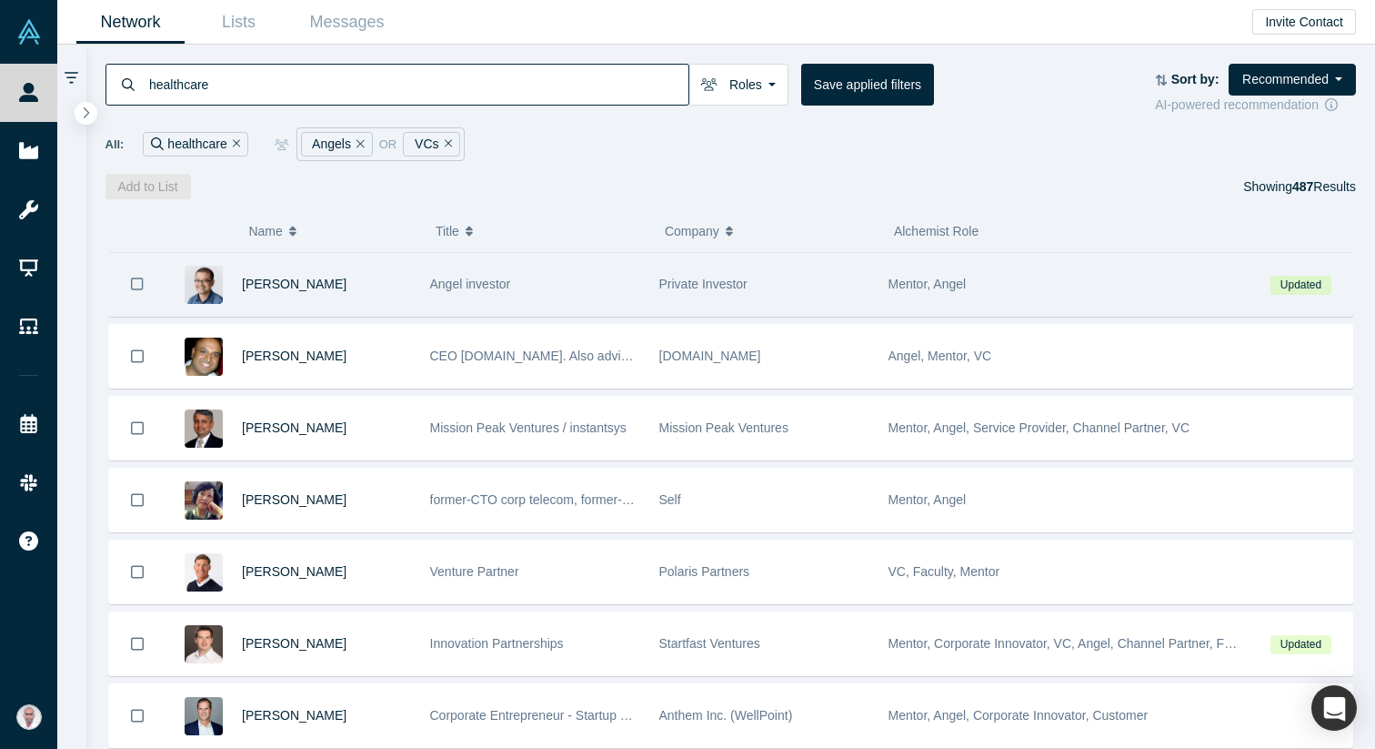
type input "healthcare"
click at [456, 288] on span "Angel investor" at bounding box center [470, 284] width 81 height 15
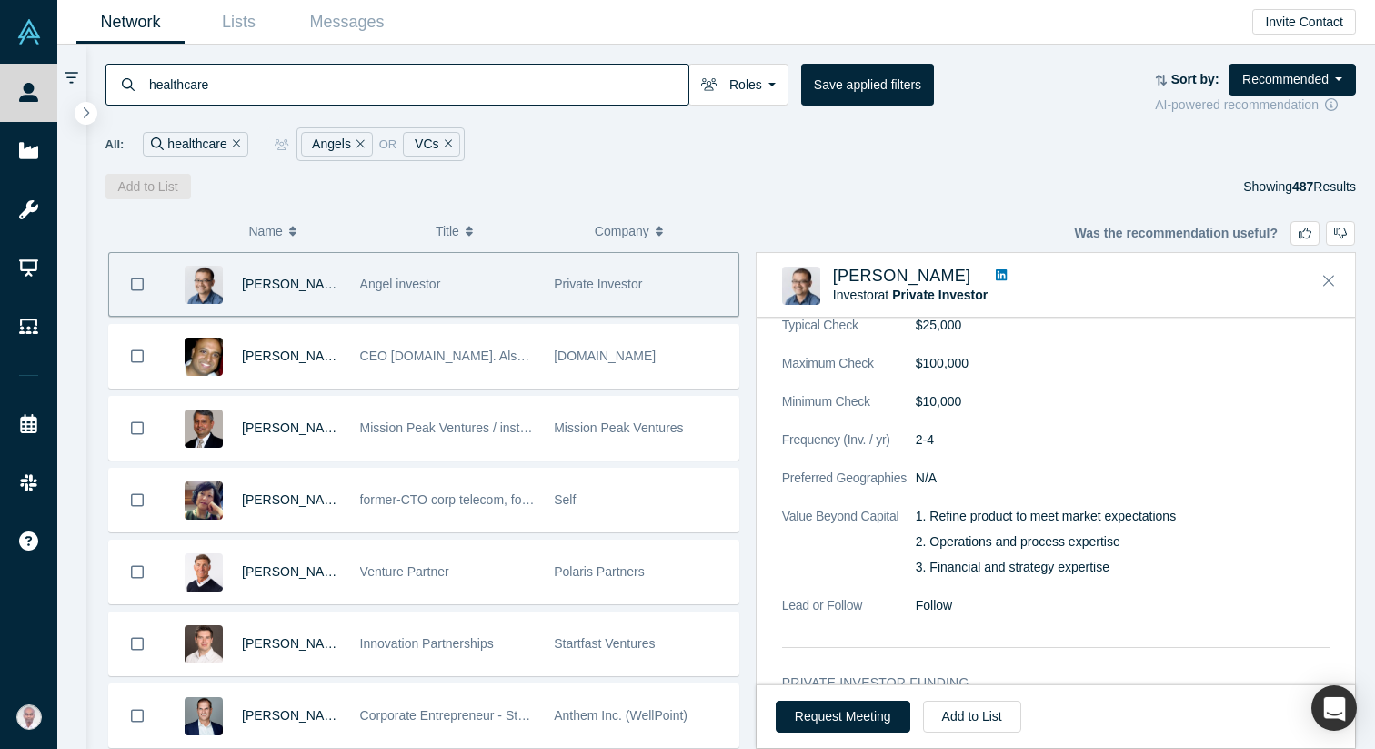
scroll to position [1952, 0]
click at [812, 710] on button "Request Meeting" at bounding box center [843, 716] width 135 height 32
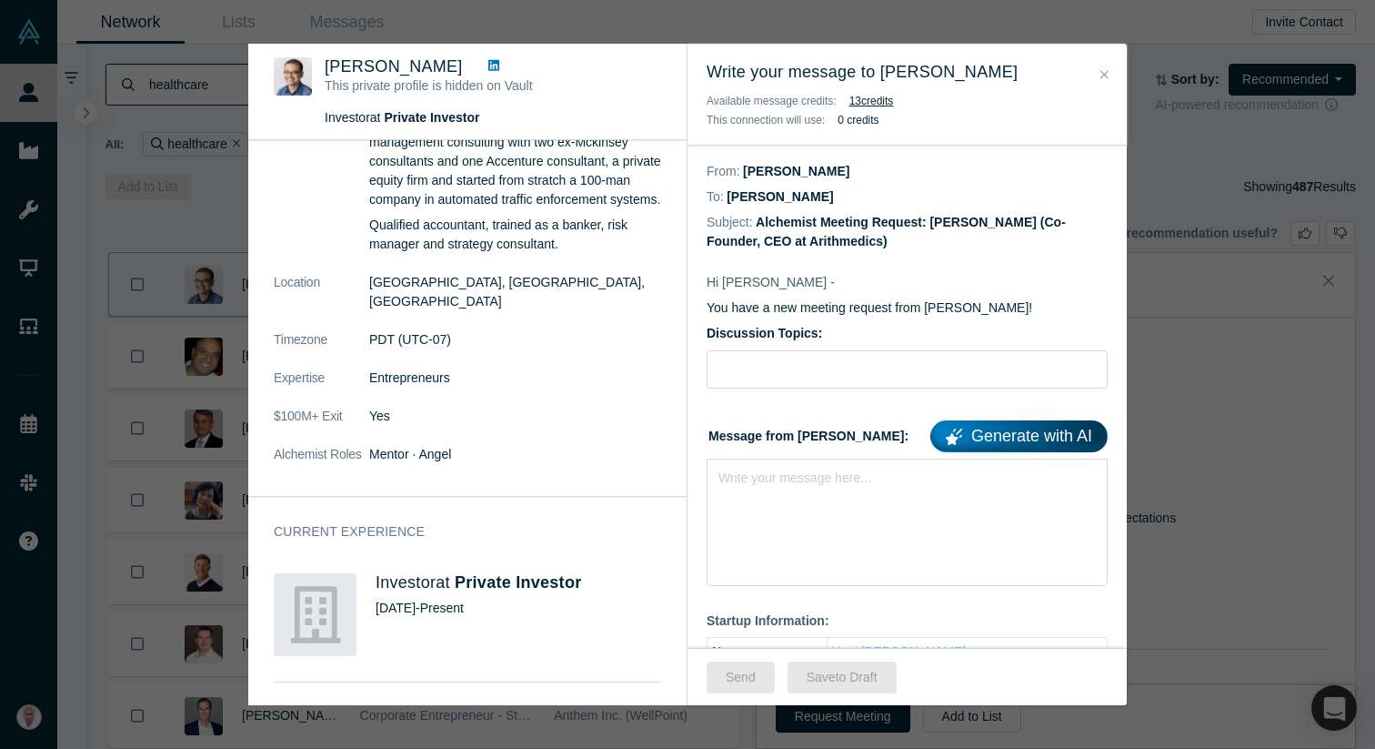
scroll to position [154, 0]
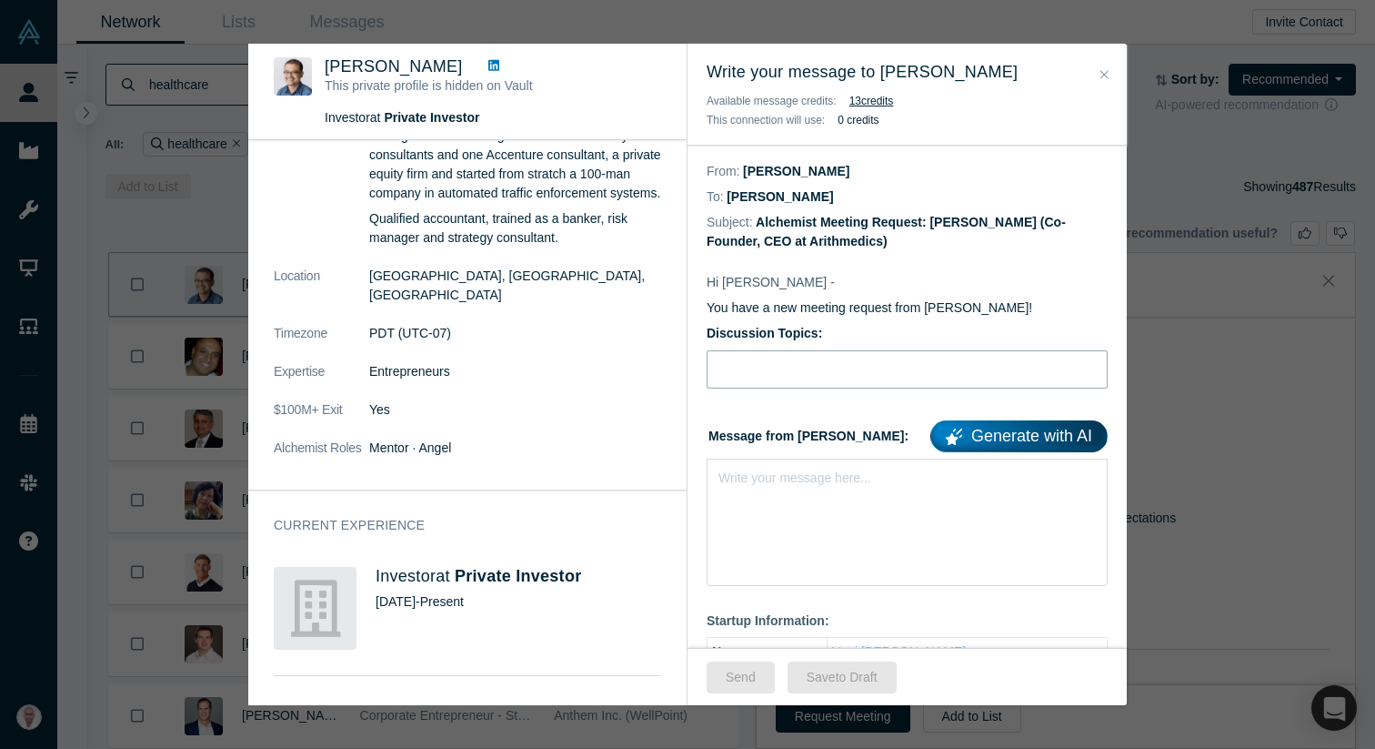
click at [733, 383] on input "Discussion Topics:" at bounding box center [907, 369] width 401 height 38
type input "Advice for fundraising"
click at [801, 494] on div "Write your message here..." at bounding box center [907, 521] width 401 height 127
paste div "rdw-editor"
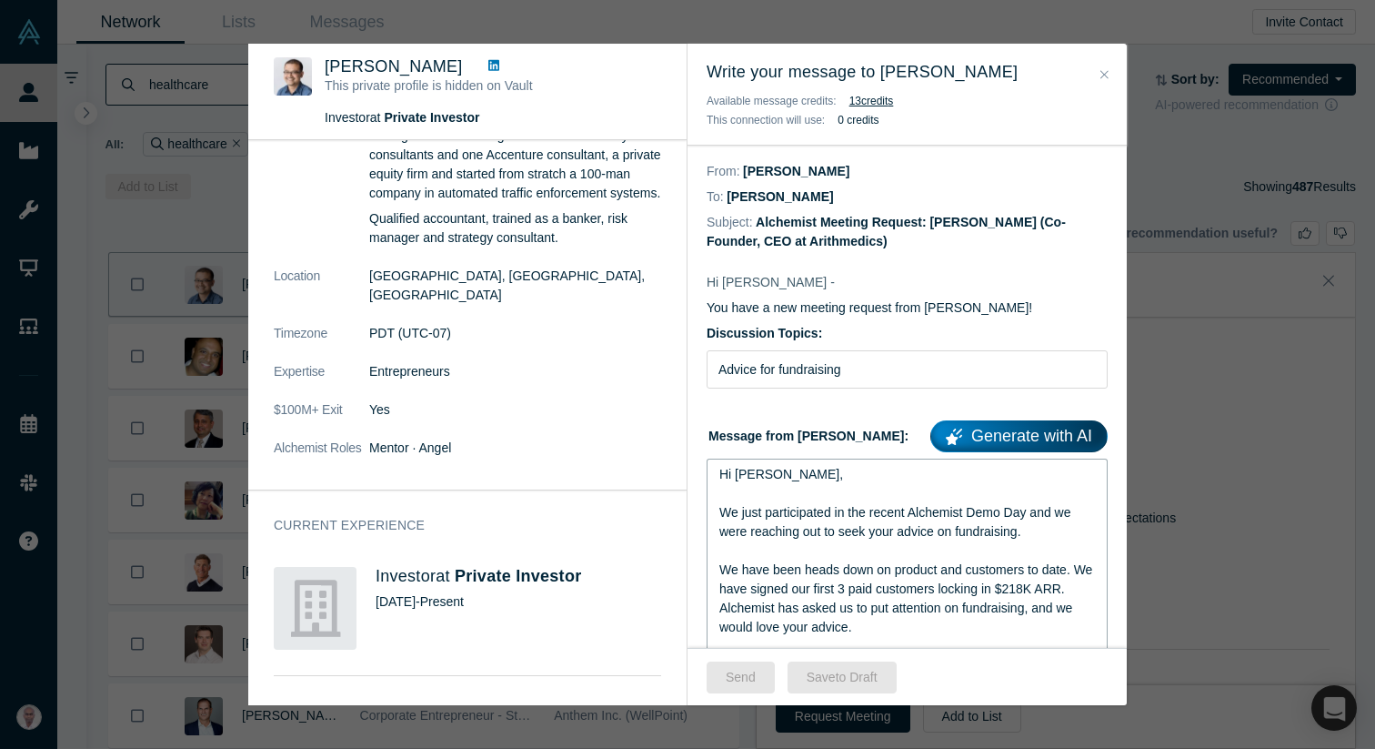
click at [754, 473] on span "Hi [PERSON_NAME]," at bounding box center [781, 474] width 124 height 15
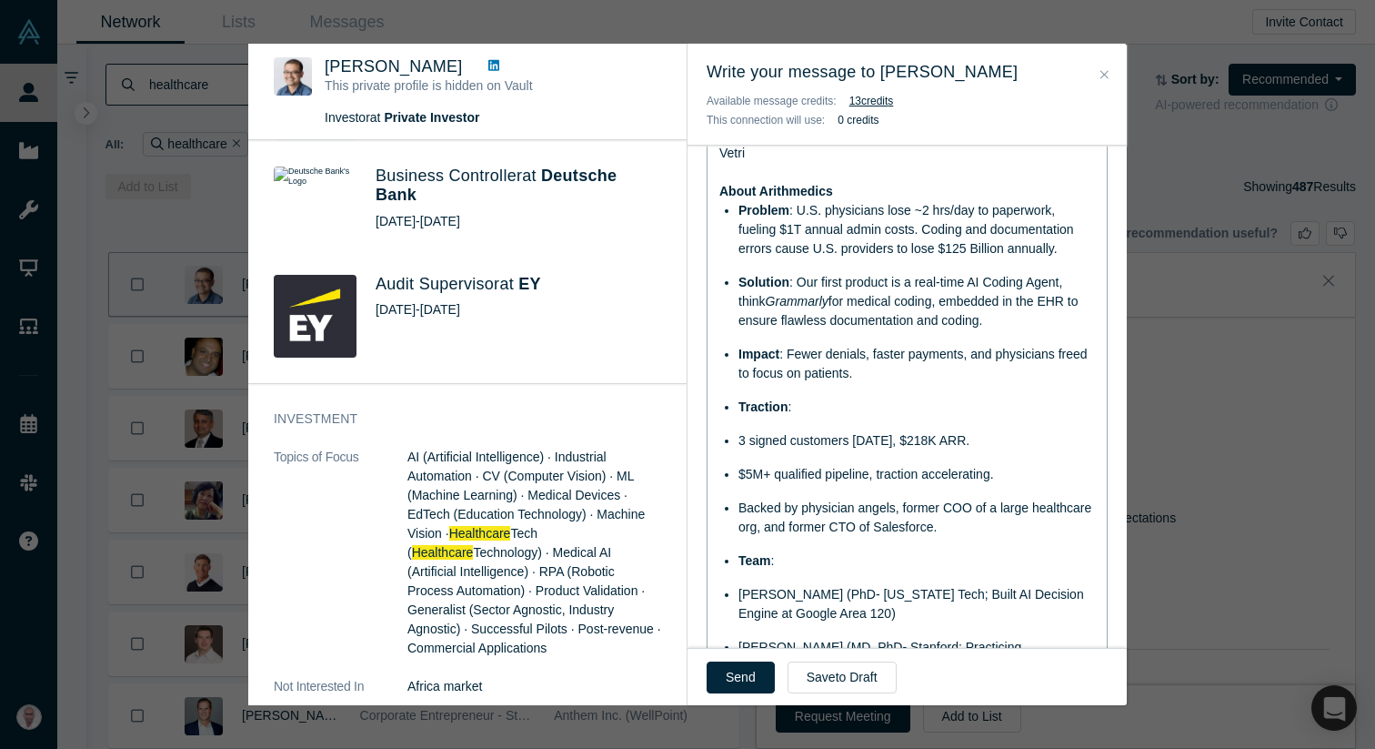
scroll to position [685, 0]
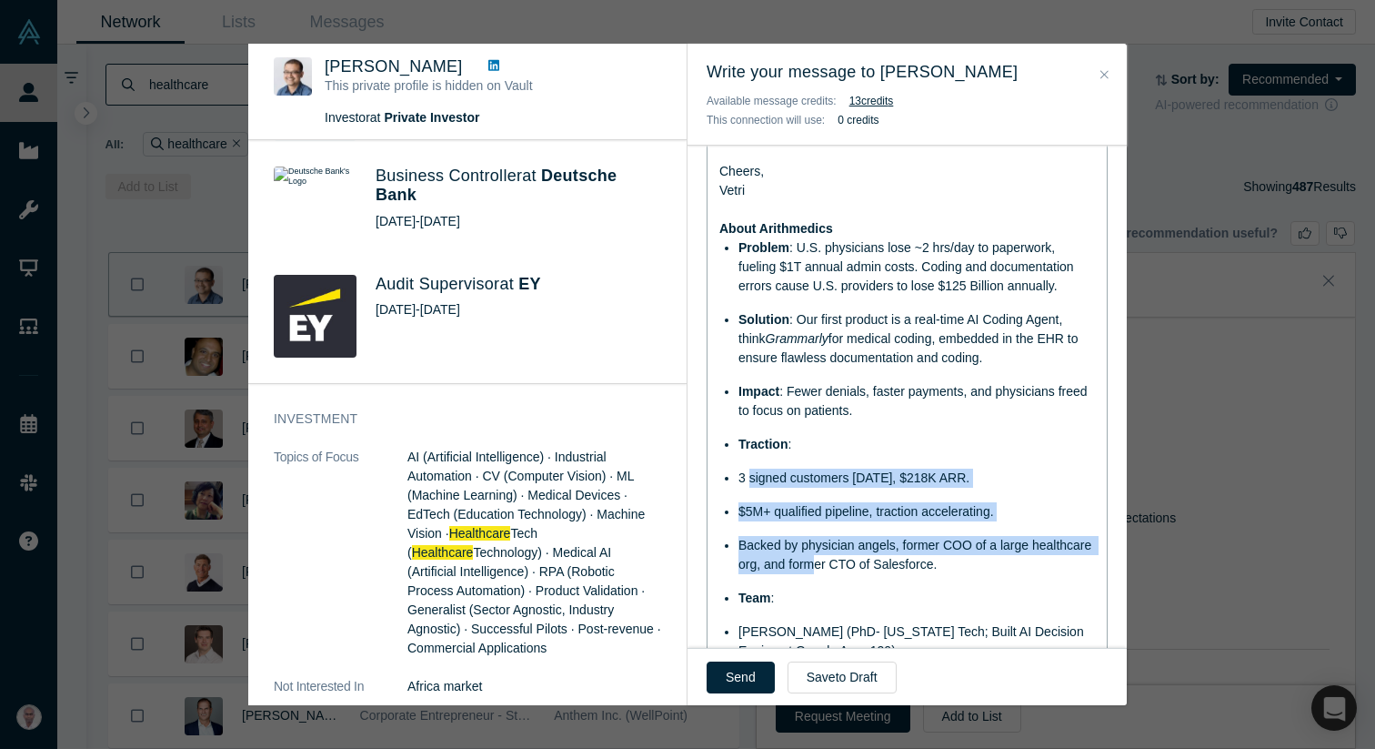
drag, startPoint x: 748, startPoint y: 474, endPoint x: 810, endPoint y: 566, distance: 110.8
click at [810, 566] on ul "Problem : U.S. physicians lose ~2 hrs/day to paperwork, fueling $1T annual admi…" at bounding box center [907, 502] width 377 height 528
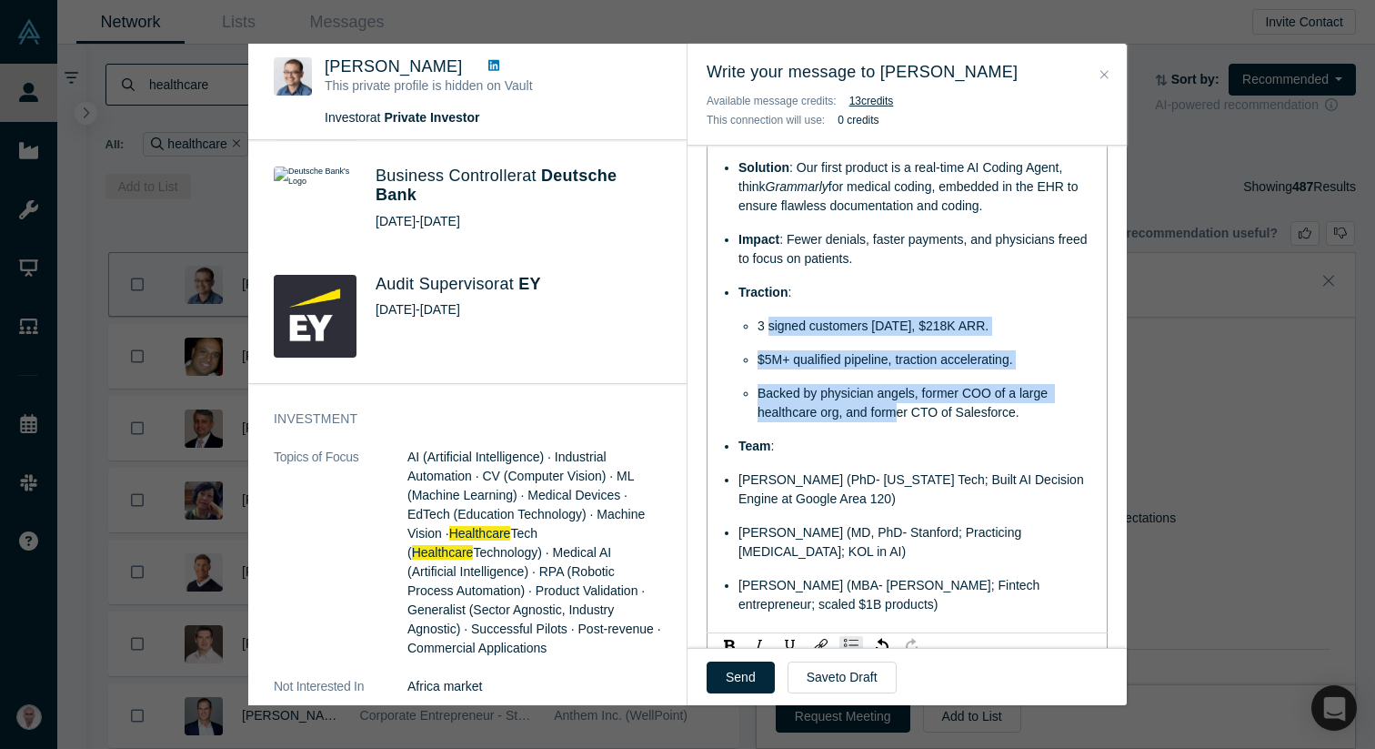
scroll to position [839, 0]
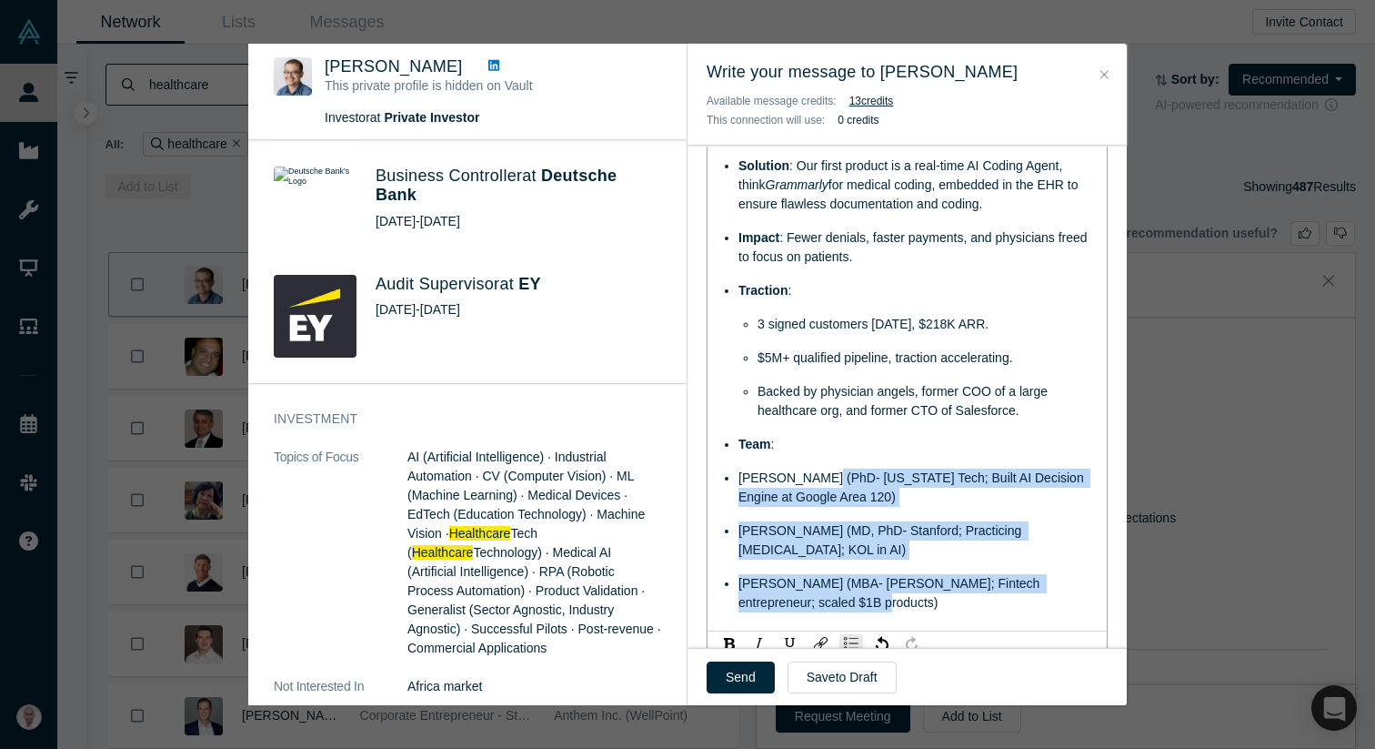
drag, startPoint x: 810, startPoint y: 482, endPoint x: 837, endPoint y: 604, distance: 124.7
click at [837, 604] on ul "Problem : U.S. physicians lose ~2 hrs/day to paperwork, fueling $1T annual admi…" at bounding box center [907, 349] width 377 height 528
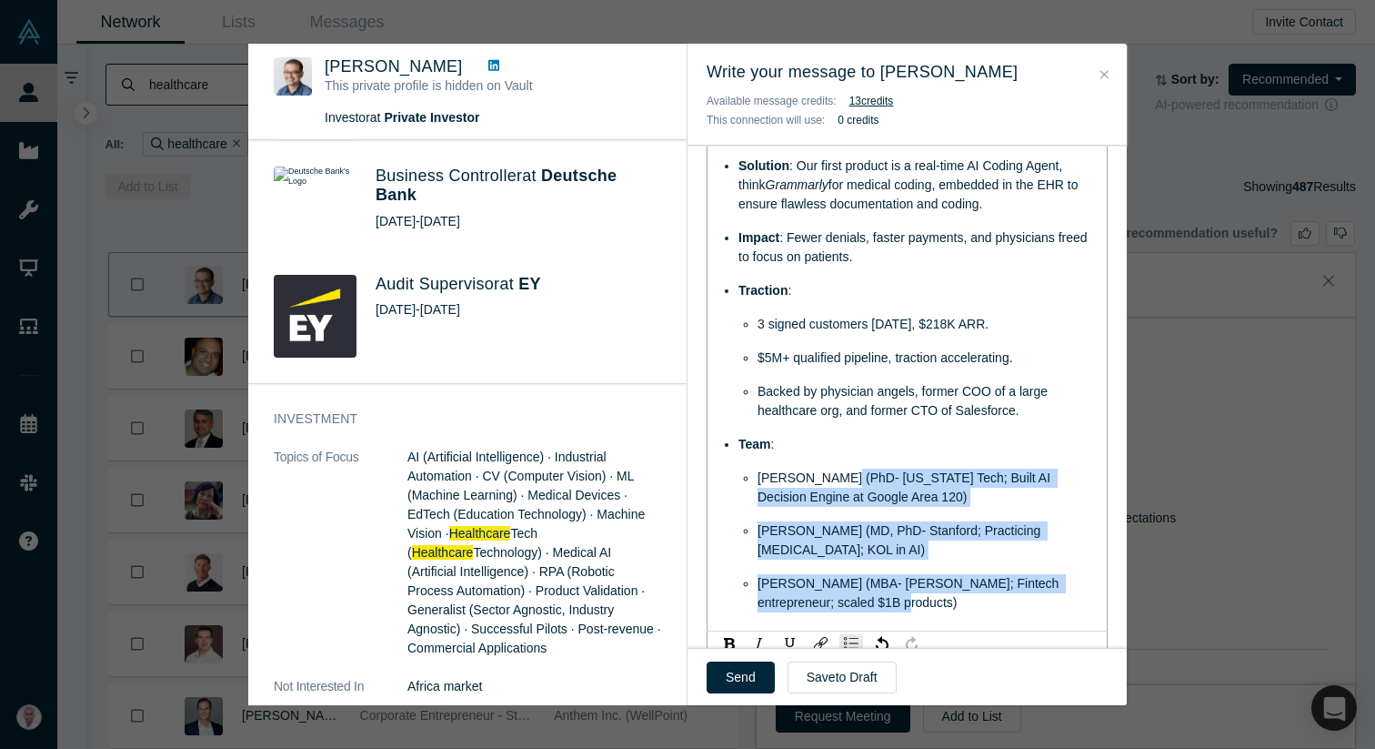
click at [844, 479] on span "[PERSON_NAME] (PhD- [US_STATE] Tech; Built AI Decision Engine at Google Area 12…" at bounding box center [906, 487] width 297 height 34
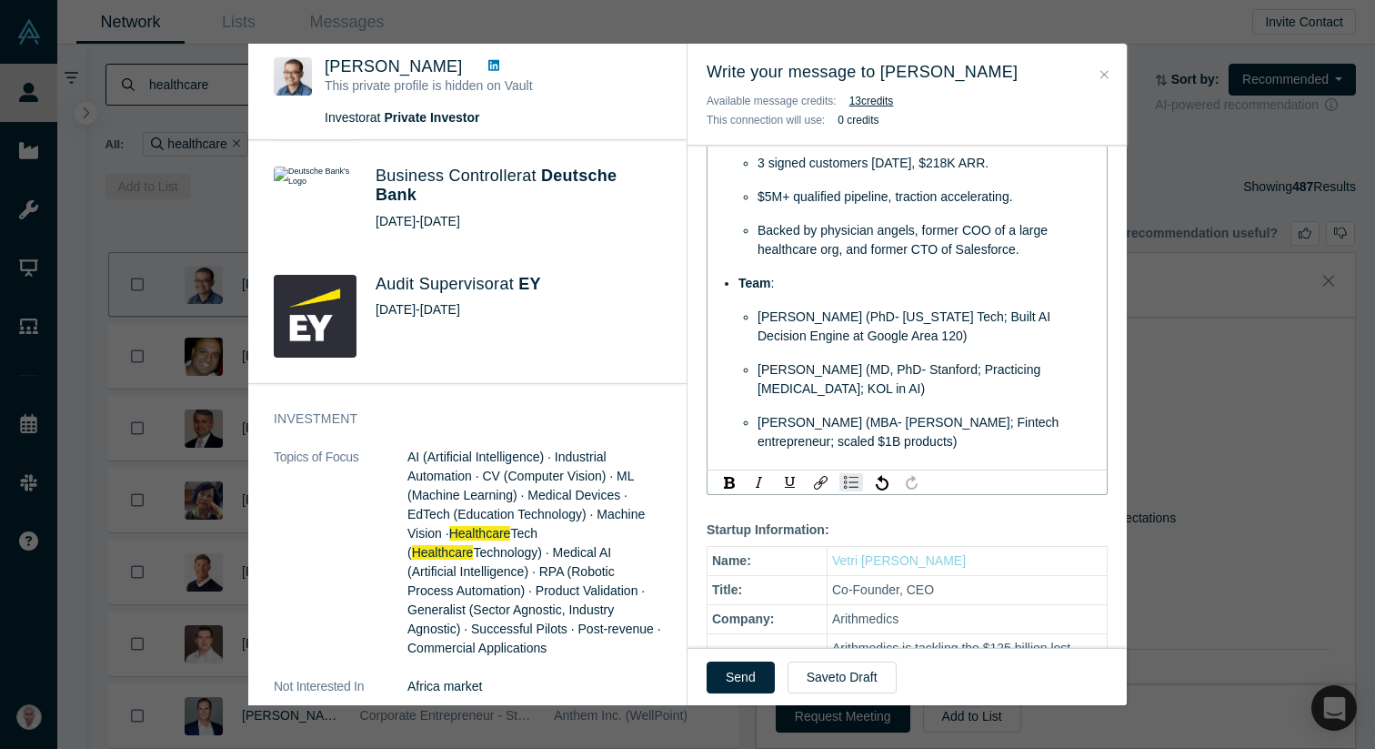
scroll to position [1003, 0]
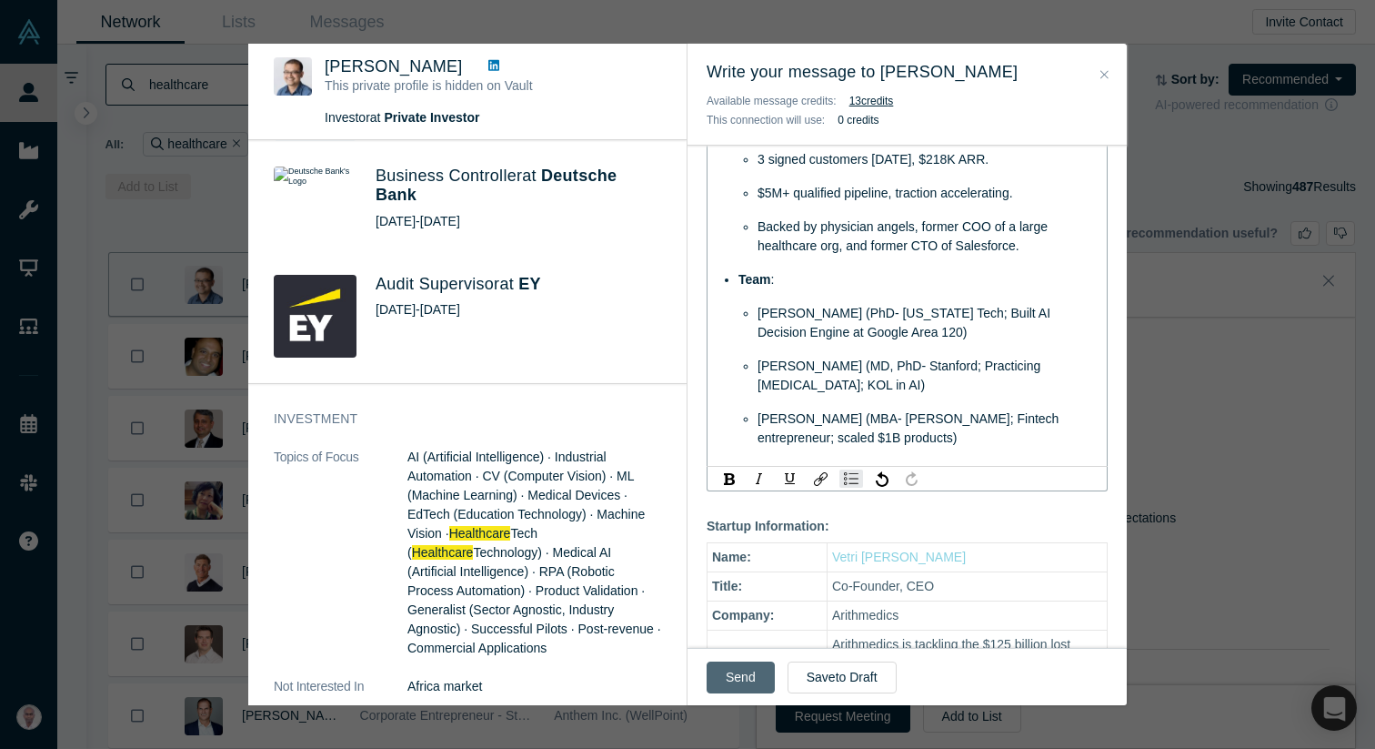
click at [741, 673] on button "Send" at bounding box center [741, 677] width 68 height 32
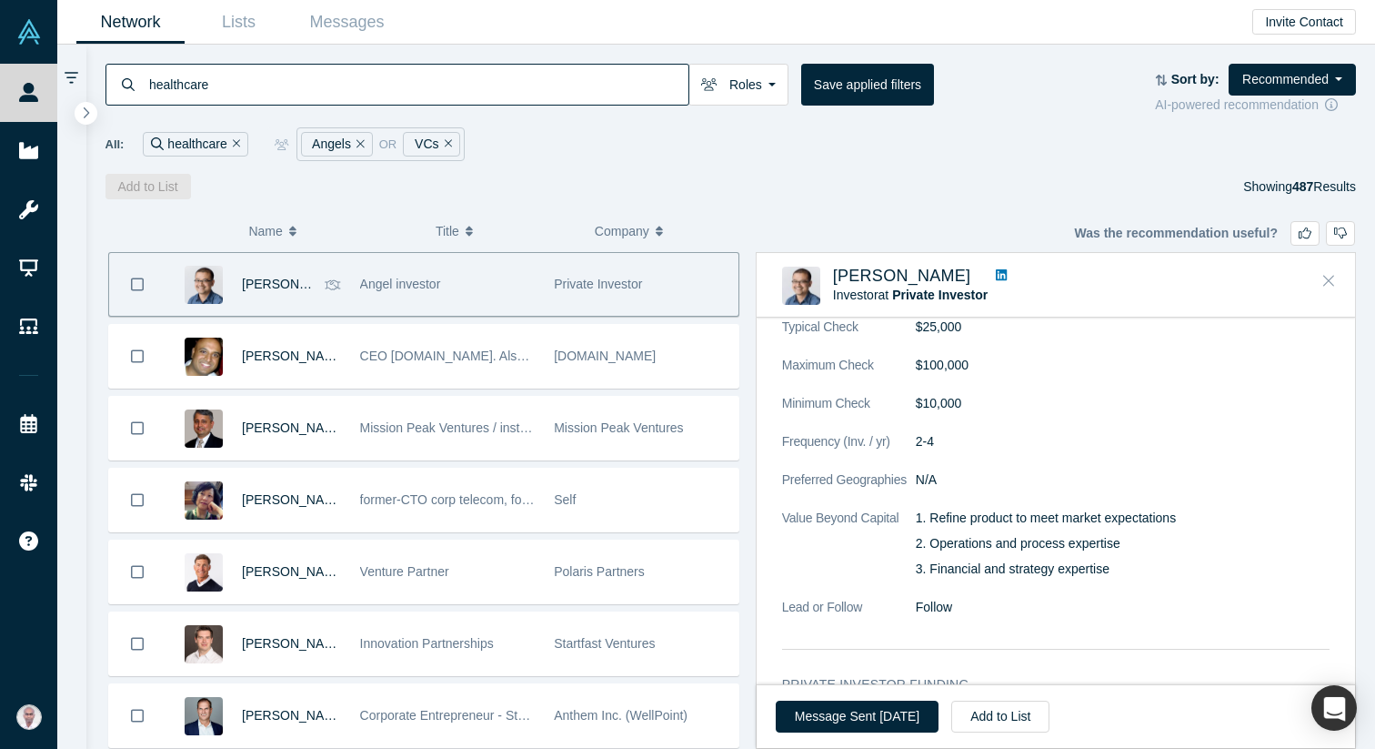
click at [1324, 273] on icon "Close" at bounding box center [1328, 280] width 11 height 16
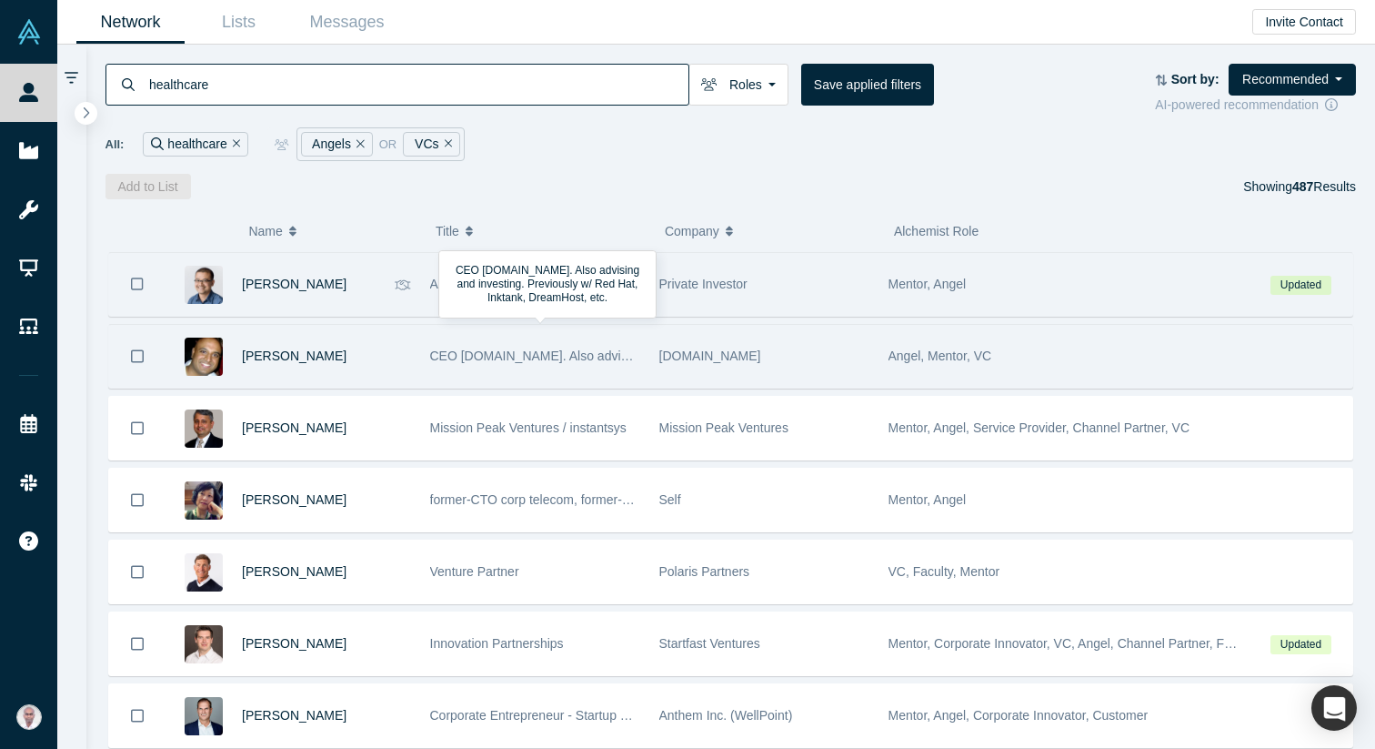
click at [487, 349] on span "CEO drill.run. Also advising and investing. Previously w/ Red Hat, Inktank, Dre…" at bounding box center [716, 355] width 572 height 15
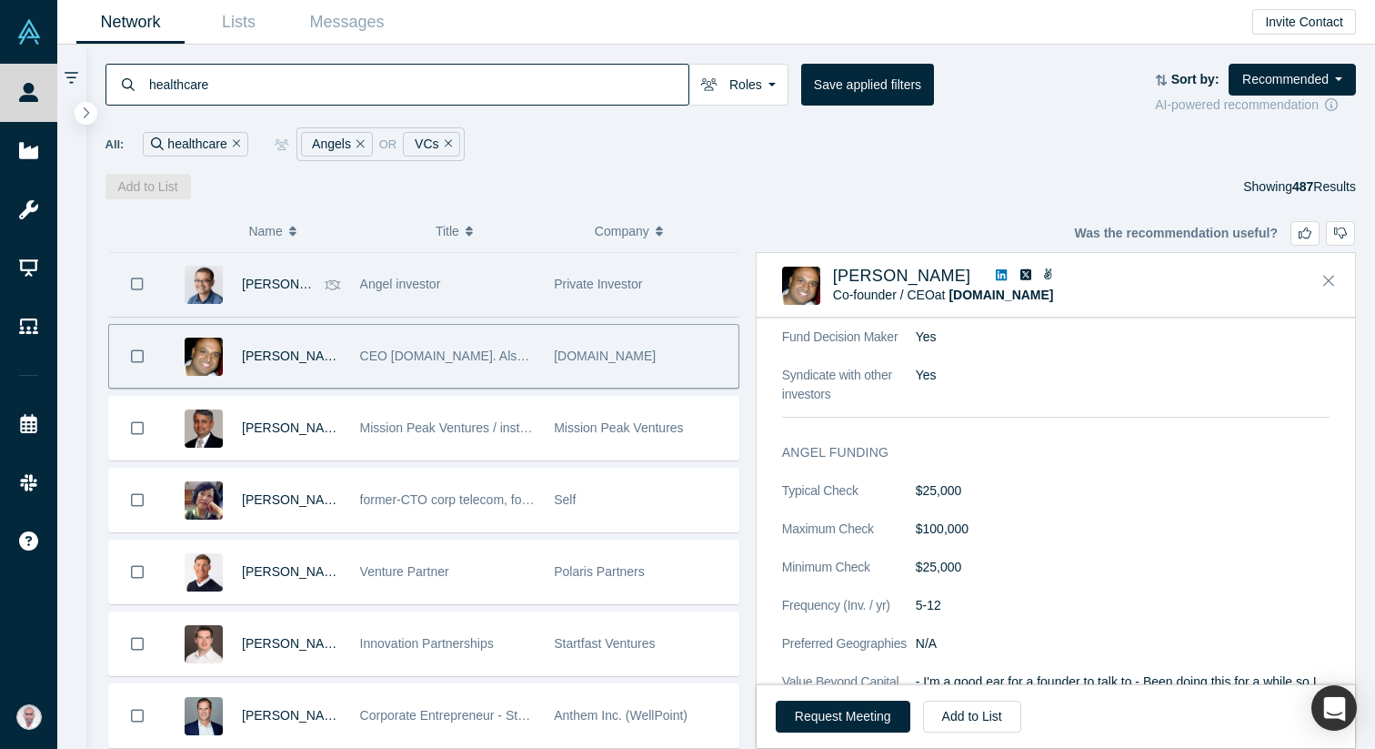
scroll to position [2047, 0]
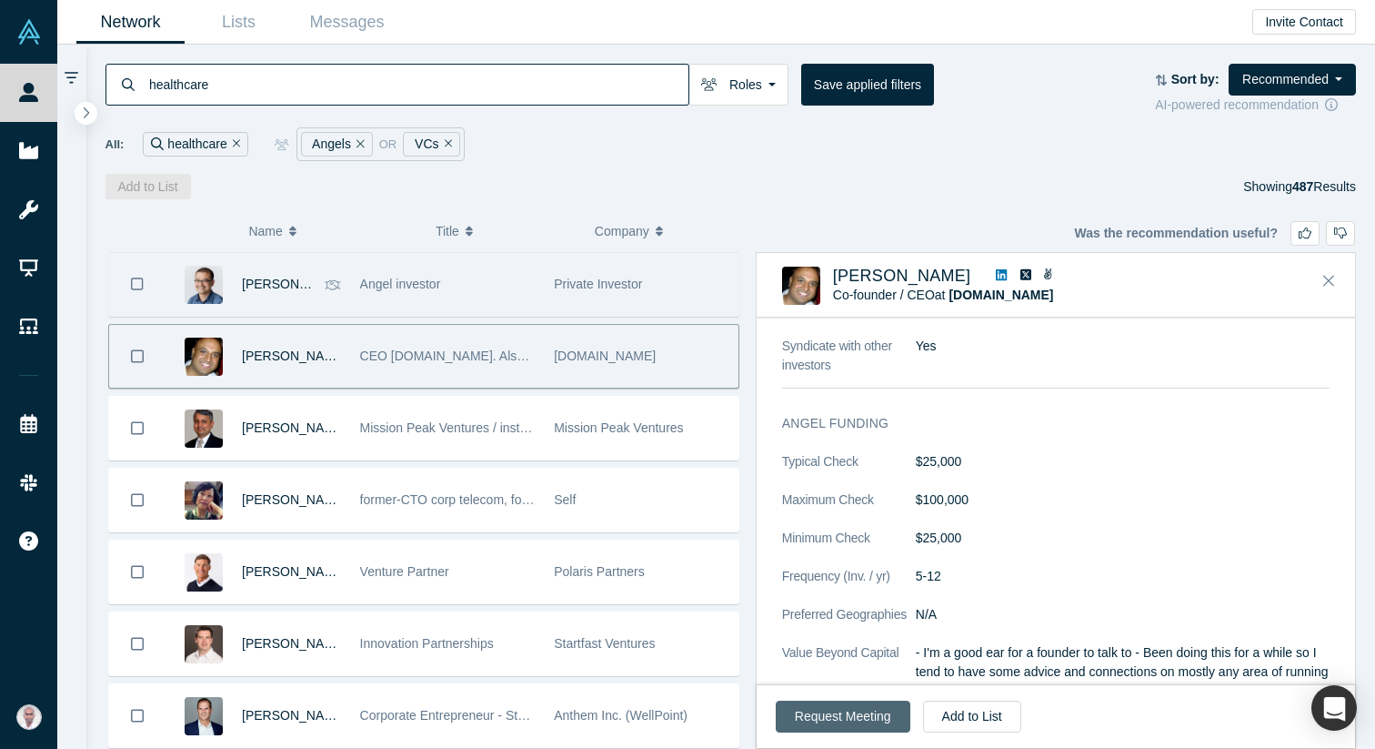
click at [851, 715] on button "Request Meeting" at bounding box center [843, 716] width 135 height 32
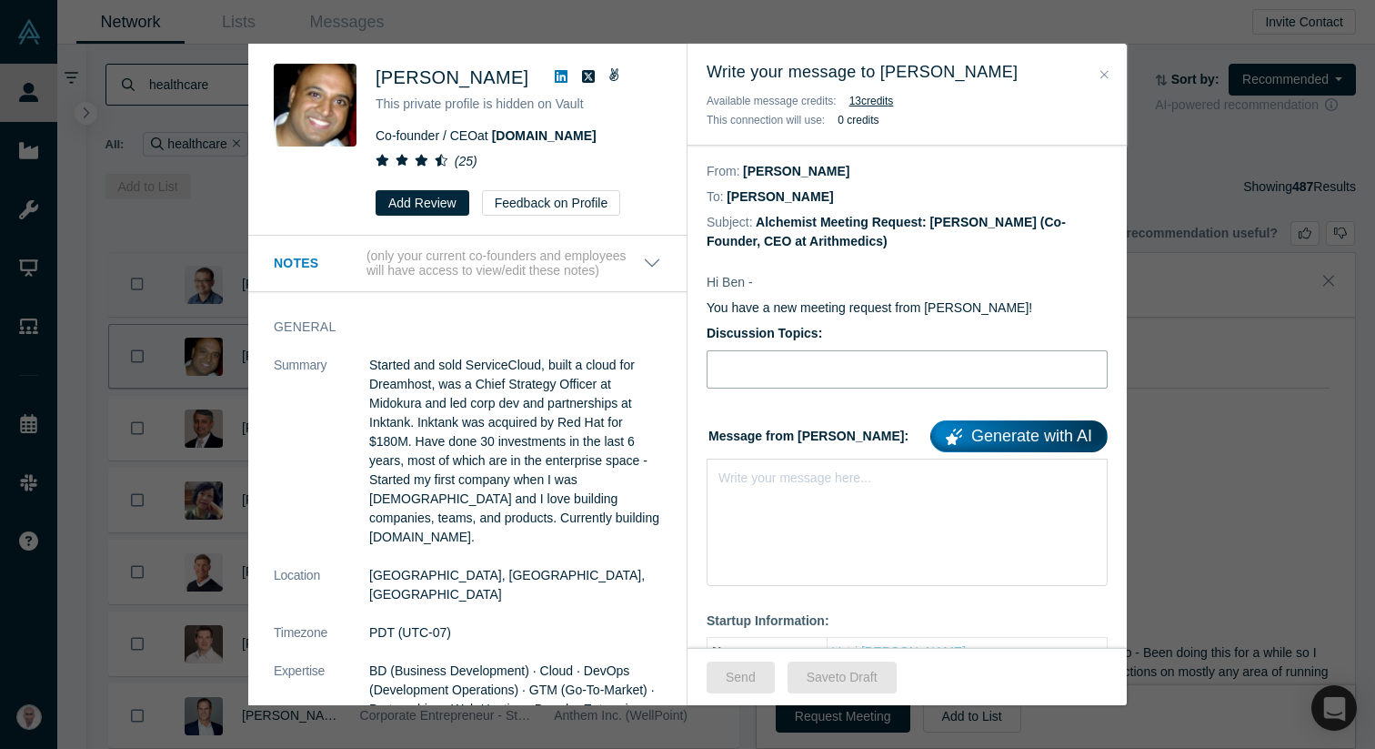
click at [793, 353] on input "Discussion Topics:" at bounding box center [907, 369] width 401 height 38
type input "Advice for fundraising"
click at [808, 532] on div "Write your message here..." at bounding box center [907, 521] width 401 height 127
paste div "rdw-editor"
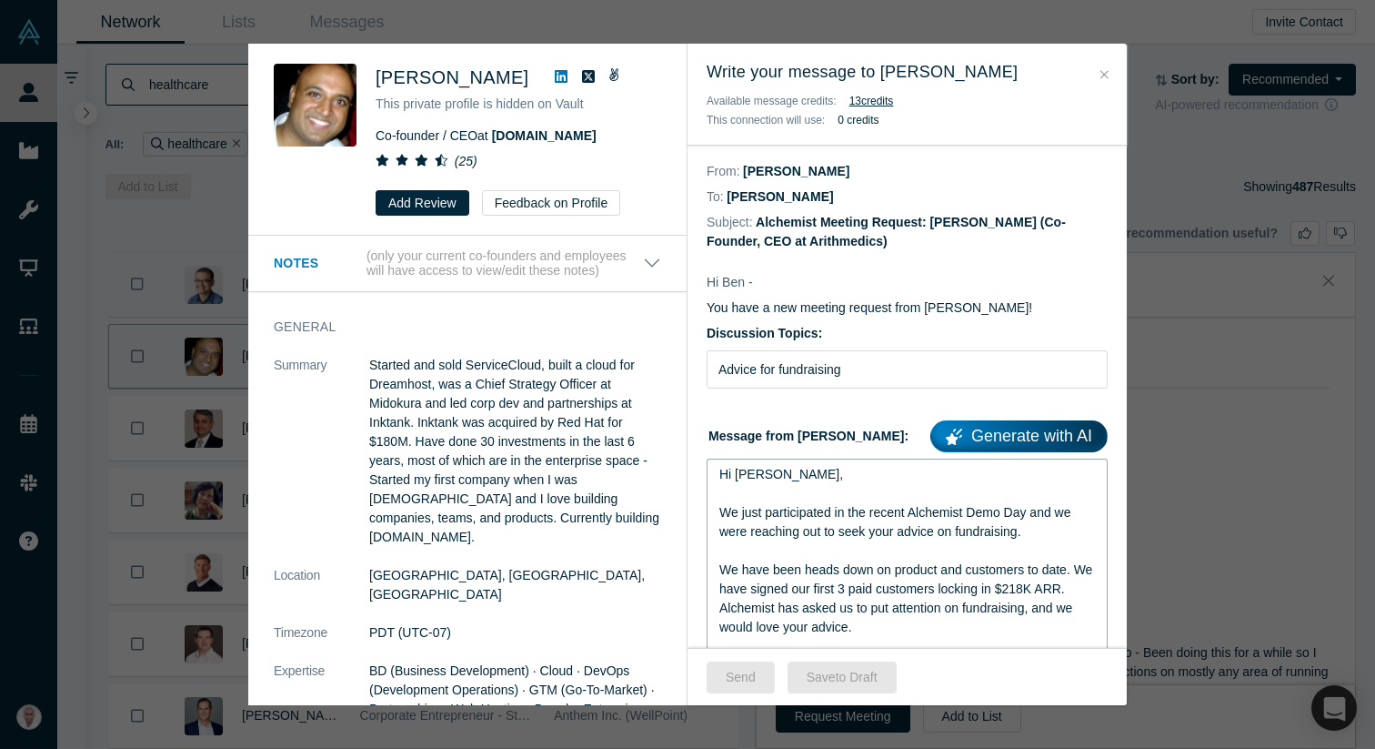
click at [748, 469] on span "Hi [PERSON_NAME]," at bounding box center [781, 474] width 124 height 15
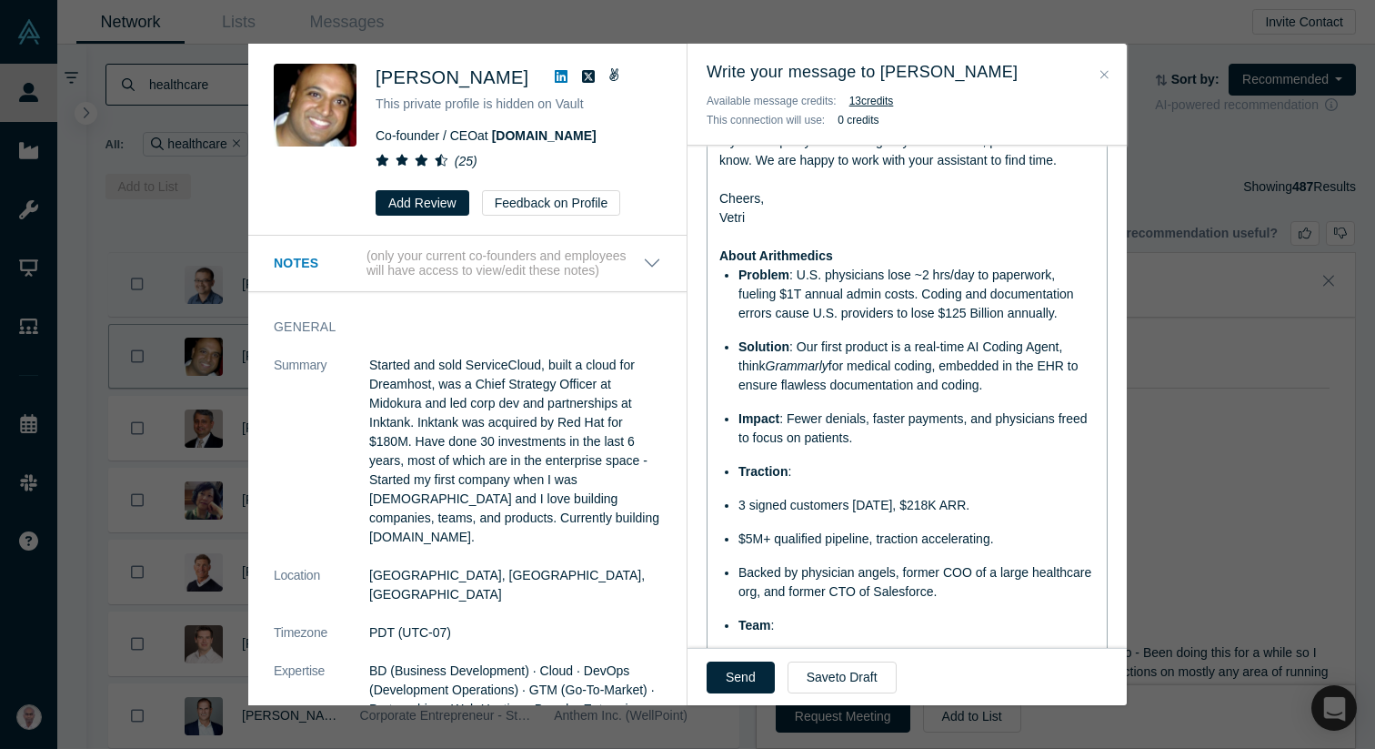
scroll to position [659, 0]
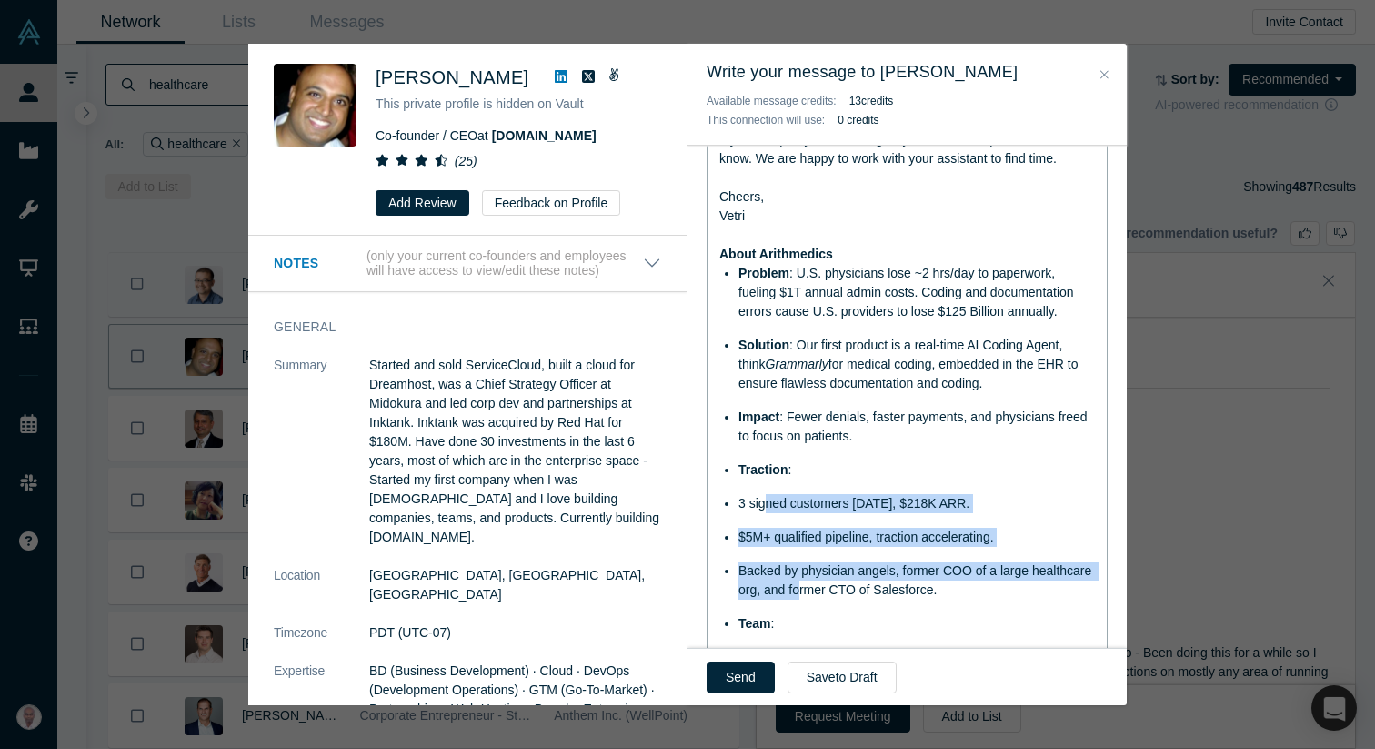
drag, startPoint x: 767, startPoint y: 505, endPoint x: 800, endPoint y: 594, distance: 95.3
click at [800, 594] on ul "Problem : U.S. physicians lose ~2 hrs/day to paperwork, fueling $1T annual admi…" at bounding box center [907, 528] width 377 height 528
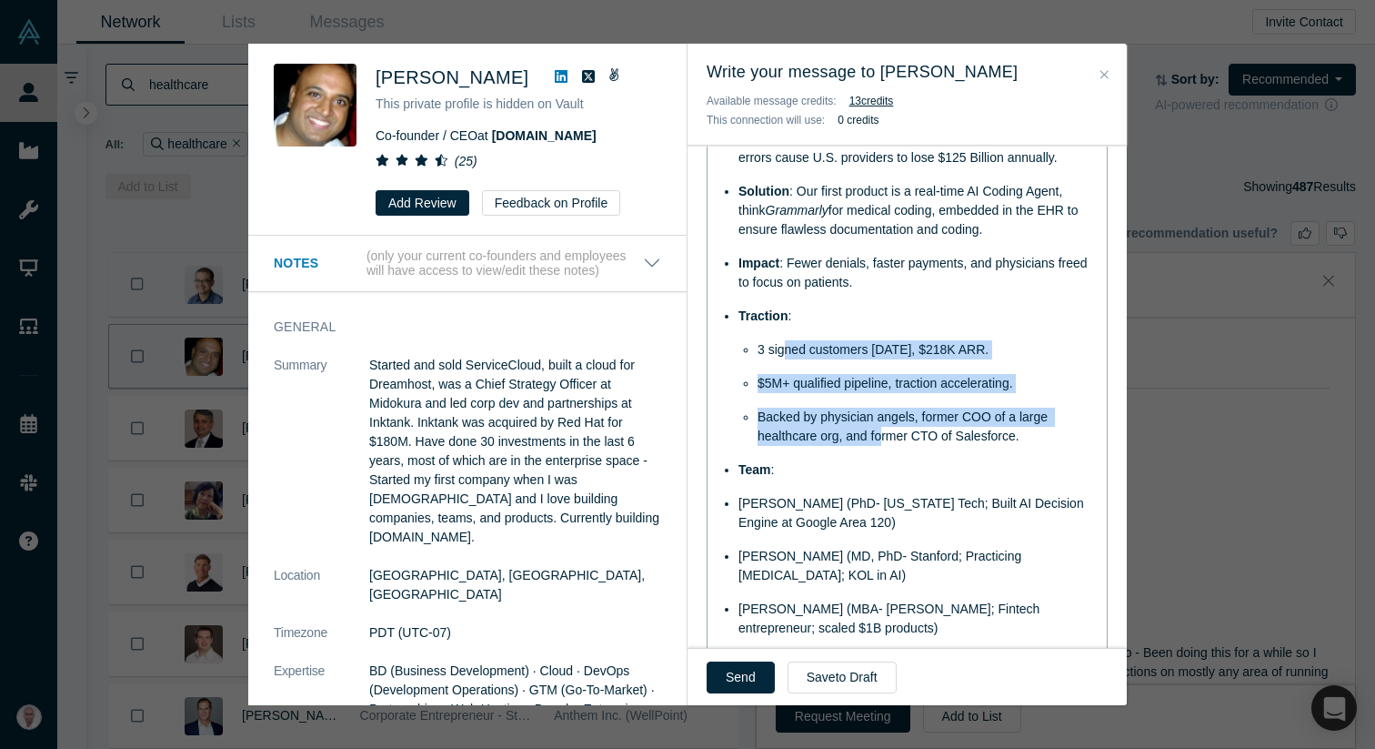
scroll to position [815, 0]
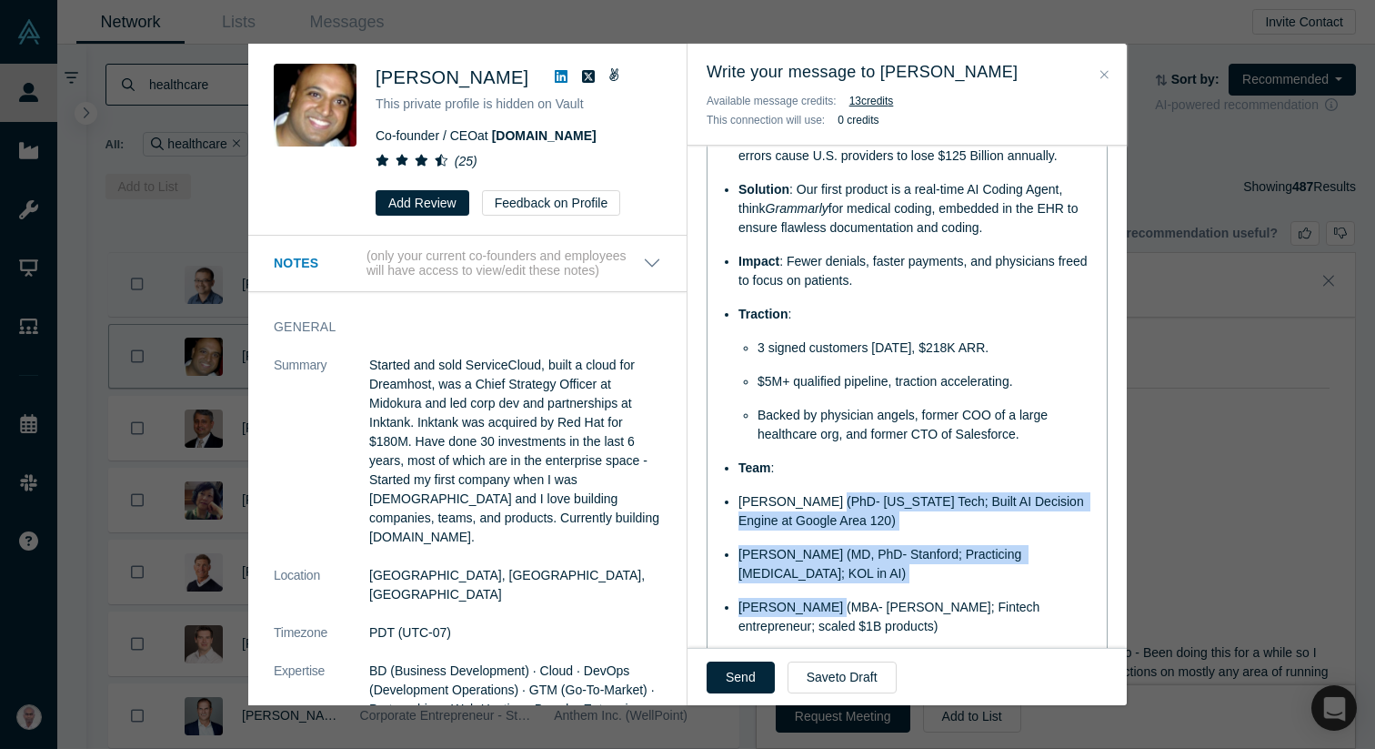
drag, startPoint x: 811, startPoint y: 509, endPoint x: 829, endPoint y: 604, distance: 96.2
click at [829, 604] on ul "Problem : U.S. physicians lose ~2 hrs/day to paperwork, fueling $1T annual admi…" at bounding box center [907, 372] width 377 height 528
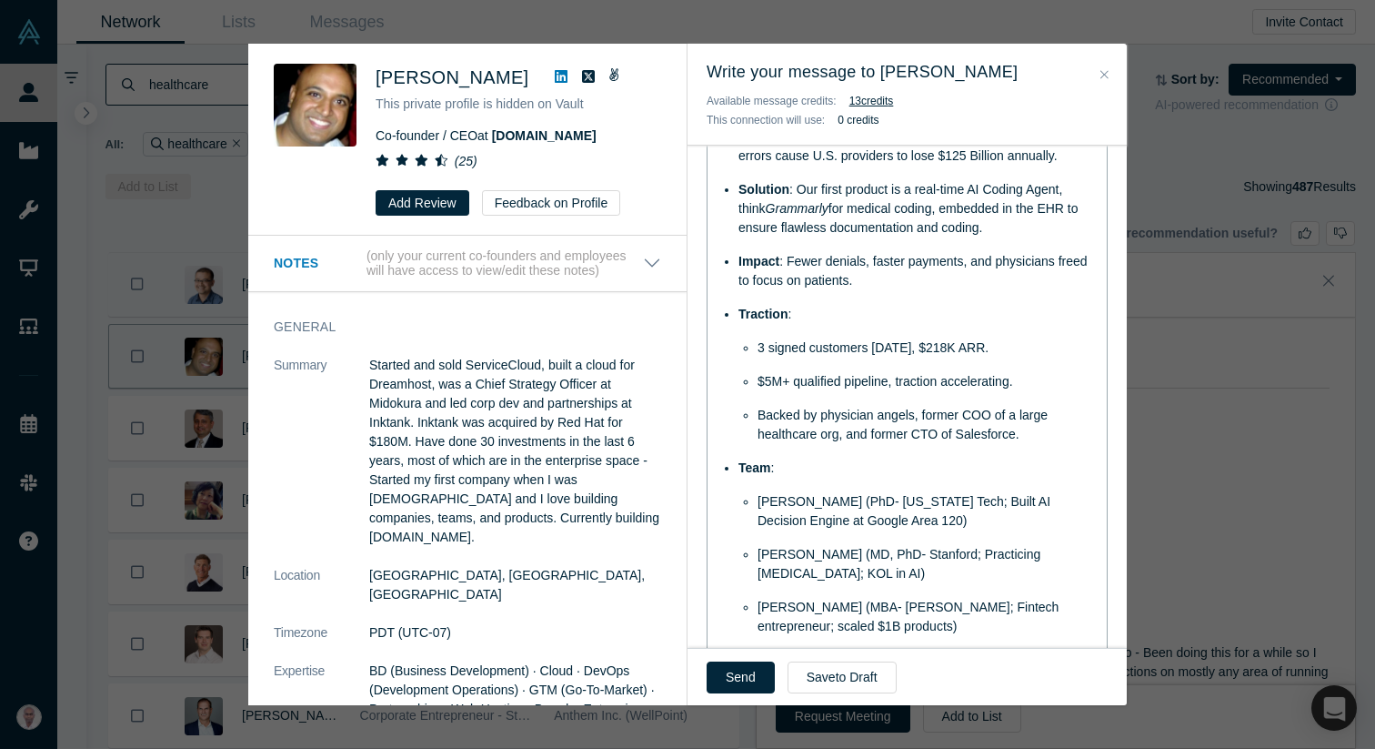
click at [833, 518] on span "[PERSON_NAME] (PhD- [US_STATE] Tech; Built AI Decision Engine at Google Area 12…" at bounding box center [906, 511] width 297 height 34
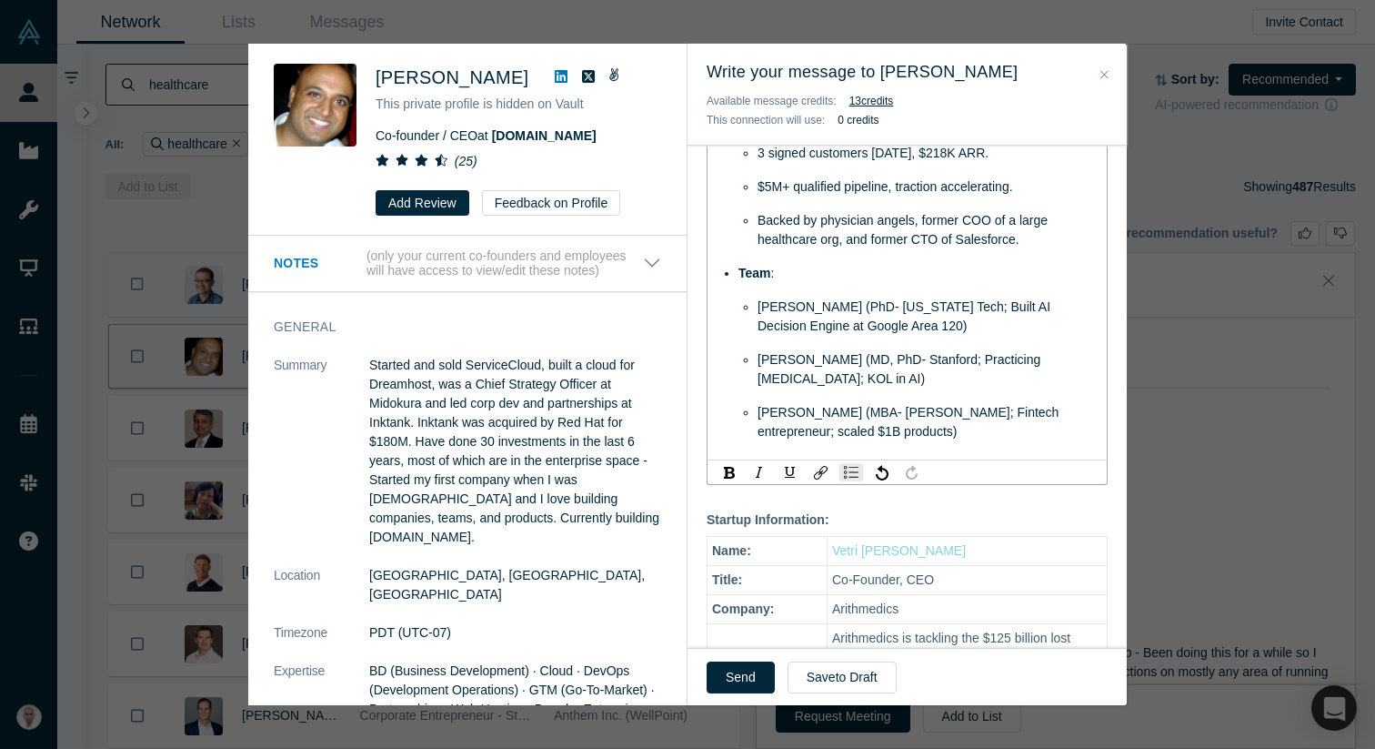
scroll to position [1012, 0]
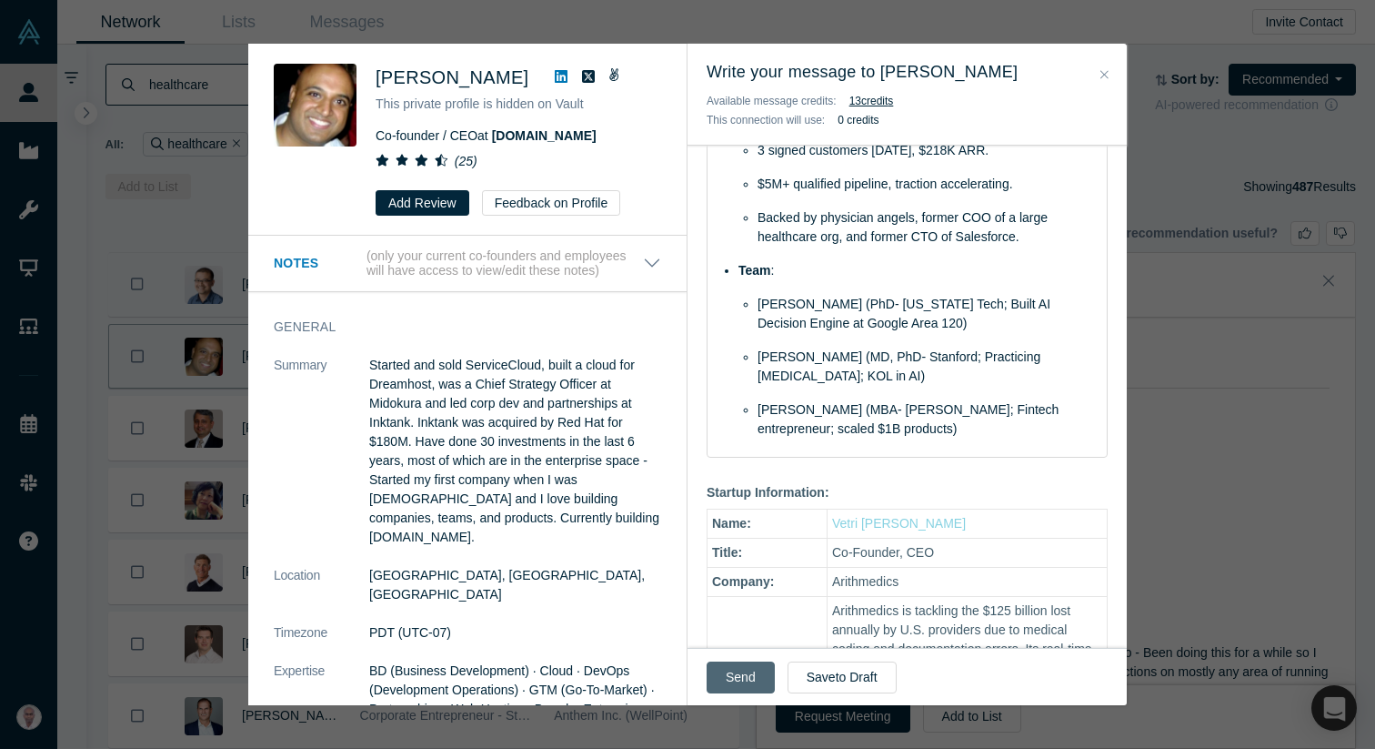
click at [749, 669] on button "Send" at bounding box center [741, 677] width 68 height 32
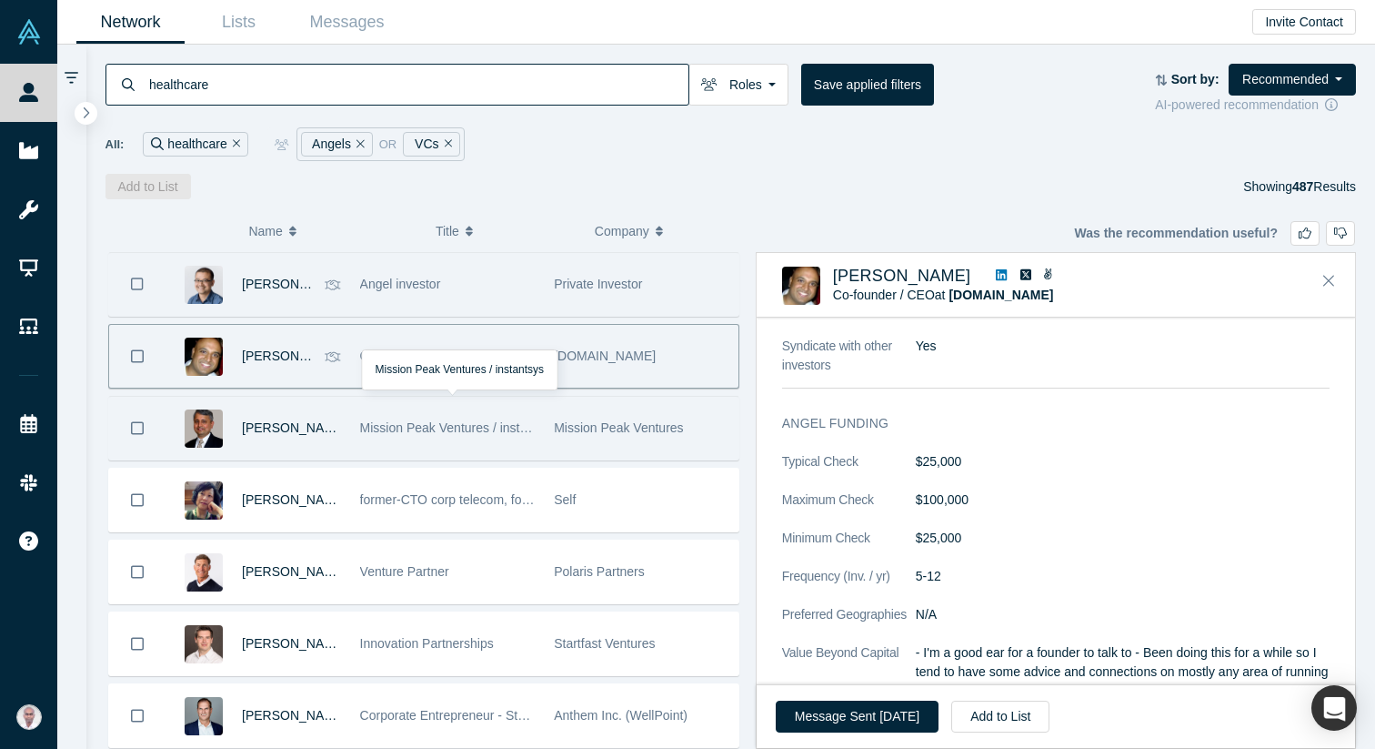
click at [414, 425] on span "Mission Peak Ventures / instantsys" at bounding box center [458, 427] width 196 height 15
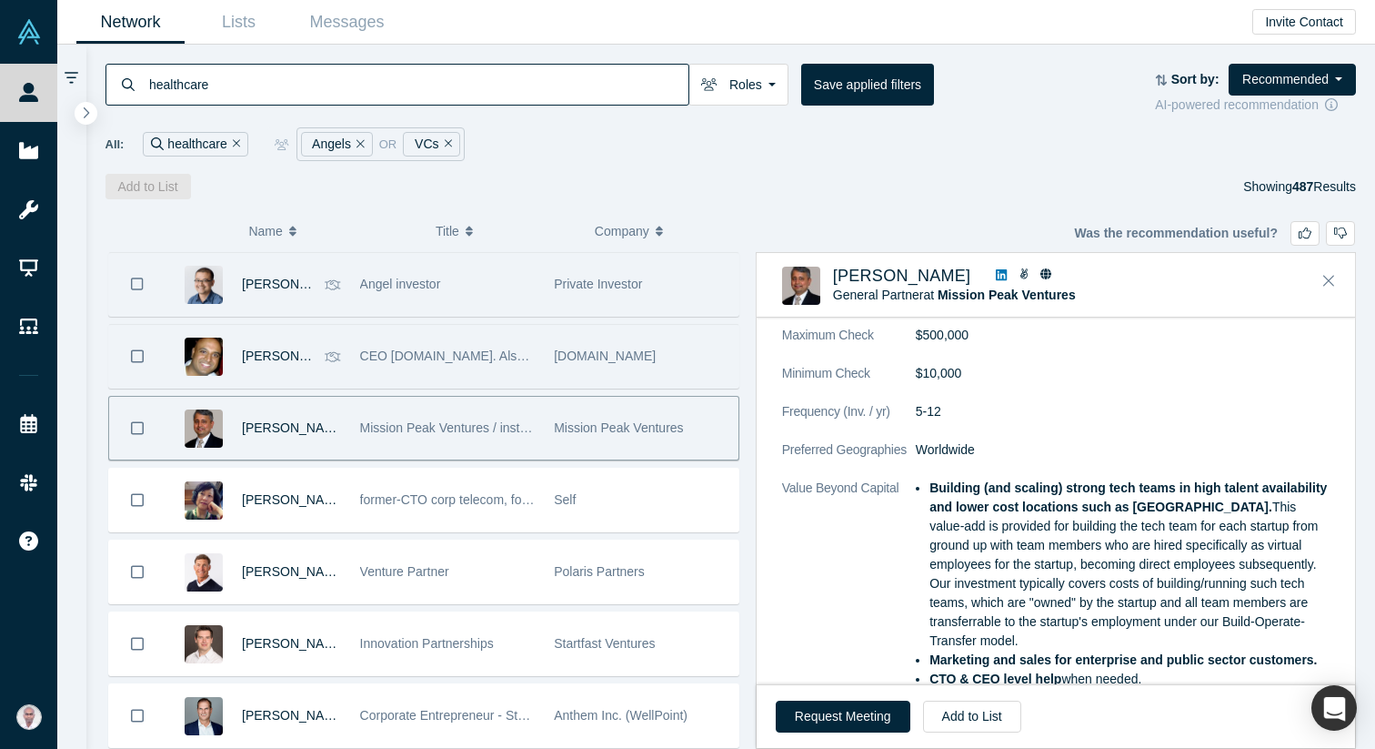
scroll to position [2546, 0]
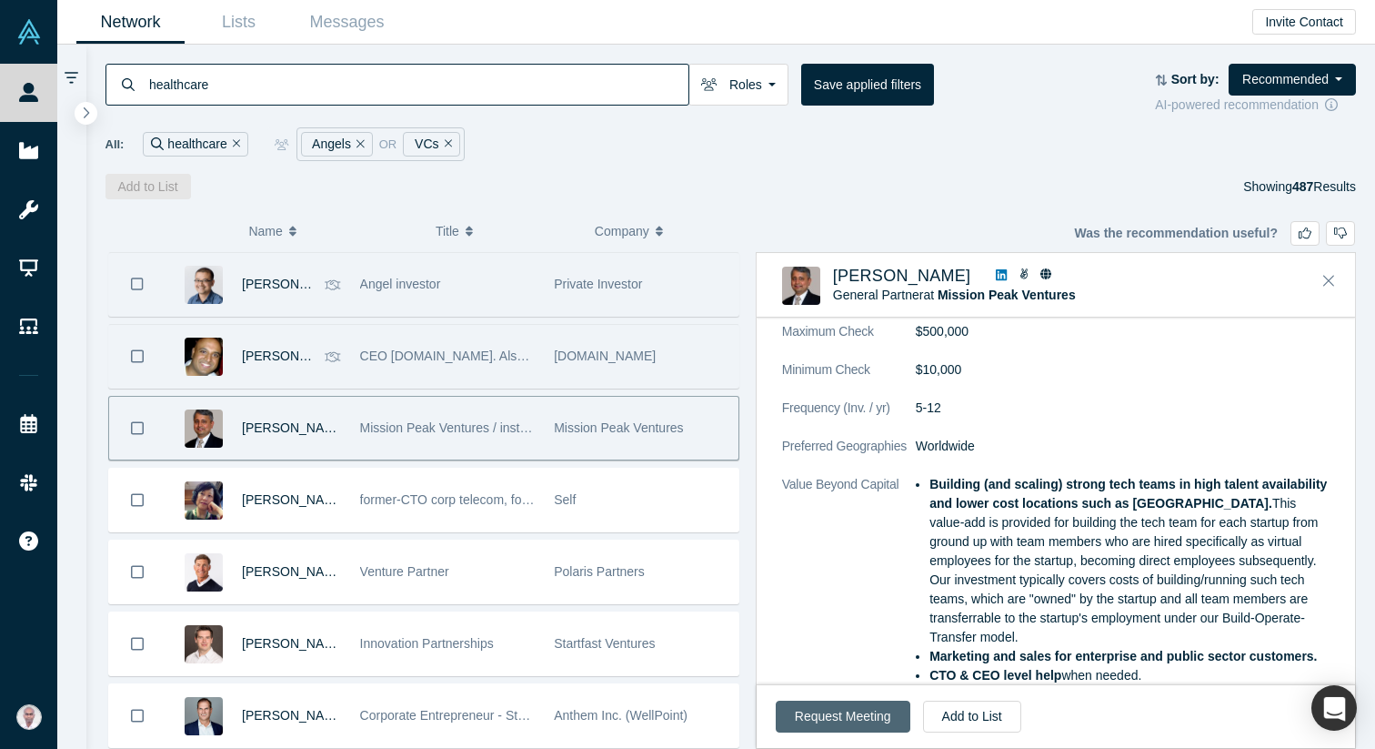
click at [861, 710] on button "Request Meeting" at bounding box center [843, 716] width 135 height 32
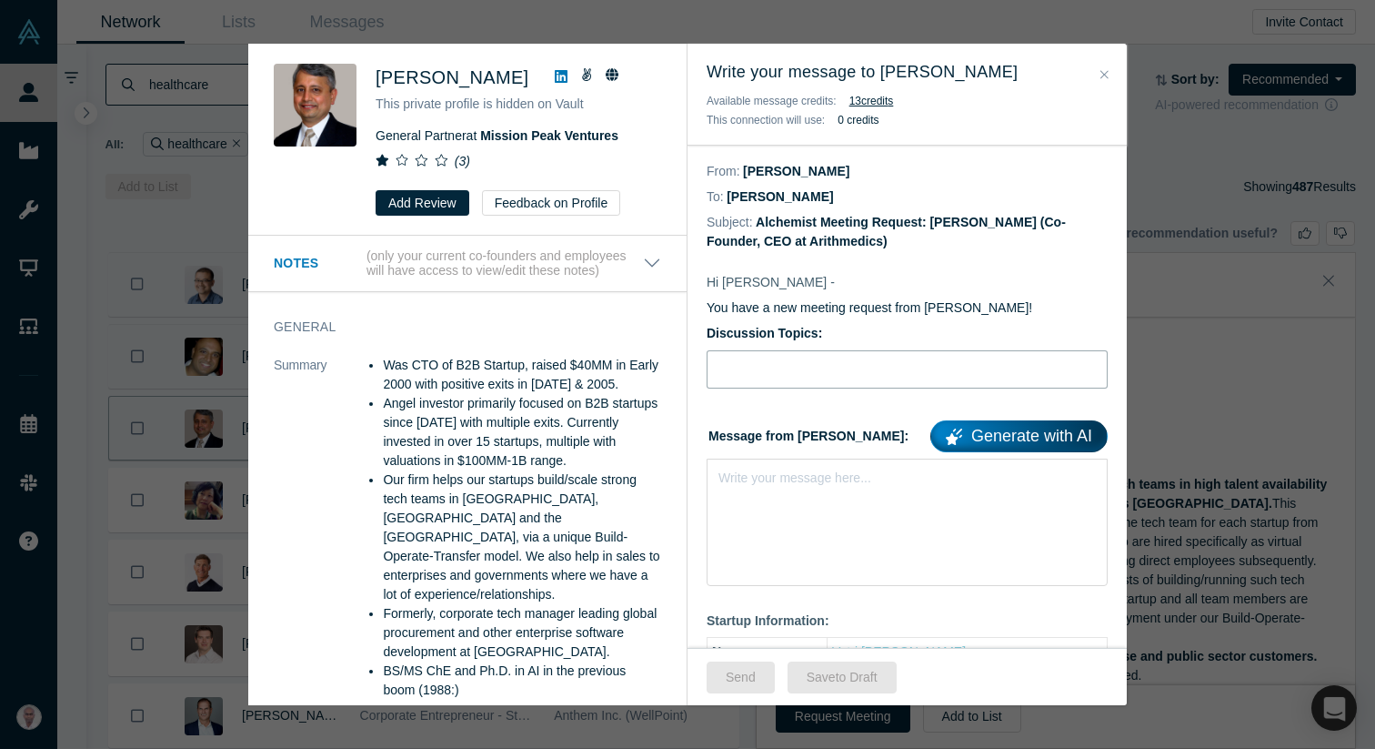
click at [784, 363] on input "Discussion Topics:" at bounding box center [907, 369] width 401 height 38
type input "Advice for fundraising"
click at [813, 476] on div "rdw-editor" at bounding box center [907, 474] width 377 height 19
paste div "rdw-editor"
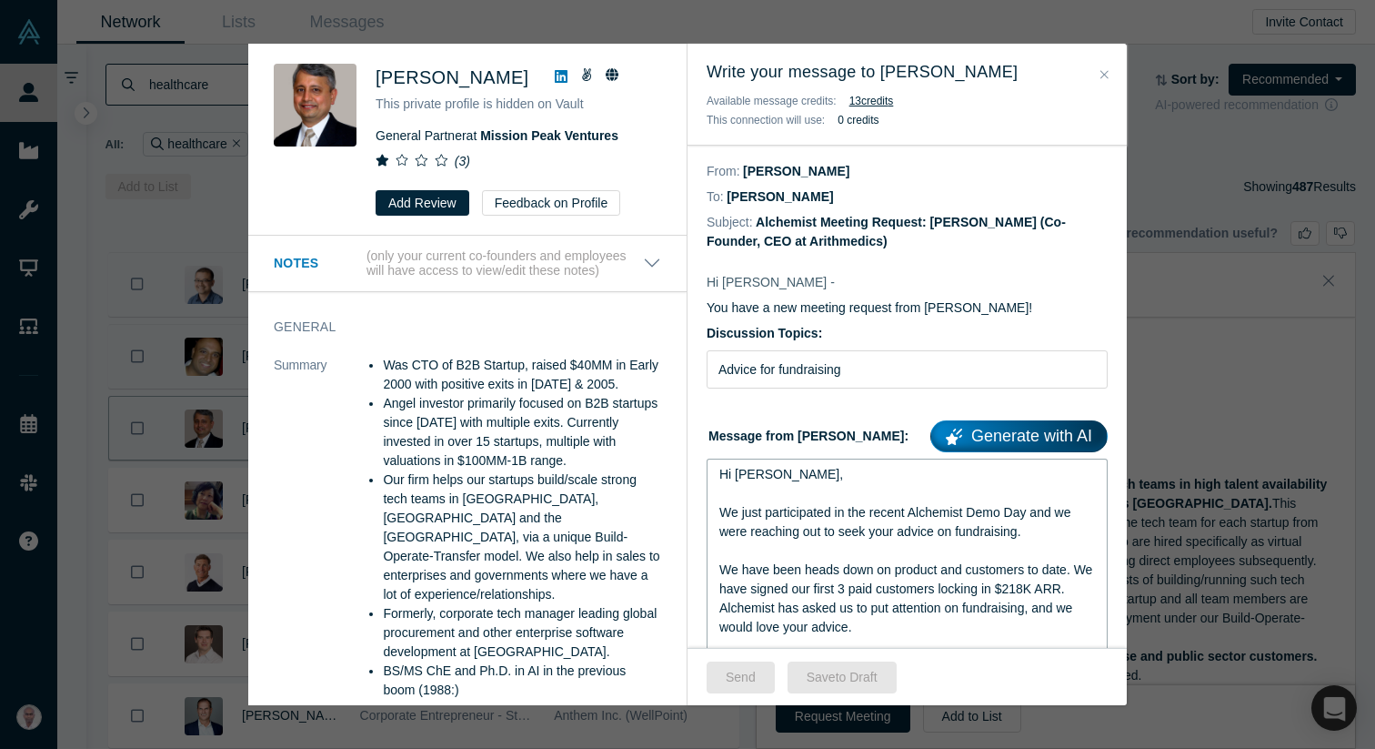
click at [750, 473] on span "Hi [PERSON_NAME]," at bounding box center [781, 474] width 124 height 15
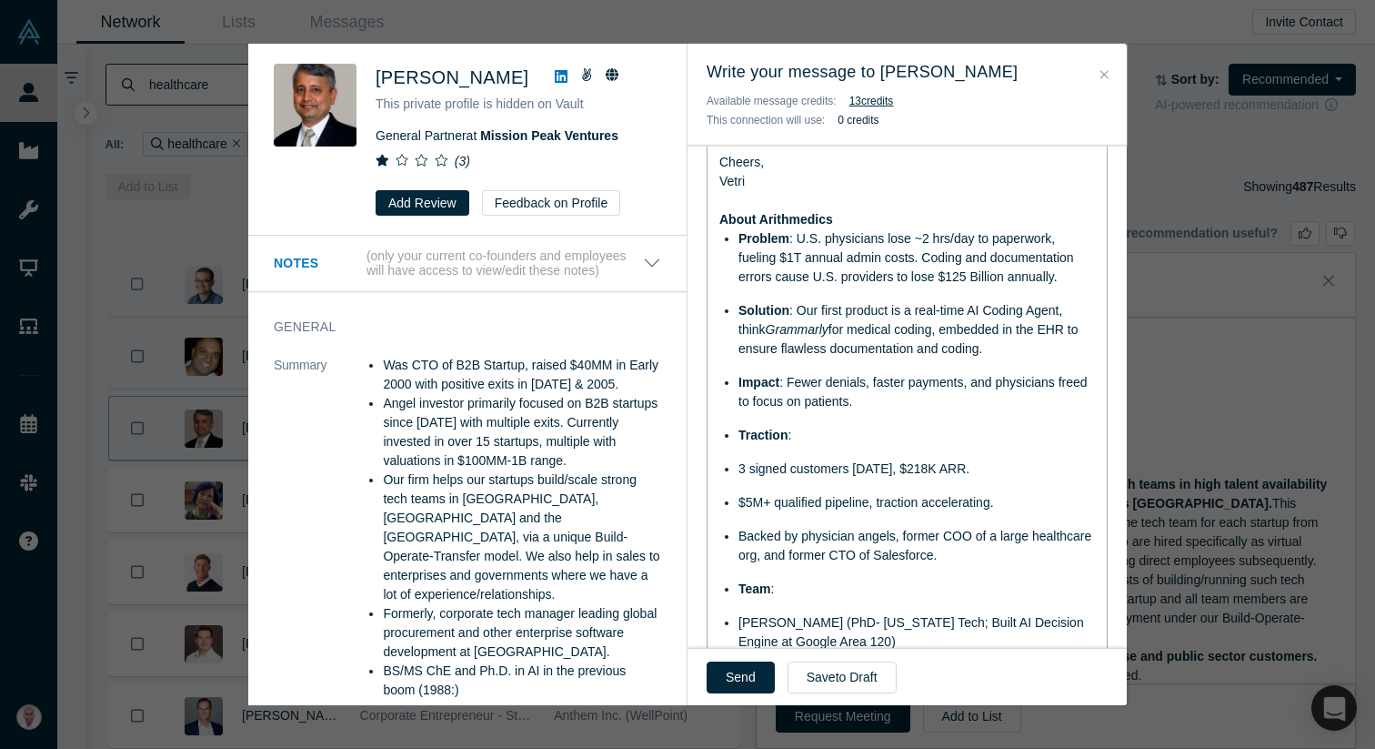
scroll to position [704, 0]
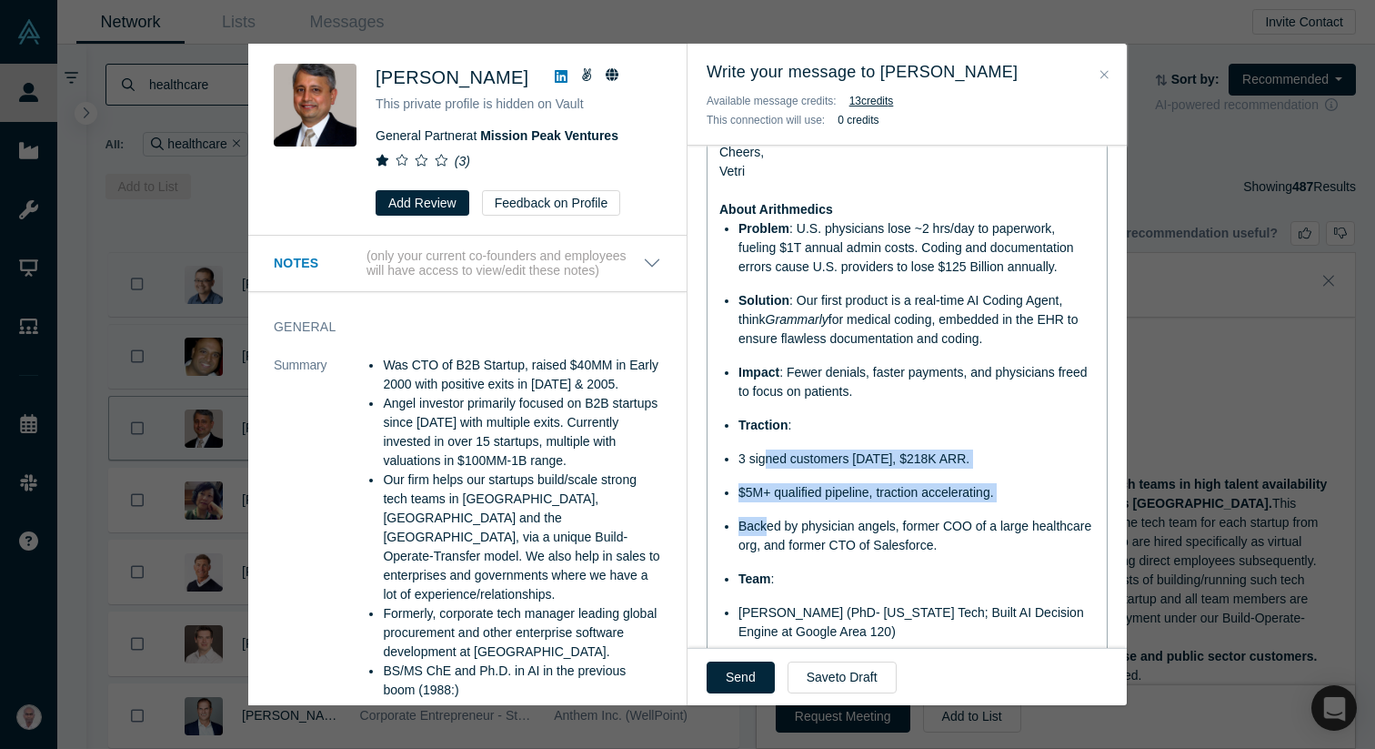
drag, startPoint x: 768, startPoint y: 458, endPoint x: 770, endPoint y: 532, distance: 74.6
click at [770, 532] on ul "Problem : U.S. physicians lose ~2 hrs/day to paperwork, fueling $1T annual admi…" at bounding box center [907, 483] width 377 height 528
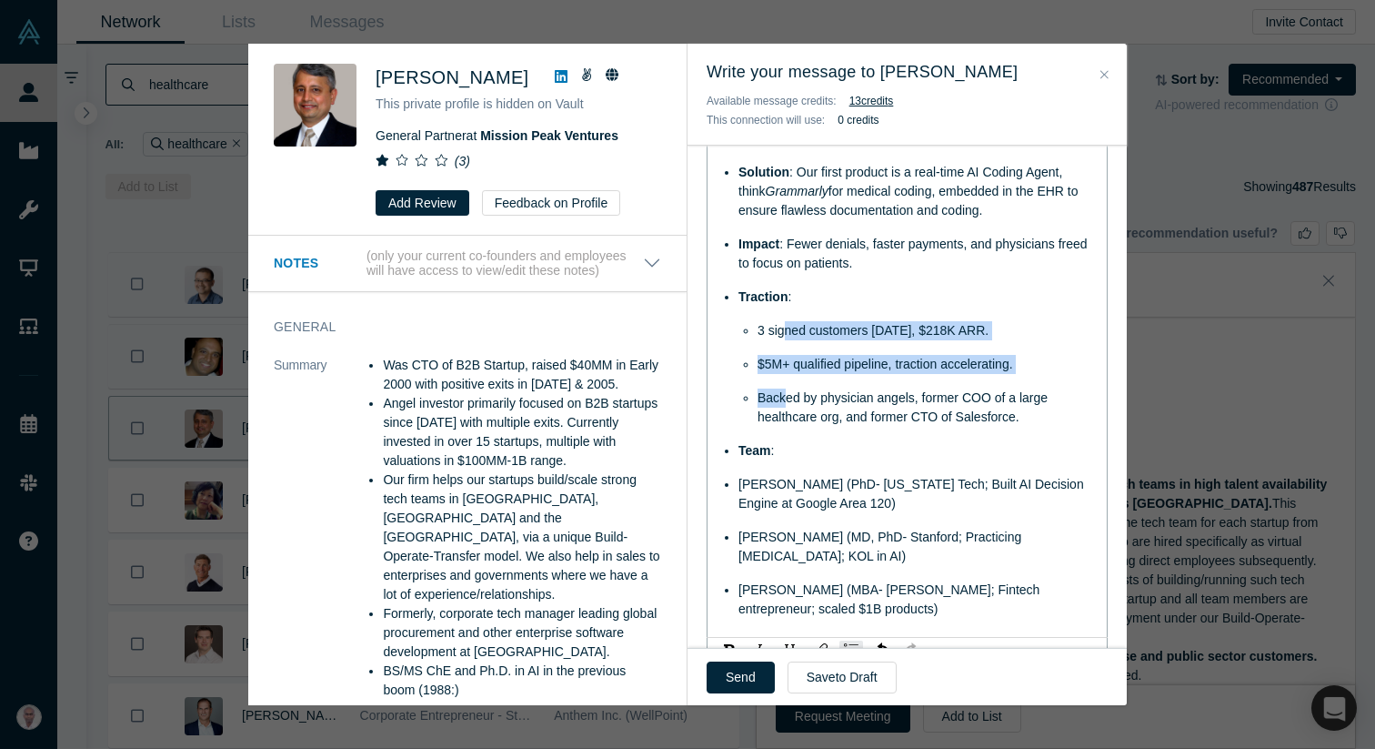
scroll to position [835, 0]
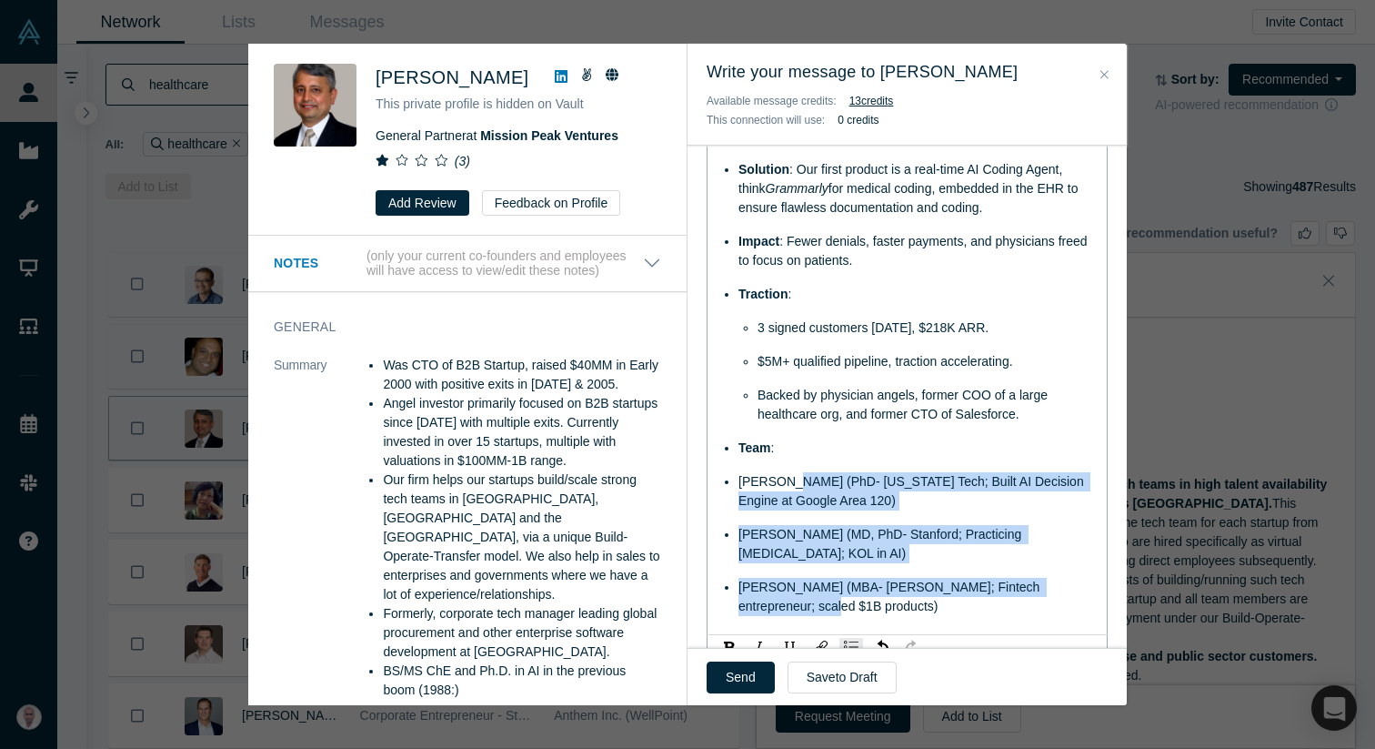
drag, startPoint x: 776, startPoint y: 479, endPoint x: 788, endPoint y: 601, distance: 122.5
click at [788, 601] on ul "Problem : U.S. physicians lose ~2 hrs/day to paperwork, fueling $1T annual admi…" at bounding box center [907, 352] width 377 height 528
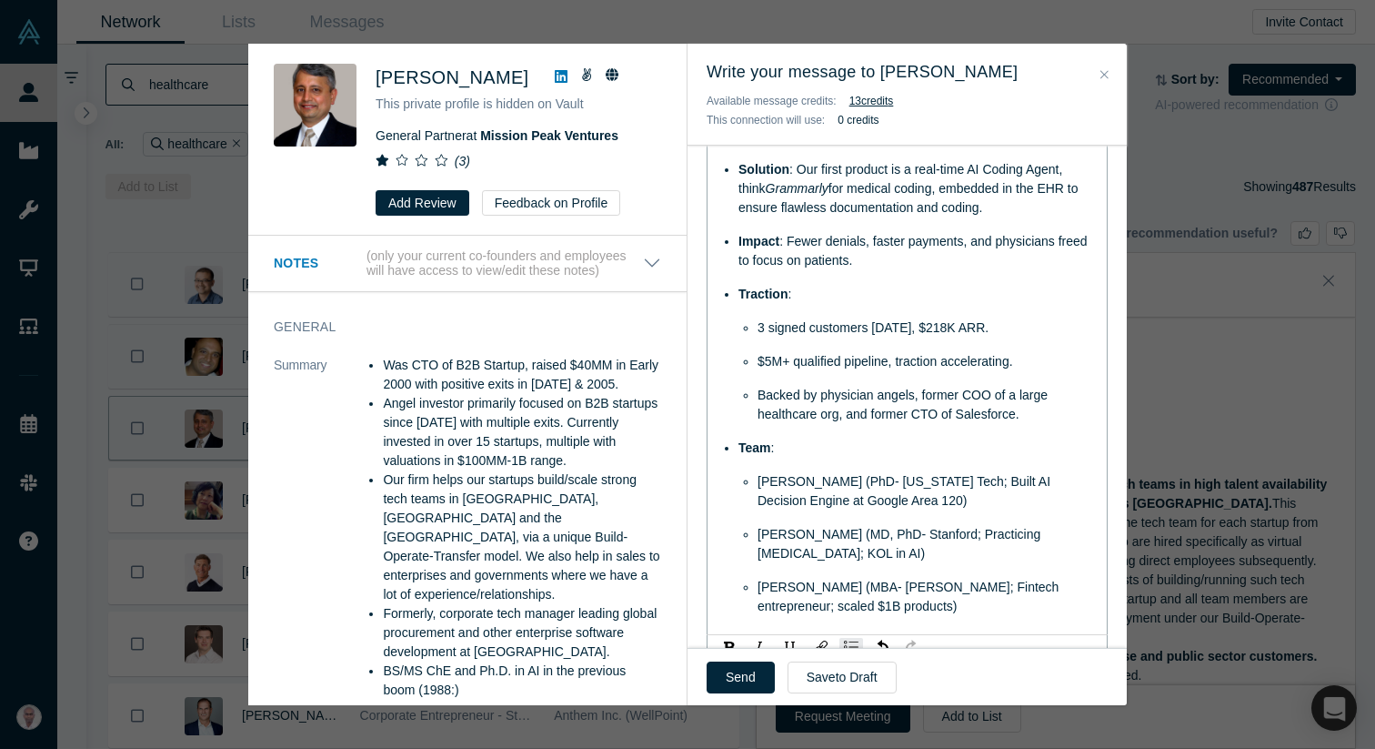
click at [819, 489] on div "[PERSON_NAME] (PhD- [US_STATE] Tech; Built AI Decision Engine at Google Area 12…" at bounding box center [927, 491] width 338 height 38
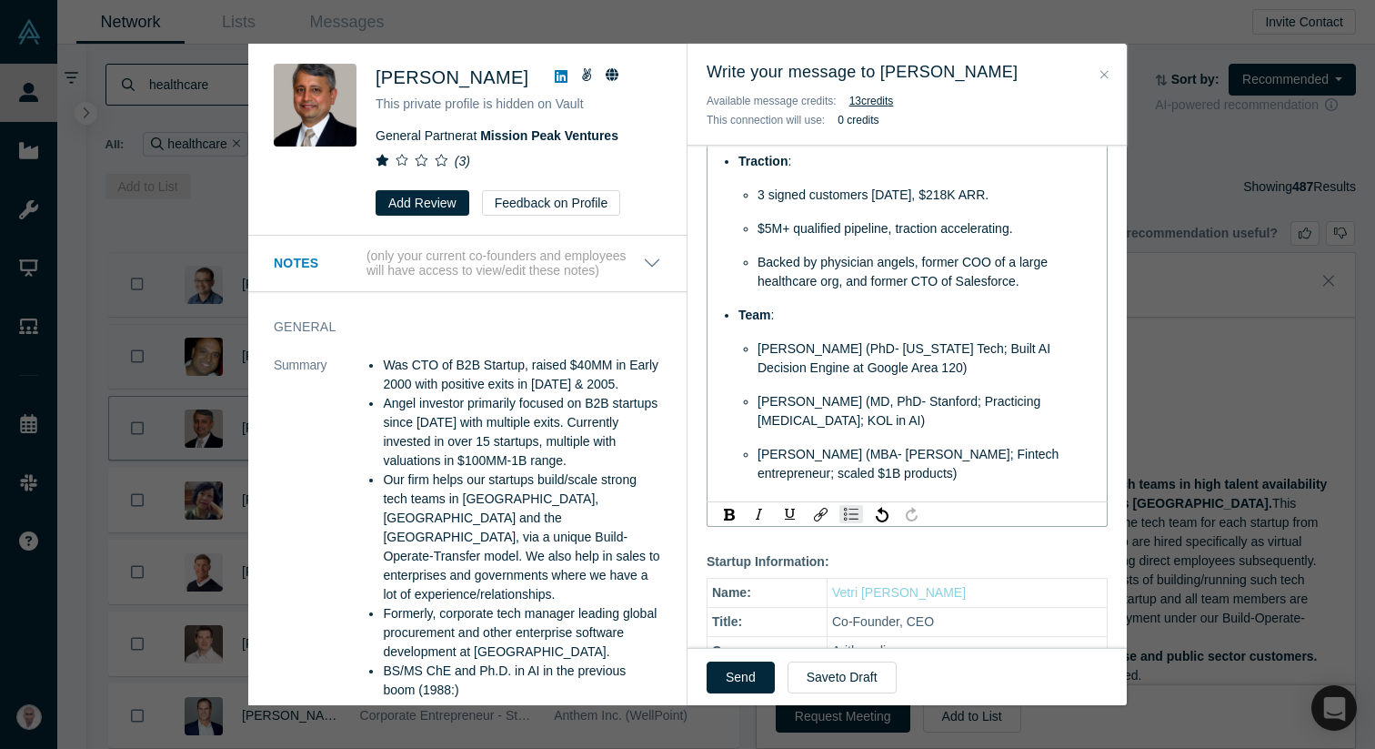
scroll to position [1053, 0]
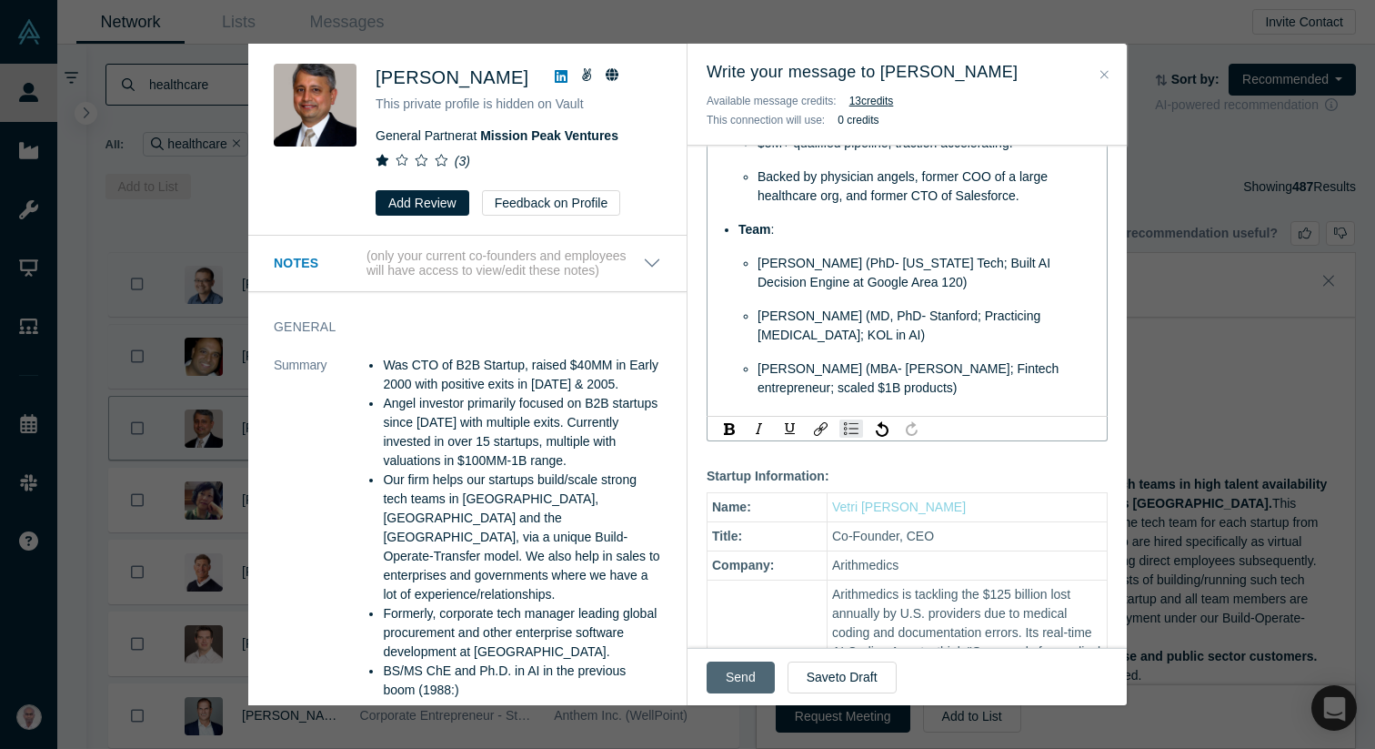
click at [744, 673] on button "Send" at bounding box center [741, 677] width 68 height 32
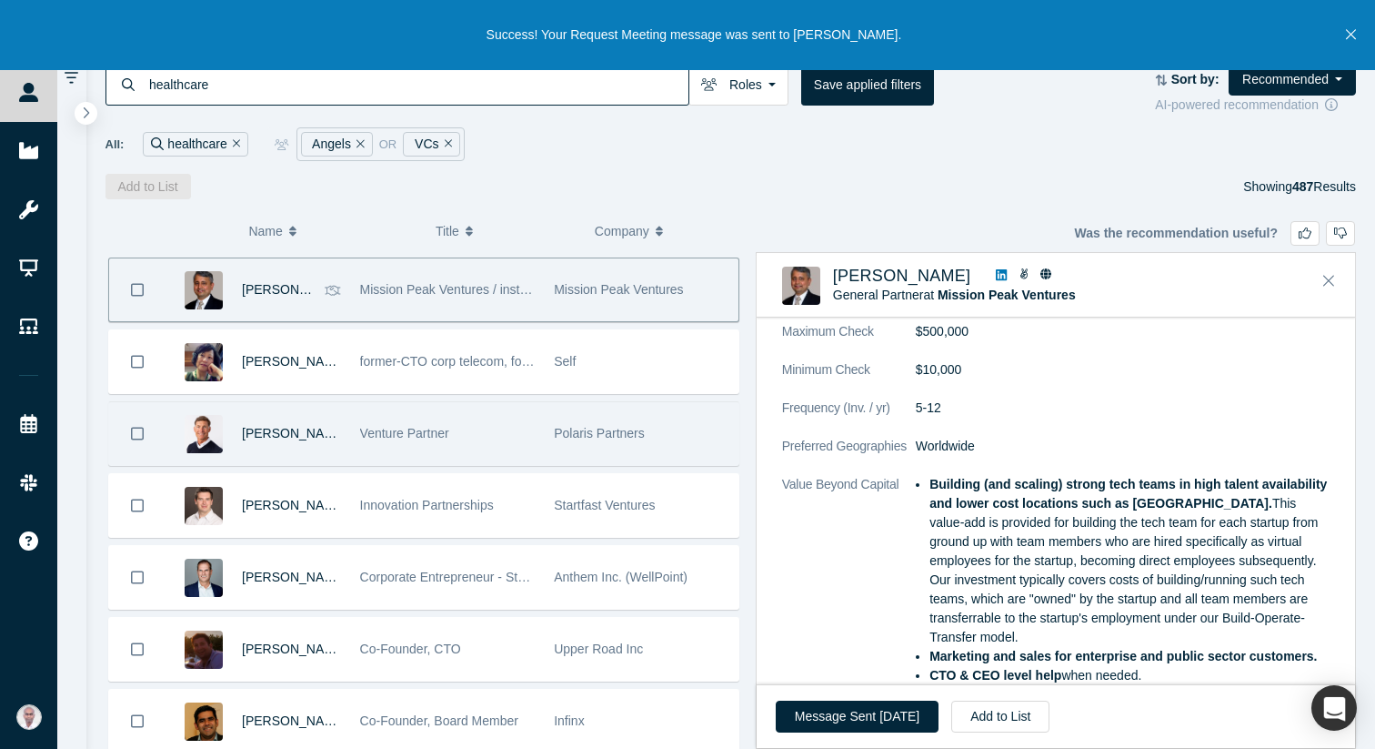
scroll to position [146, 0]
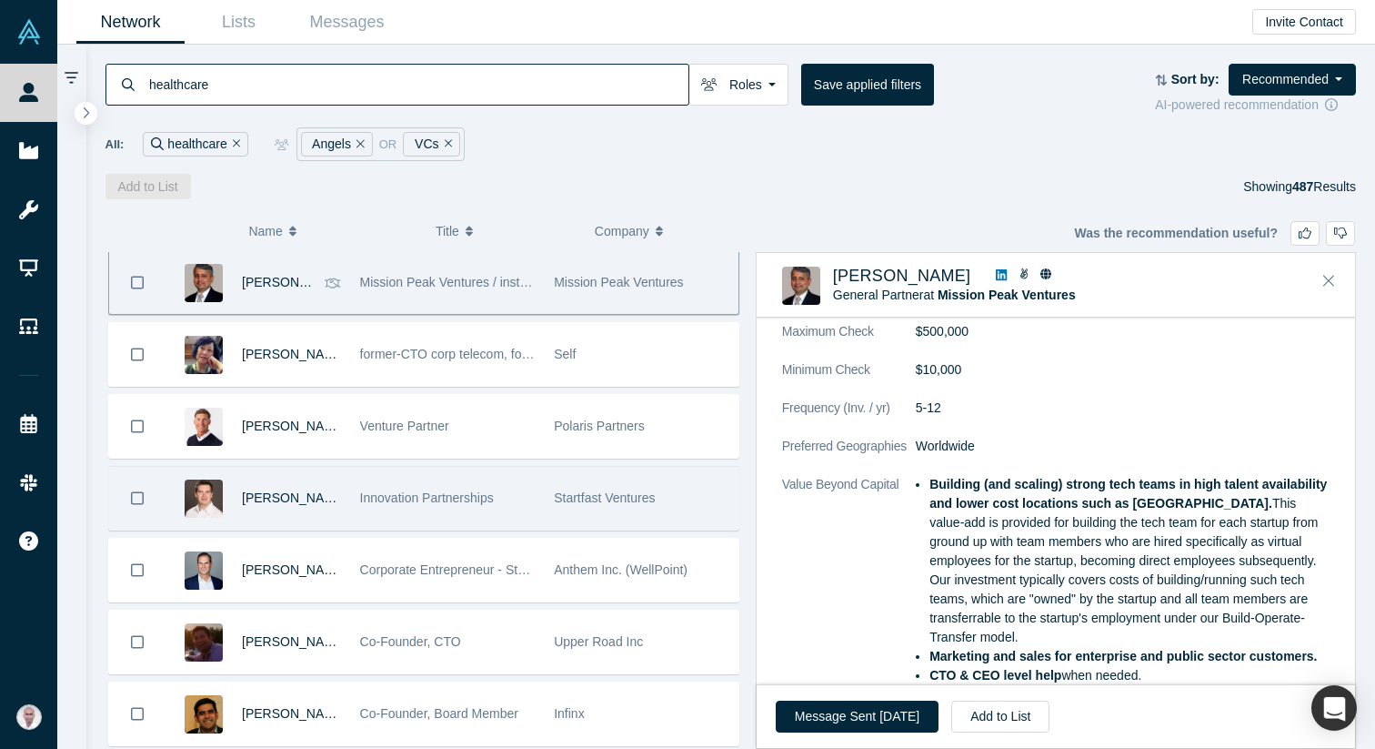
click at [380, 497] on span "Innovation Partnerships" at bounding box center [427, 497] width 134 height 15
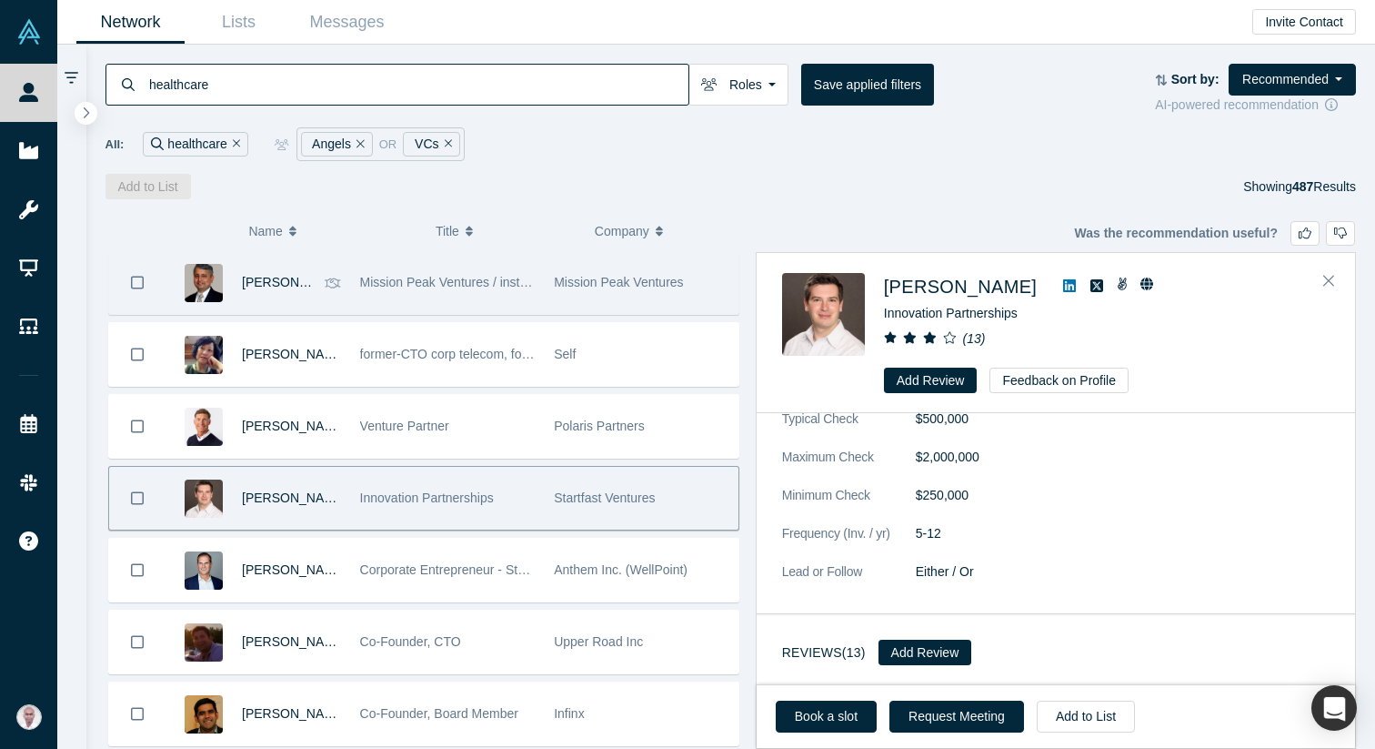
scroll to position [0, 0]
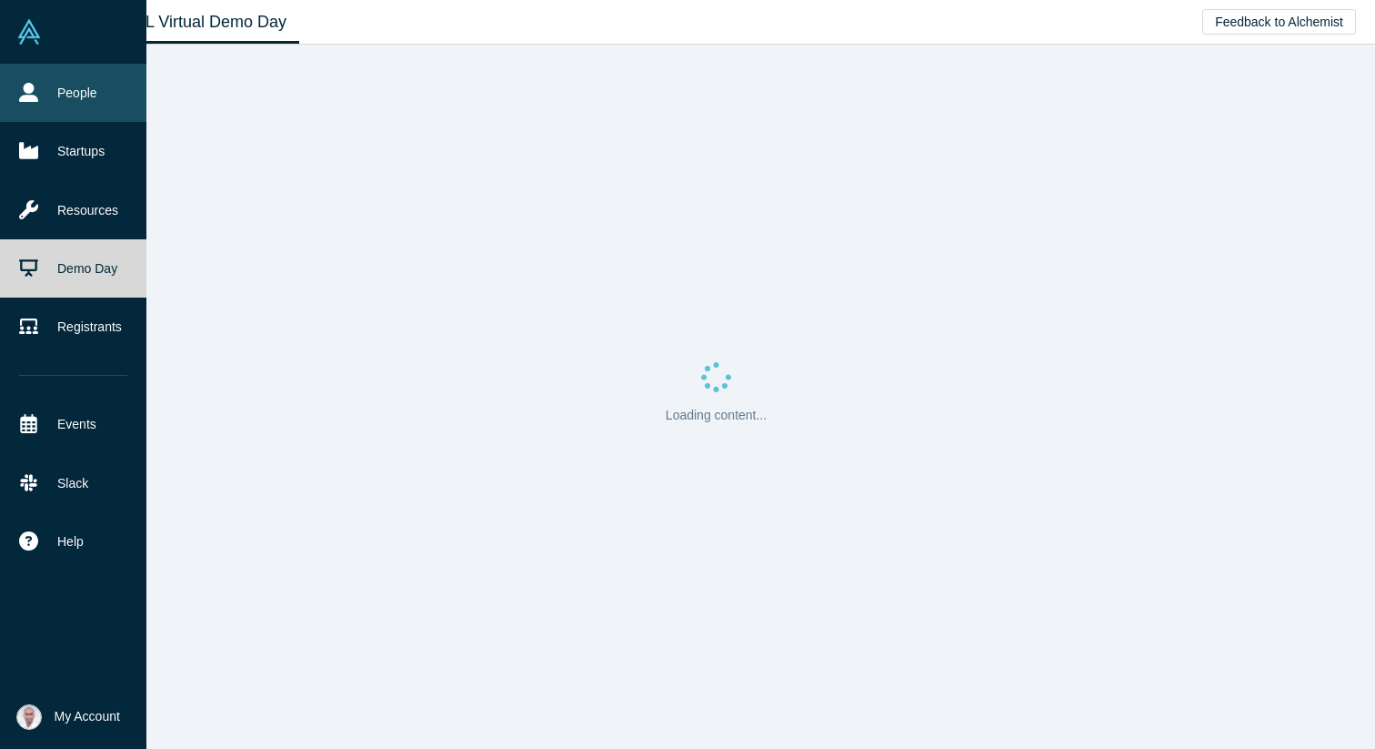
click at [37, 95] on icon at bounding box center [28, 92] width 19 height 19
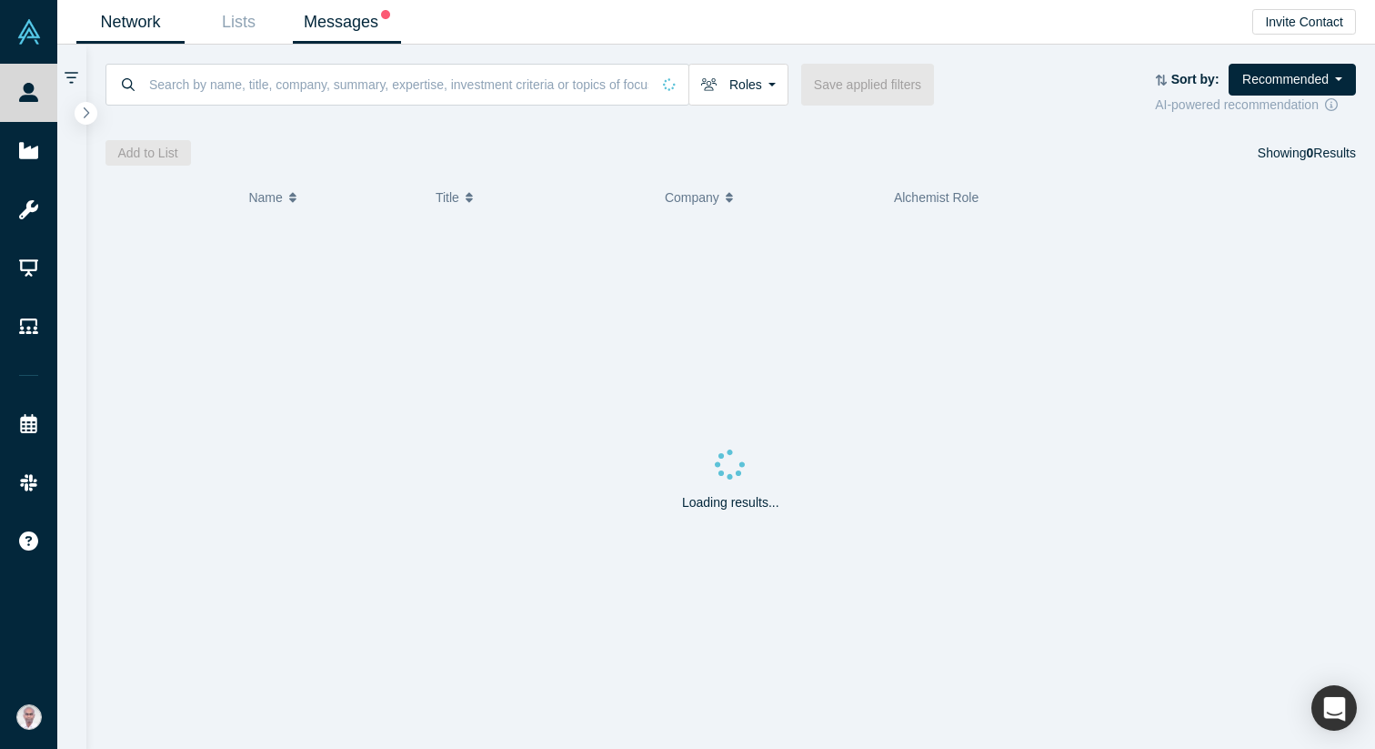
click at [363, 40] on link "Messages" at bounding box center [347, 22] width 108 height 43
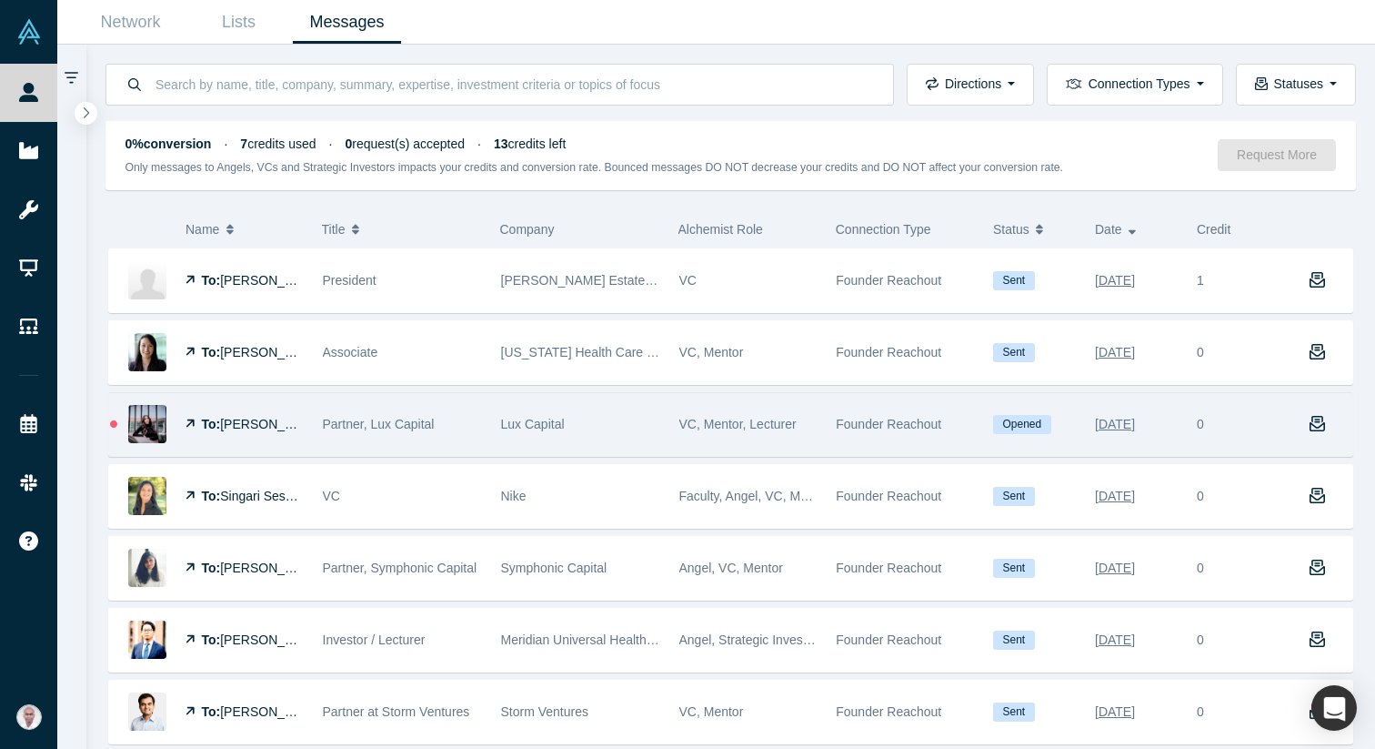
click at [229, 429] on span "[PERSON_NAME]" at bounding box center [272, 424] width 105 height 15
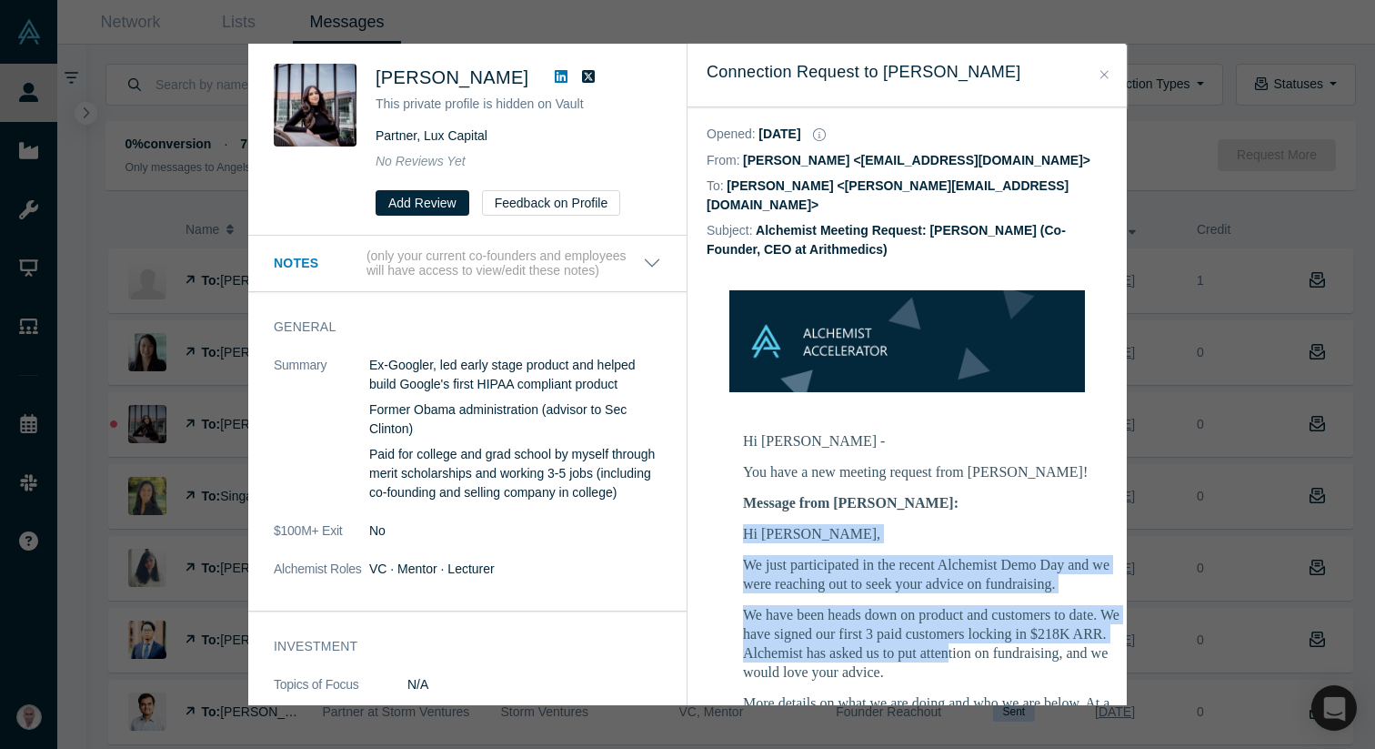
drag, startPoint x: 734, startPoint y: 510, endPoint x: 945, endPoint y: 632, distance: 243.7
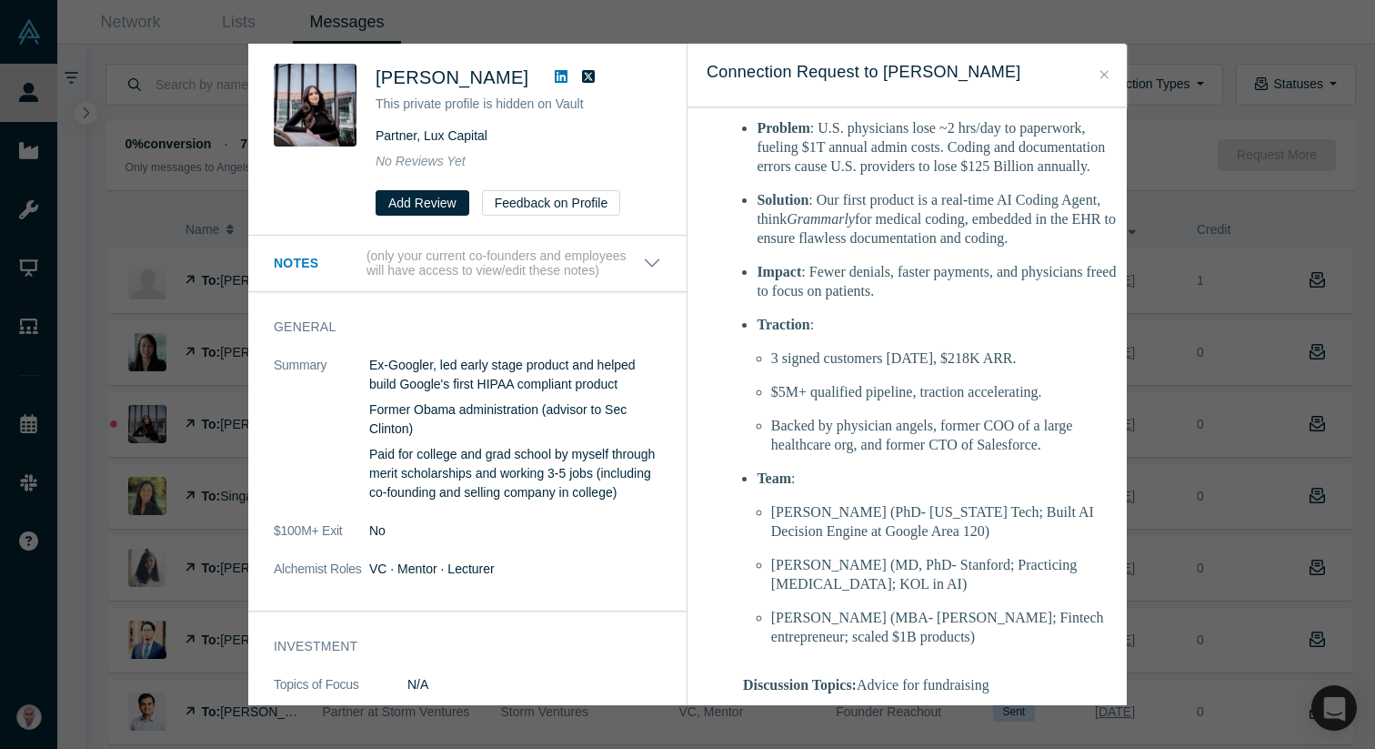
scroll to position [838, 0]
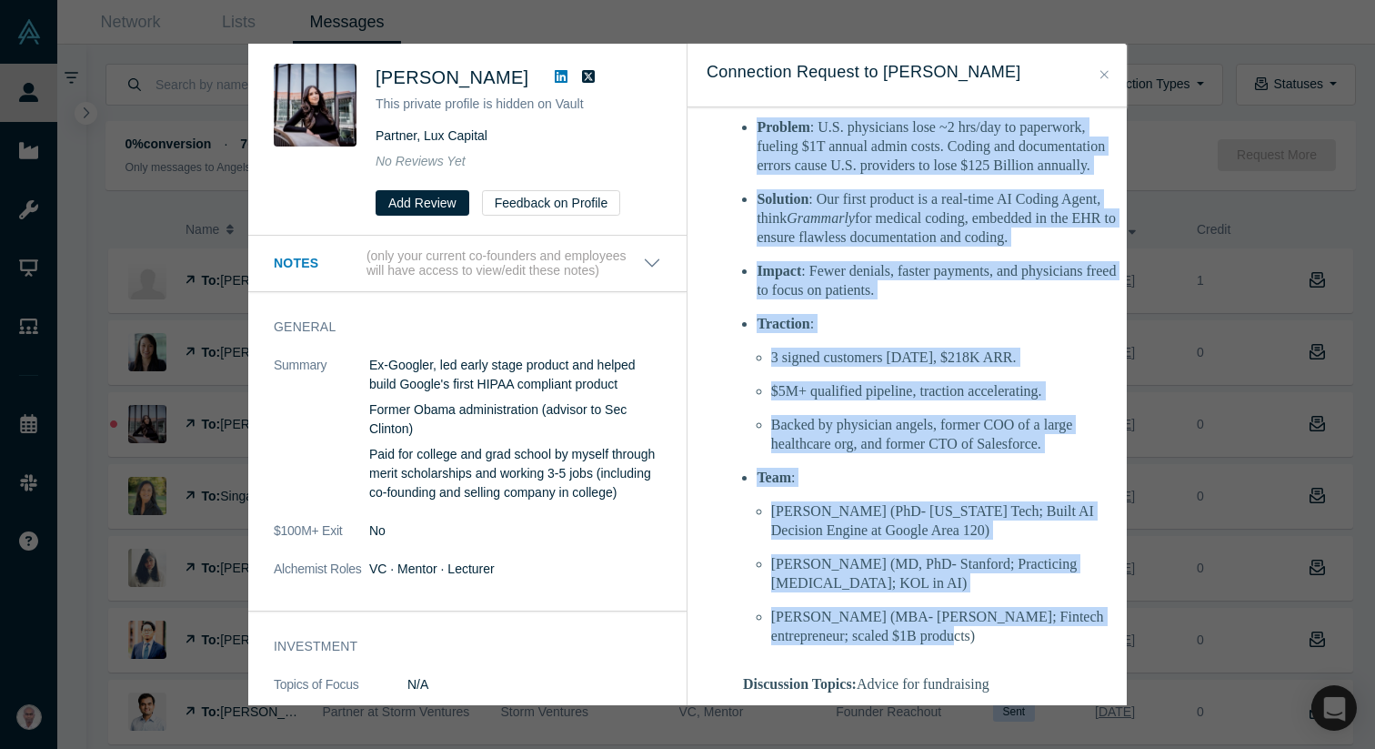
click at [937, 621] on li "[PERSON_NAME] (MBA- [PERSON_NAME]; Fintech entrepreneur; scaled $1B products)" at bounding box center [948, 626] width 354 height 38
copy div "Hi [PERSON_NAME], We just participated in the recent Alchemist Demo Day and we …"
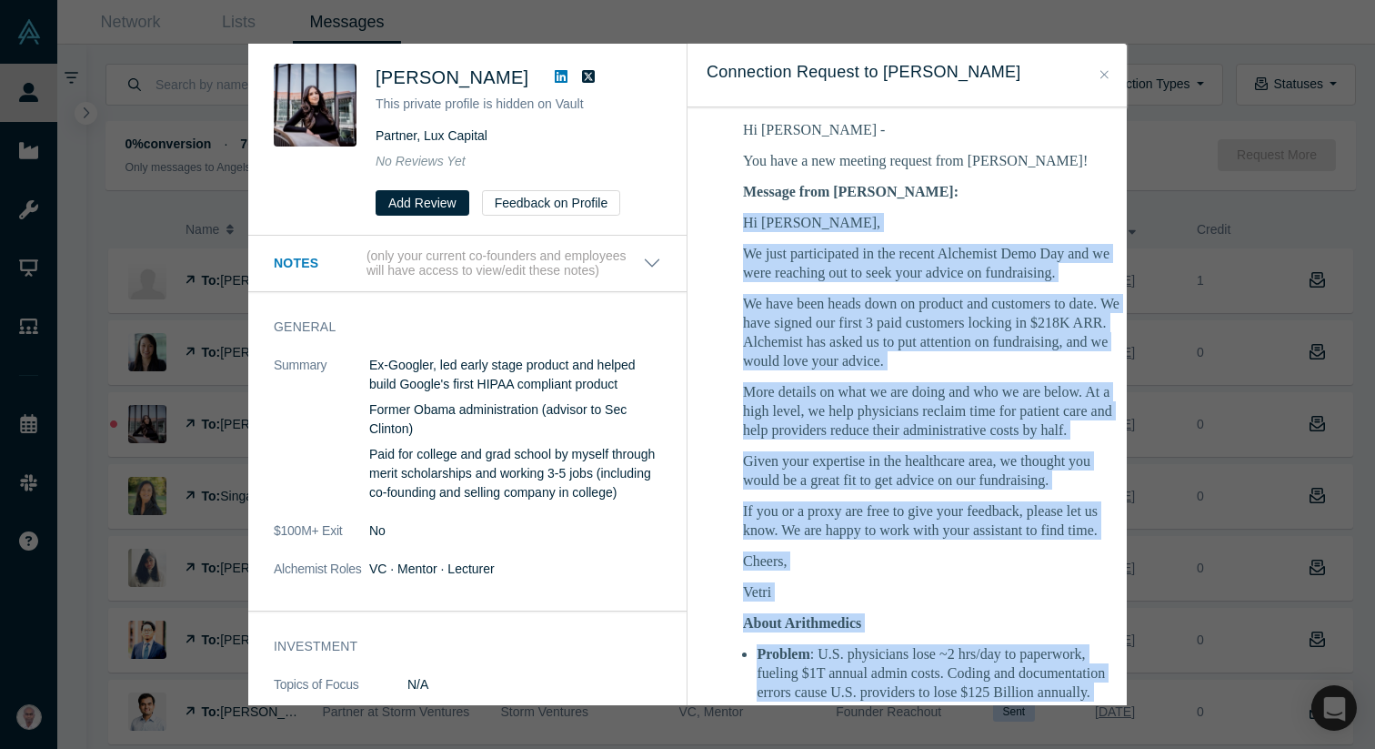
scroll to position [0, 0]
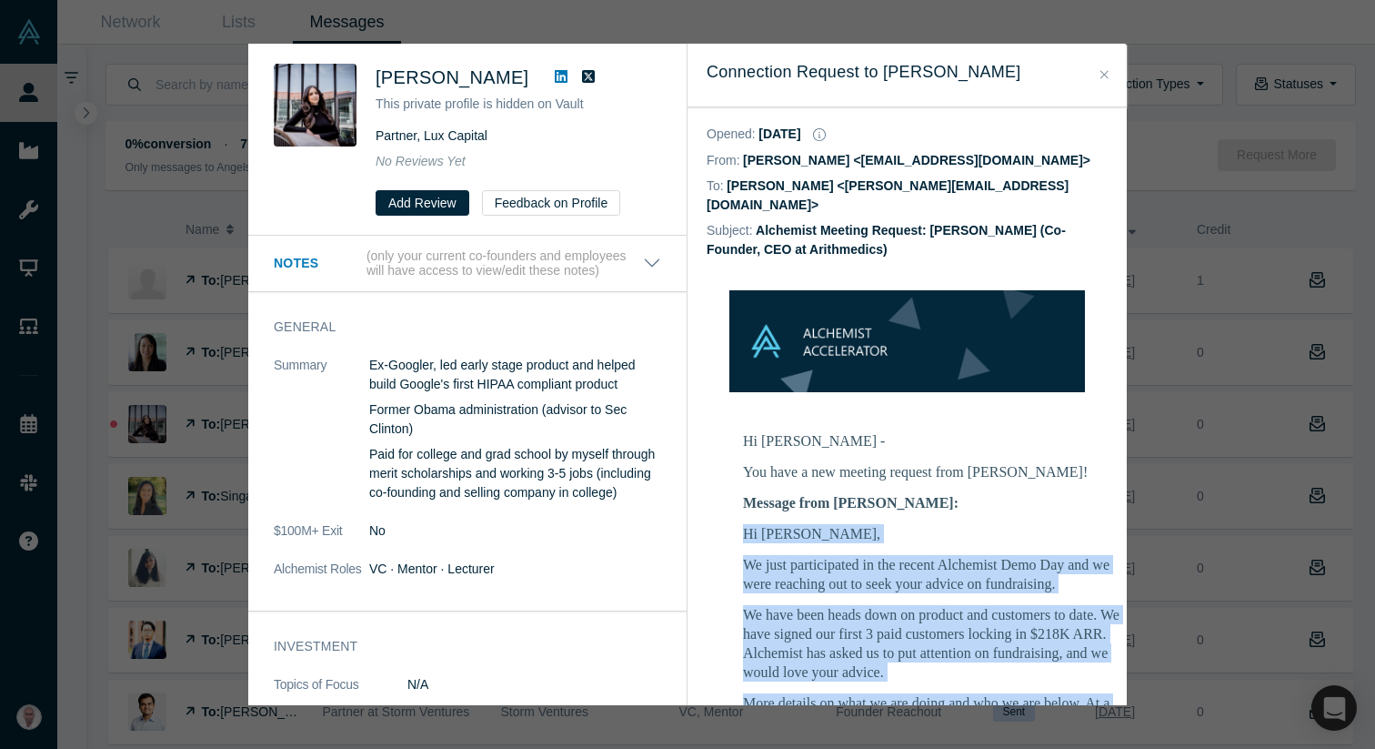
click at [1109, 78] on button "Close" at bounding box center [1104, 75] width 19 height 21
